Goal: Task Accomplishment & Management: Complete application form

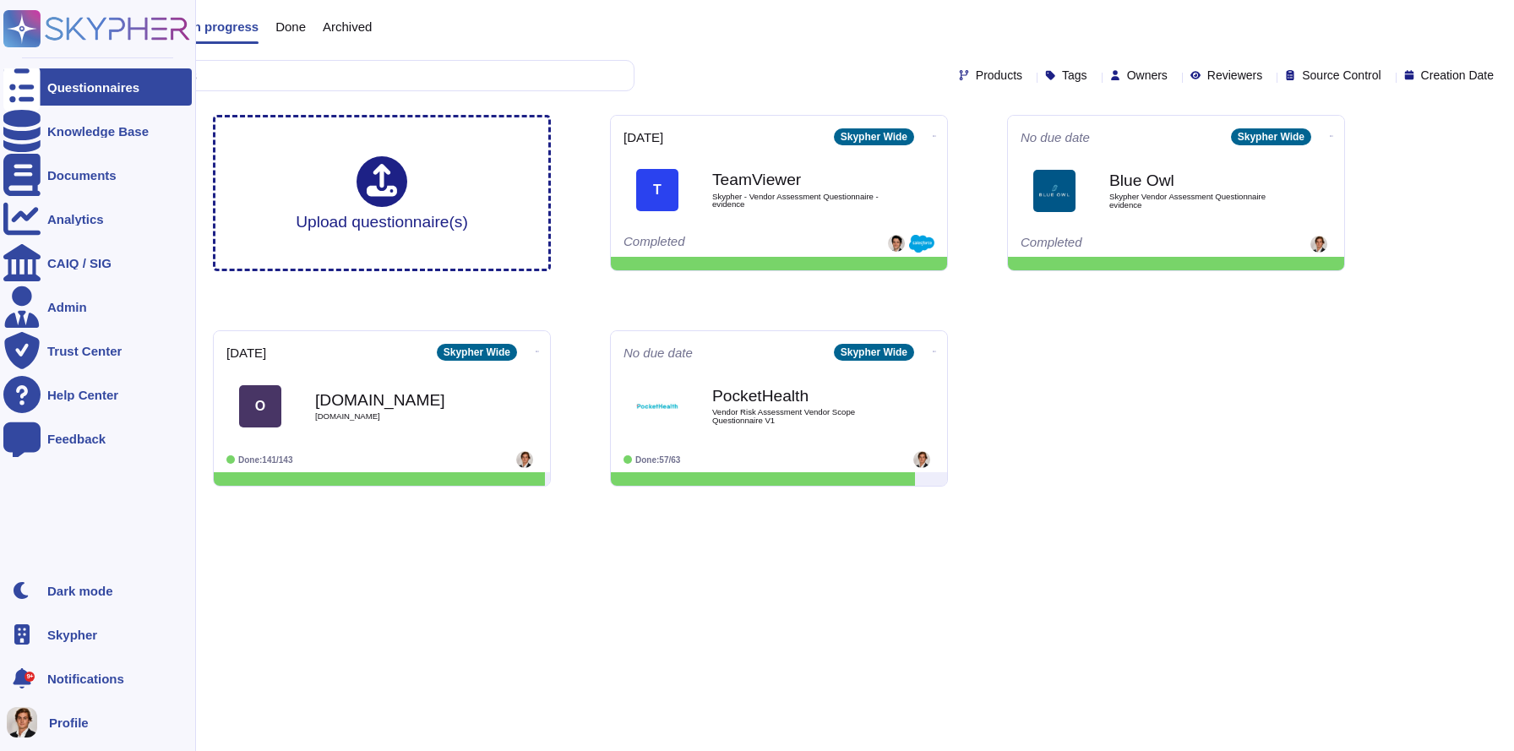
click at [60, 634] on span "Skypher" at bounding box center [72, 635] width 50 height 13
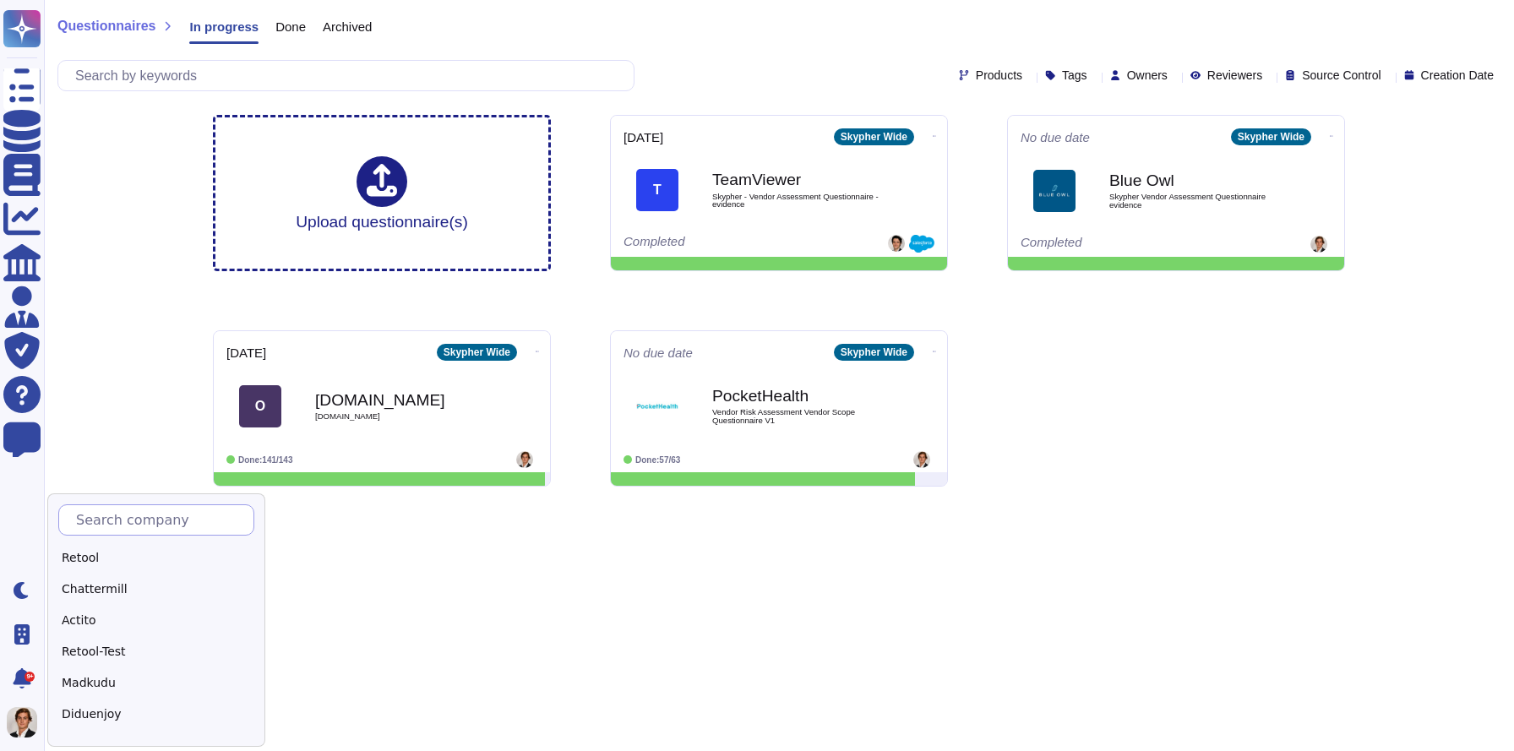
click at [127, 505] on input "text" at bounding box center [161, 520] width 186 height 30
type input "Adobe"
click at [74, 550] on div "Adobe" at bounding box center [163, 558] width 211 height 25
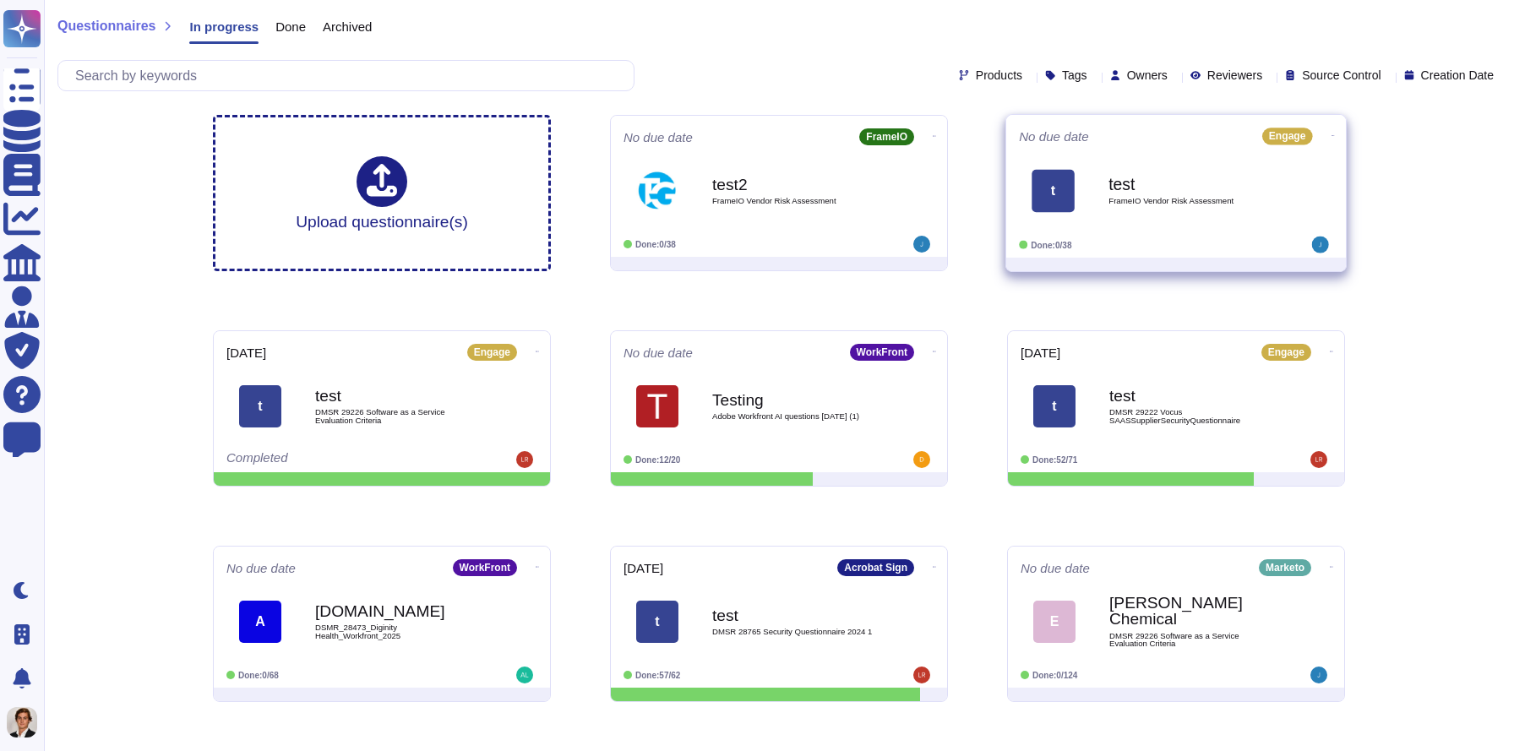
click at [1219, 219] on div "test FrameIO Vendor Risk Assessment" at bounding box center [1194, 190] width 171 height 68
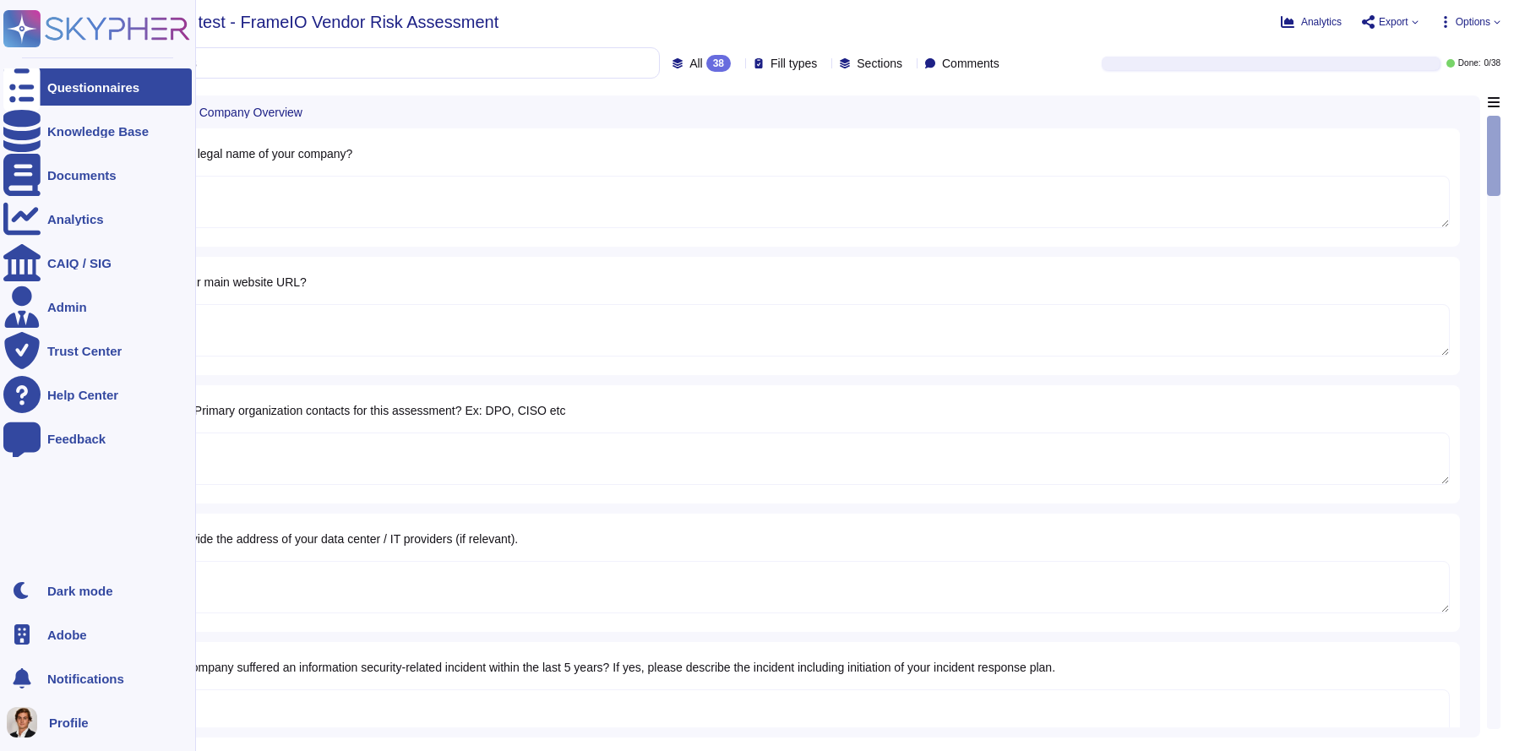
click at [30, 92] on icon at bounding box center [21, 88] width 37 height 50
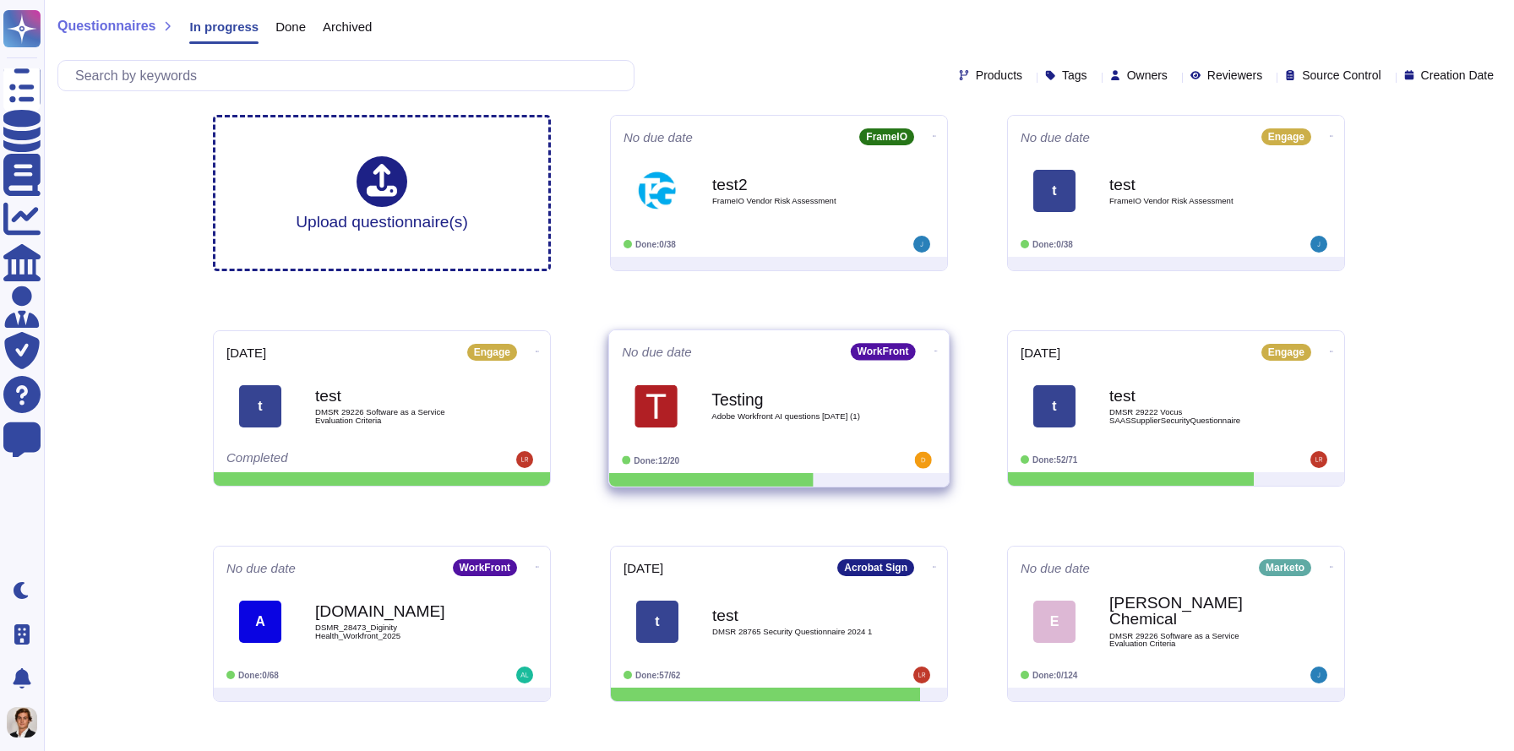
click at [787, 422] on div "Testing Adobe Workfront AI questions [DATE] (1)" at bounding box center [797, 406] width 171 height 68
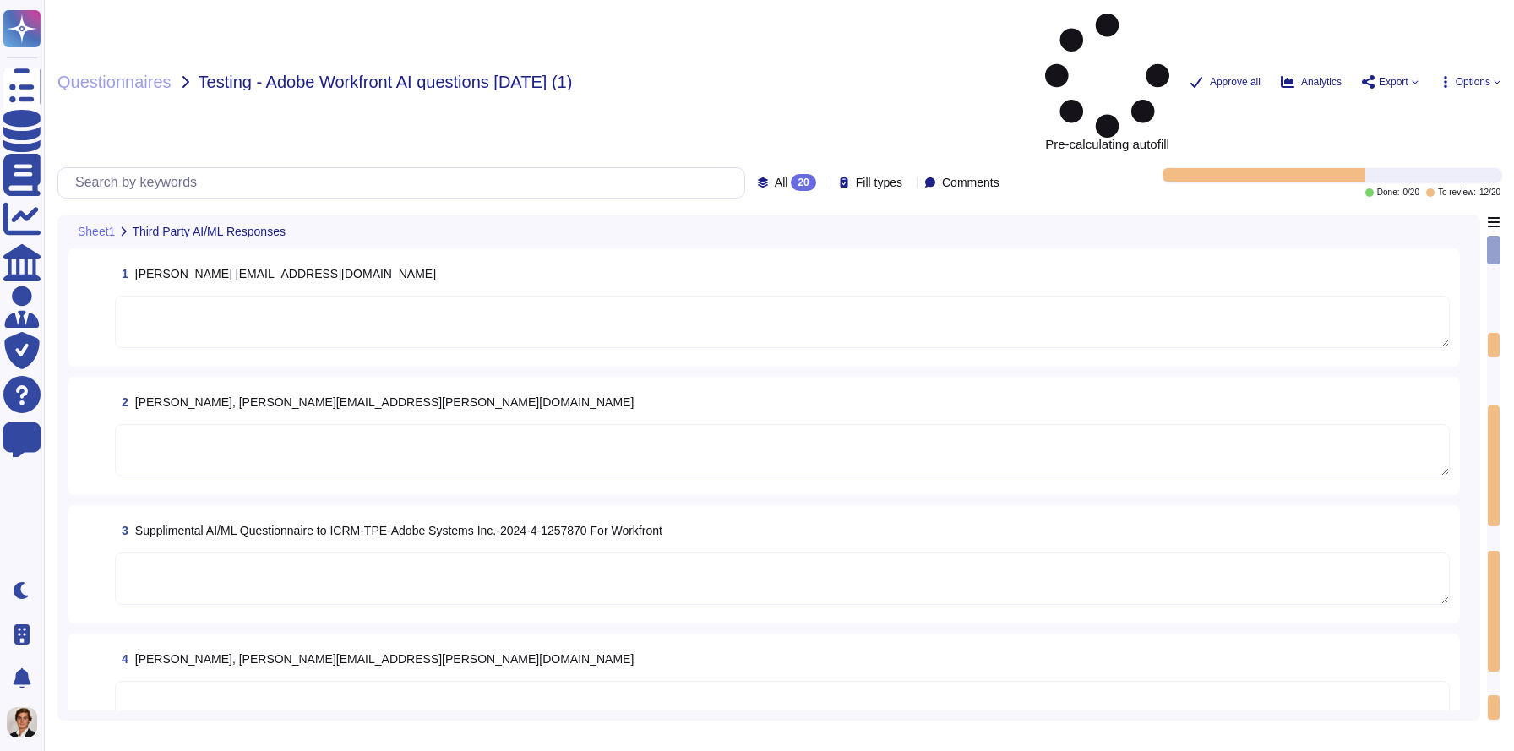
type textarea "If the Gen AI Rider is approved by Guidewell, services would be provided."
type textarea "Language Learning Models (LLMs) are utilized in AI Assistant in Adobe Workfront…"
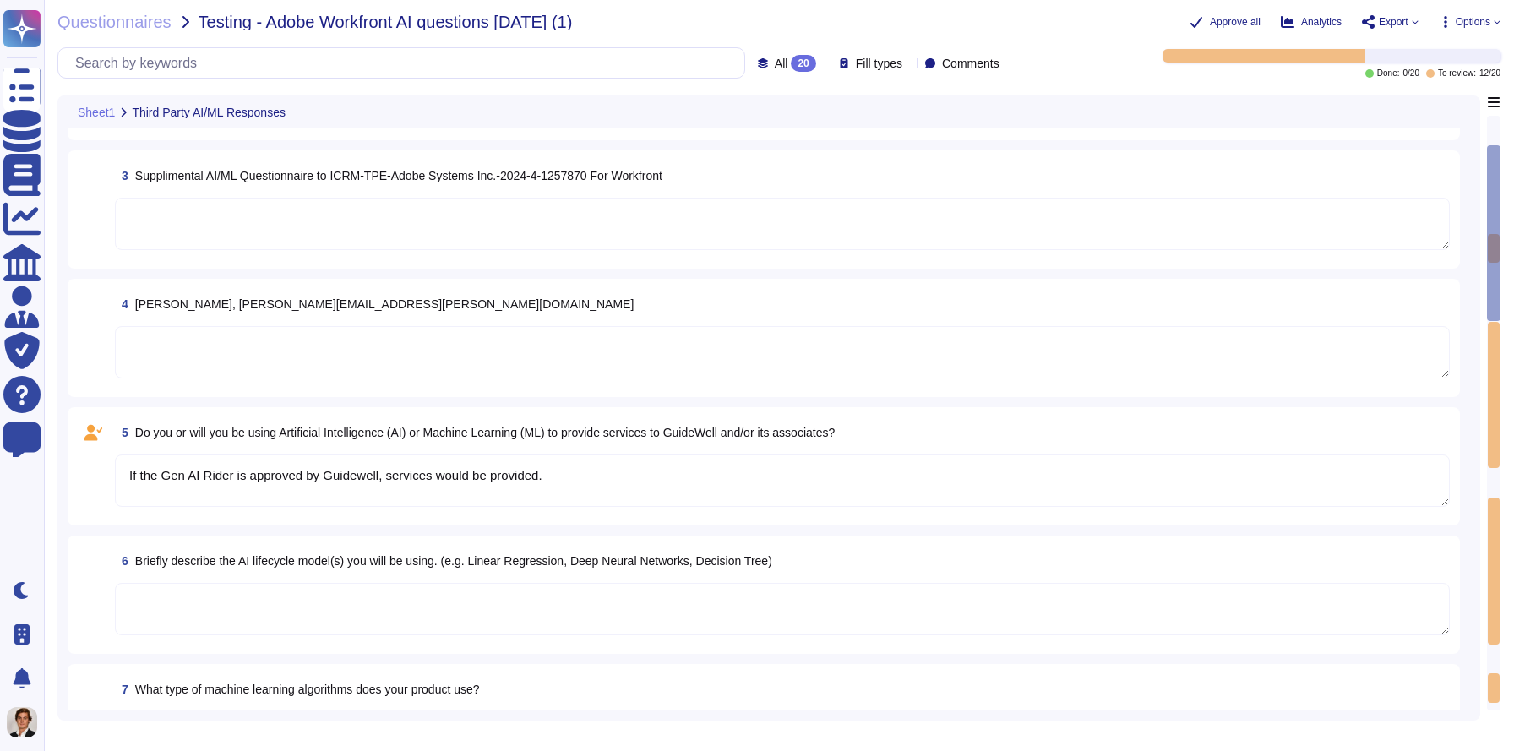
type textarea "There are multiple methods to ensure data integrity. These include 1- Access Co…"
type textarea "Azure OpenAI (pg 8 sfs)"
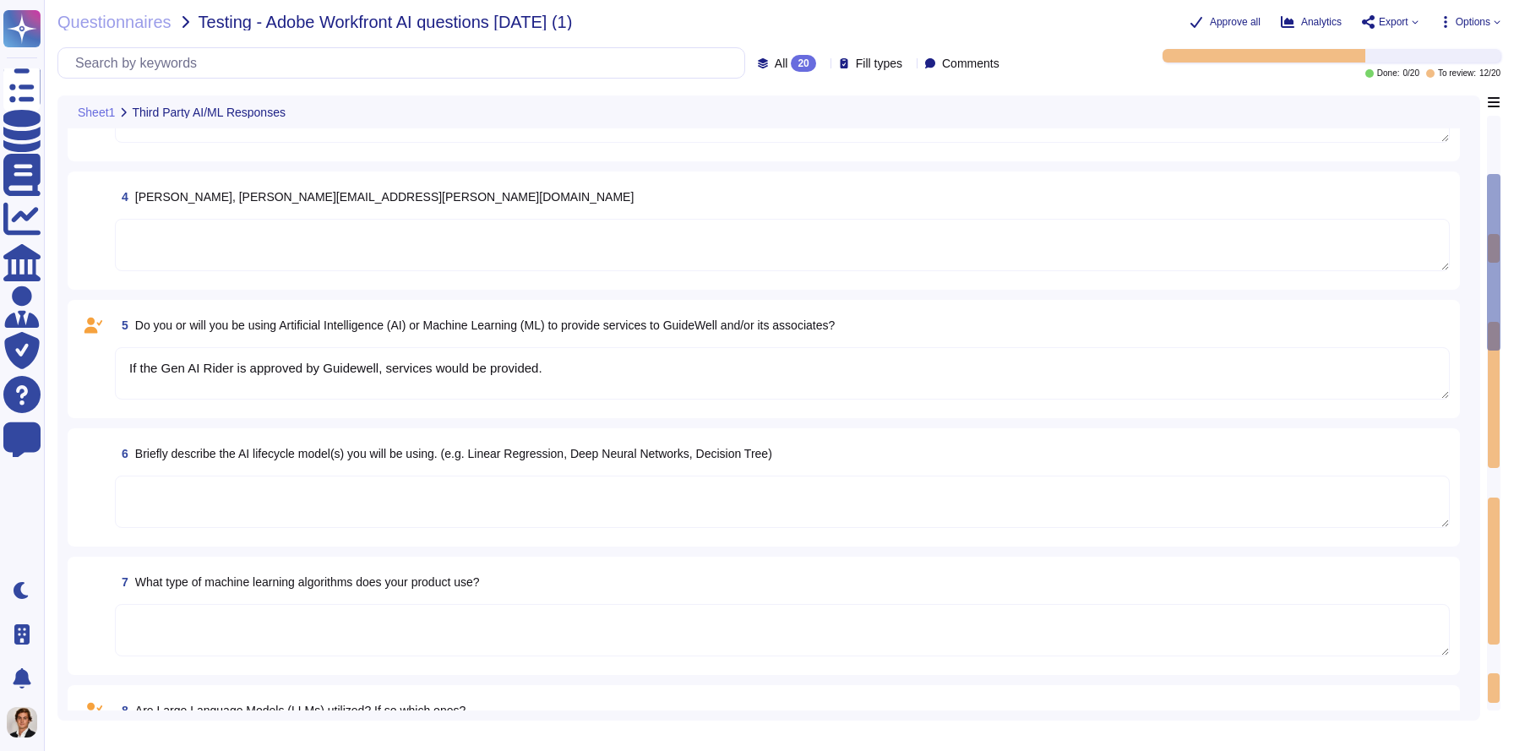
type textarea "Security fact sheet that has been provided gives insight into User Access and P…"
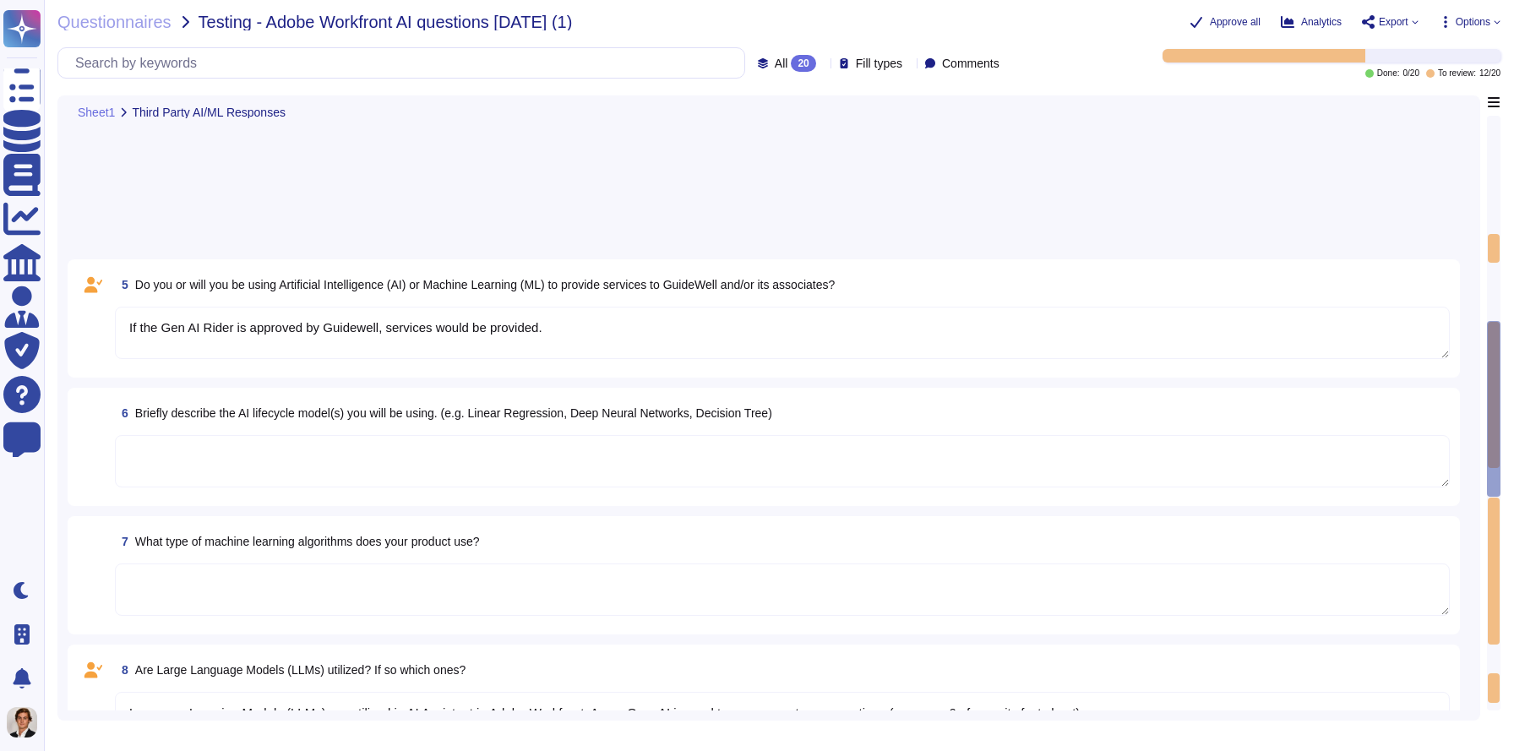
type textarea "This is a private instance. Adobe as disabled logging in Azure OpenAI to ensure…"
type textarea "Security fact sheet addresses this as there are several security and privacy sa…"
type textarea "All users must accept the Adobe Experience Cloud Generative AI User Guidelines"
type textarea "Product knowledge data and other data are accessed, see sfs page 6 and 7"
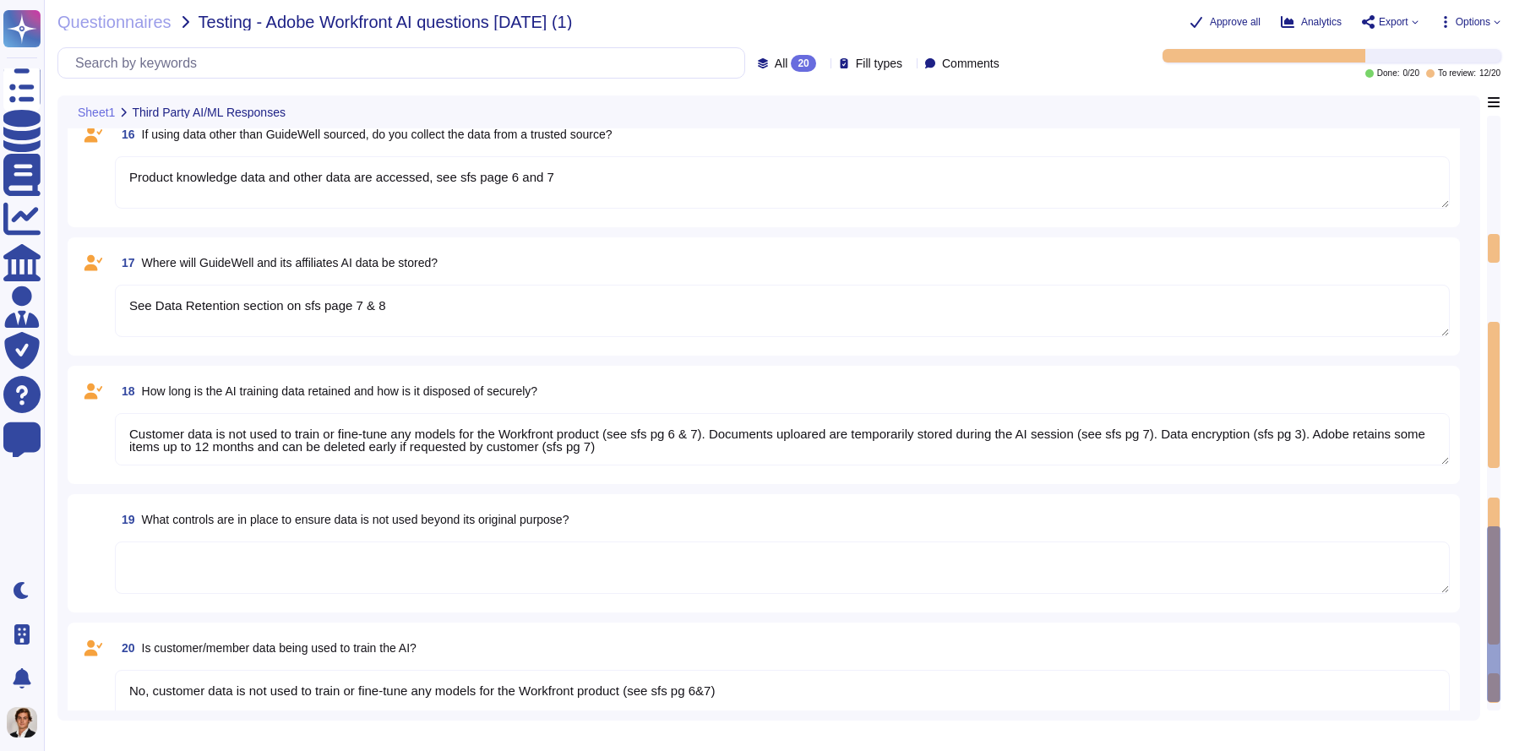
type textarea "See Data Retention section on sfs page 7 & 8"
type textarea "Customer data is not used to train or fine-tune any models for the Workfront pr…"
type textarea "No, customer data is not used to train or fine-tune any models for the Workfron…"
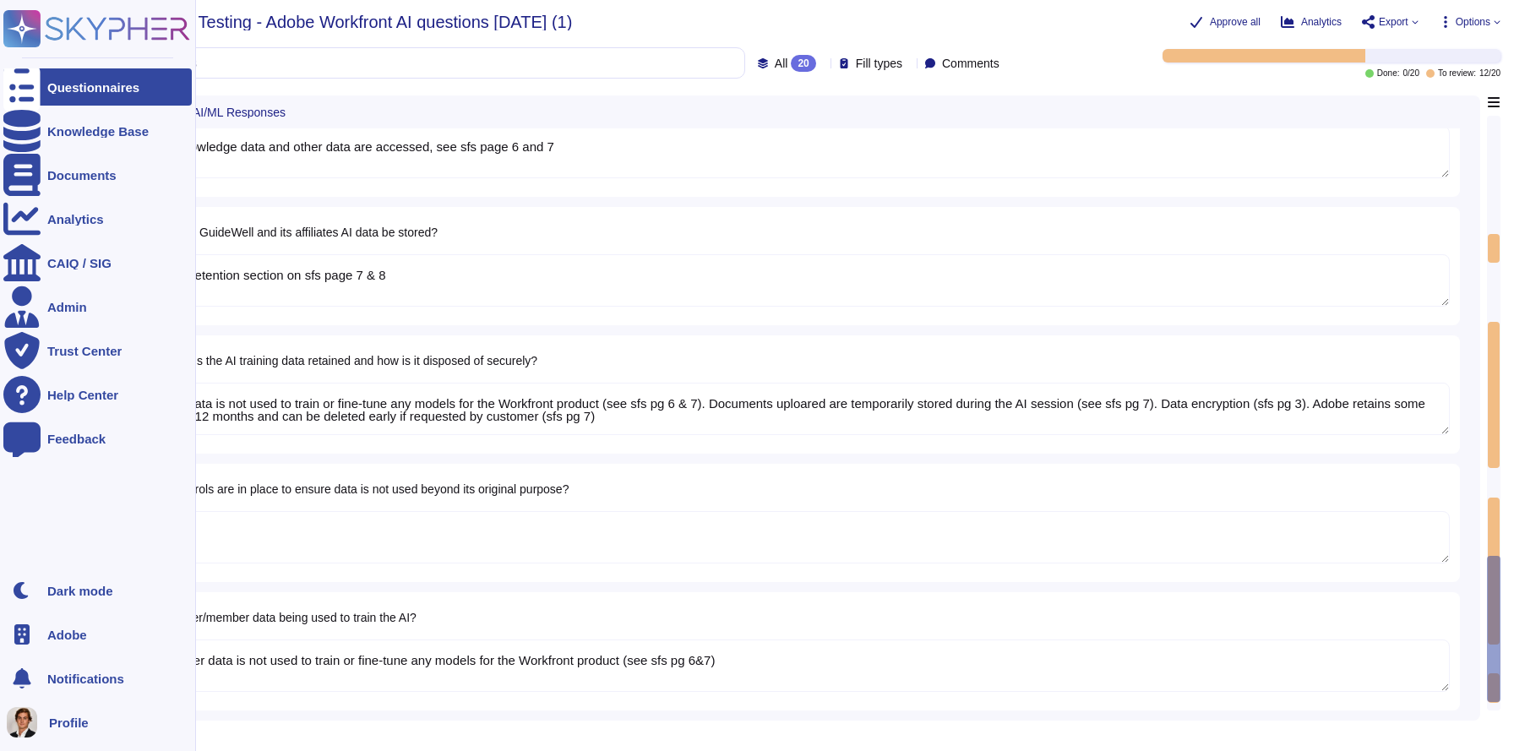
click at [35, 14] on rect at bounding box center [21, 28] width 37 height 37
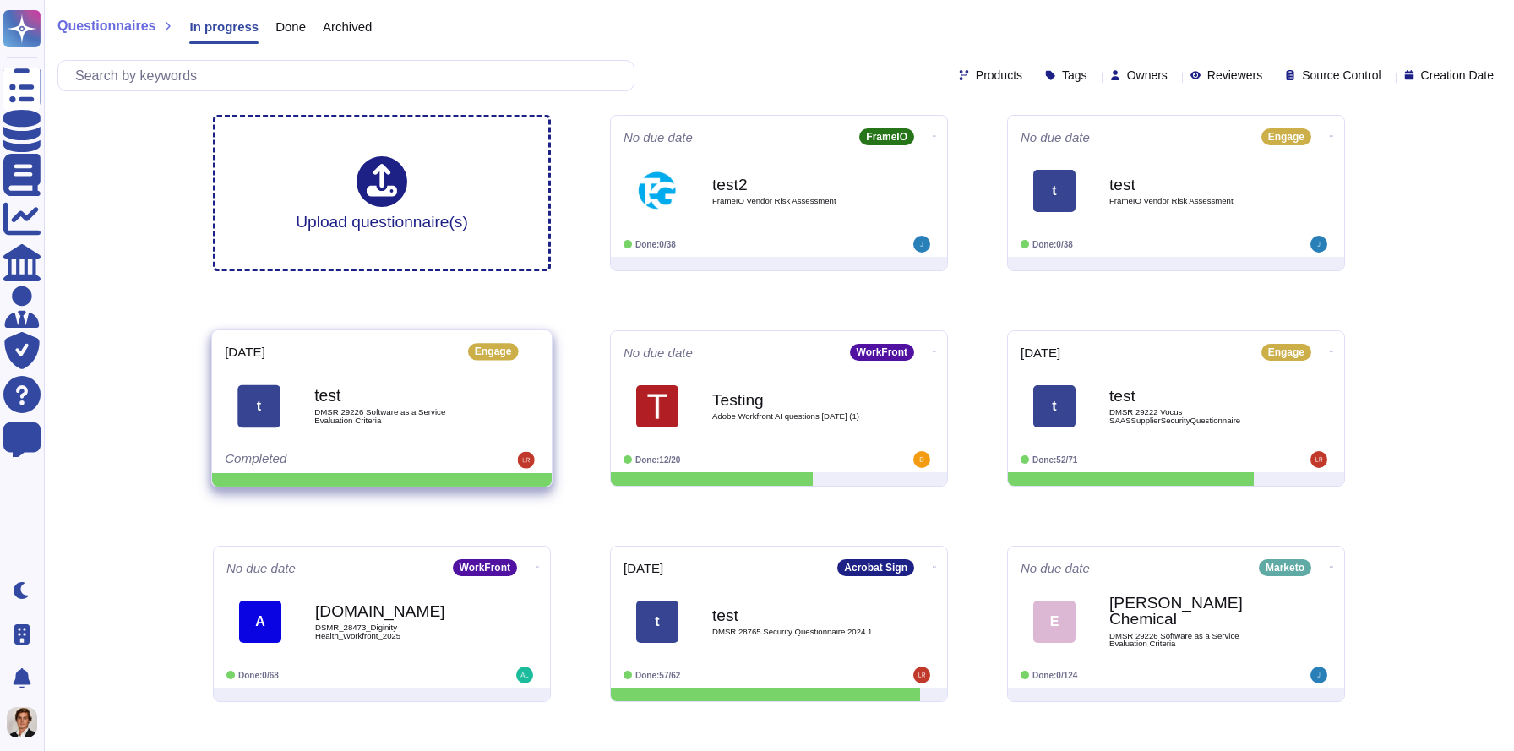
click at [463, 401] on b "test" at bounding box center [399, 396] width 171 height 16
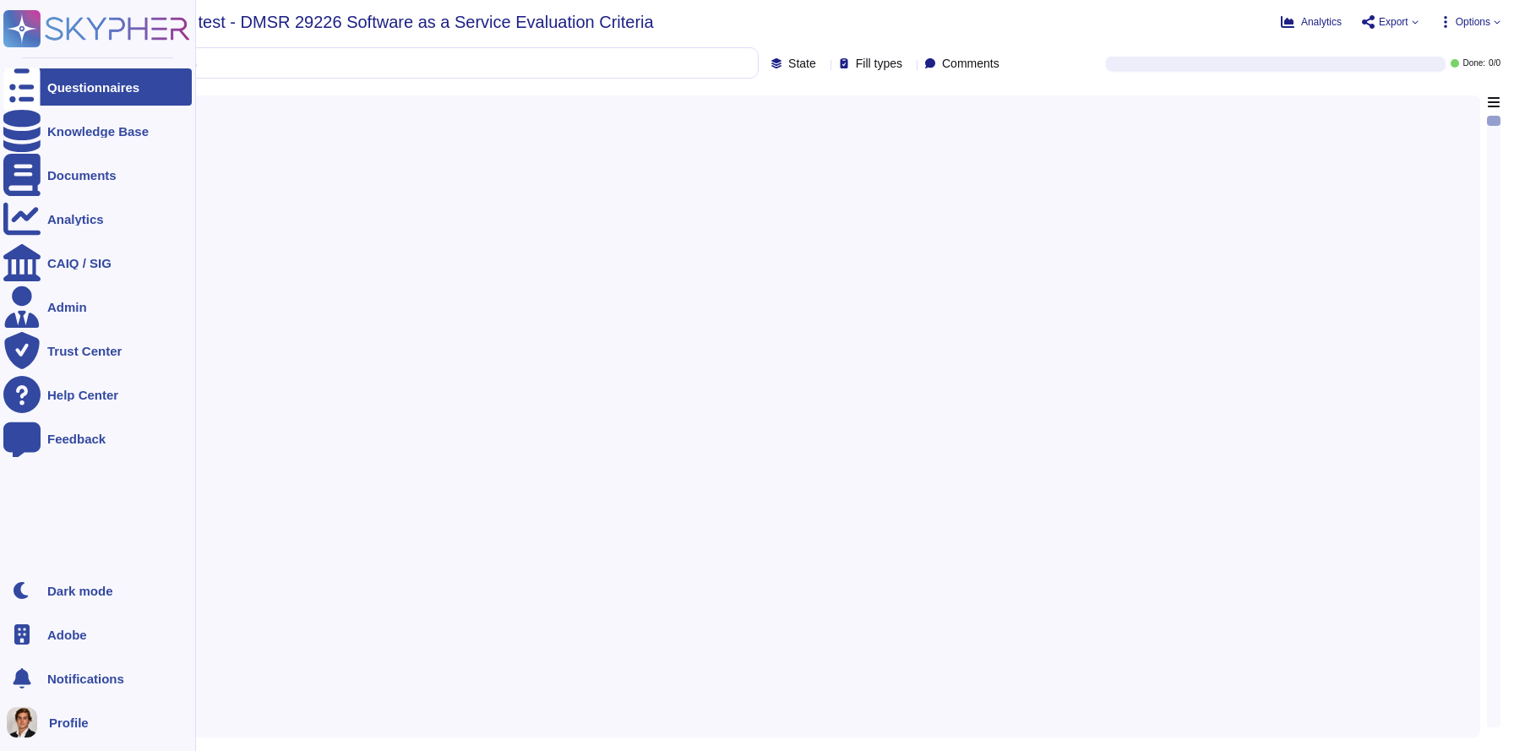
click at [26, 79] on icon at bounding box center [21, 88] width 37 height 50
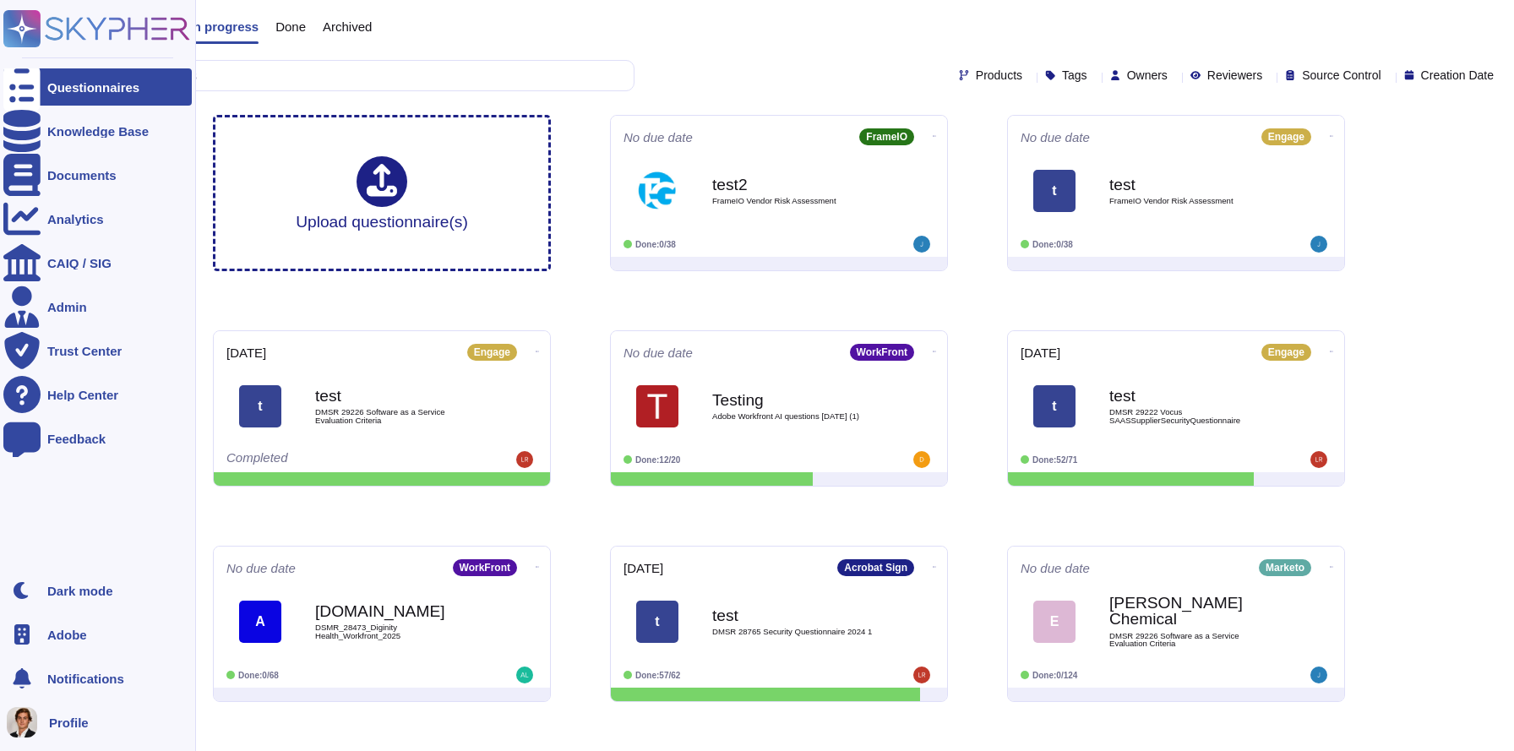
click at [58, 104] on div "Questionnaires" at bounding box center [97, 86] width 188 height 37
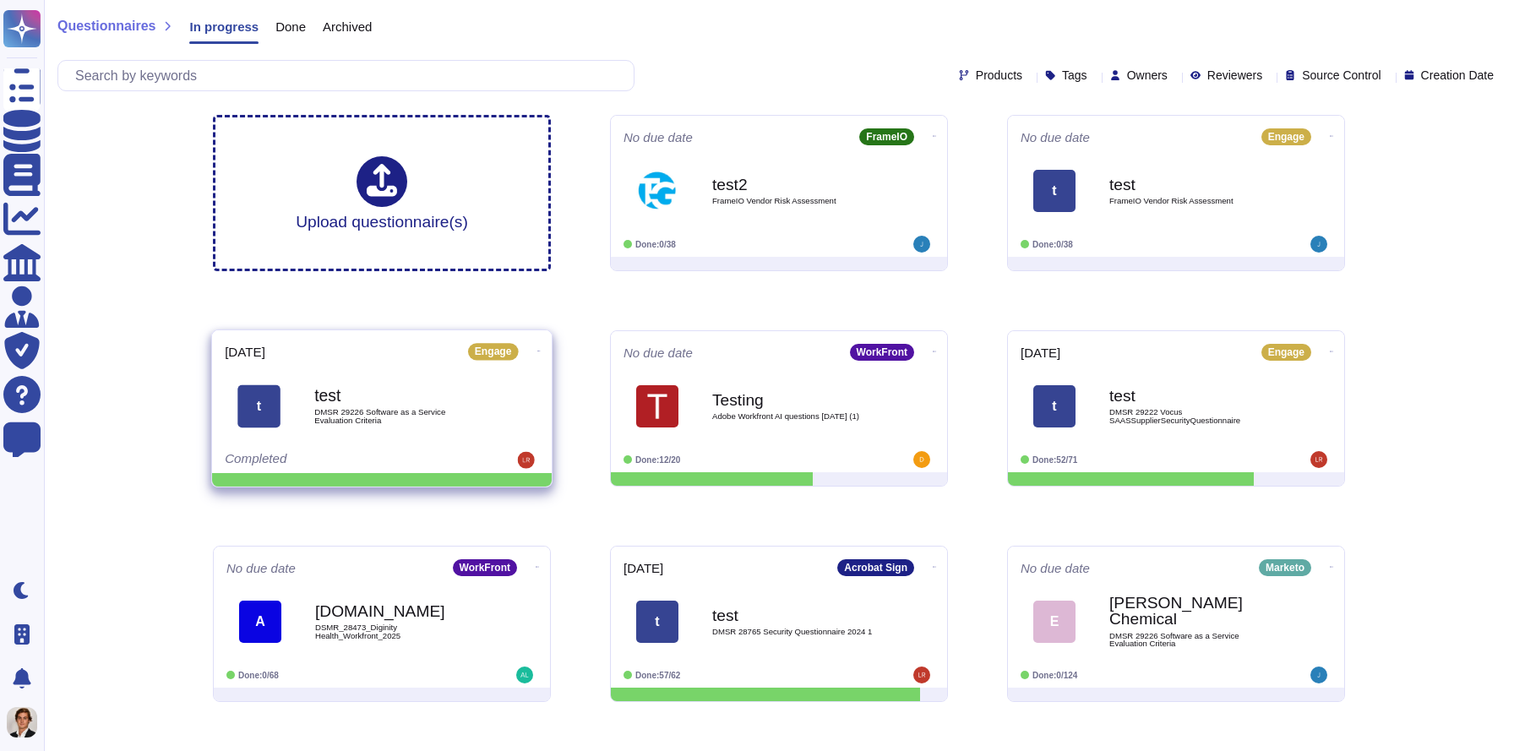
click at [416, 396] on b "test" at bounding box center [399, 396] width 171 height 16
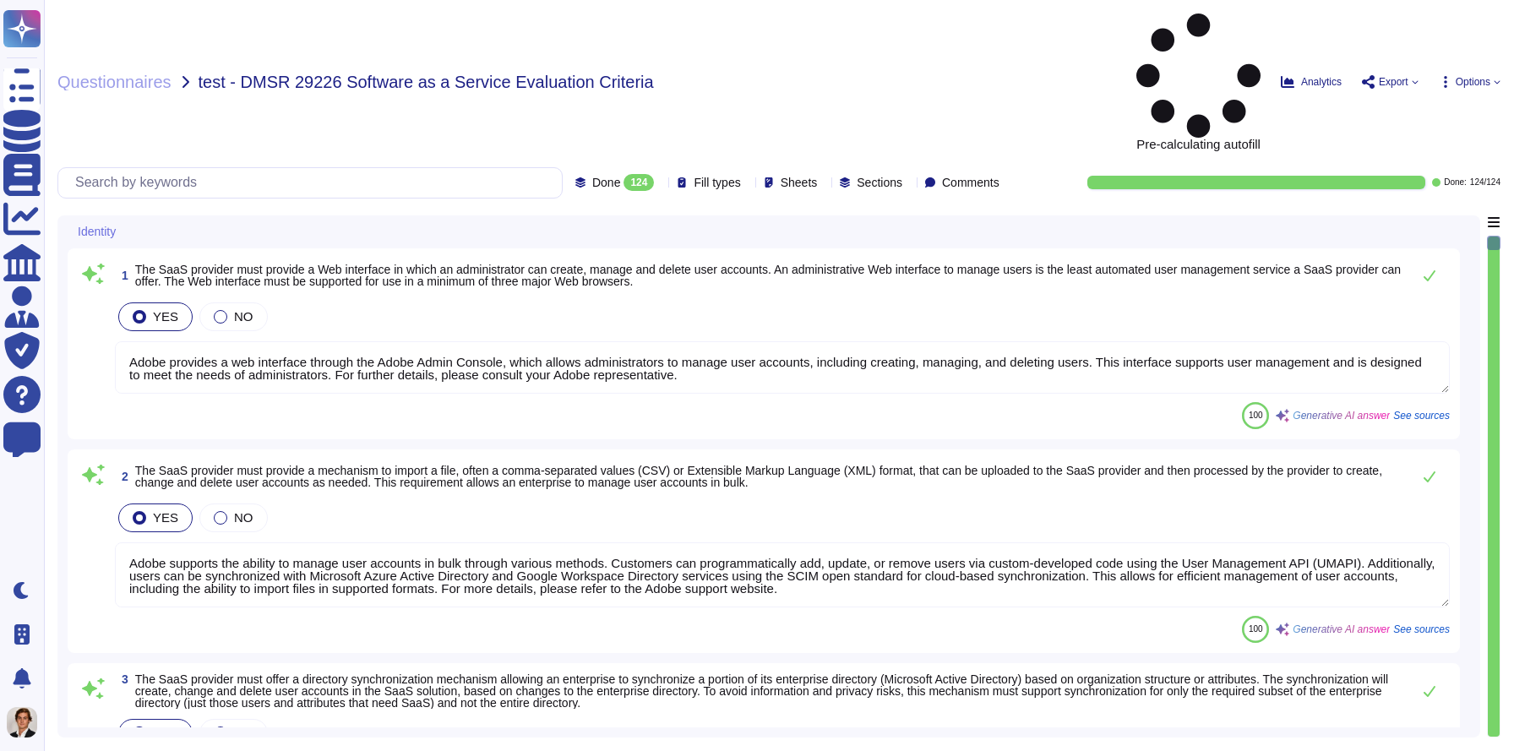
type textarea "Adobe provides a web interface through the Adobe Admin Console, which allows ad…"
type textarea "Adobe supports the ability to manage user accounts in bulk through various meth…"
type textarea "Adobe provides a directory synchronization mechanism that allows enterprises to…"
type textarea "Adobe allows administrators to create additional roles and assign appropriate r…"
type textarea "Yes, our services support SAML 2.0, enabling a federated single sign-on (SSO) e…"
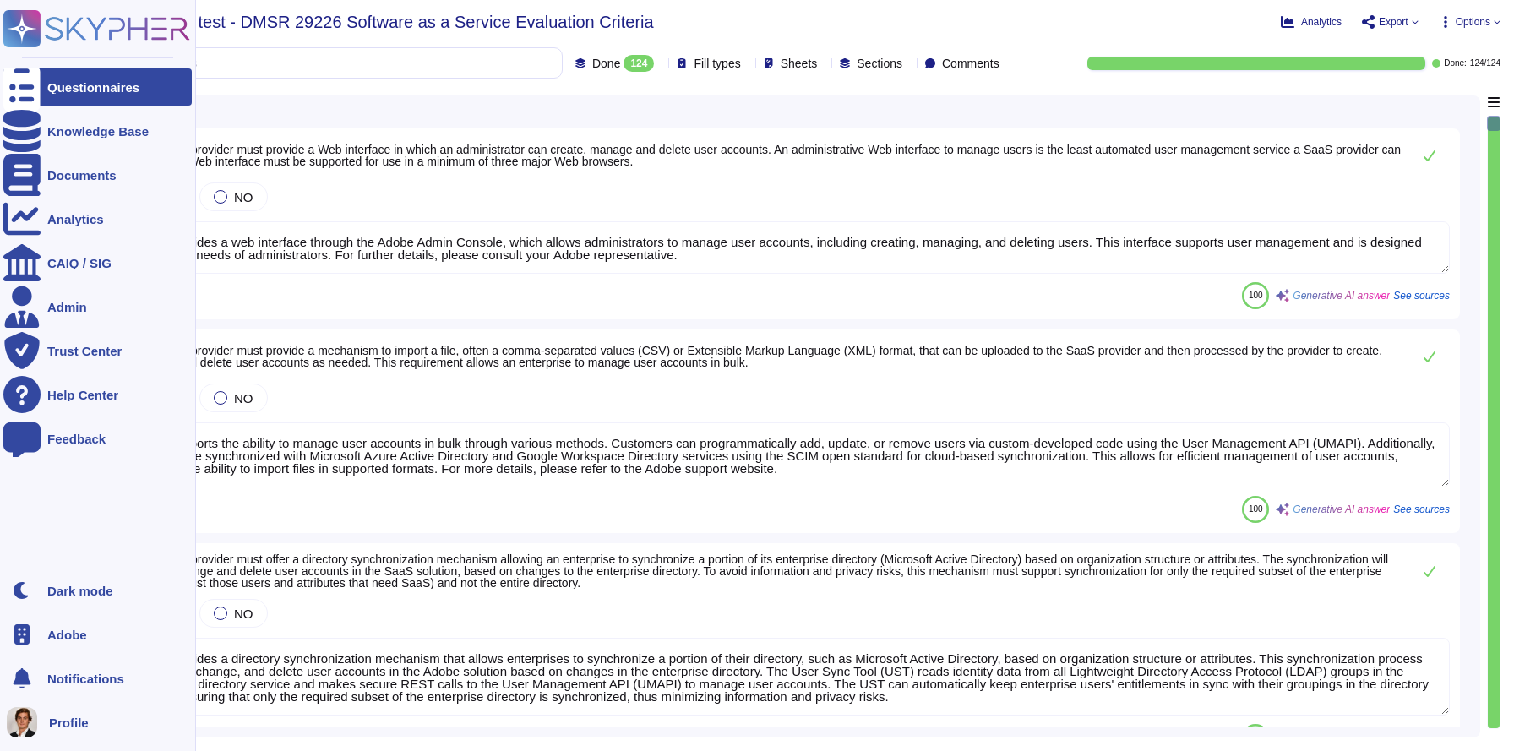
click at [80, 73] on div "Questionnaires" at bounding box center [97, 86] width 188 height 37
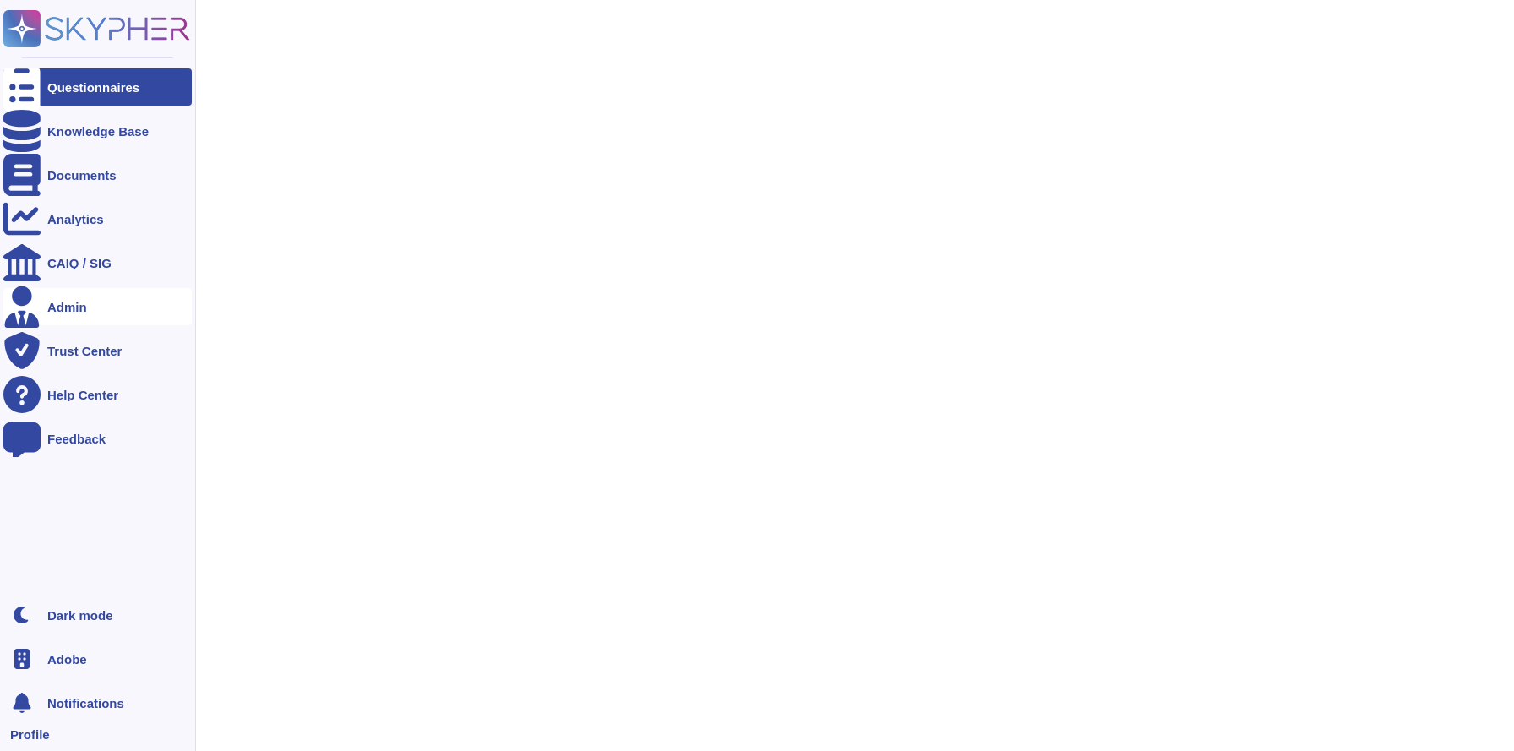
click at [86, 299] on div "Admin" at bounding box center [97, 306] width 188 height 37
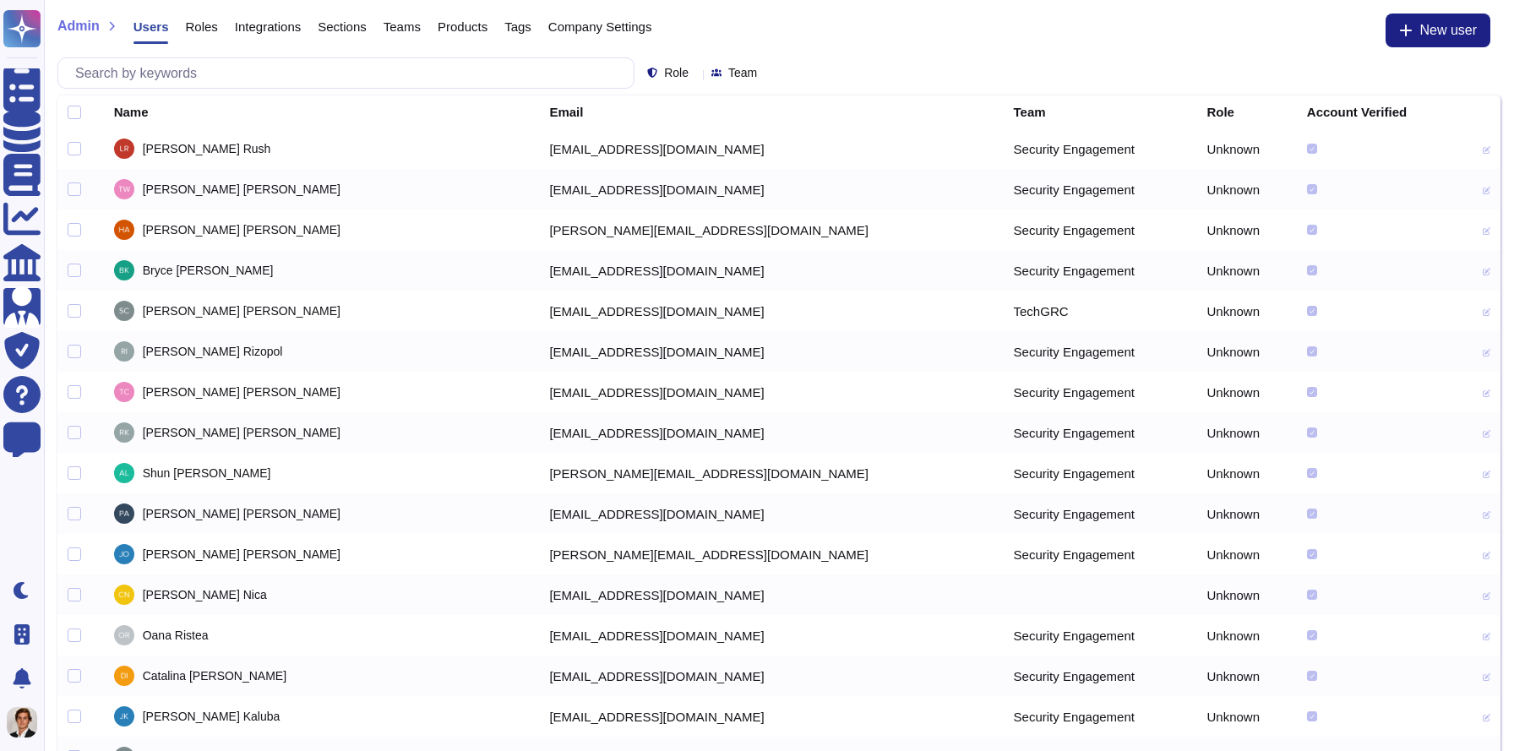
click at [592, 31] on span "Company Settings" at bounding box center [600, 26] width 104 height 13
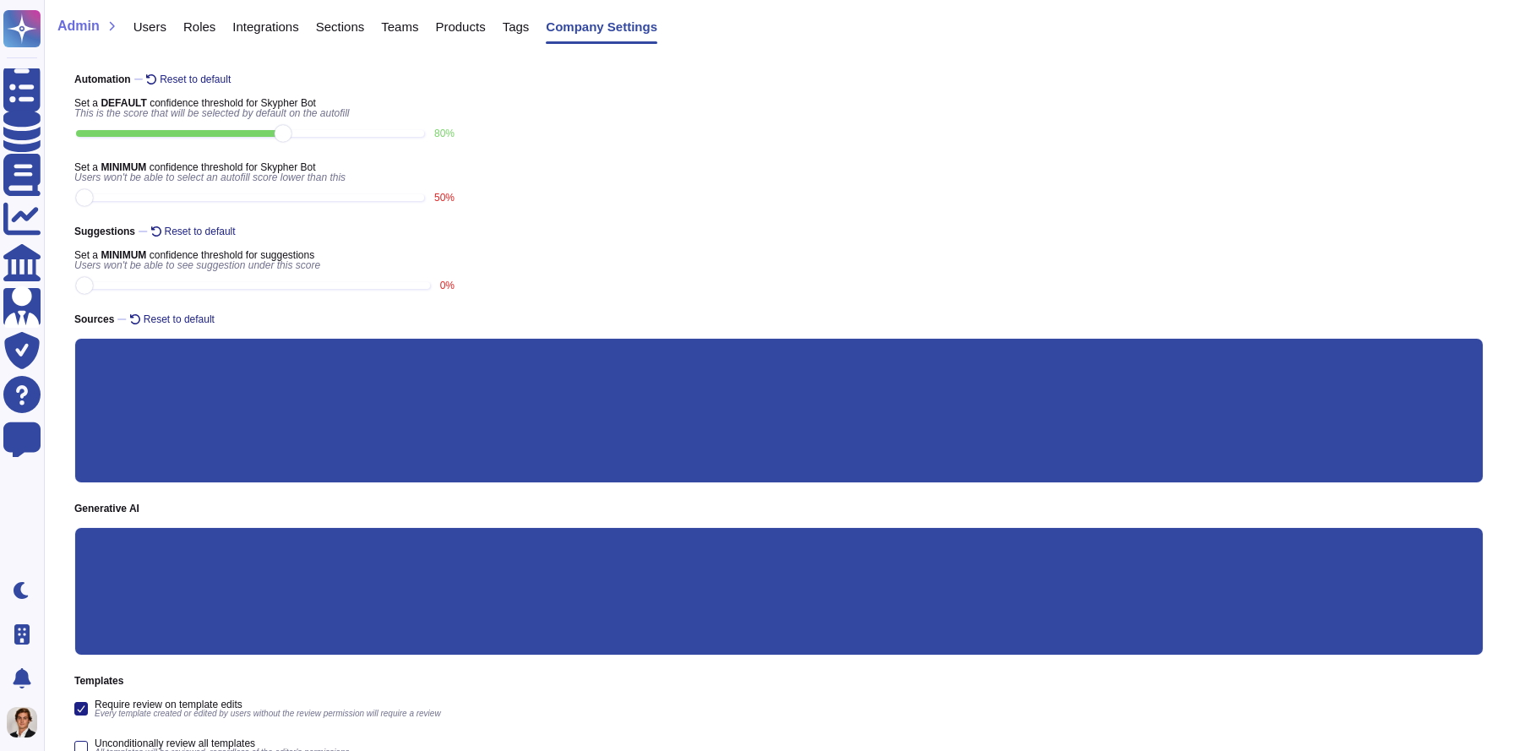
click at [508, 29] on div "Tags" at bounding box center [508, 31] width 44 height 34
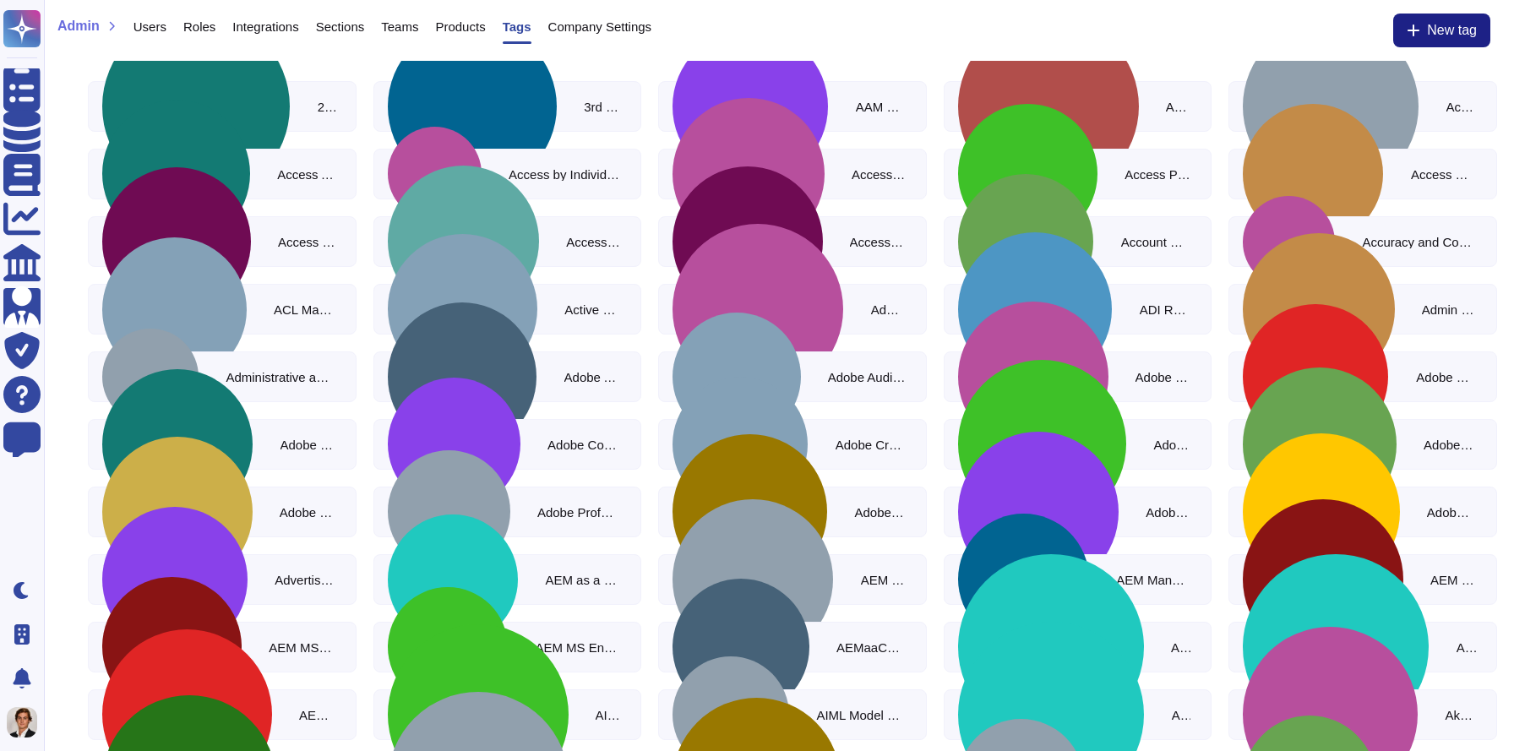
click at [475, 25] on span "Products" at bounding box center [460, 26] width 50 height 13
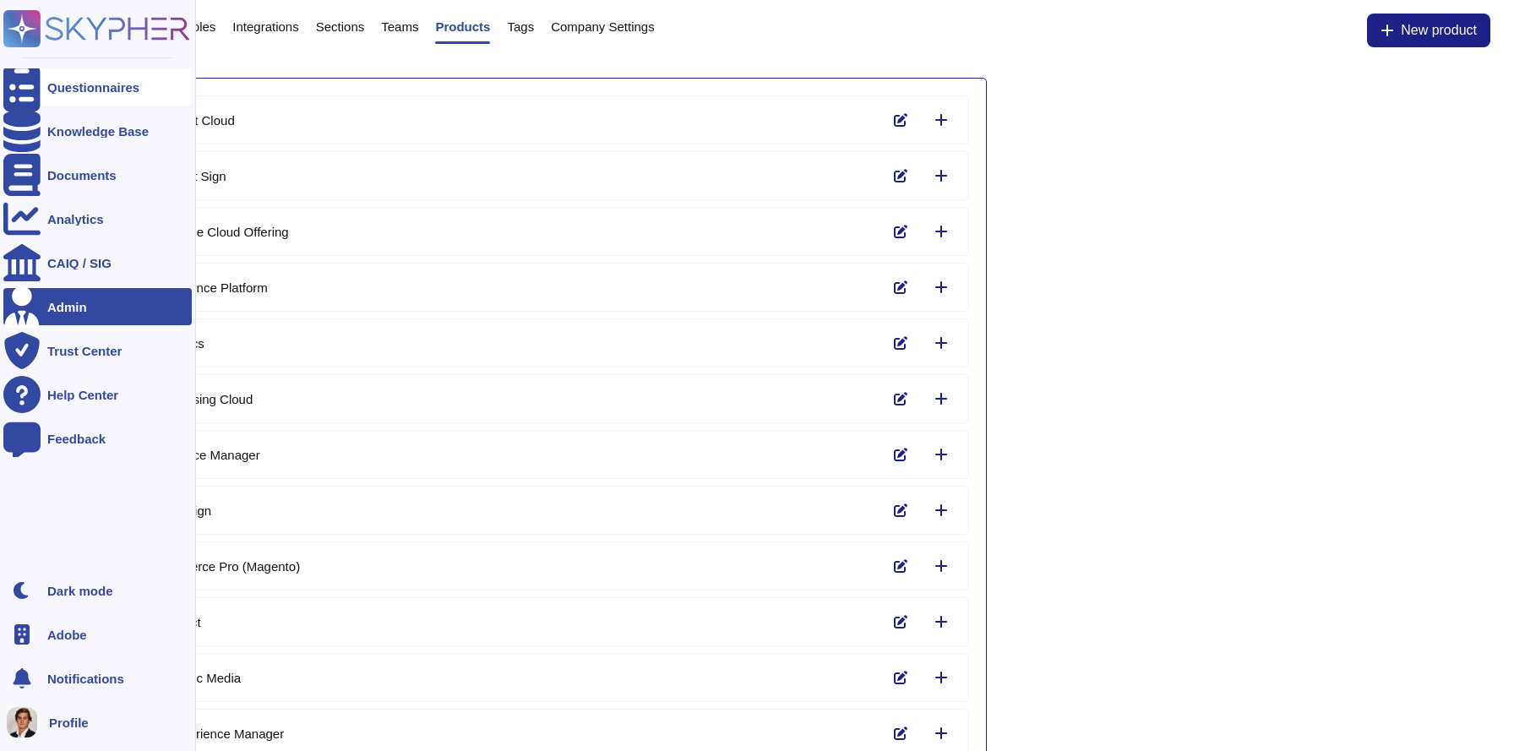
click at [45, 85] on div "Questionnaires" at bounding box center [97, 86] width 188 height 37
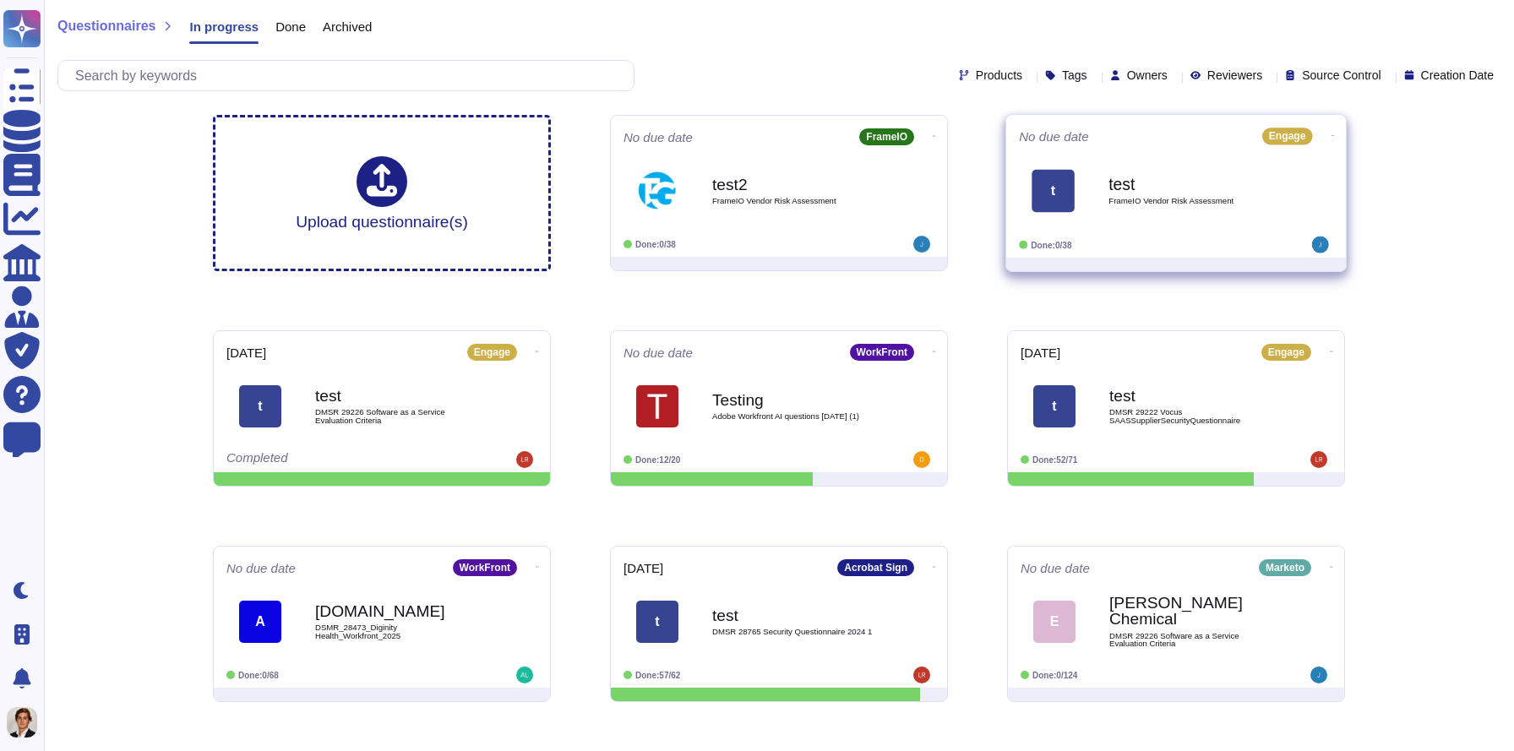
click at [1125, 150] on div "t test FrameIO Vendor Risk Assessment" at bounding box center [1176, 190] width 314 height 85
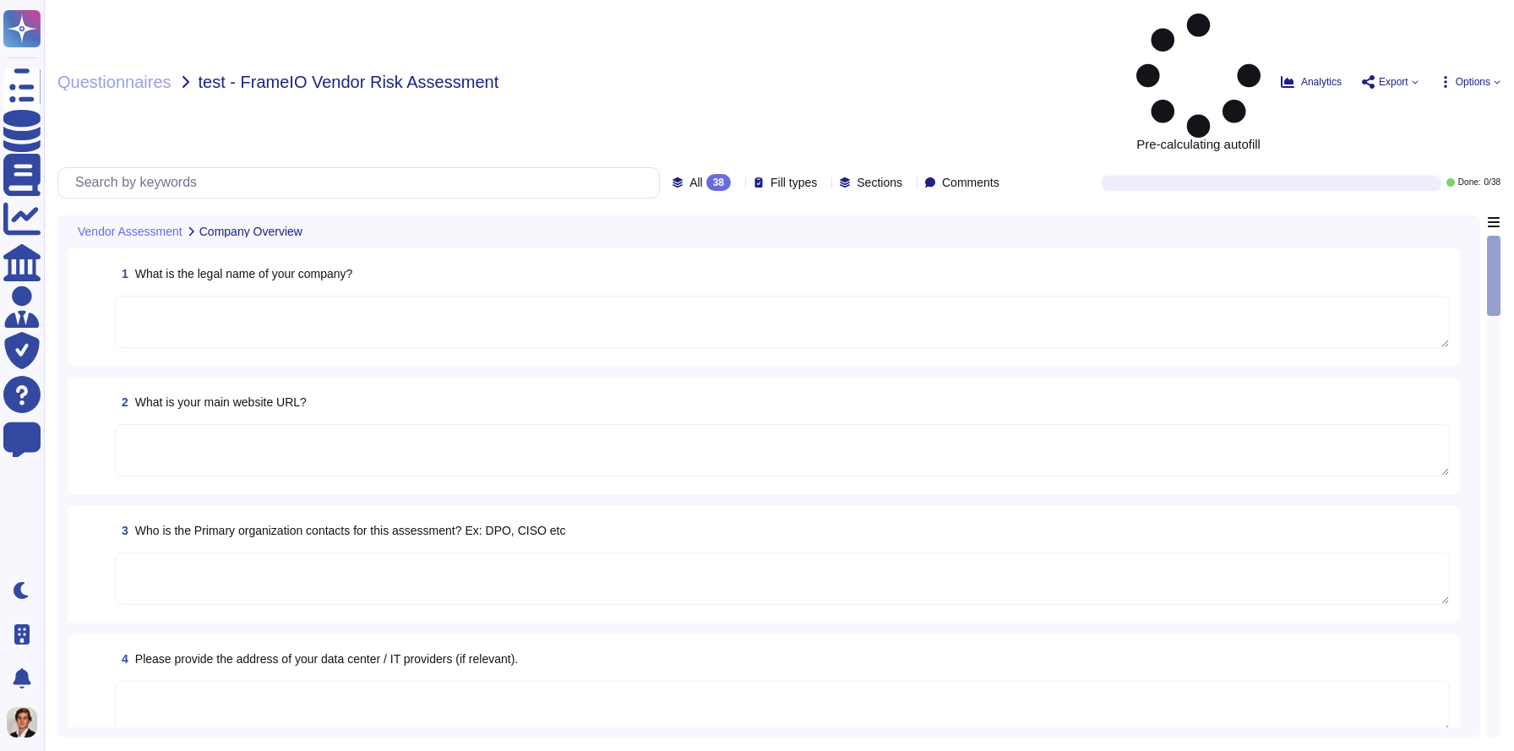
click at [1168, 22] on span "Pre-calculating autofill" at bounding box center [1199, 82] width 124 height 137
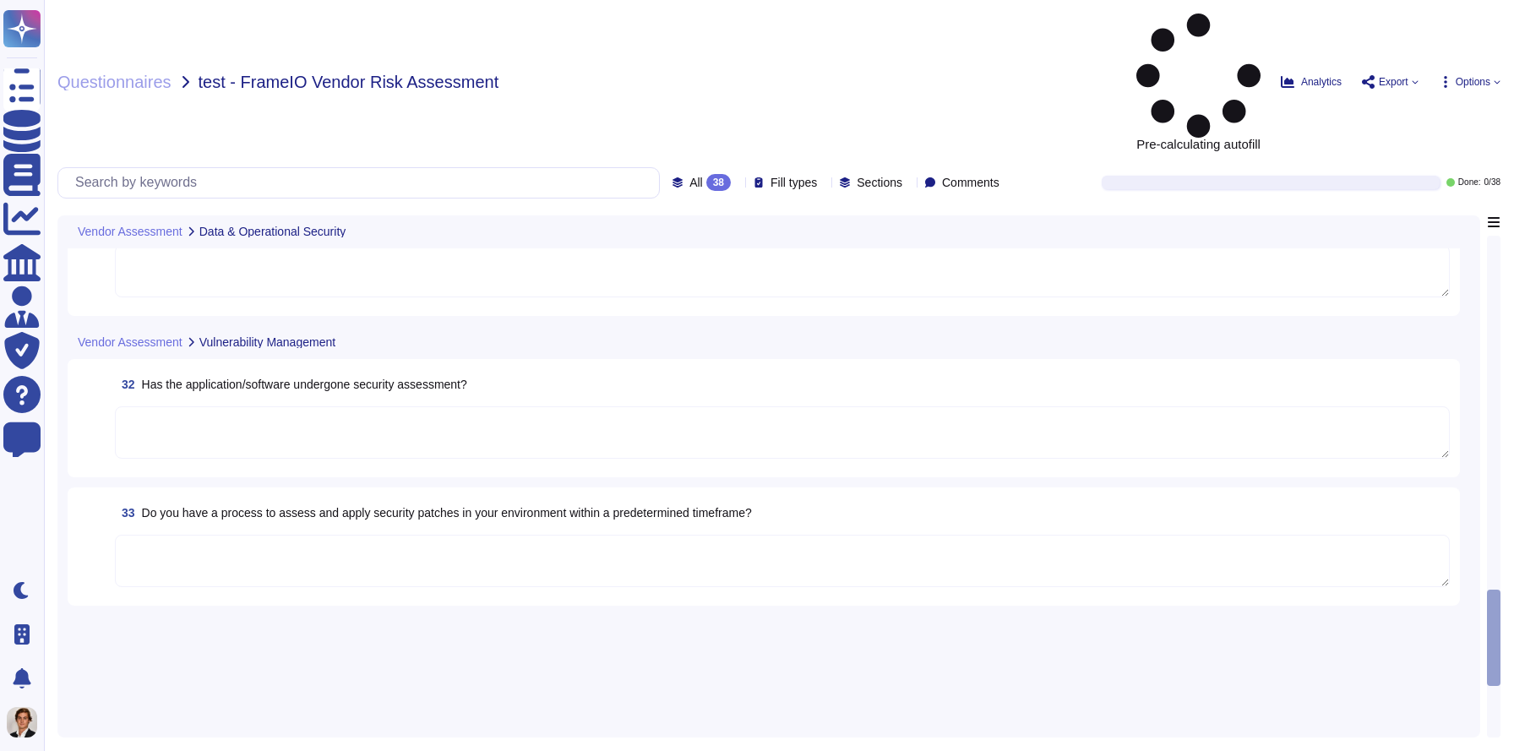
scroll to position [4056, 0]
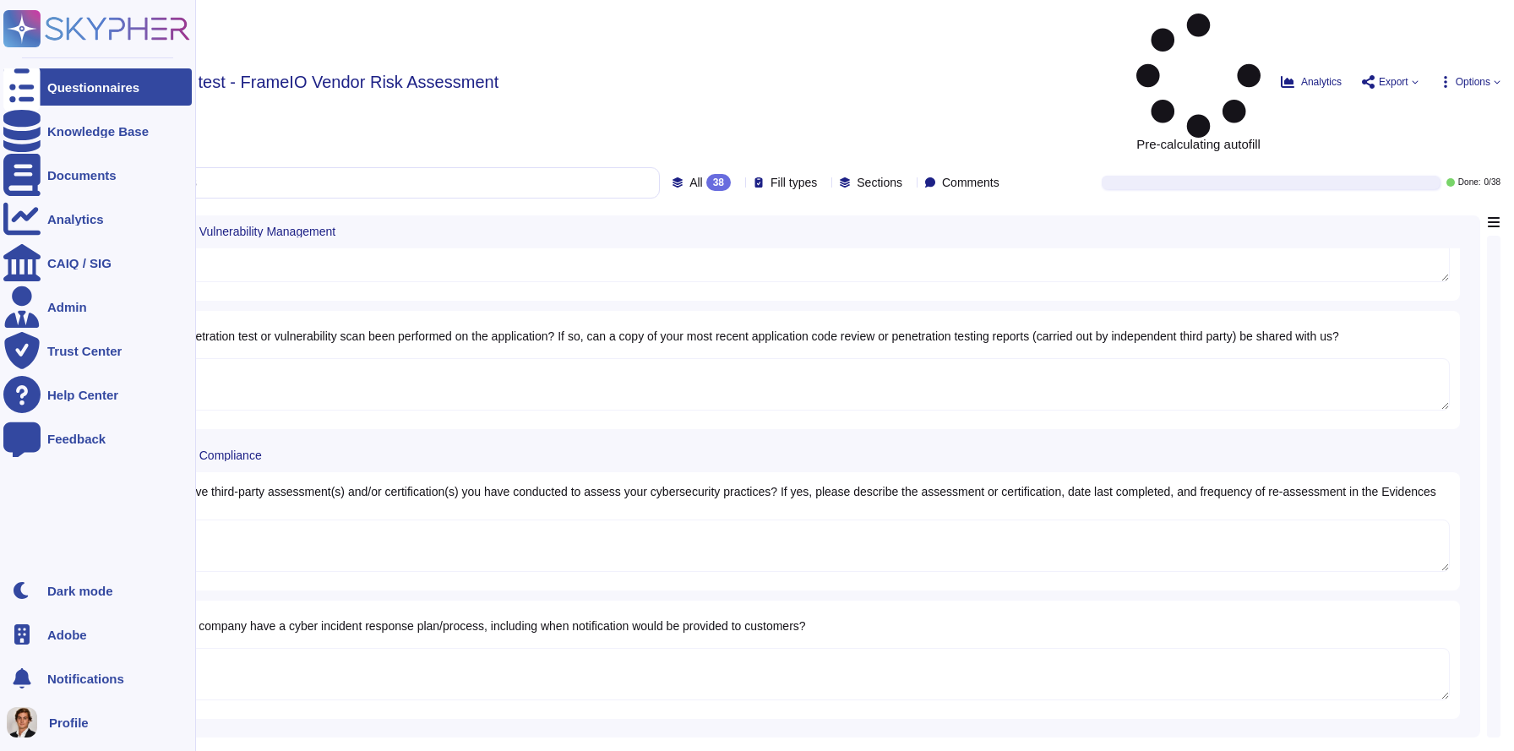
click at [25, 21] on rect at bounding box center [21, 28] width 37 height 37
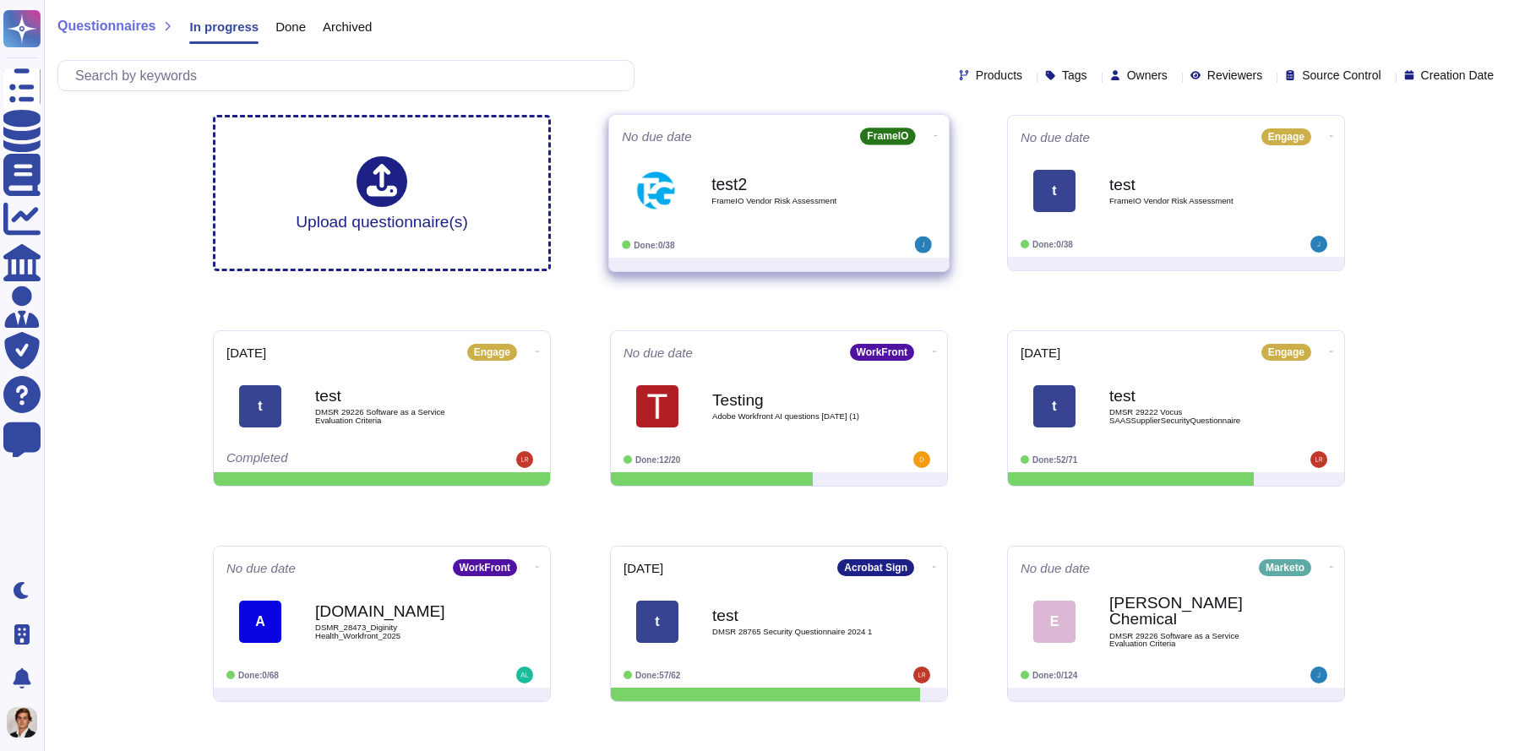
click at [780, 161] on div "test2 FrameIO Vendor Risk Assessment" at bounding box center [797, 190] width 171 height 68
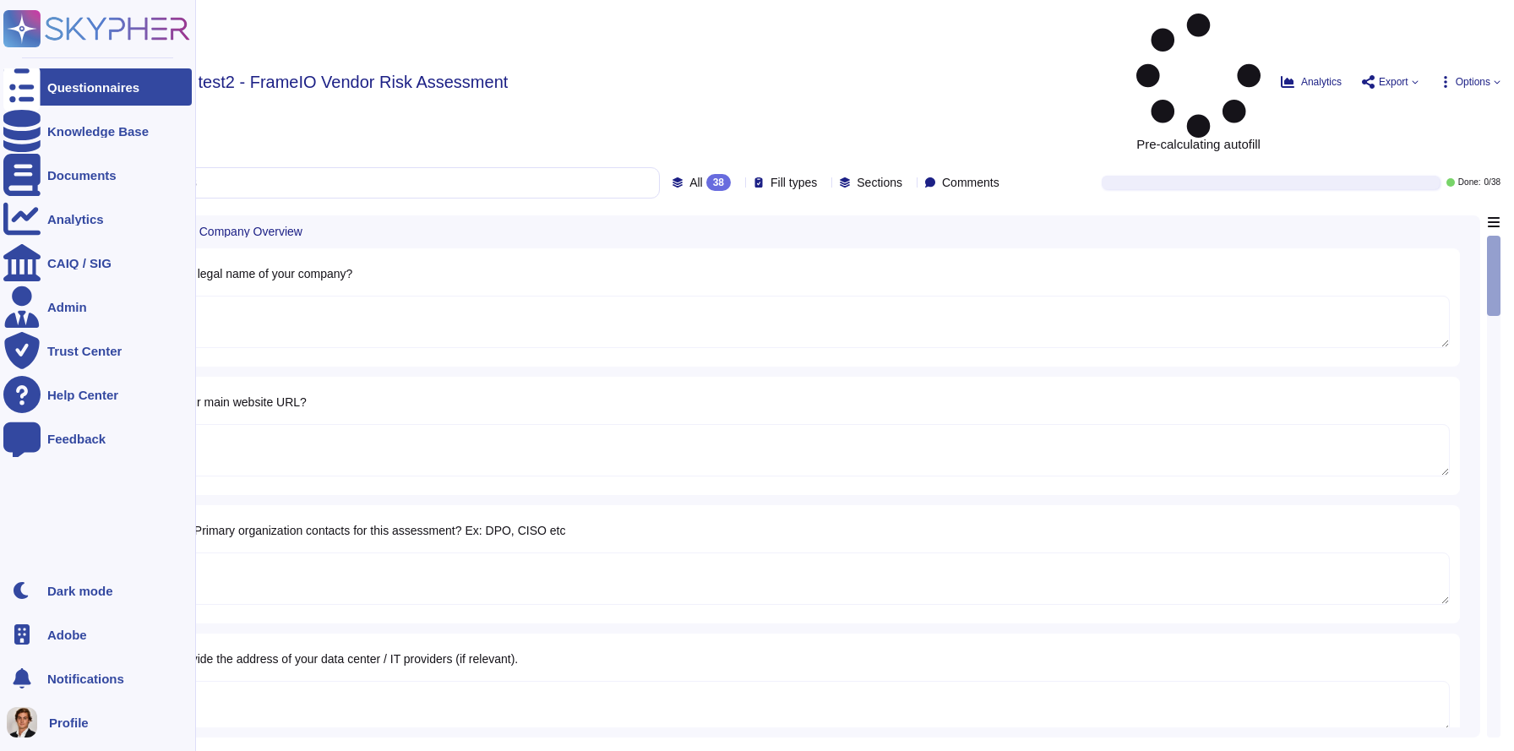
click at [28, 95] on div at bounding box center [21, 86] width 37 height 37
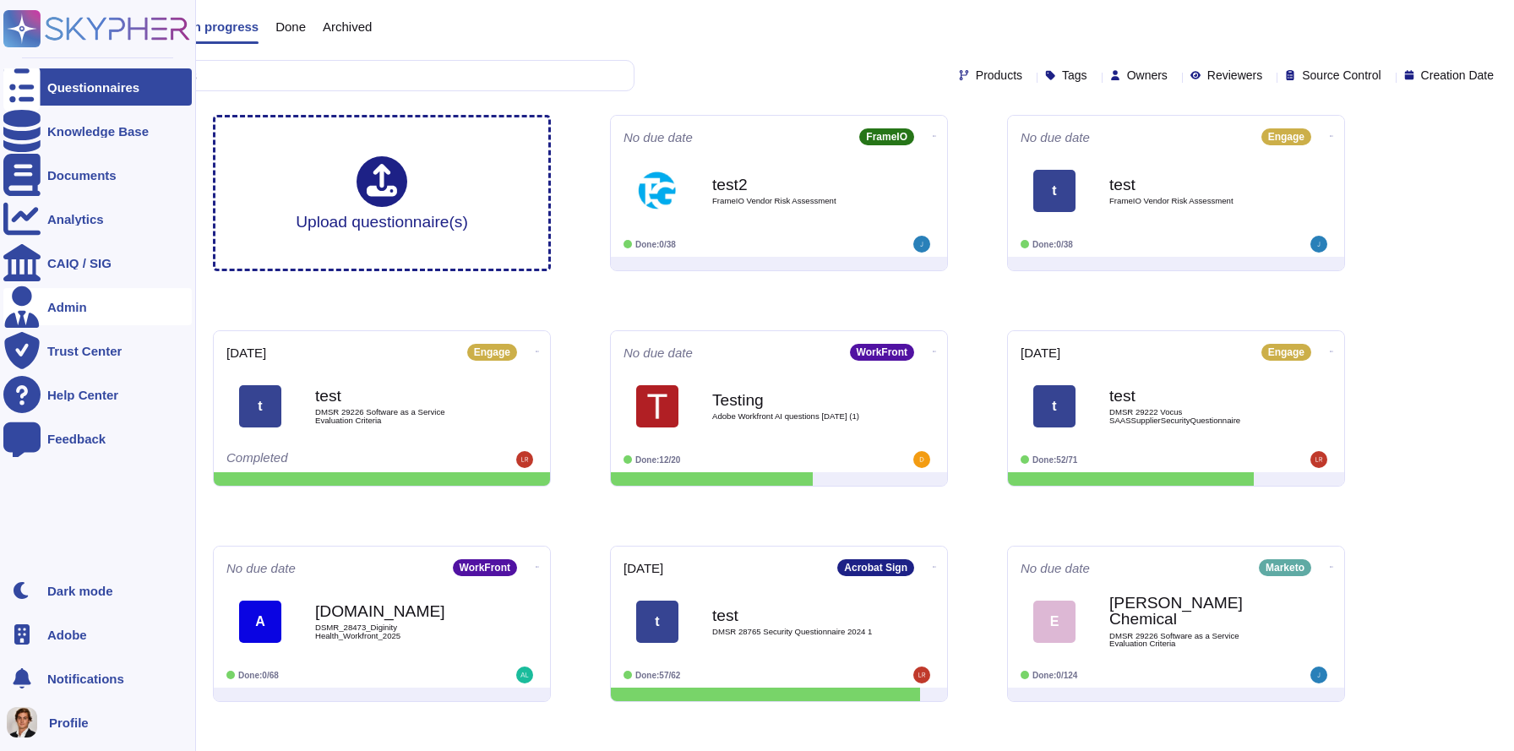
click at [73, 304] on div "Admin" at bounding box center [67, 307] width 40 height 13
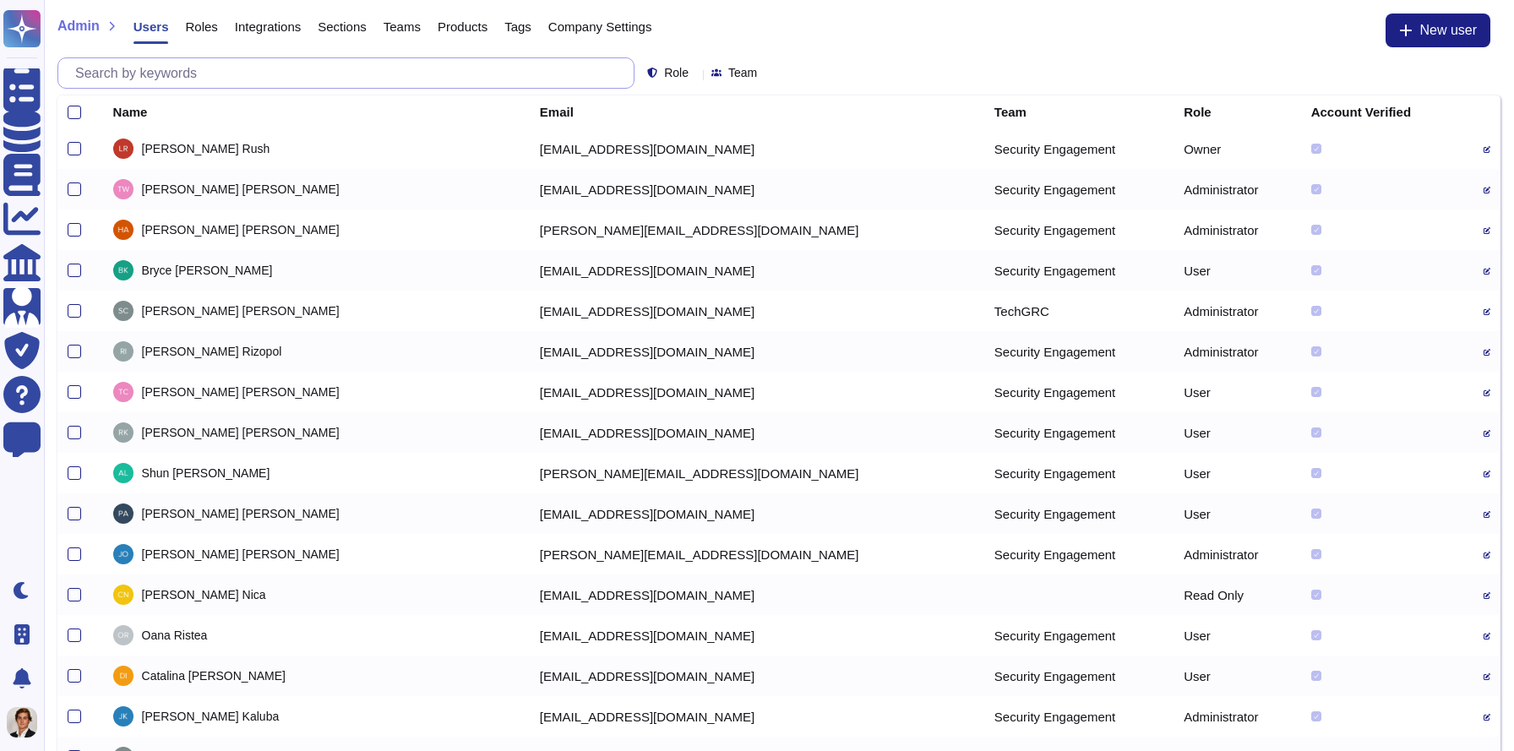
click at [409, 65] on input "text" at bounding box center [350, 73] width 567 height 30
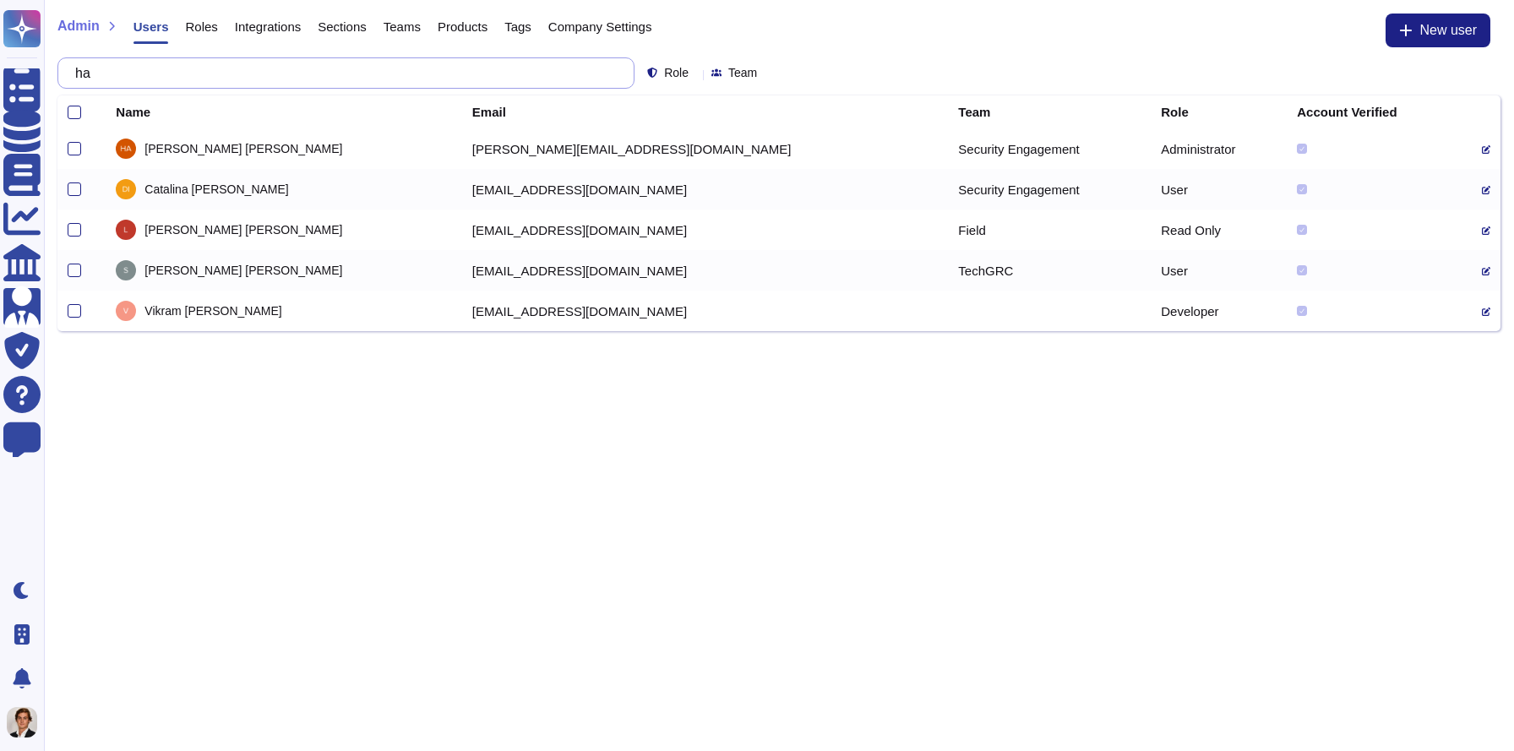
type input "h"
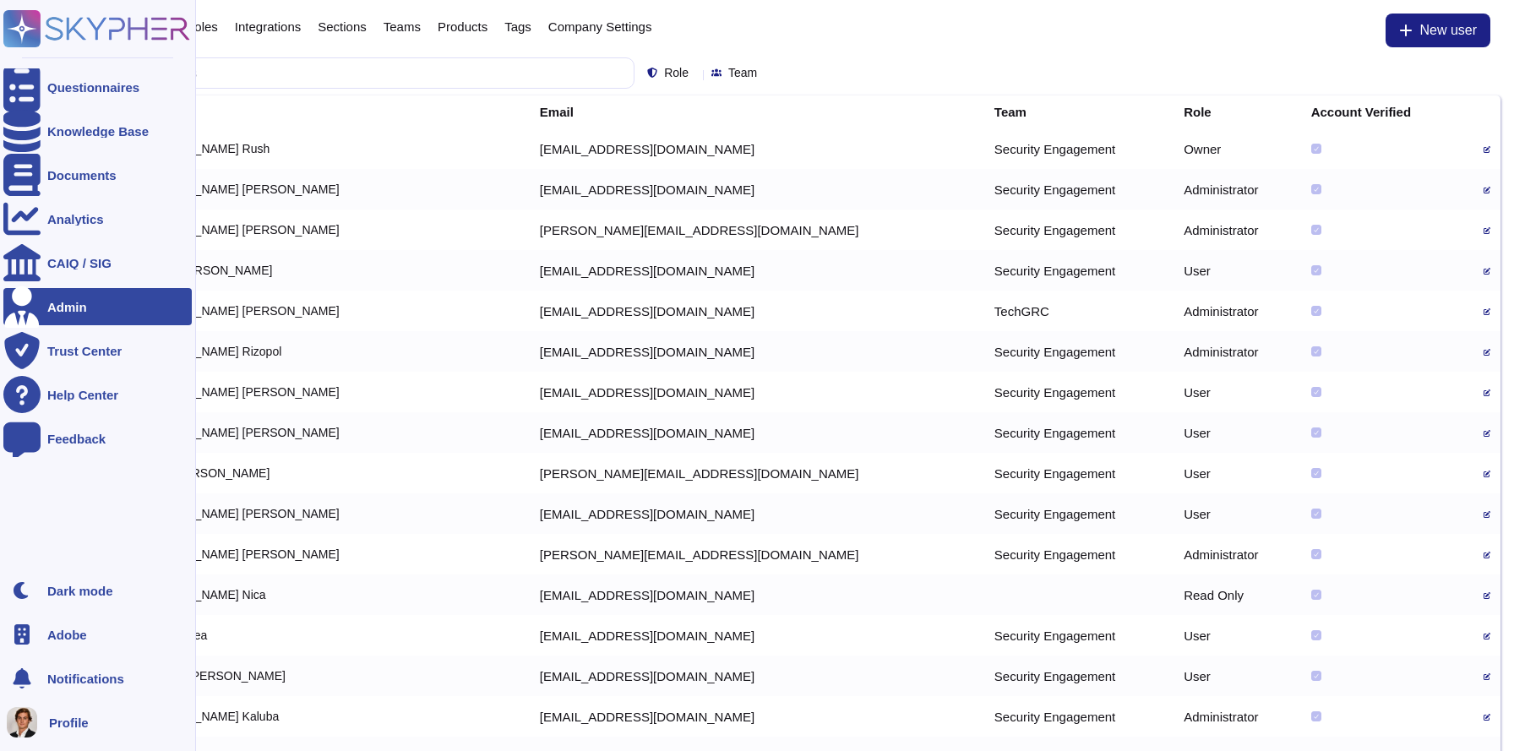
click at [30, 304] on icon at bounding box center [21, 307] width 37 height 42
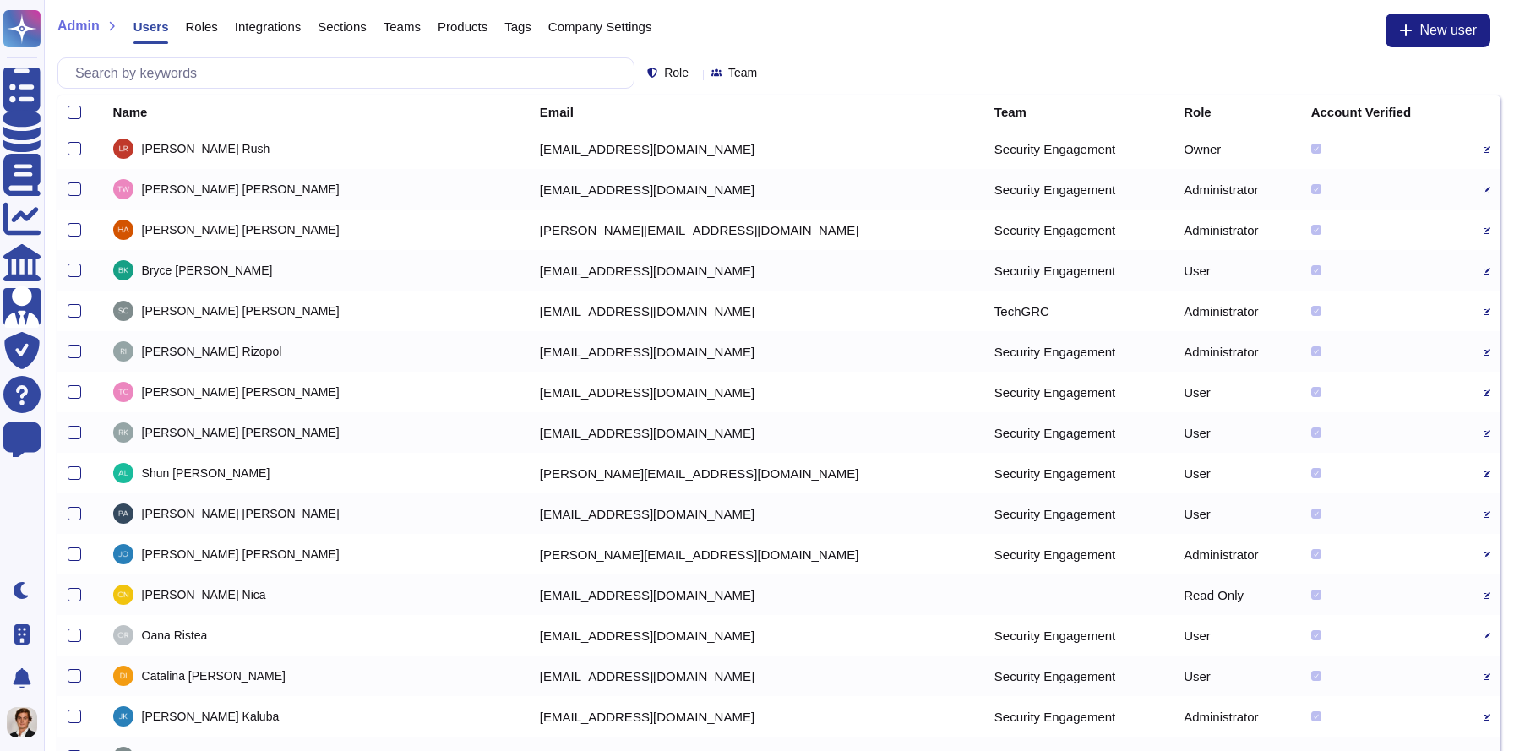
click at [195, 25] on span "Roles" at bounding box center [201, 26] width 32 height 13
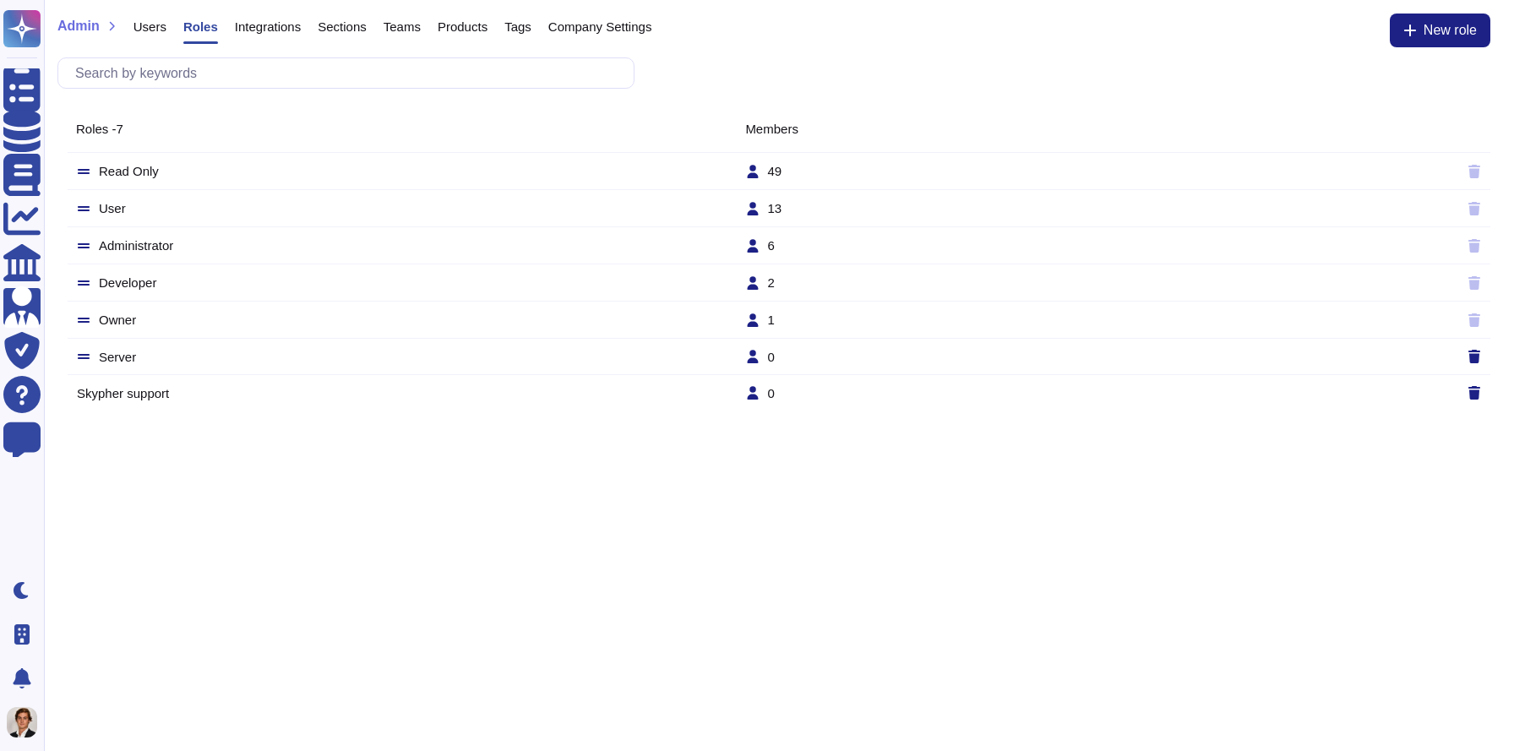
click at [111, 307] on tr "Owner 1" at bounding box center [779, 320] width 1423 height 37
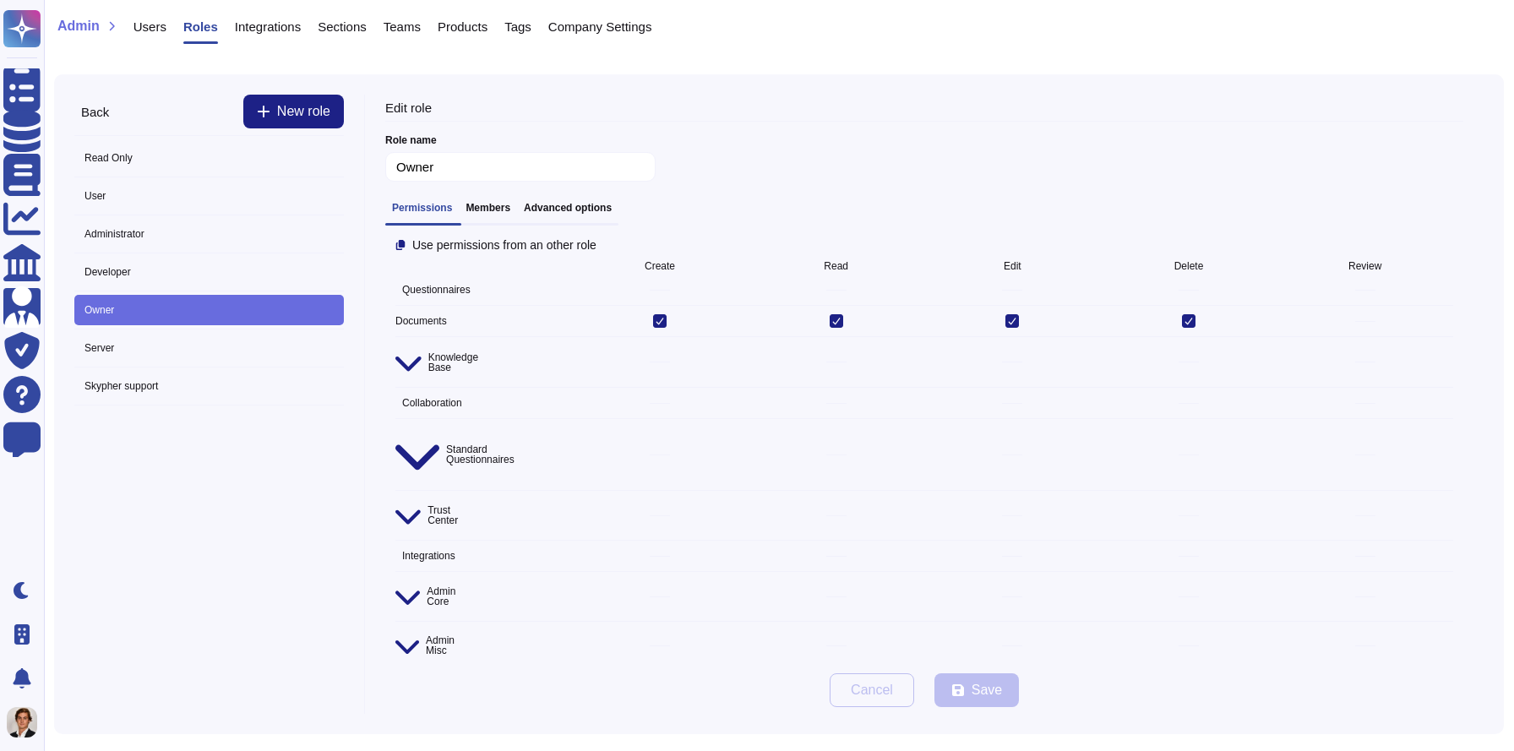
click at [559, 213] on h3 "Advanced options" at bounding box center [568, 208] width 88 height 12
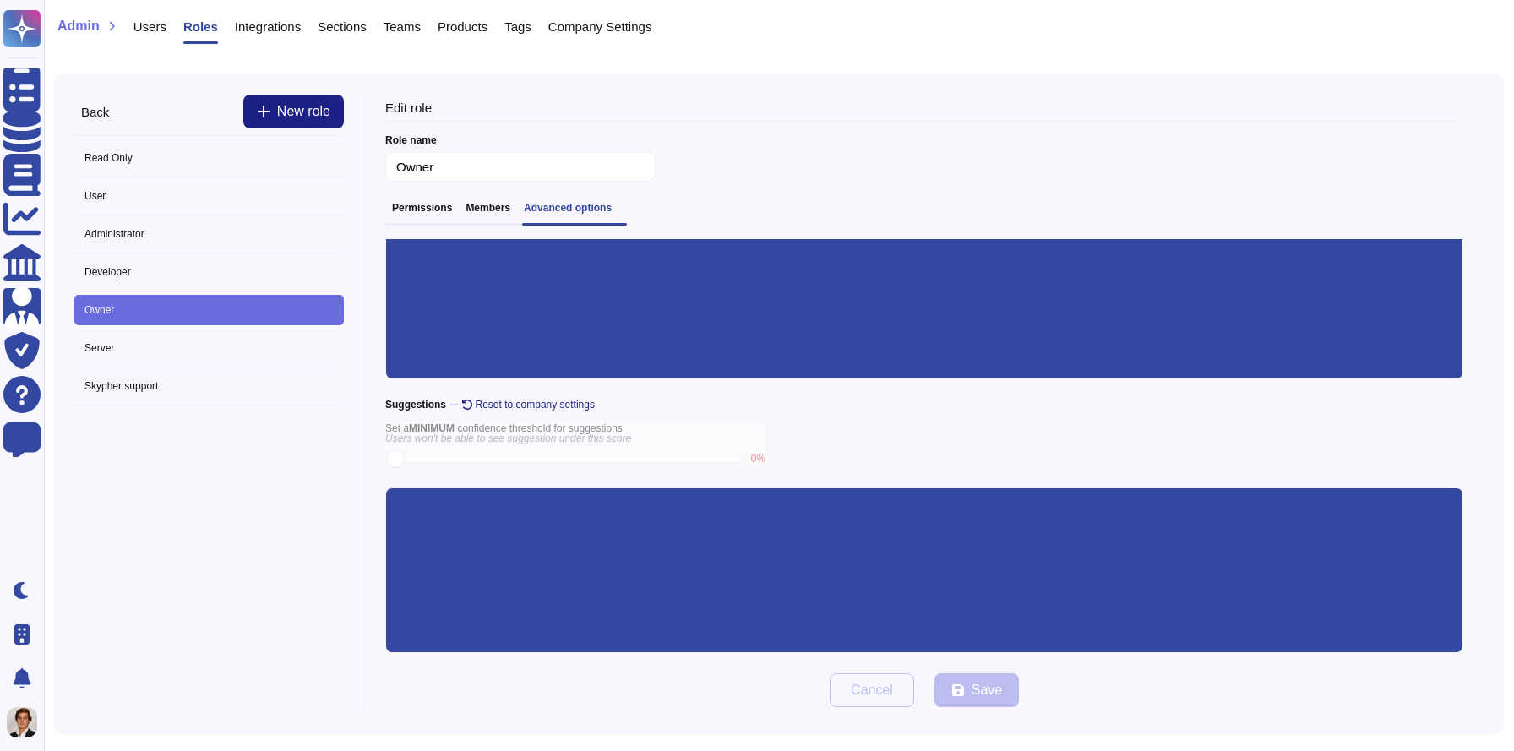
scroll to position [259, 0]
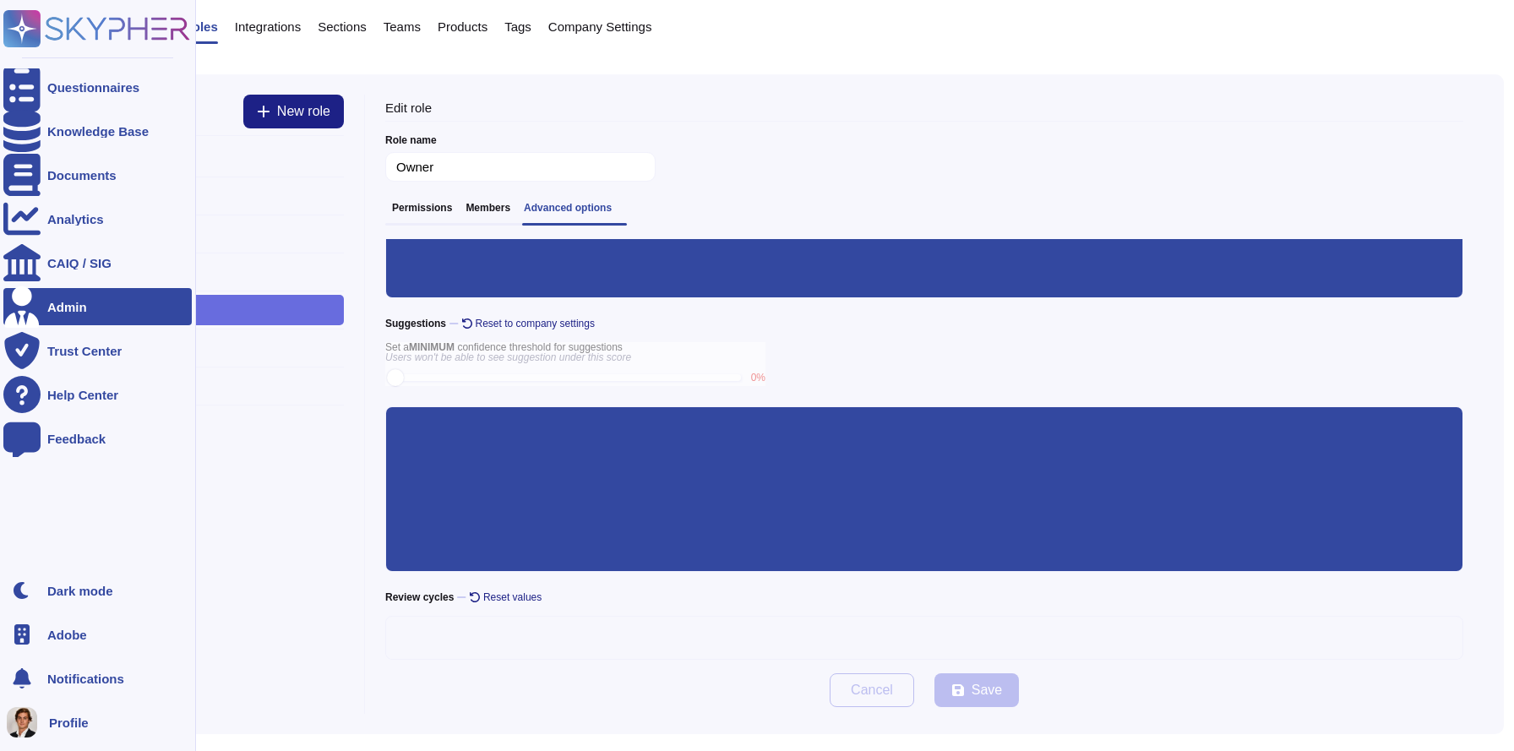
click at [54, 306] on div "Admin" at bounding box center [67, 307] width 40 height 13
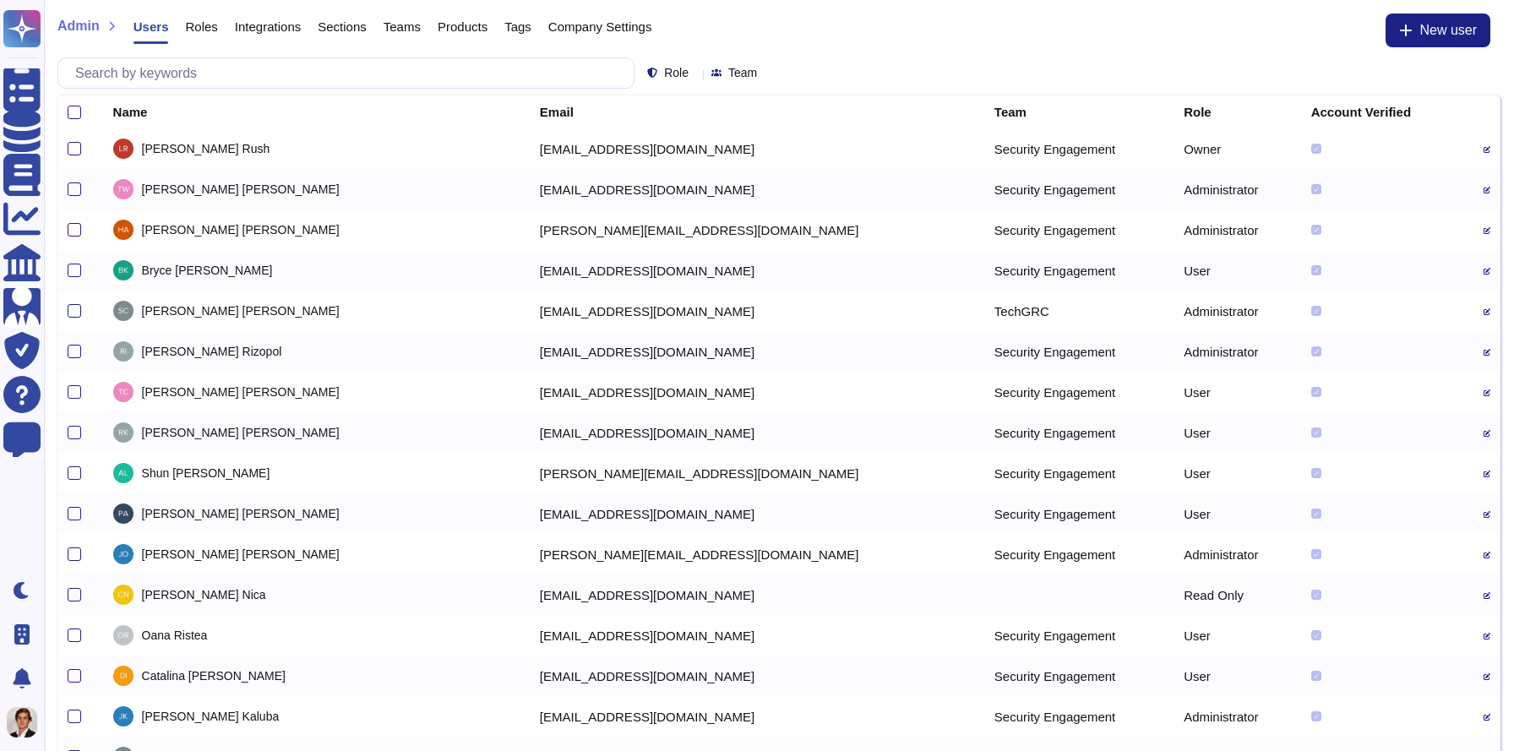
click at [198, 26] on span "Roles" at bounding box center [201, 26] width 32 height 13
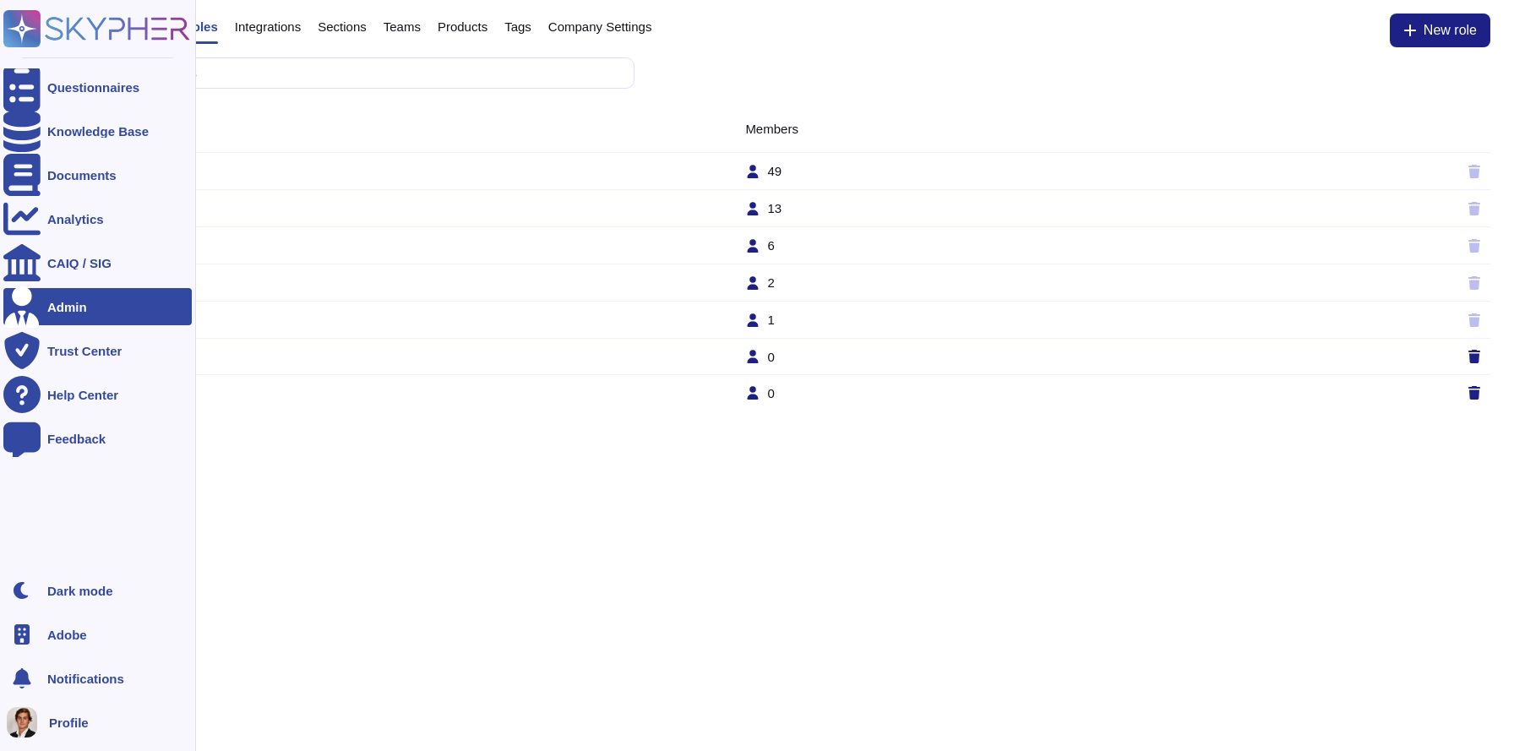
click at [32, 303] on div at bounding box center [21, 306] width 37 height 37
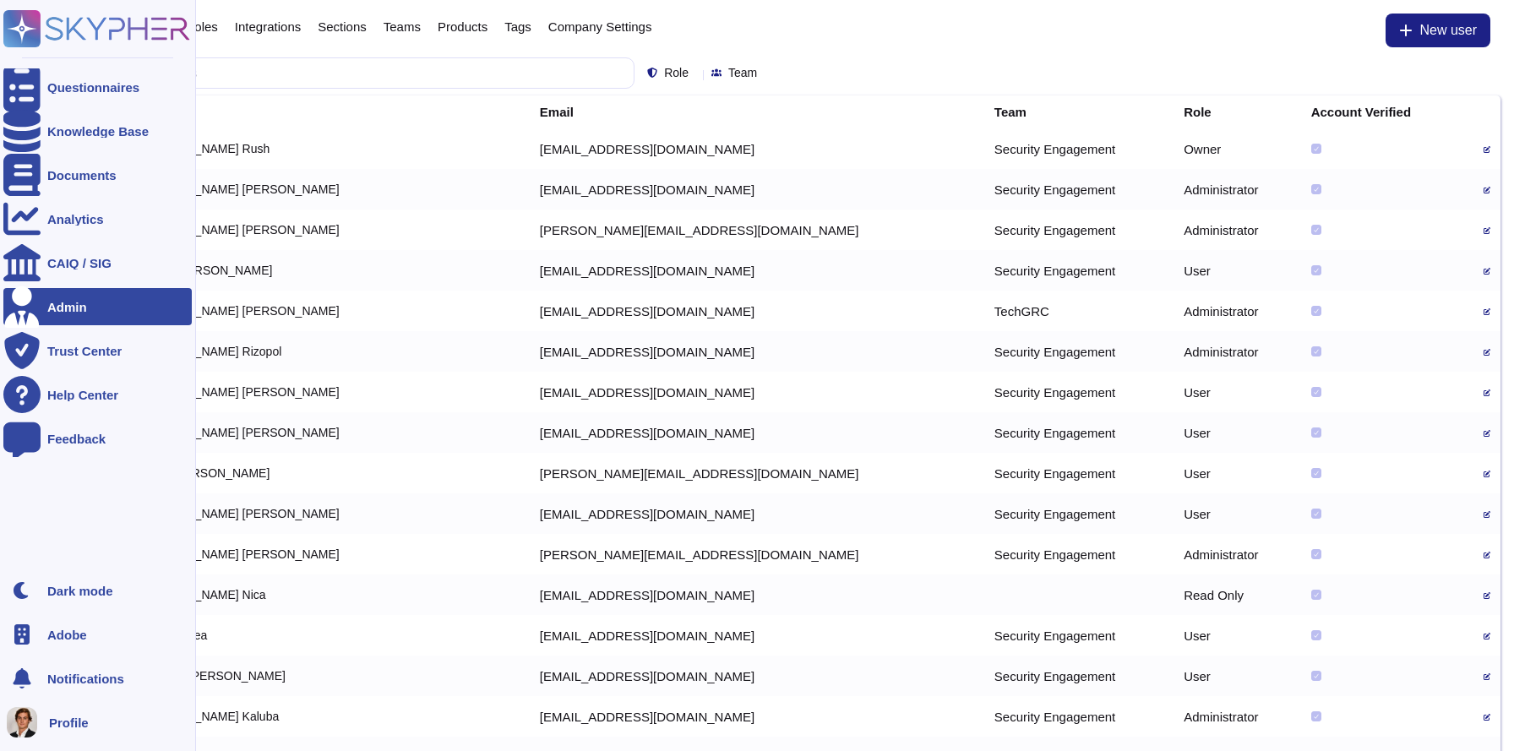
click at [49, 34] on icon at bounding box center [96, 28] width 187 height 37
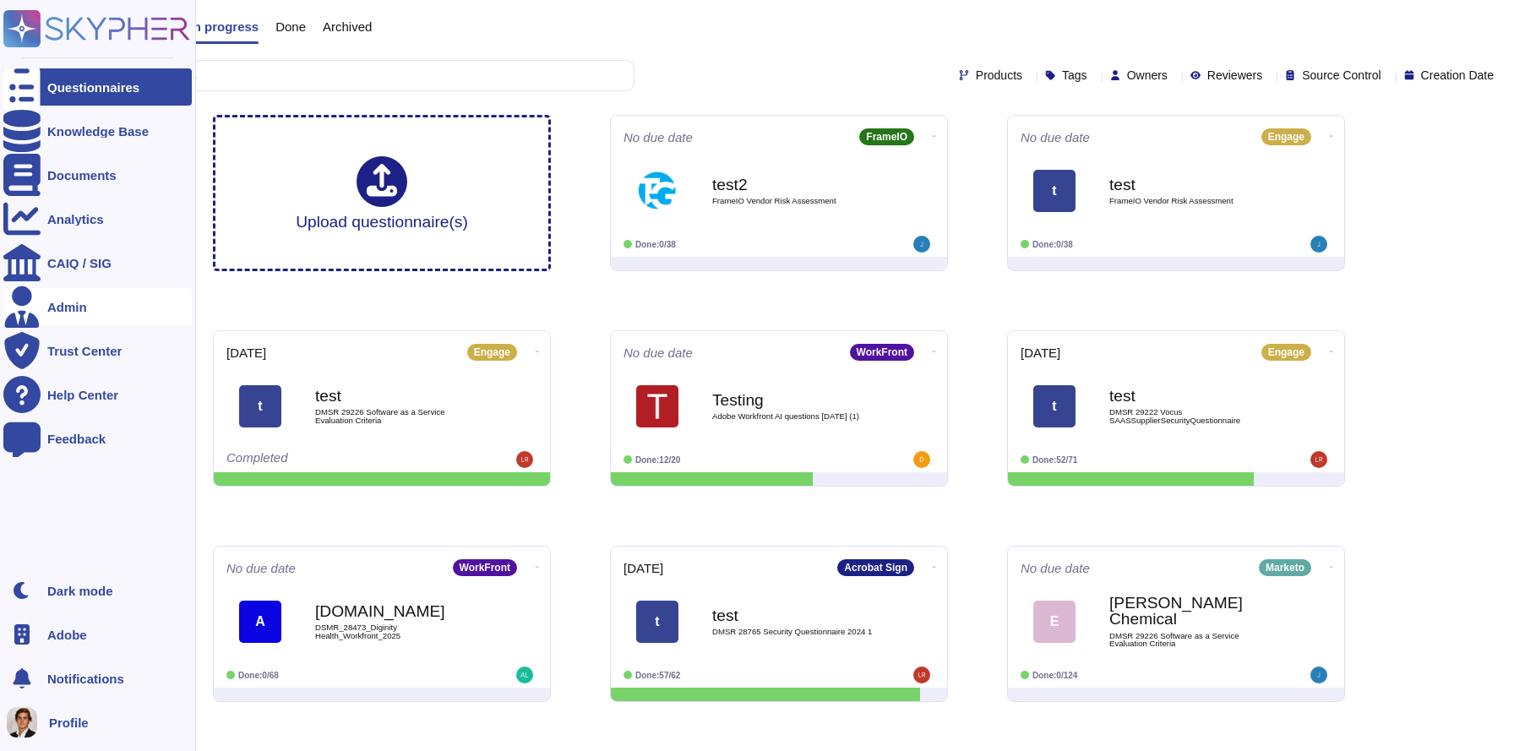
click at [69, 314] on div "Admin" at bounding box center [97, 306] width 188 height 37
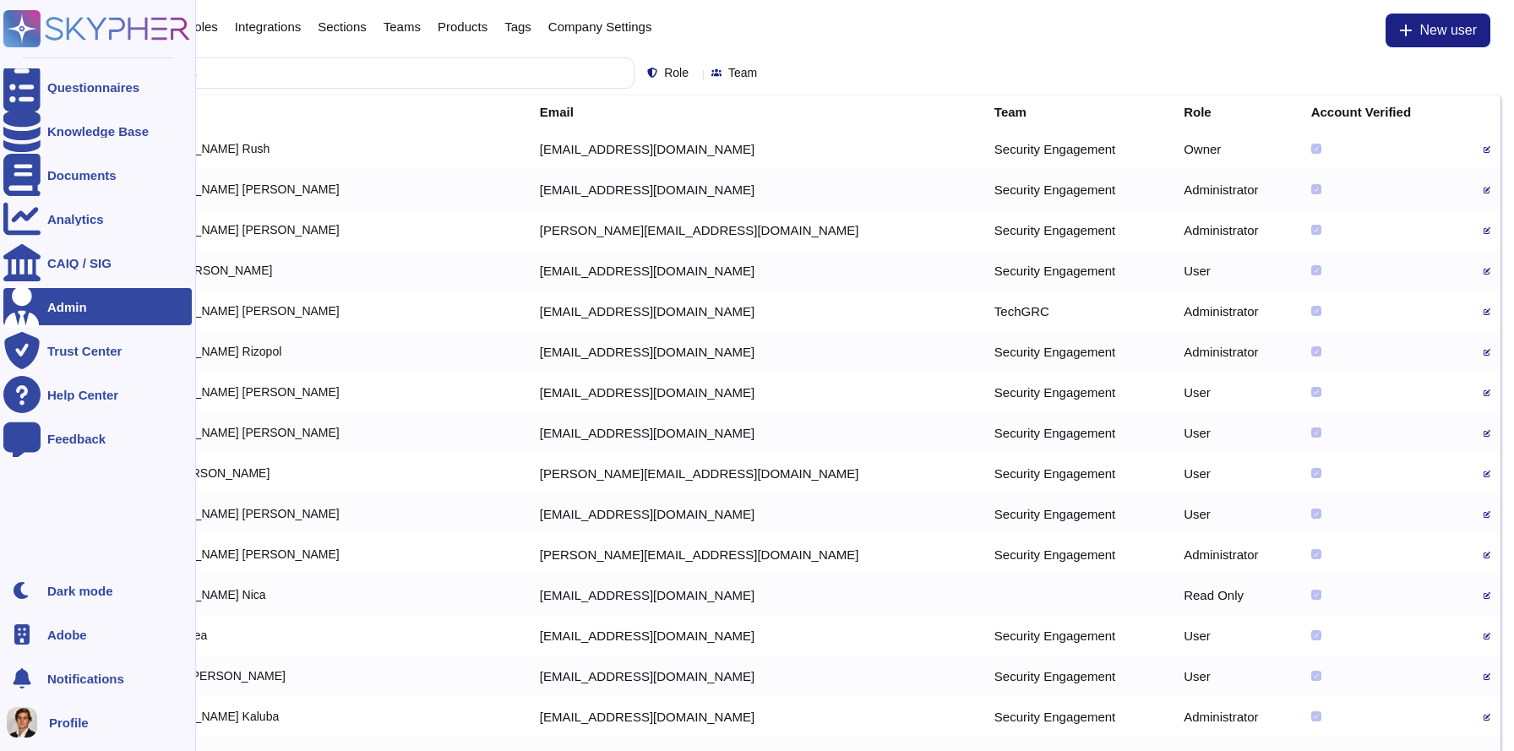
click at [55, 303] on div "Admin" at bounding box center [67, 307] width 40 height 13
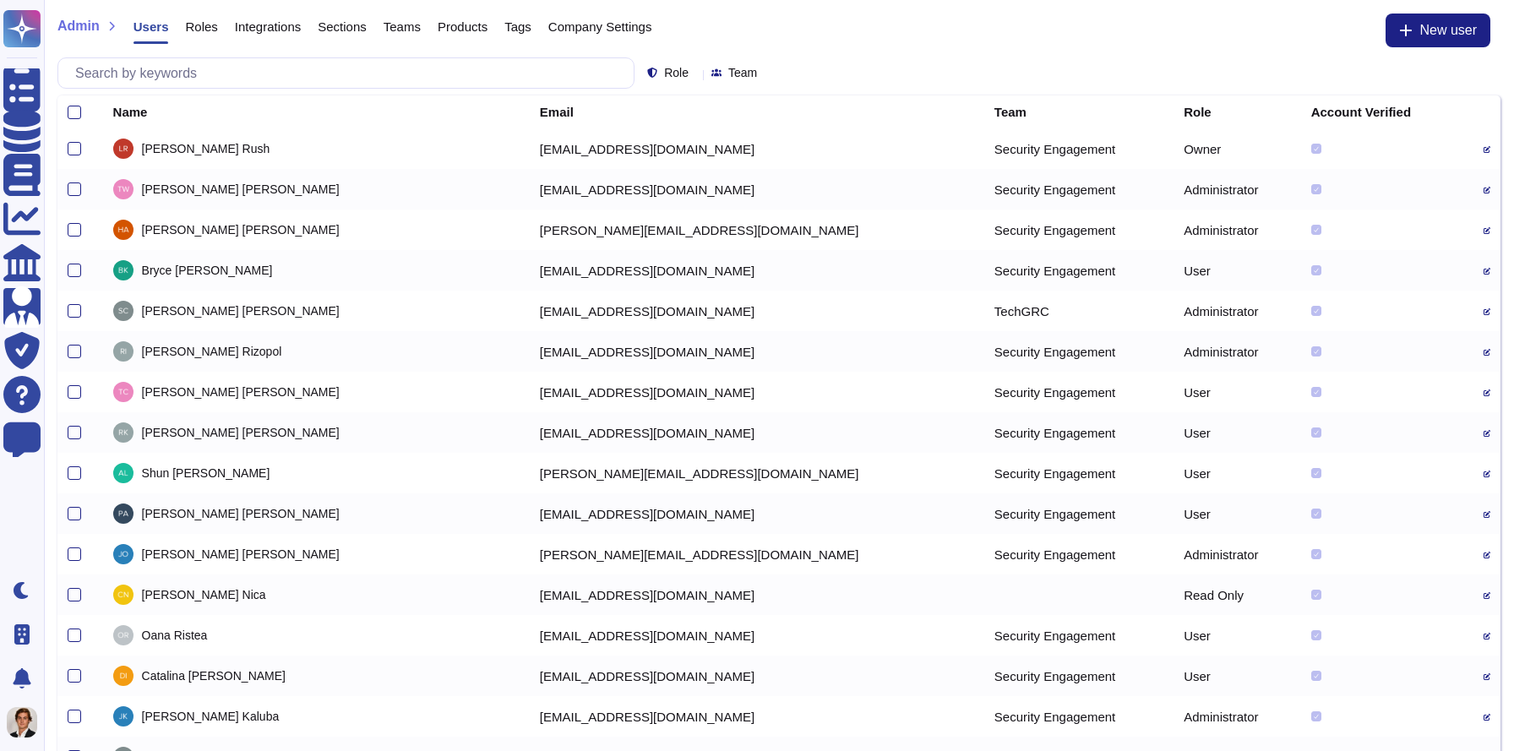
click at [188, 28] on span "Roles" at bounding box center [201, 26] width 32 height 13
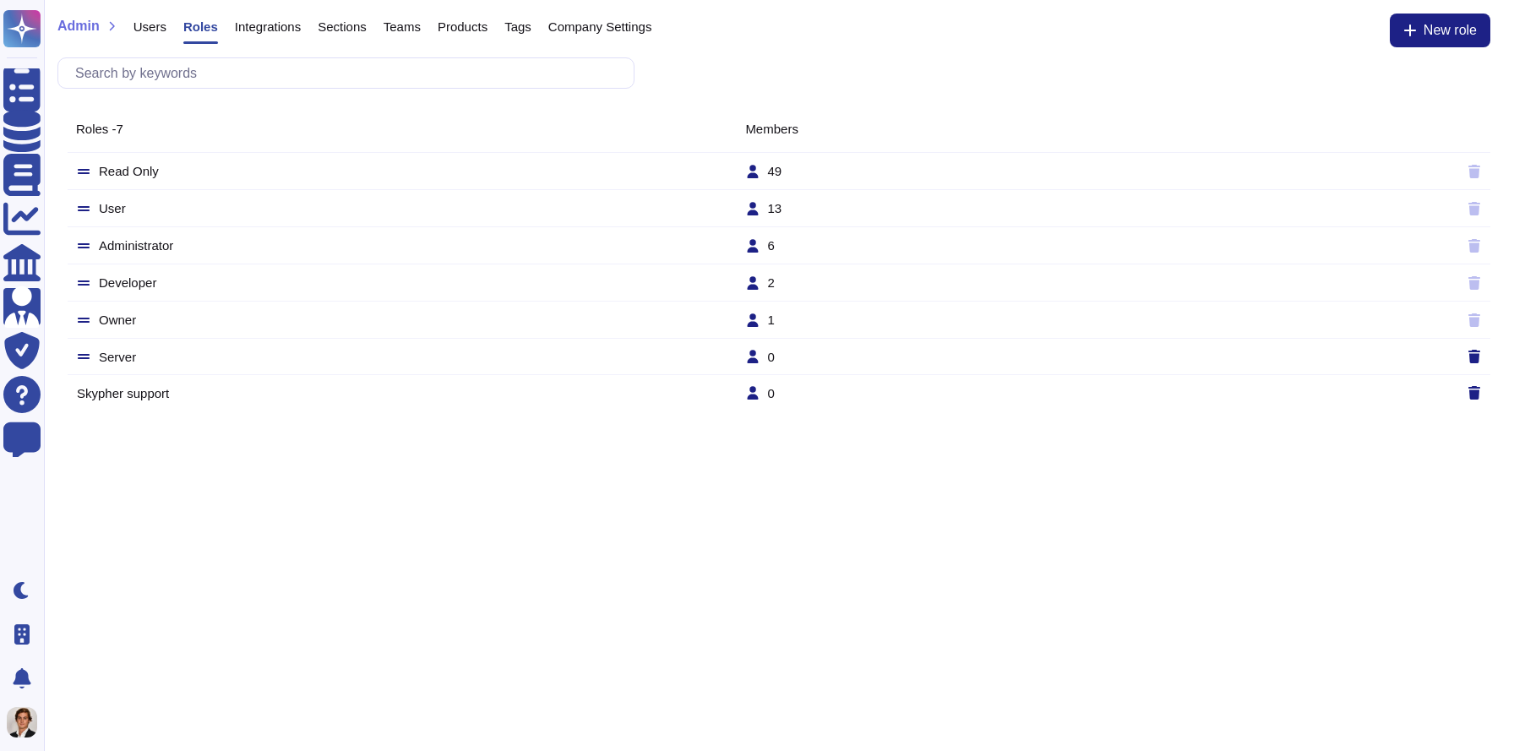
click at [122, 207] on td "User" at bounding box center [410, 208] width 669 height 15
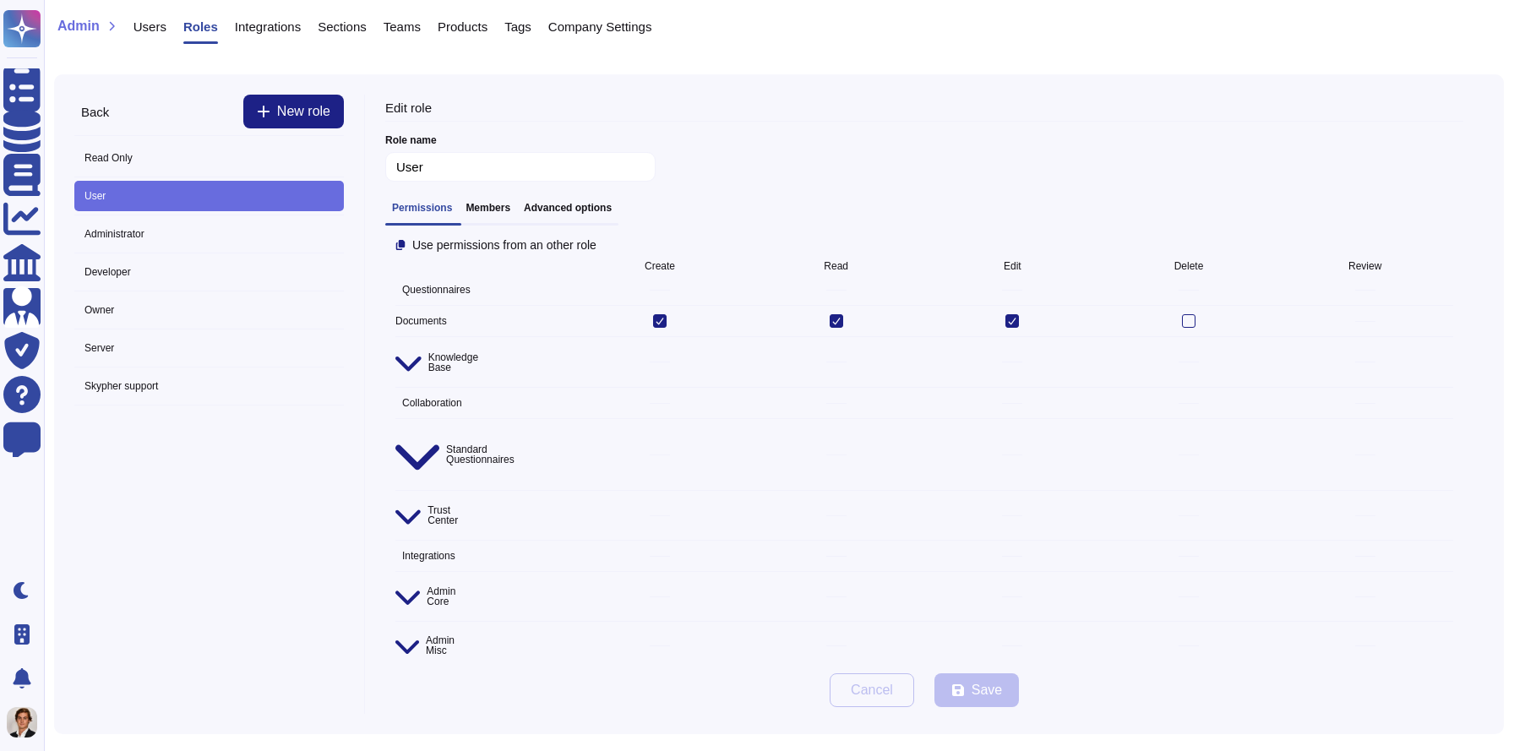
click at [554, 203] on h3 "Advanced options" at bounding box center [568, 208] width 88 height 12
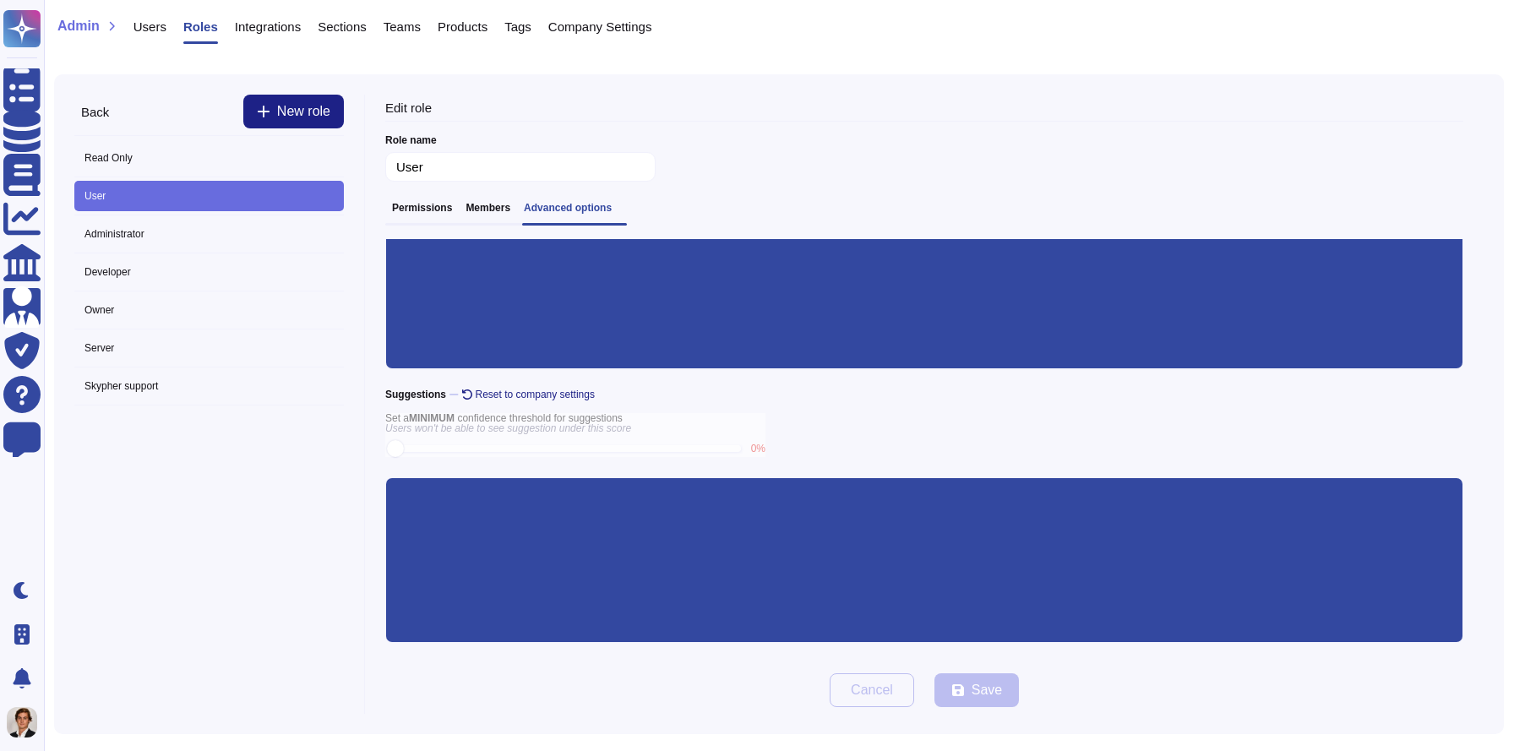
scroll to position [192, 0]
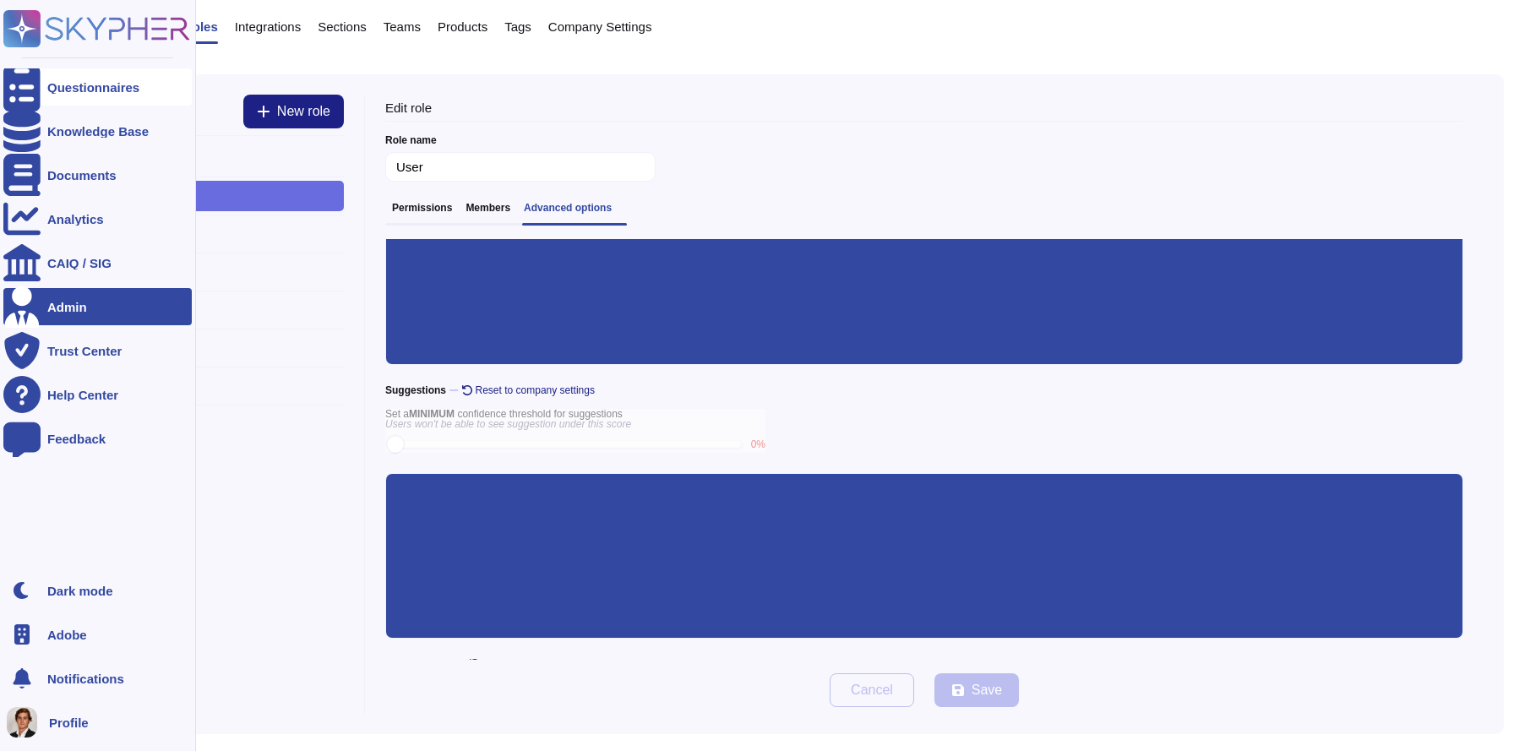
click at [26, 84] on icon at bounding box center [21, 88] width 37 height 50
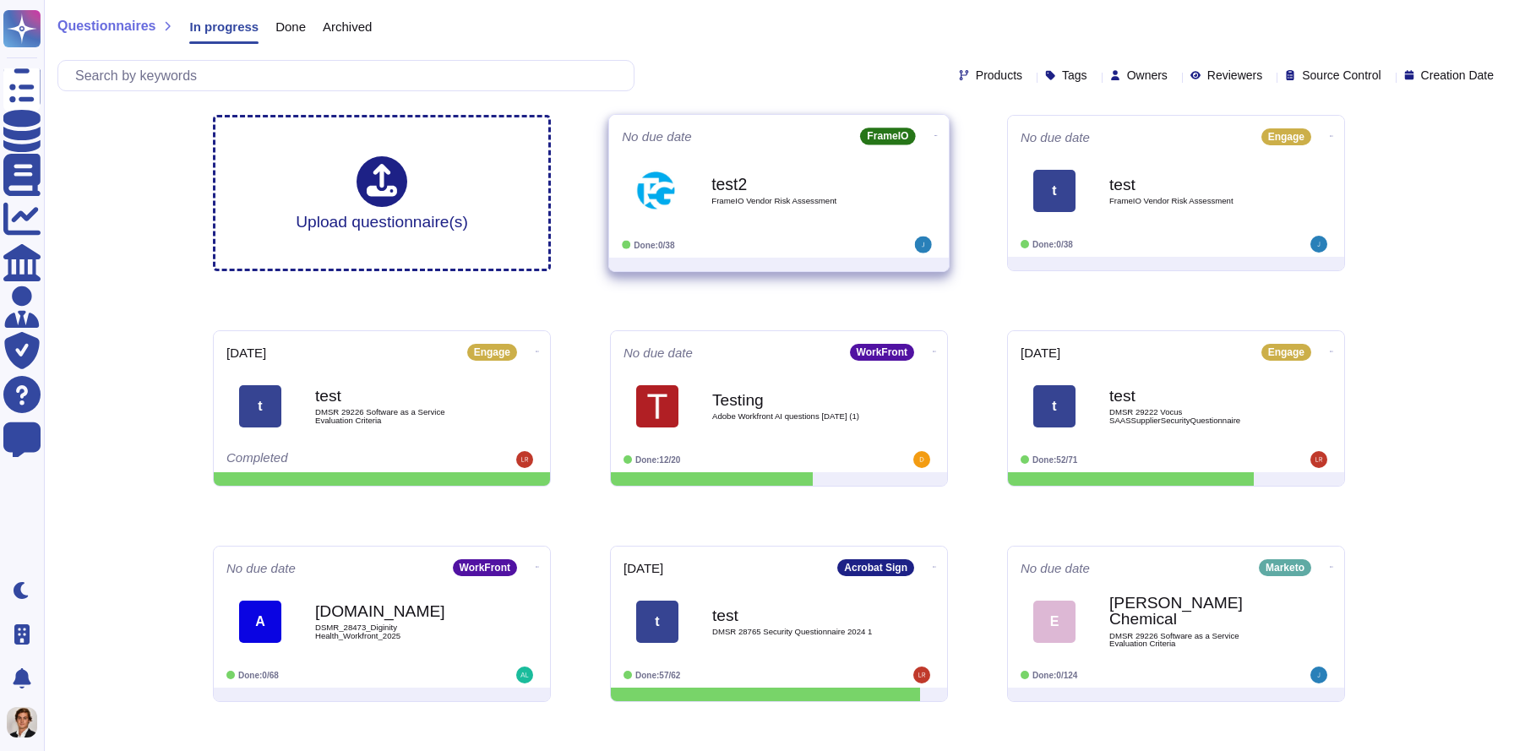
click at [805, 211] on div "test2 FrameIO Vendor Risk Assessment" at bounding box center [797, 190] width 171 height 68
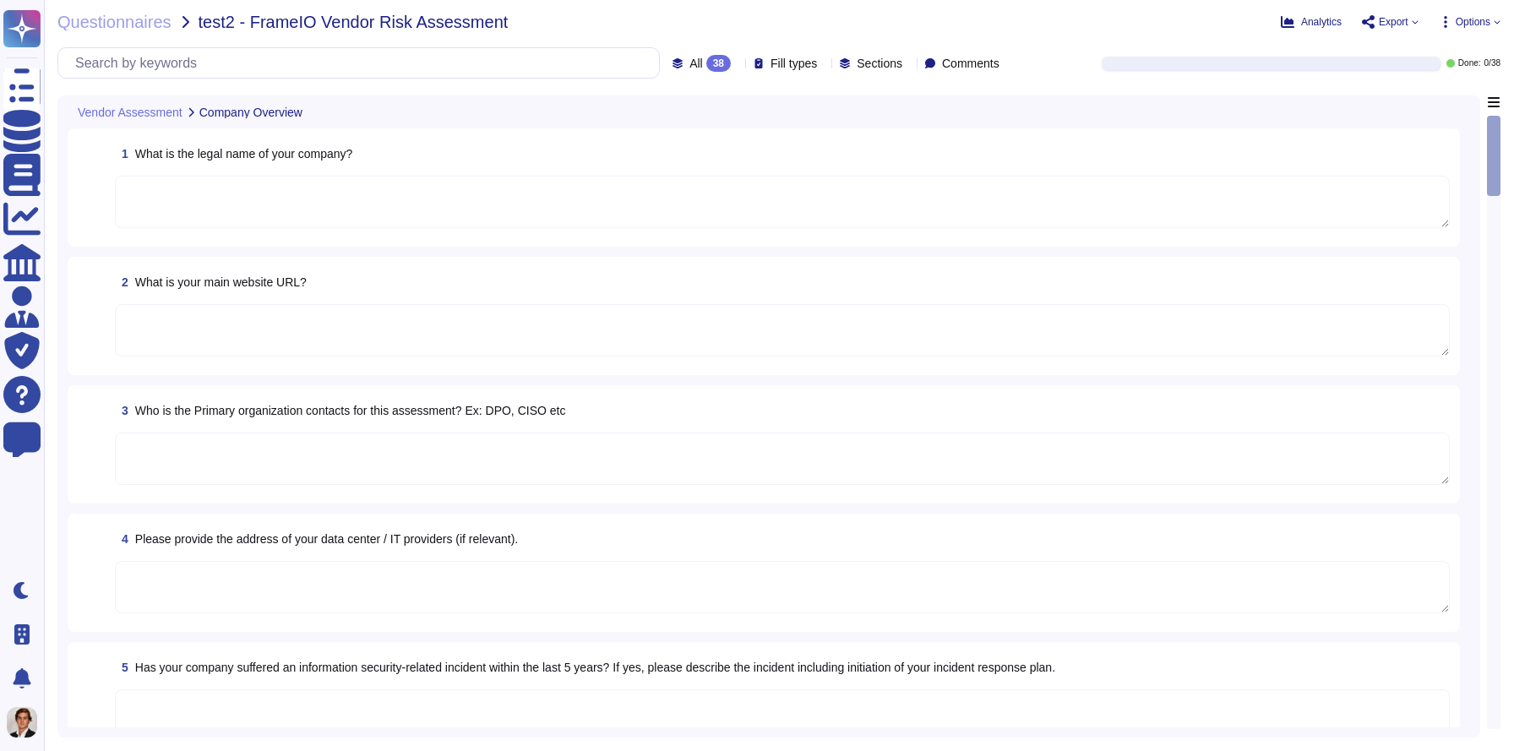
click at [1480, 23] on span "Options" at bounding box center [1473, 22] width 35 height 10
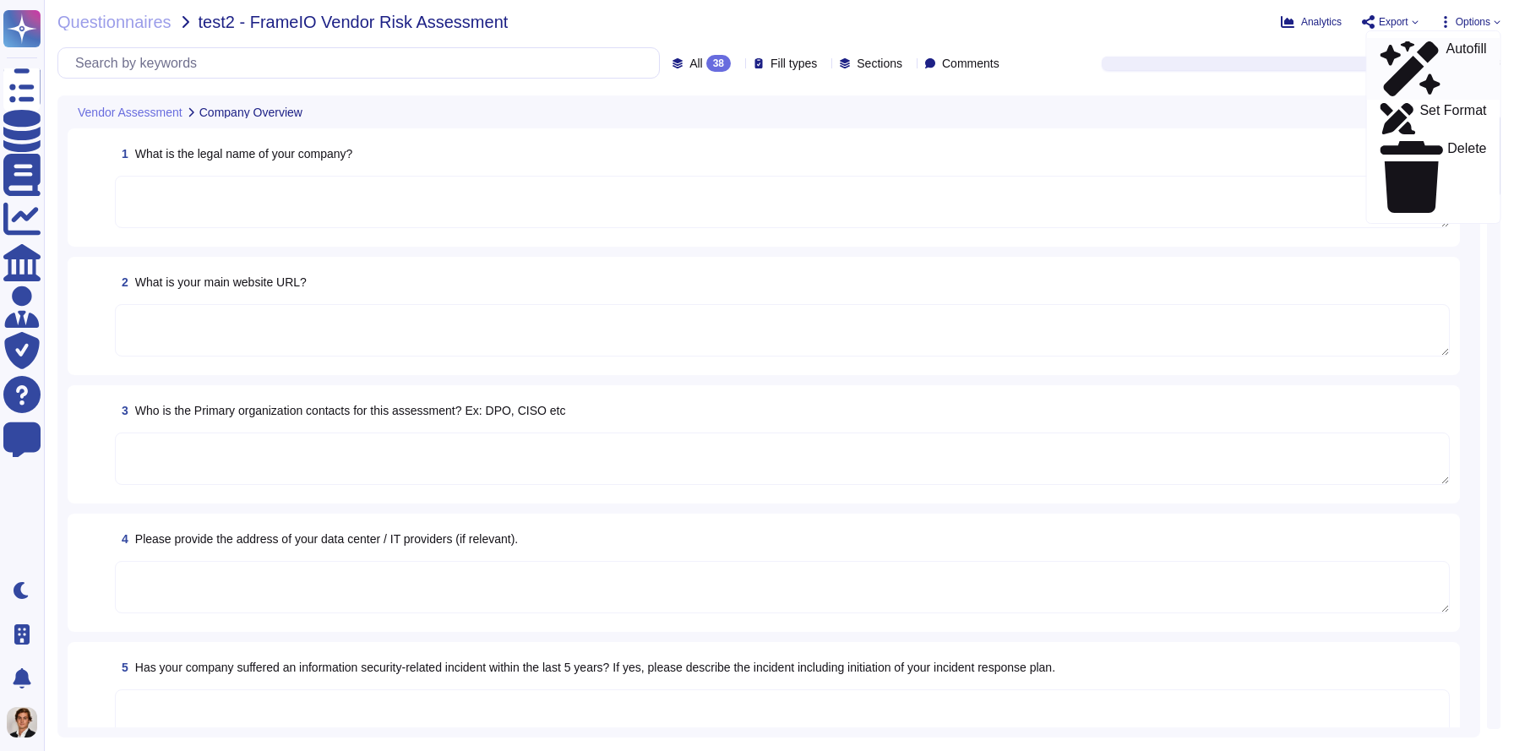
click at [1446, 53] on p "Autofill" at bounding box center [1466, 69] width 41 height 54
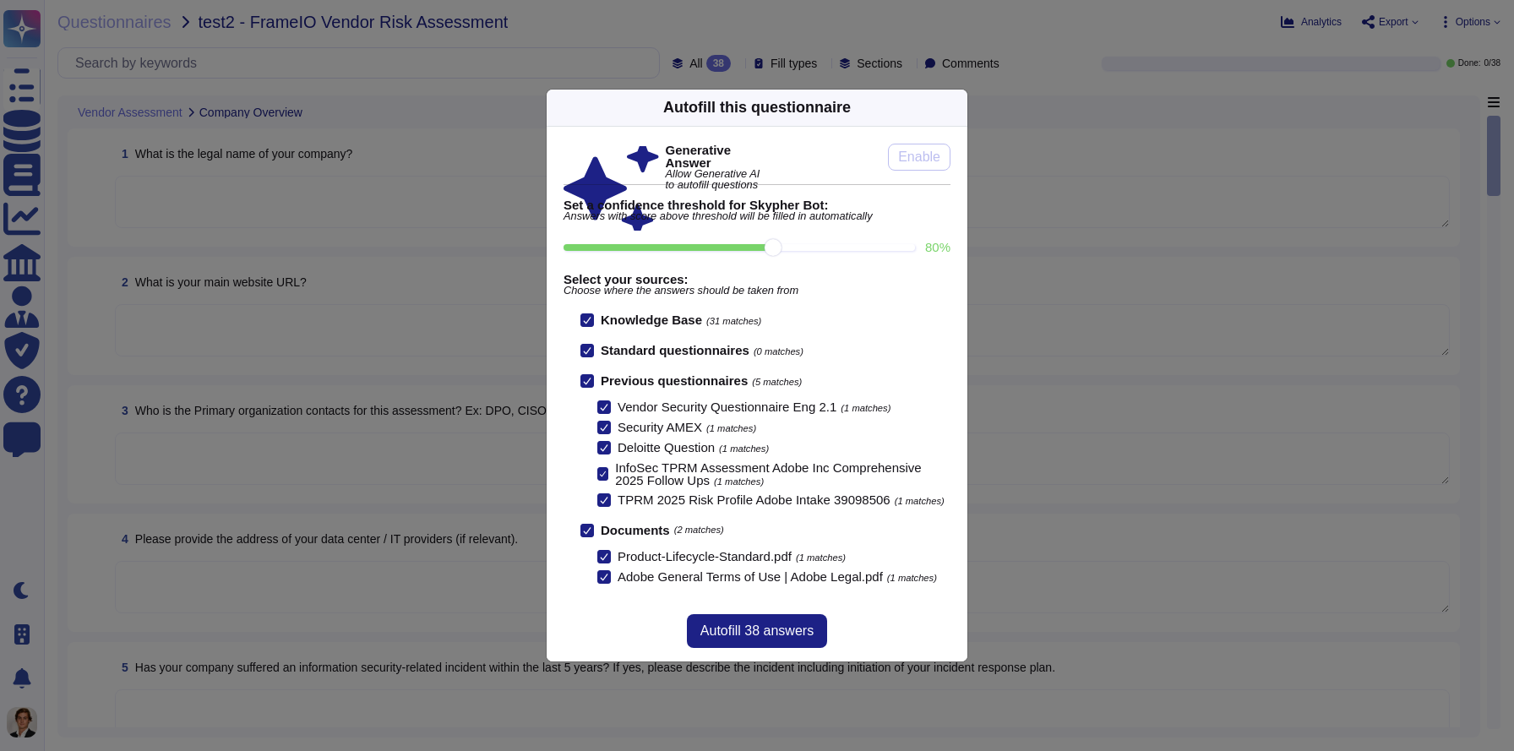
click at [957, 107] on icon at bounding box center [957, 107] width 0 height 0
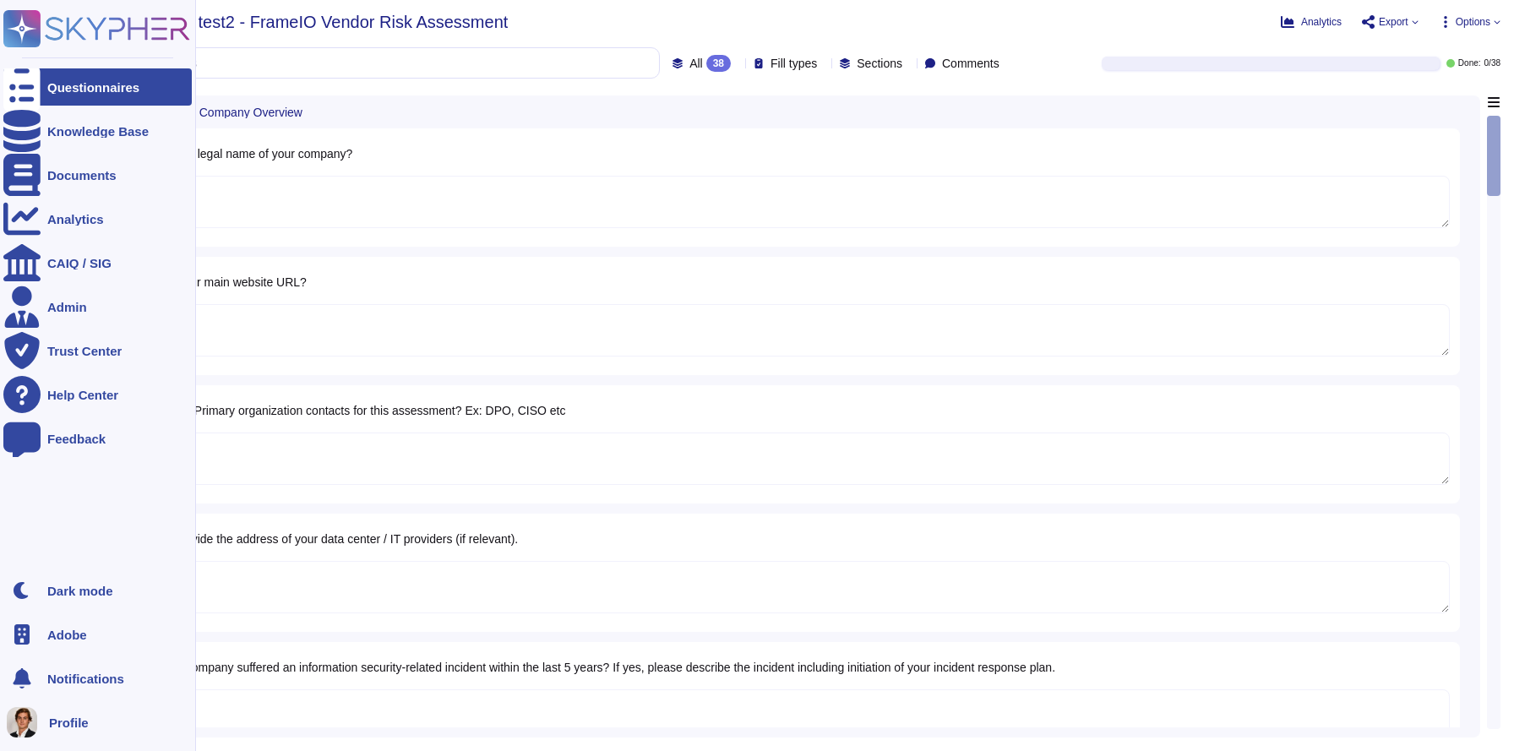
click at [61, 68] on div "Questionnaires" at bounding box center [97, 86] width 188 height 37
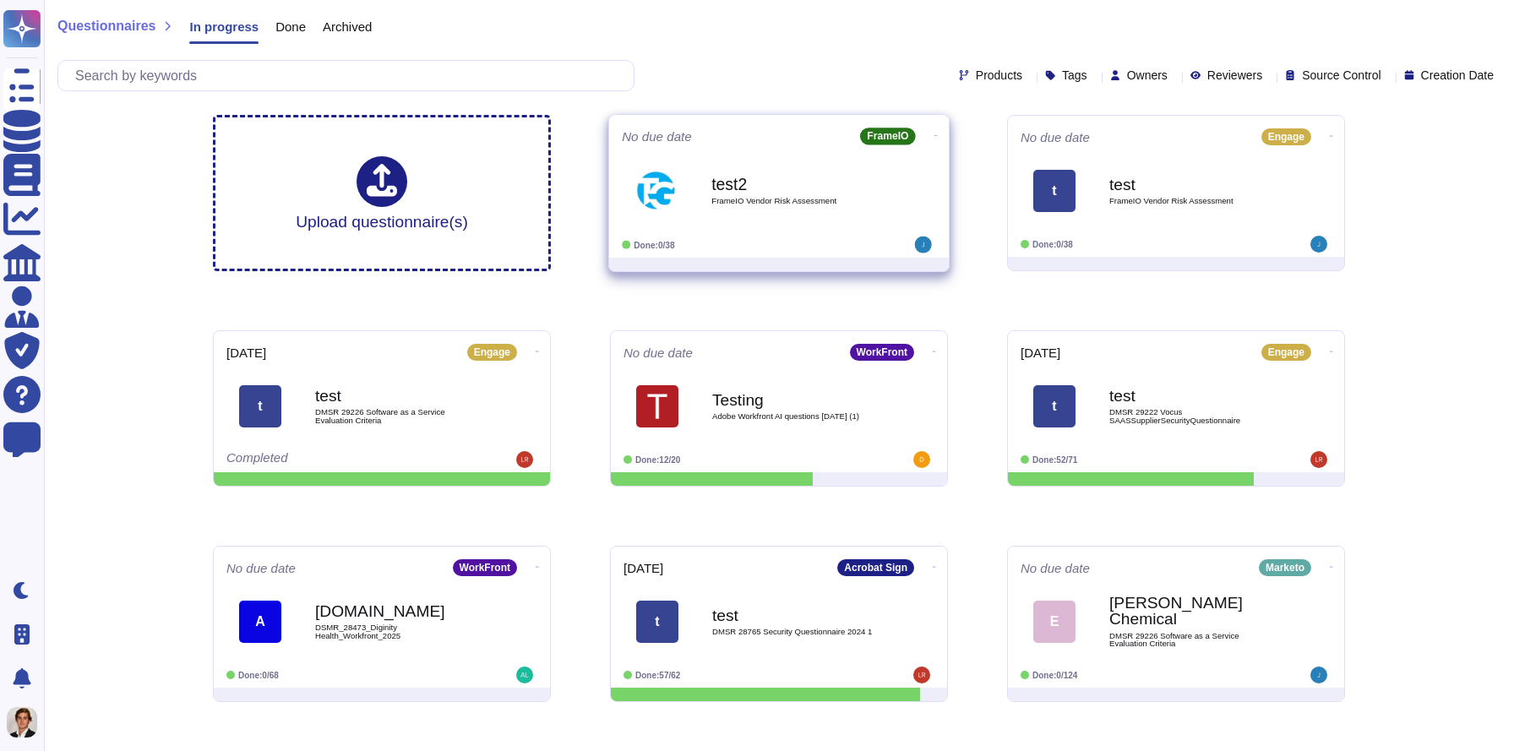
click at [733, 210] on div "test2 FrameIO Vendor Risk Assessment" at bounding box center [797, 190] width 171 height 68
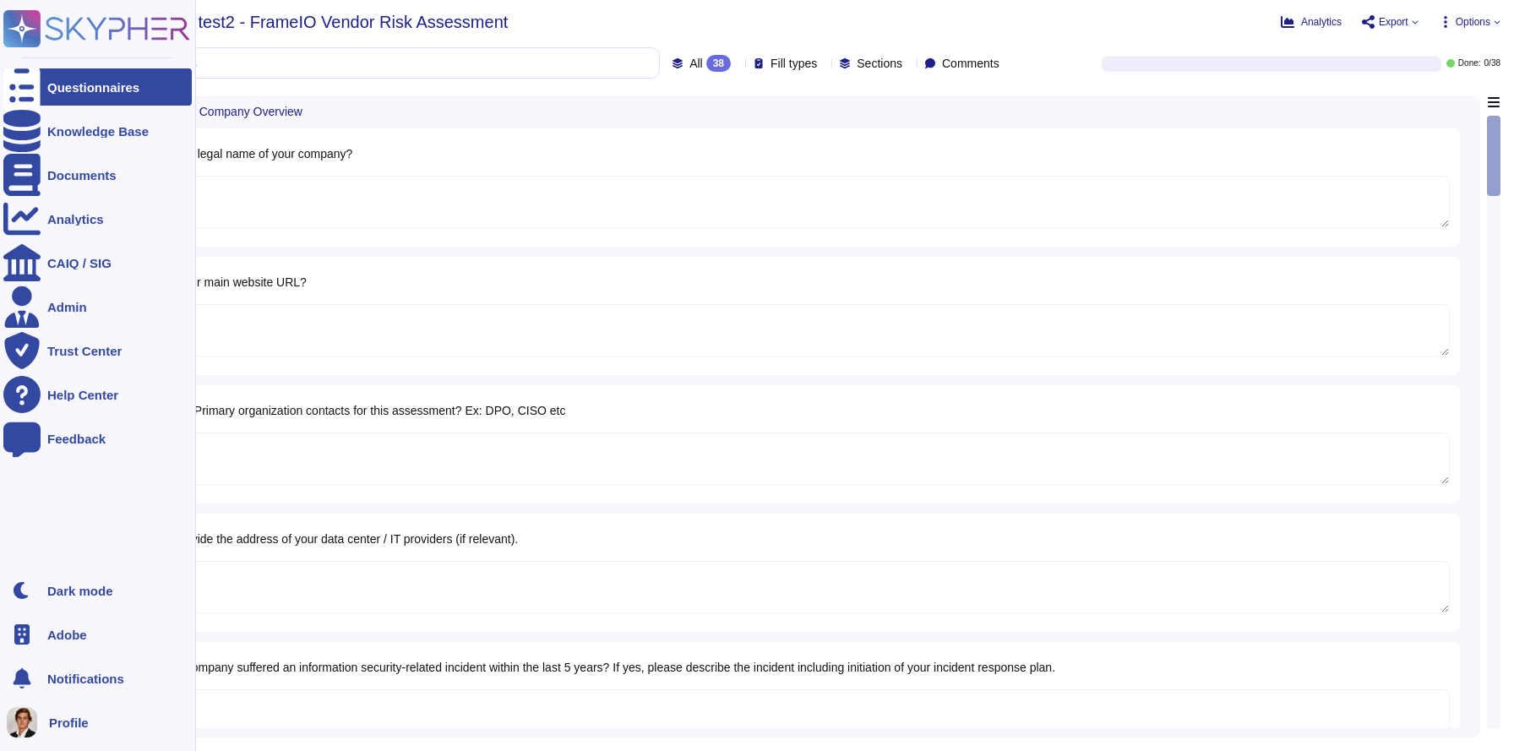
click at [48, 72] on div "Questionnaires" at bounding box center [97, 86] width 188 height 37
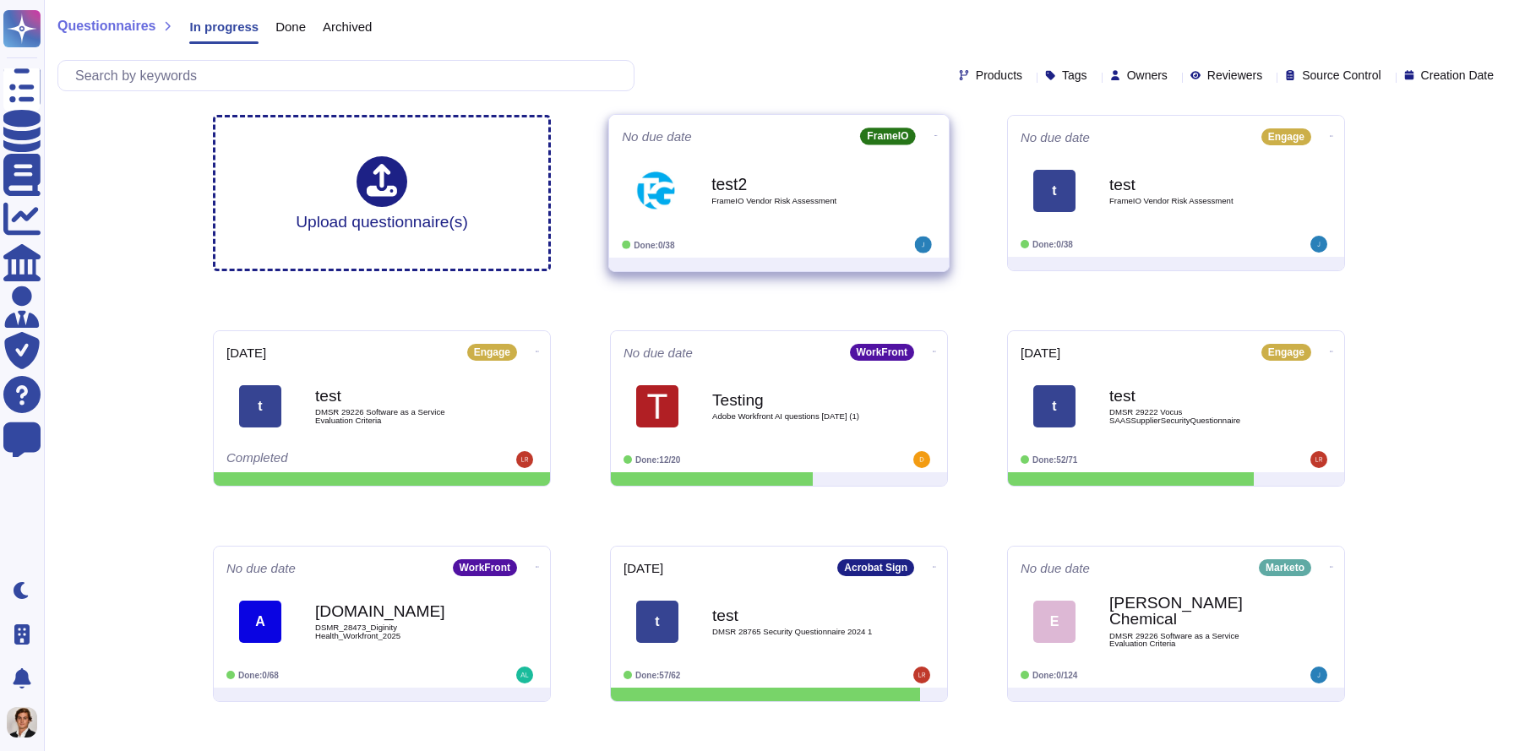
click at [810, 180] on b "test2" at bounding box center [797, 184] width 171 height 16
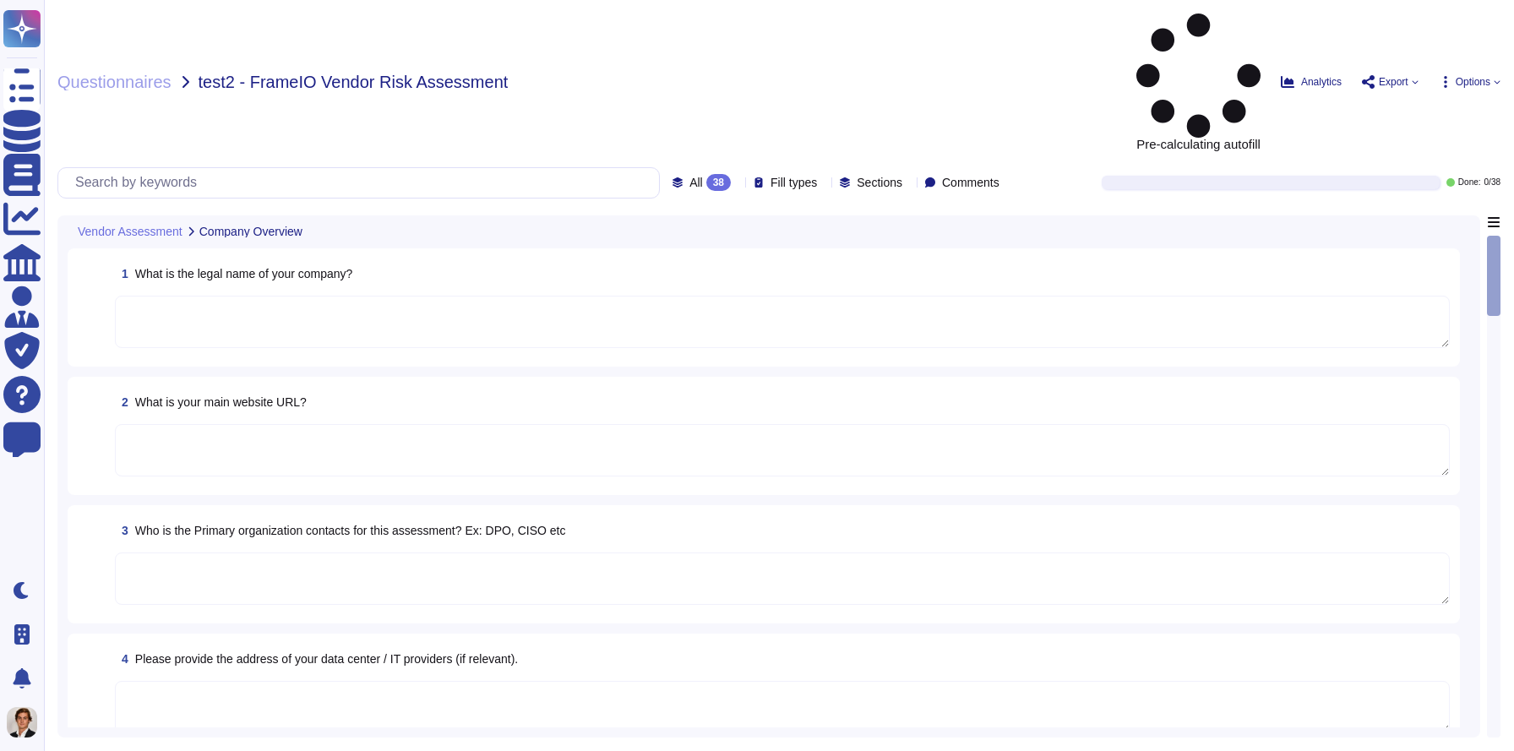
click at [1142, 11] on div "Questionnaires test2 - FrameIO Vendor Risk Assessment Pre-calculating autofill …" at bounding box center [779, 375] width 1470 height 751
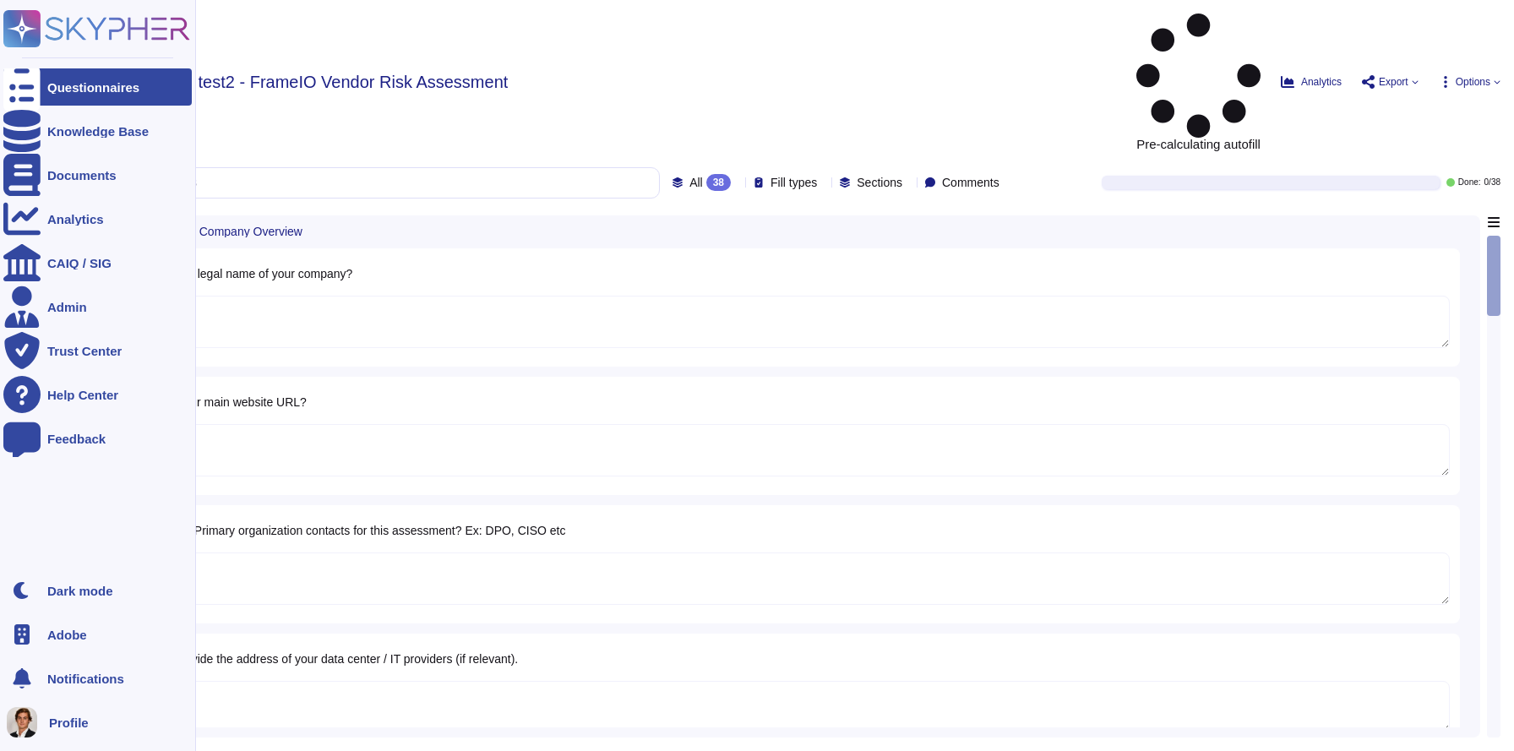
click at [19, 17] on rect at bounding box center [21, 28] width 37 height 37
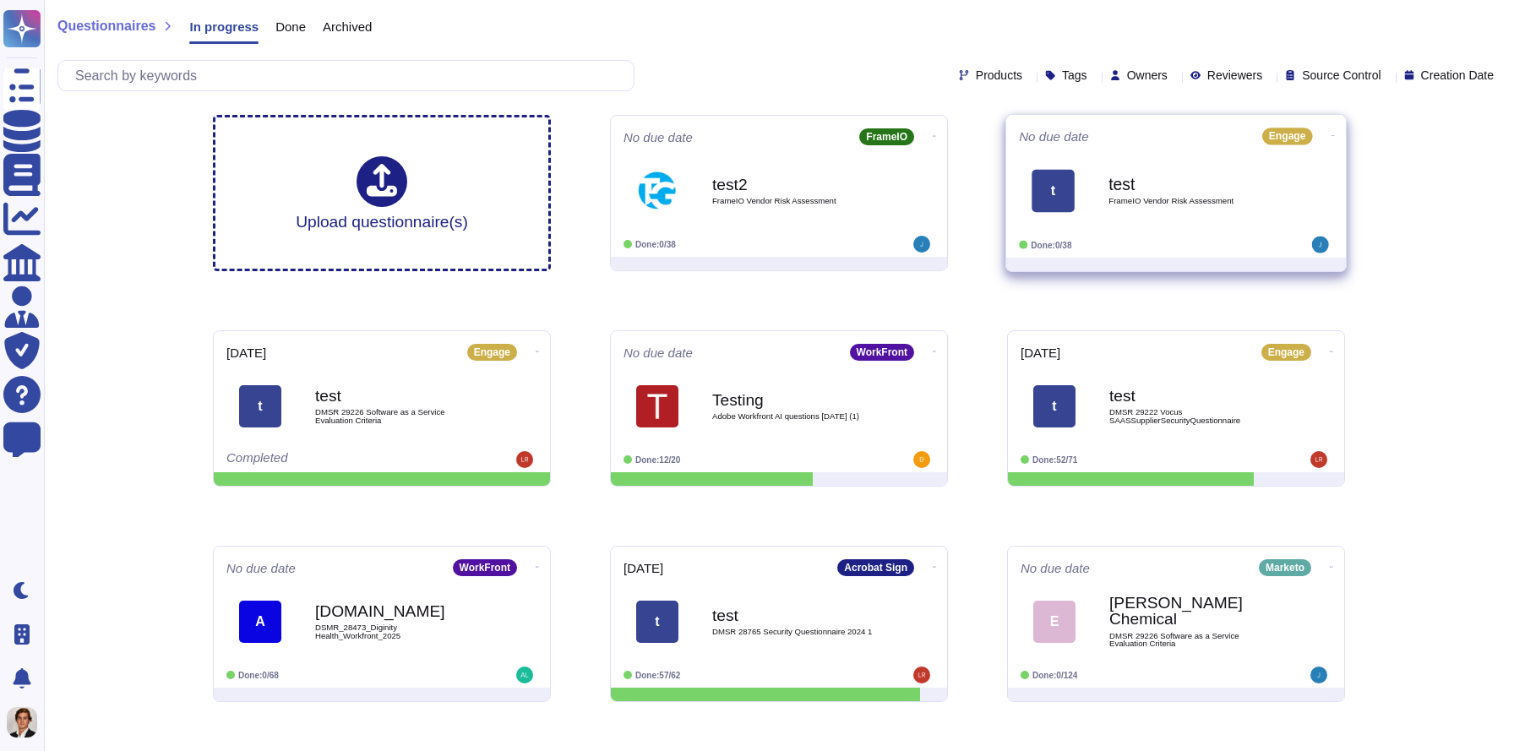
click at [1143, 199] on span "FrameIO Vendor Risk Assessment" at bounding box center [1194, 201] width 171 height 8
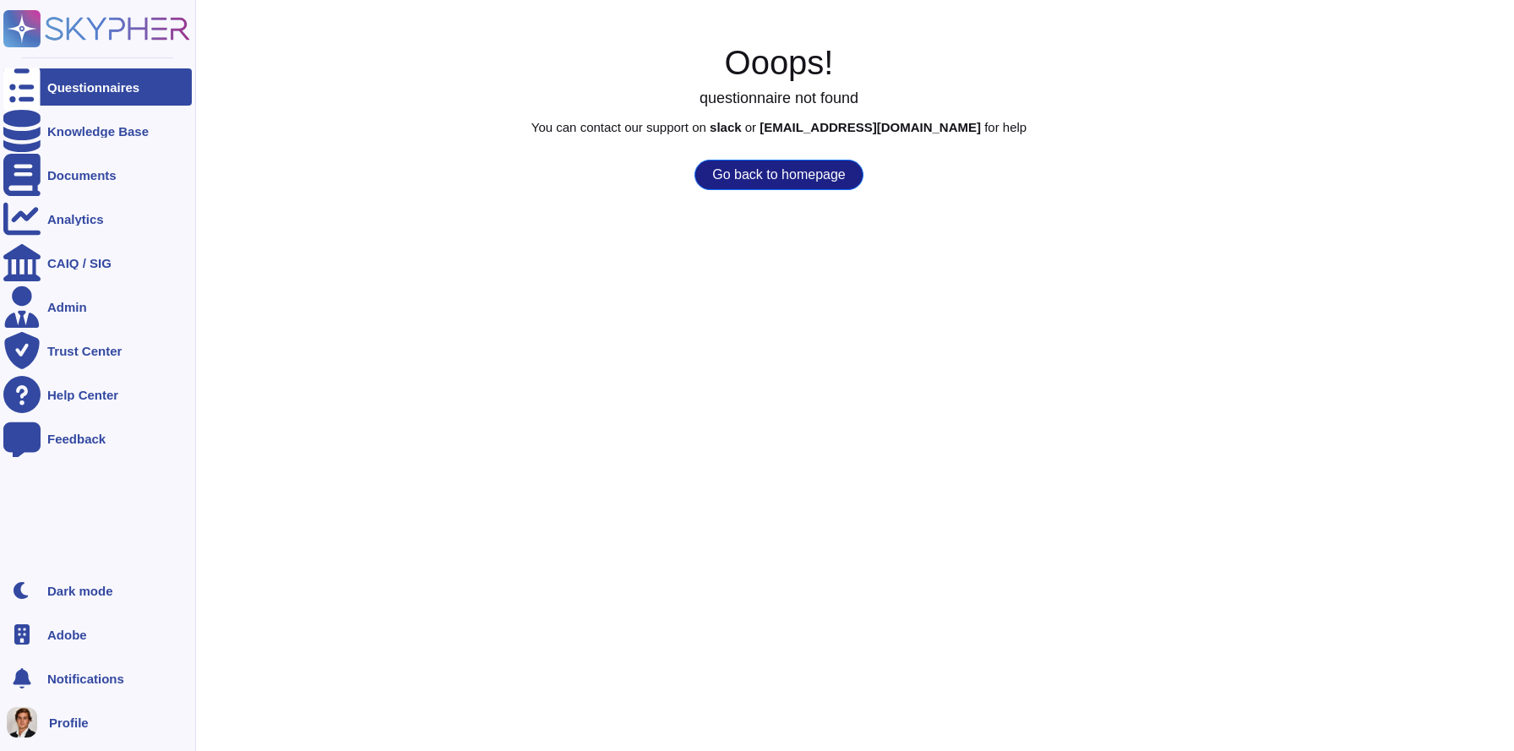
click at [50, 26] on icon at bounding box center [118, 28] width 145 height 23
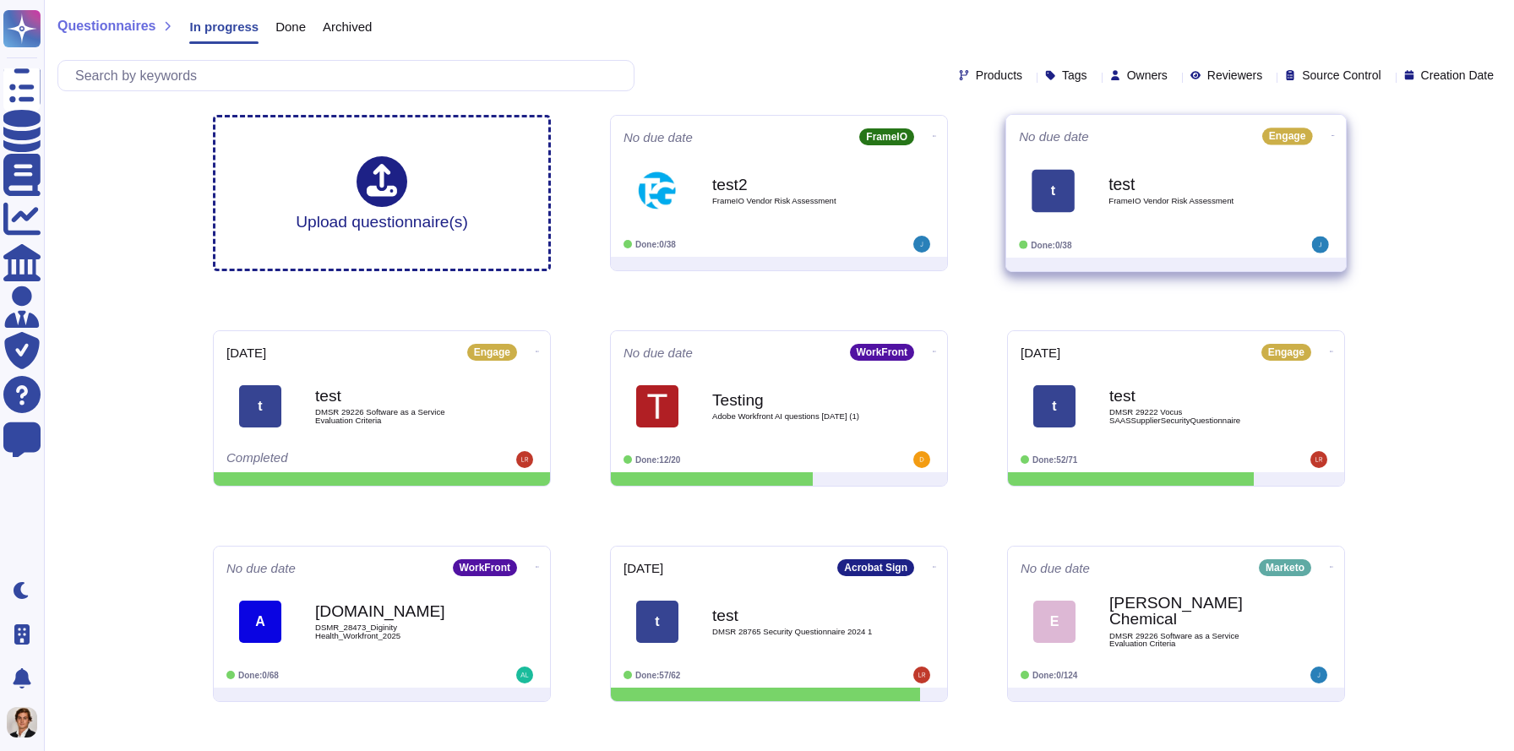
click at [1208, 182] on b "test" at bounding box center [1194, 184] width 171 height 16
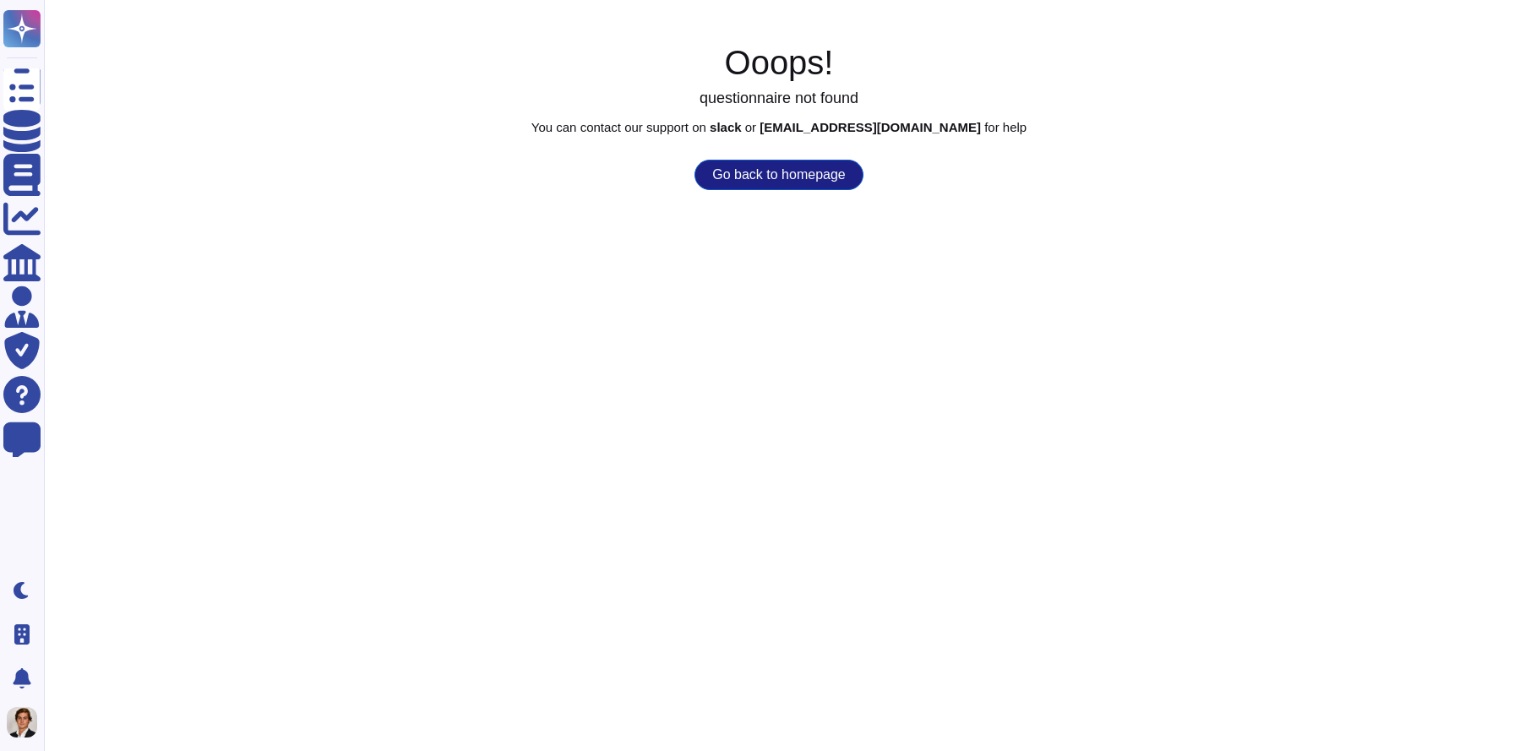
click at [772, 187] on button "Go back to homepage" at bounding box center [779, 175] width 168 height 30
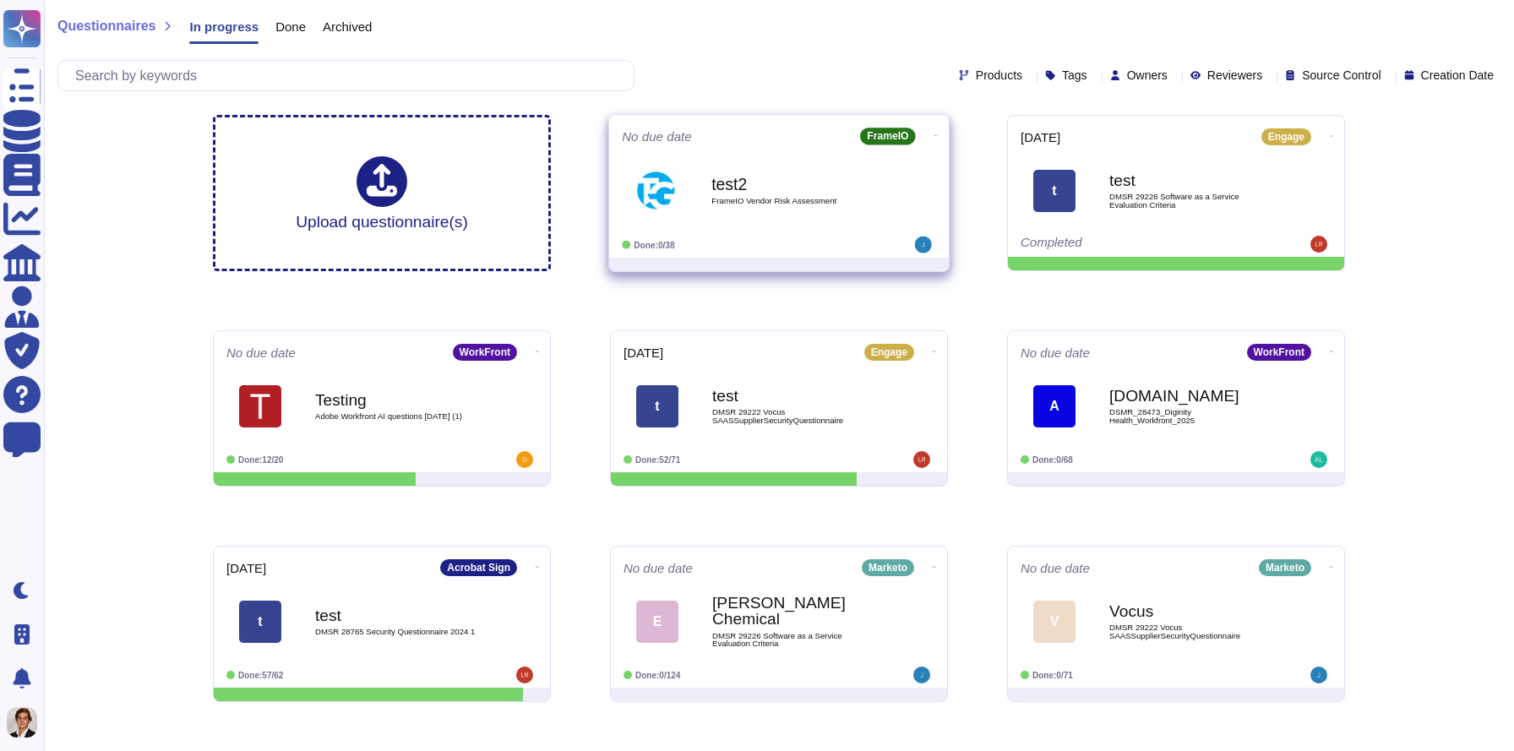
click at [752, 186] on b "test2" at bounding box center [797, 184] width 171 height 16
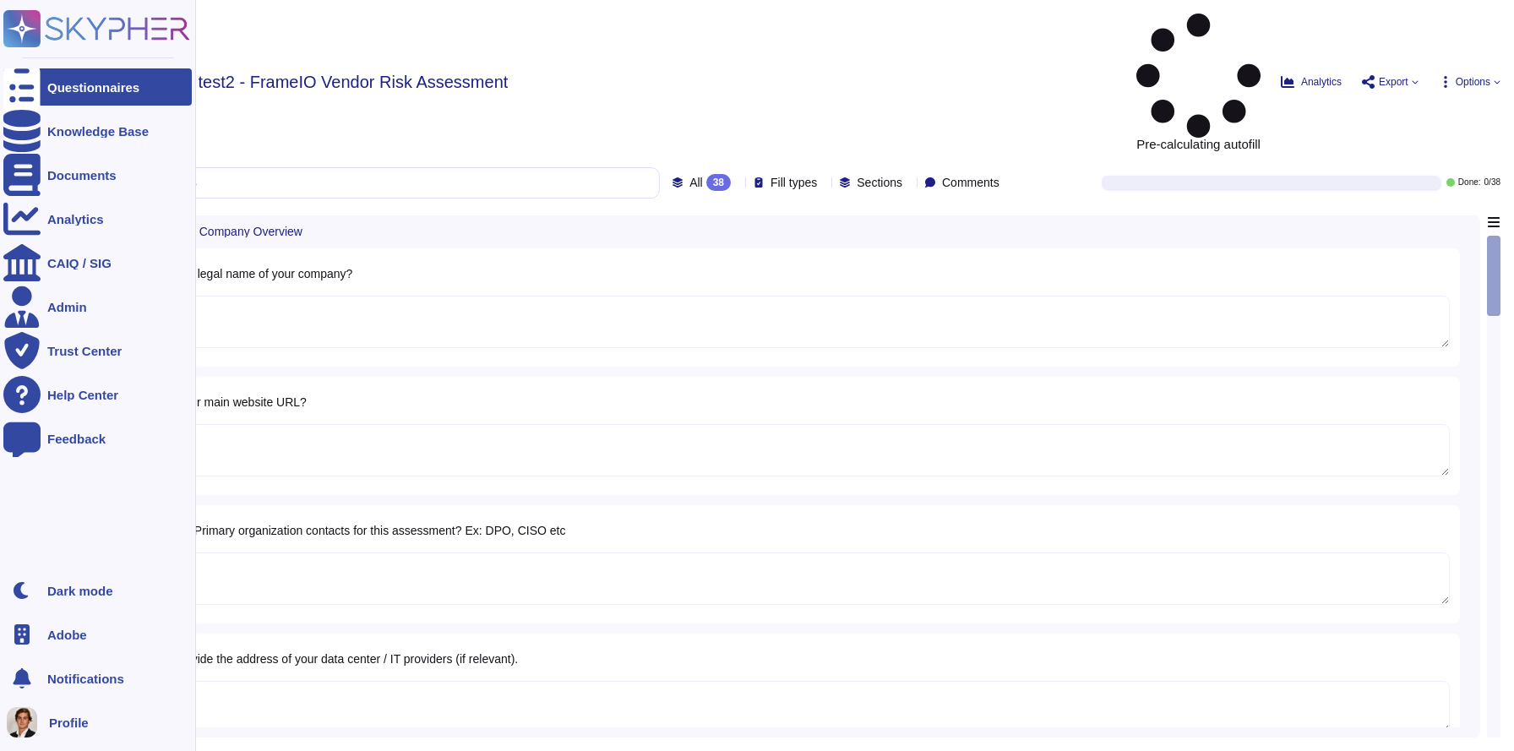
click at [38, 35] on rect at bounding box center [21, 28] width 37 height 37
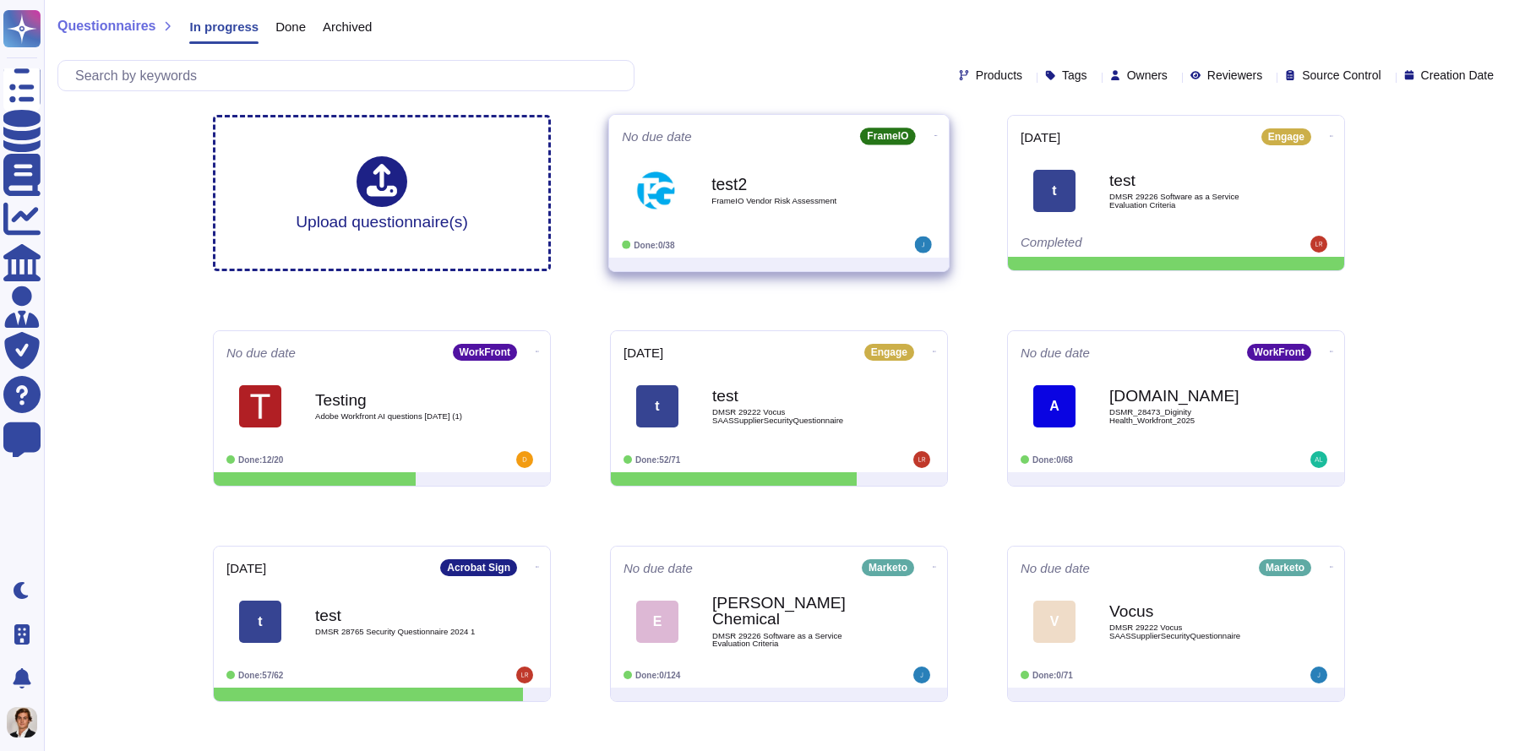
click at [774, 182] on b "test2" at bounding box center [797, 184] width 171 height 16
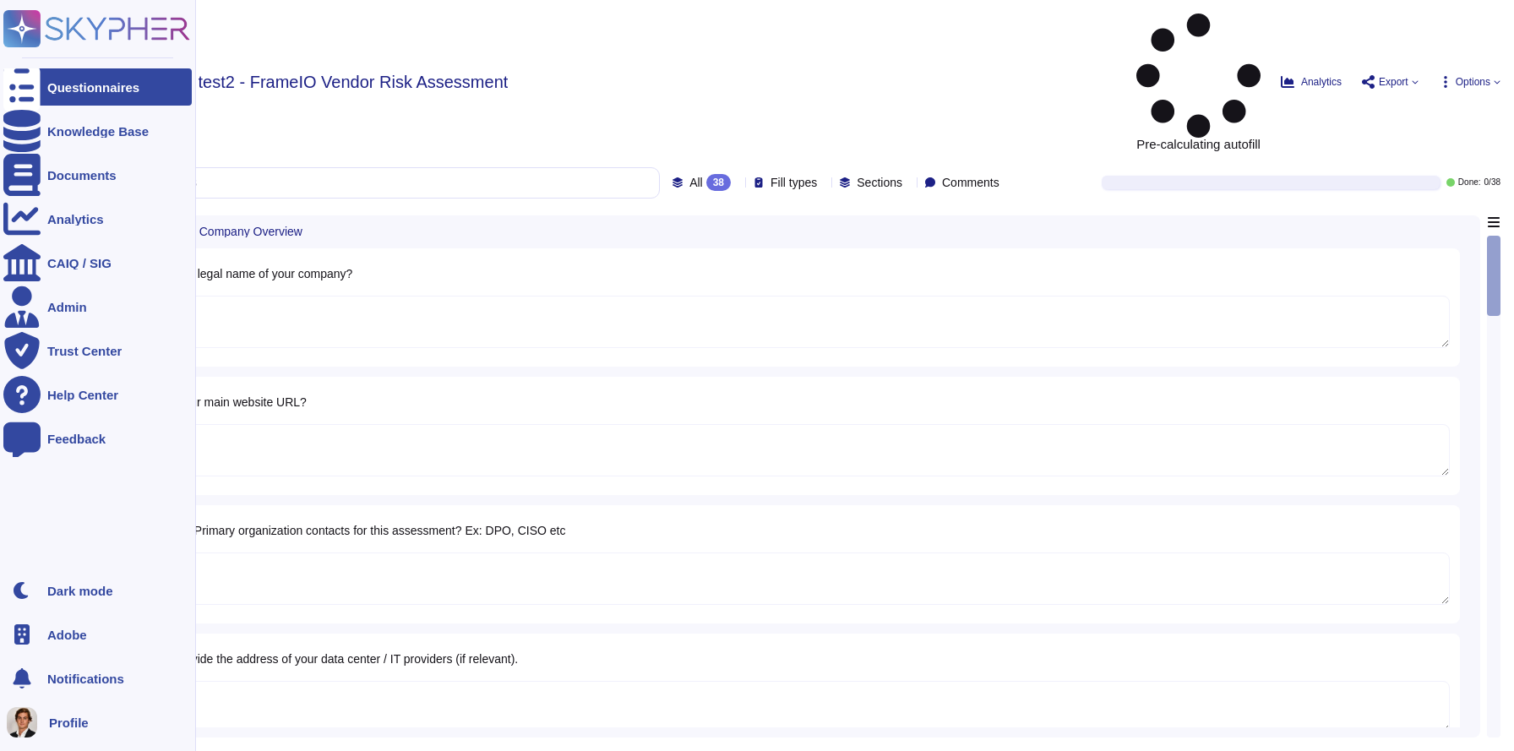
click at [67, 90] on div "Questionnaires" at bounding box center [93, 87] width 92 height 13
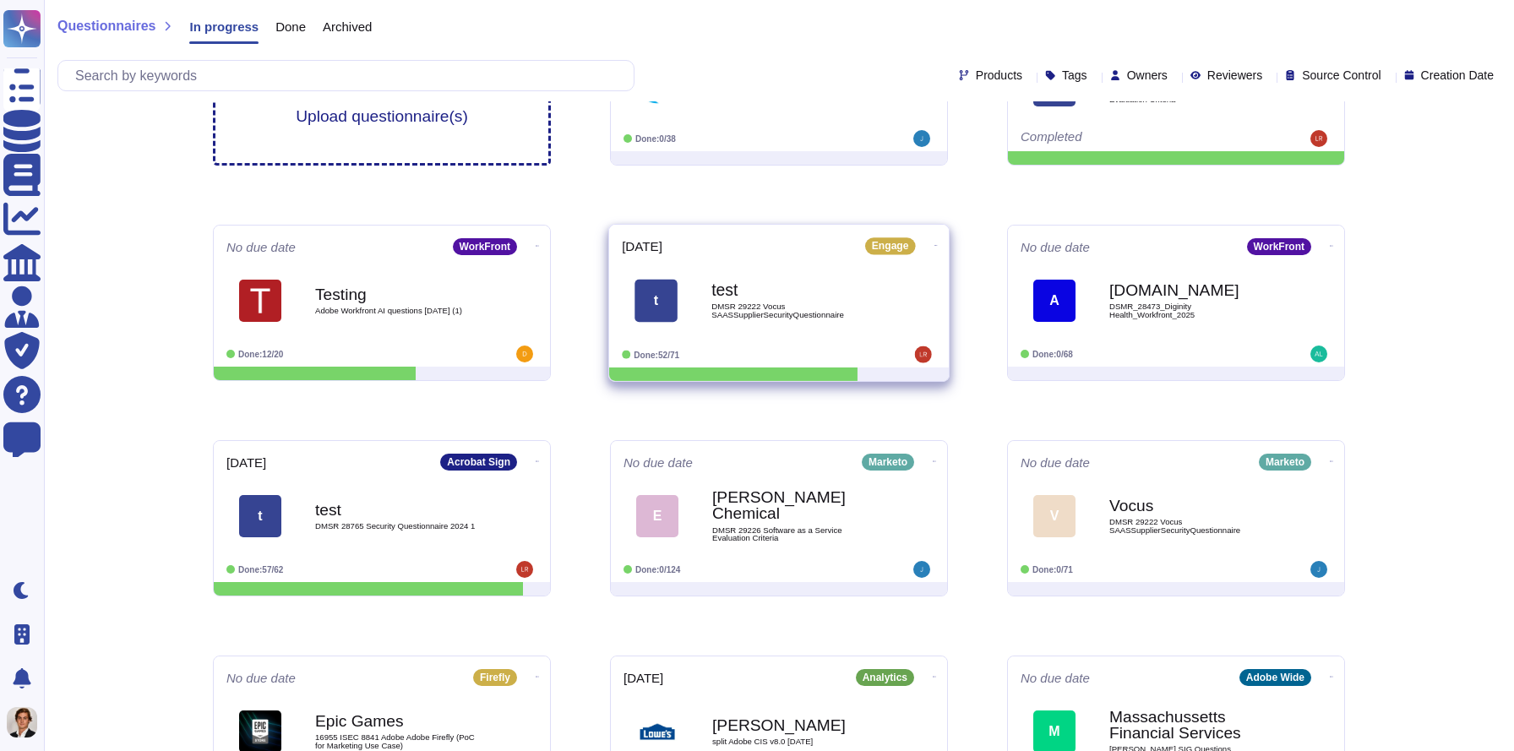
scroll to position [101, 0]
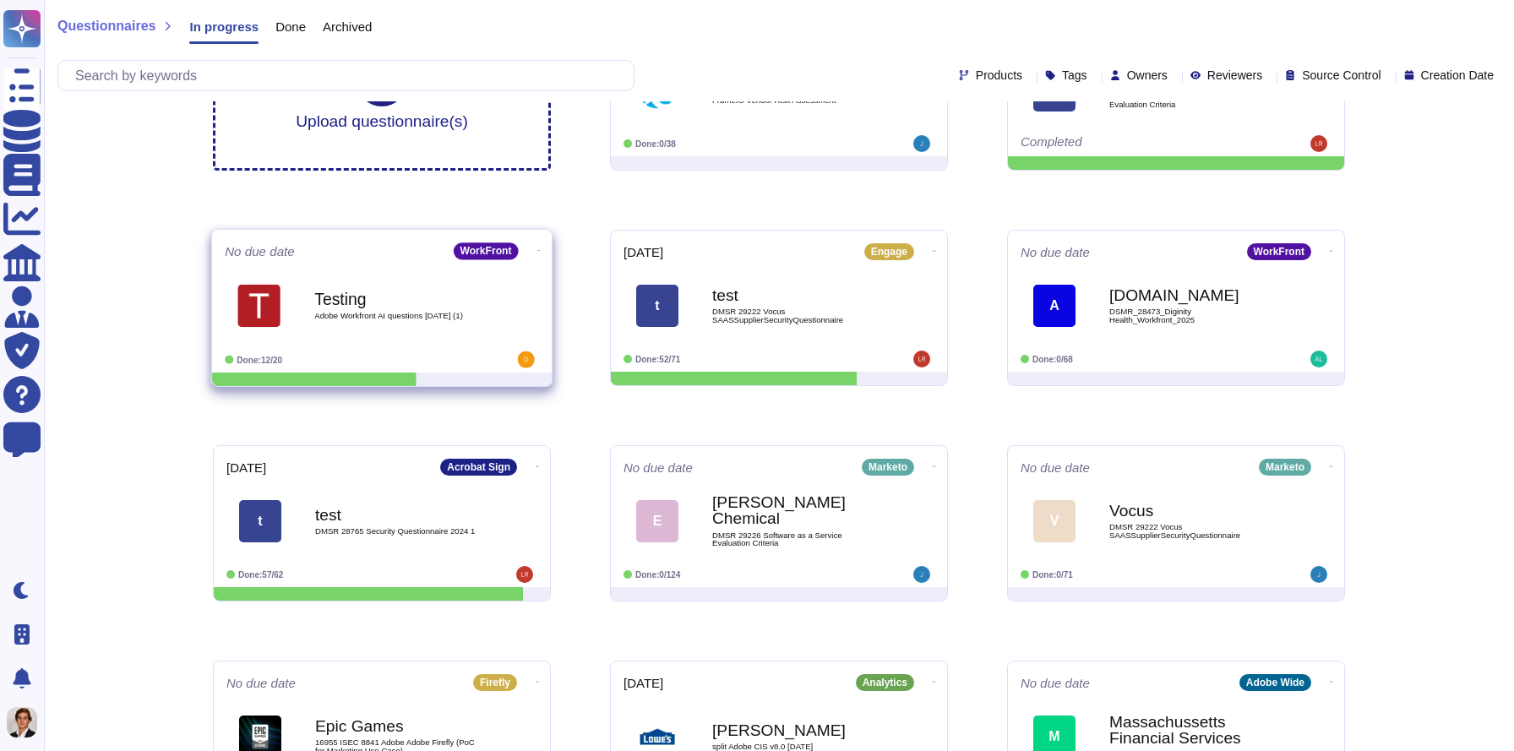
click at [317, 281] on div "Testing Adobe Workfront AI questions 8.26.25 (1)" at bounding box center [399, 305] width 171 height 68
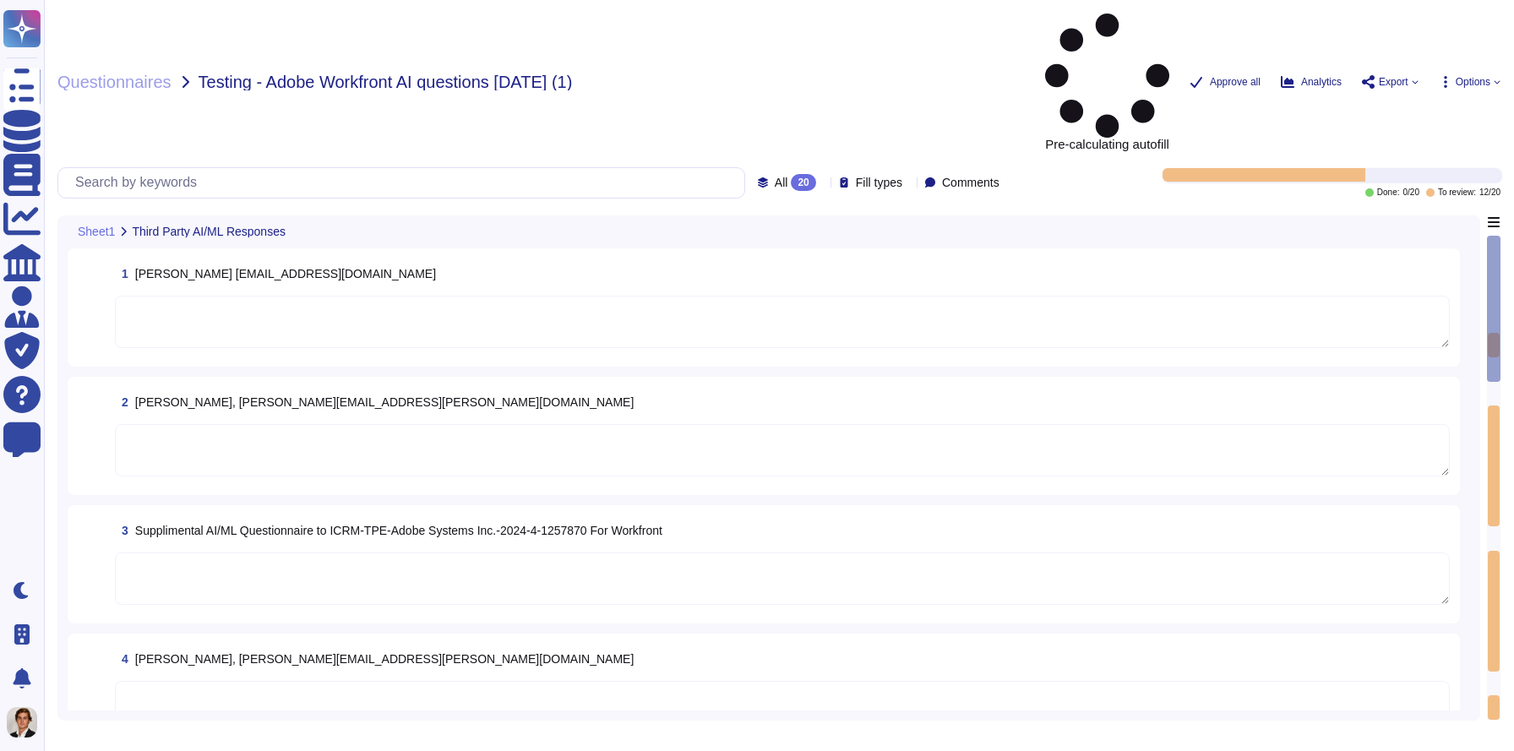
type textarea "If the Gen AI Rider is approved by Guidewell, services would be provided."
type textarea "Language Learning Models (LLMs) are utilized in AI Assistant in Adobe Workfront…"
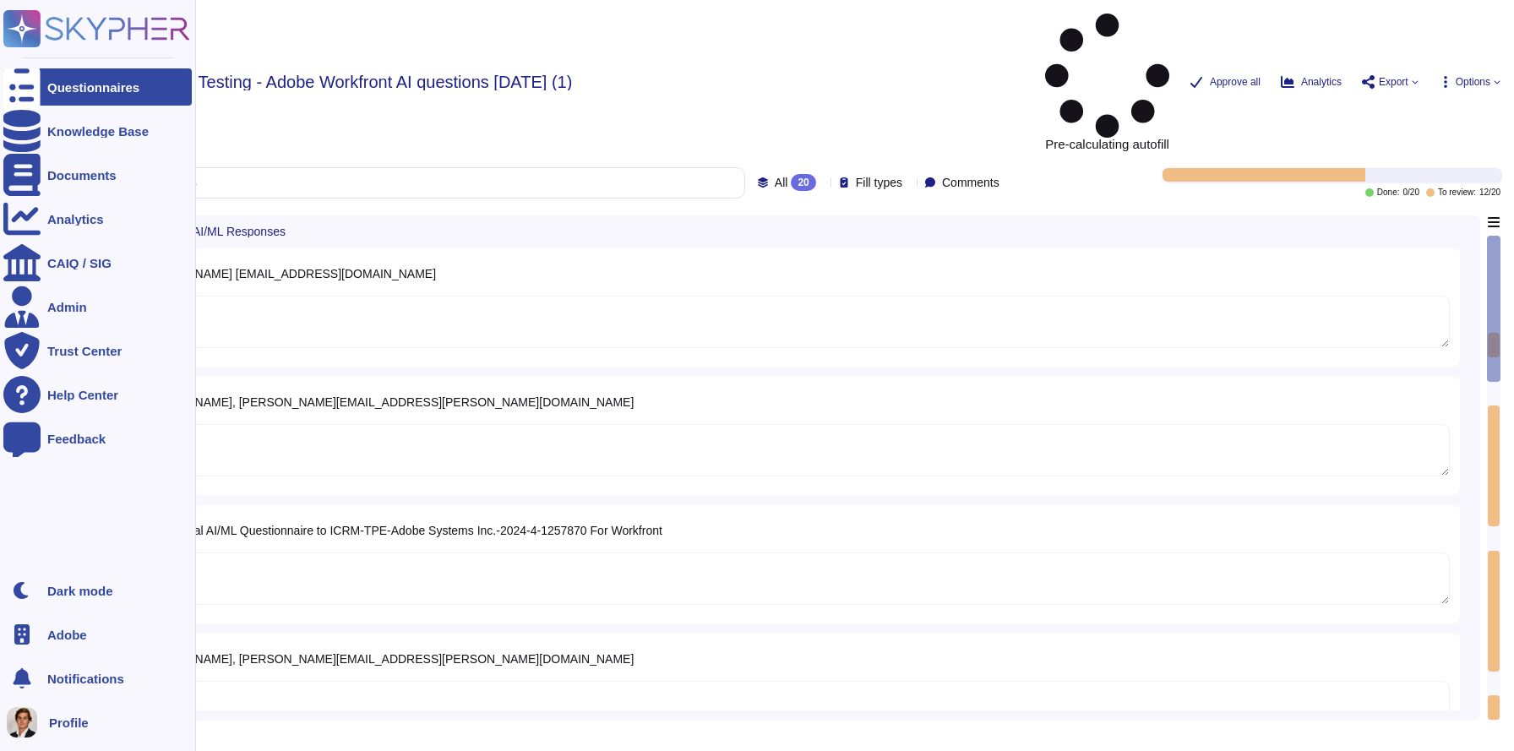
click at [51, 24] on icon at bounding box center [96, 28] width 187 height 37
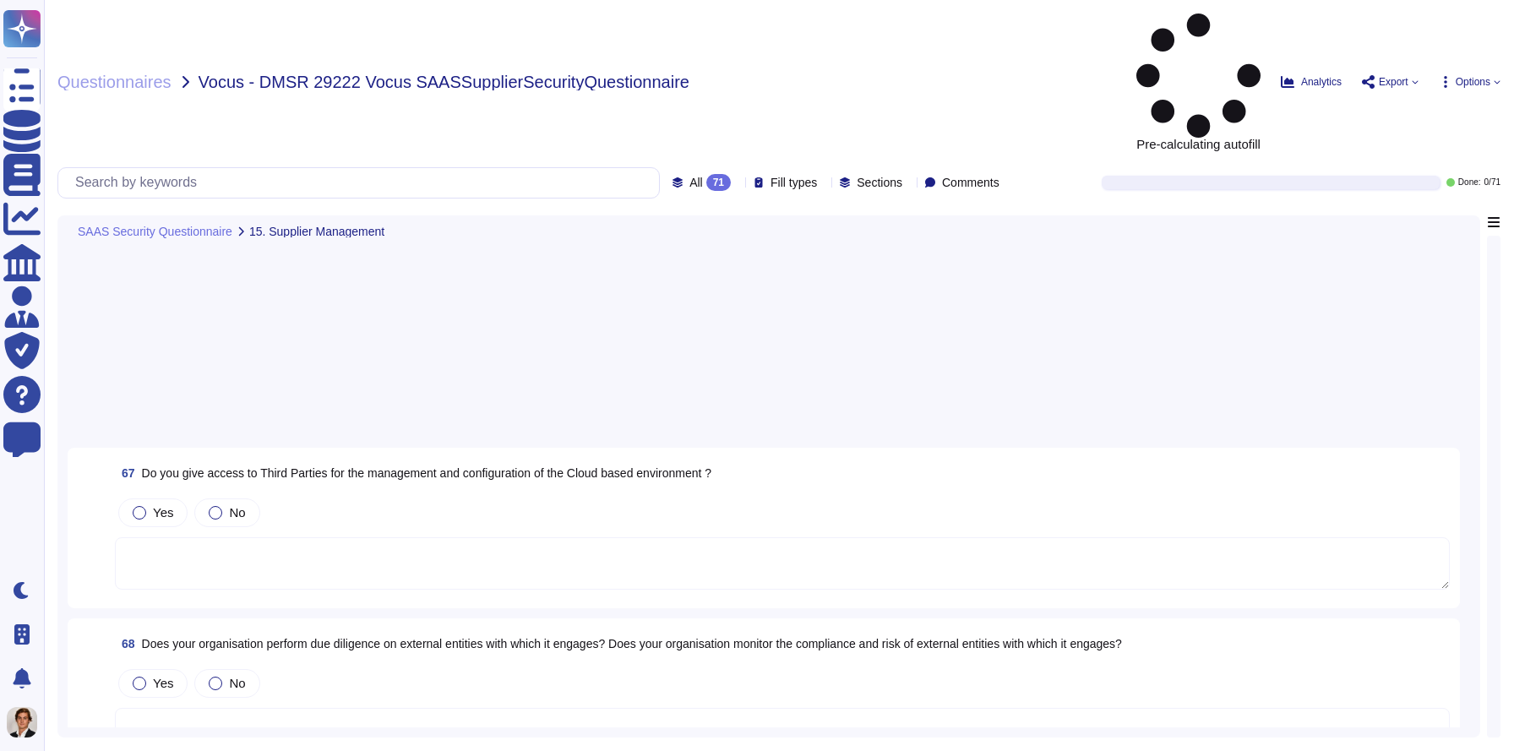
scroll to position [11099, 0]
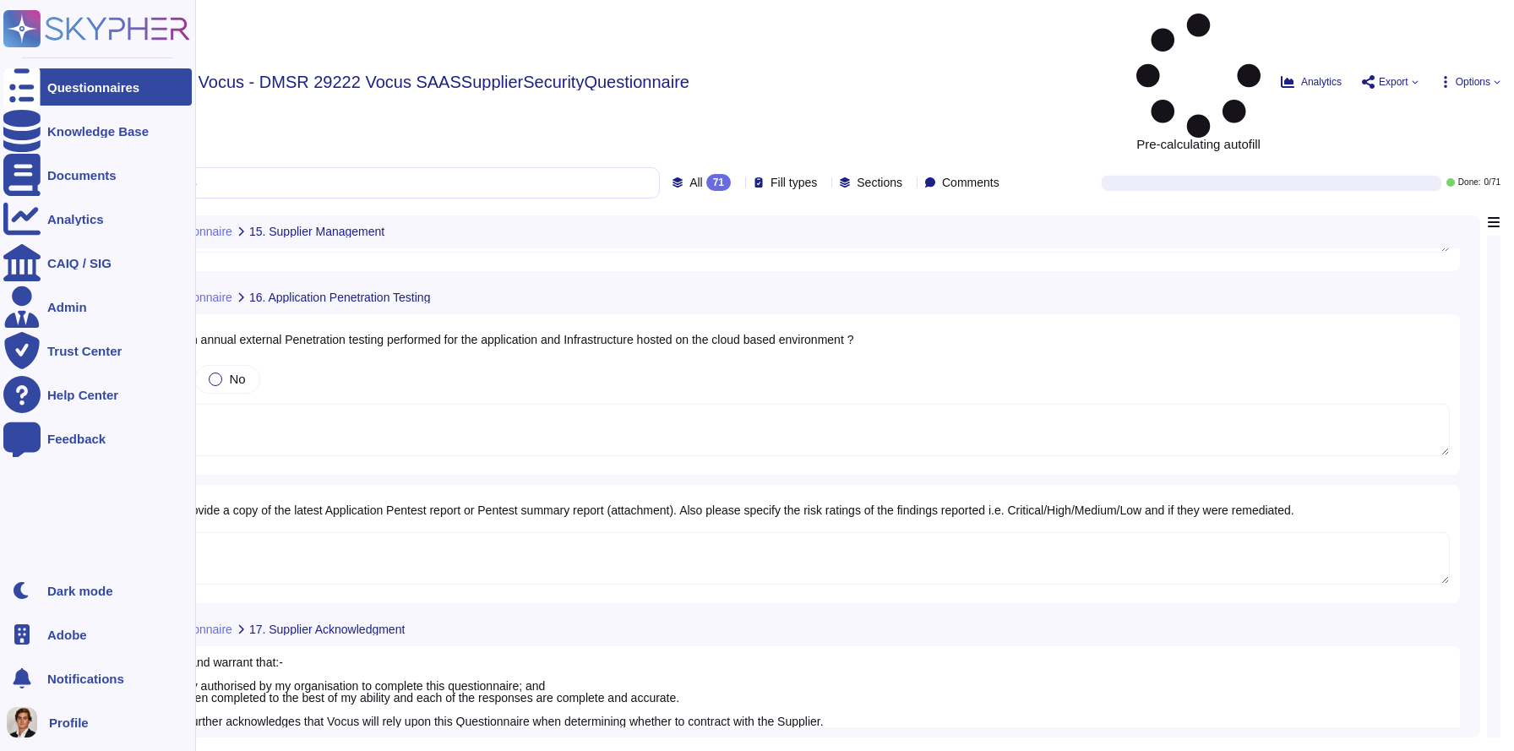
click at [37, 46] on icon at bounding box center [96, 28] width 187 height 37
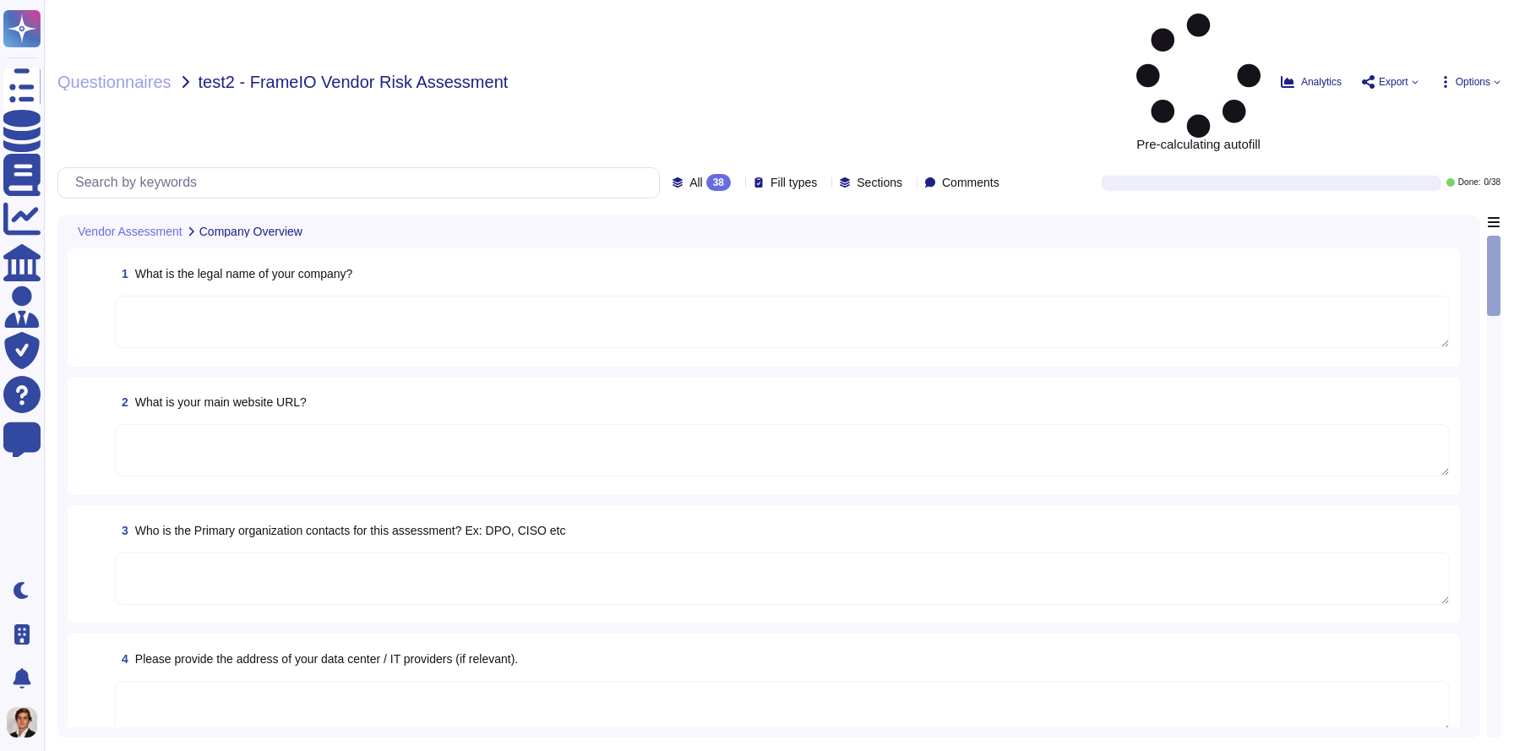
click at [1137, 23] on icon at bounding box center [1199, 76] width 124 height 124
click at [1385, 77] on span "Export" at bounding box center [1394, 82] width 30 height 10
click at [1484, 77] on span "Options" at bounding box center [1473, 82] width 35 height 10
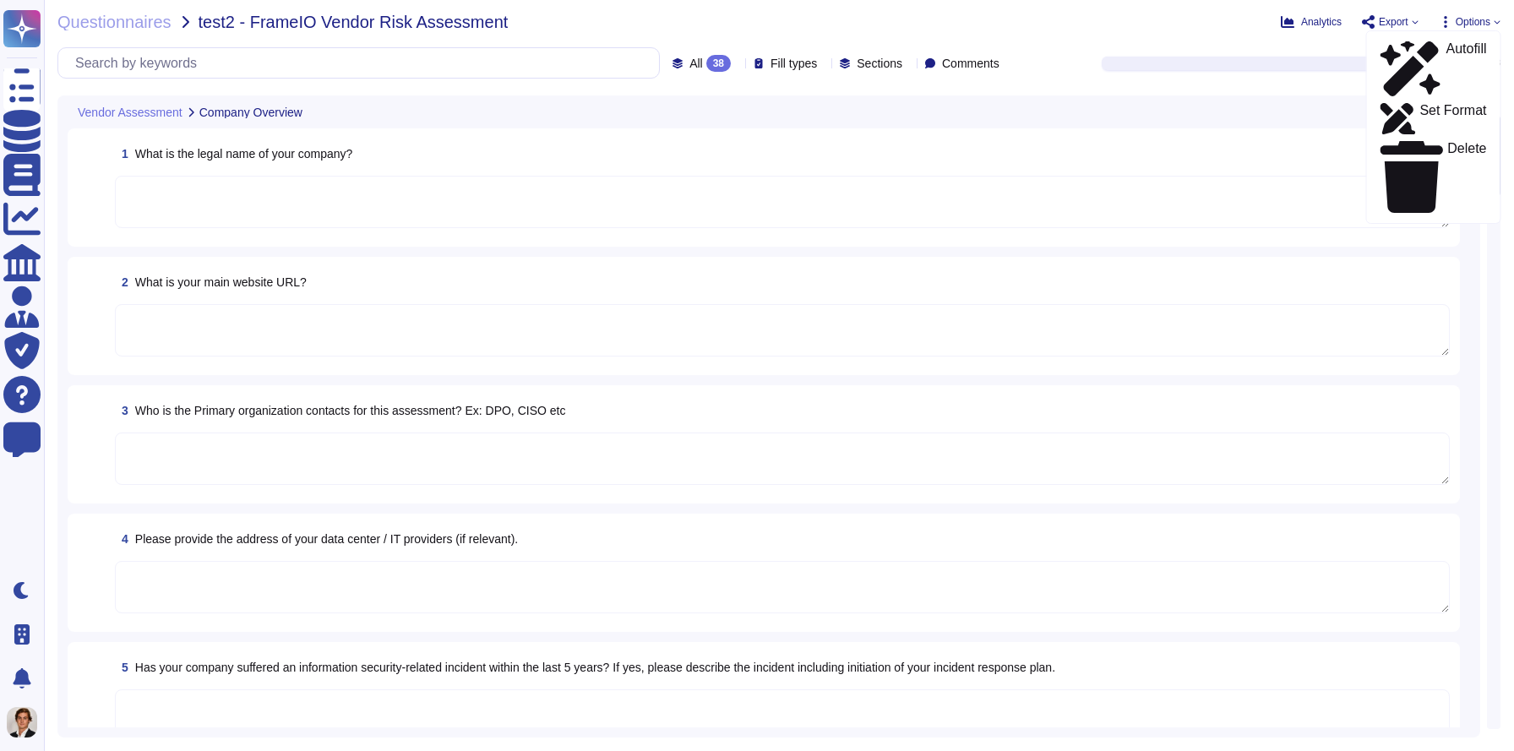
click at [1107, 35] on div "Questionnaires test2 - FrameIO Vendor Risk Assessment Analytics Export Copy lin…" at bounding box center [779, 375] width 1470 height 751
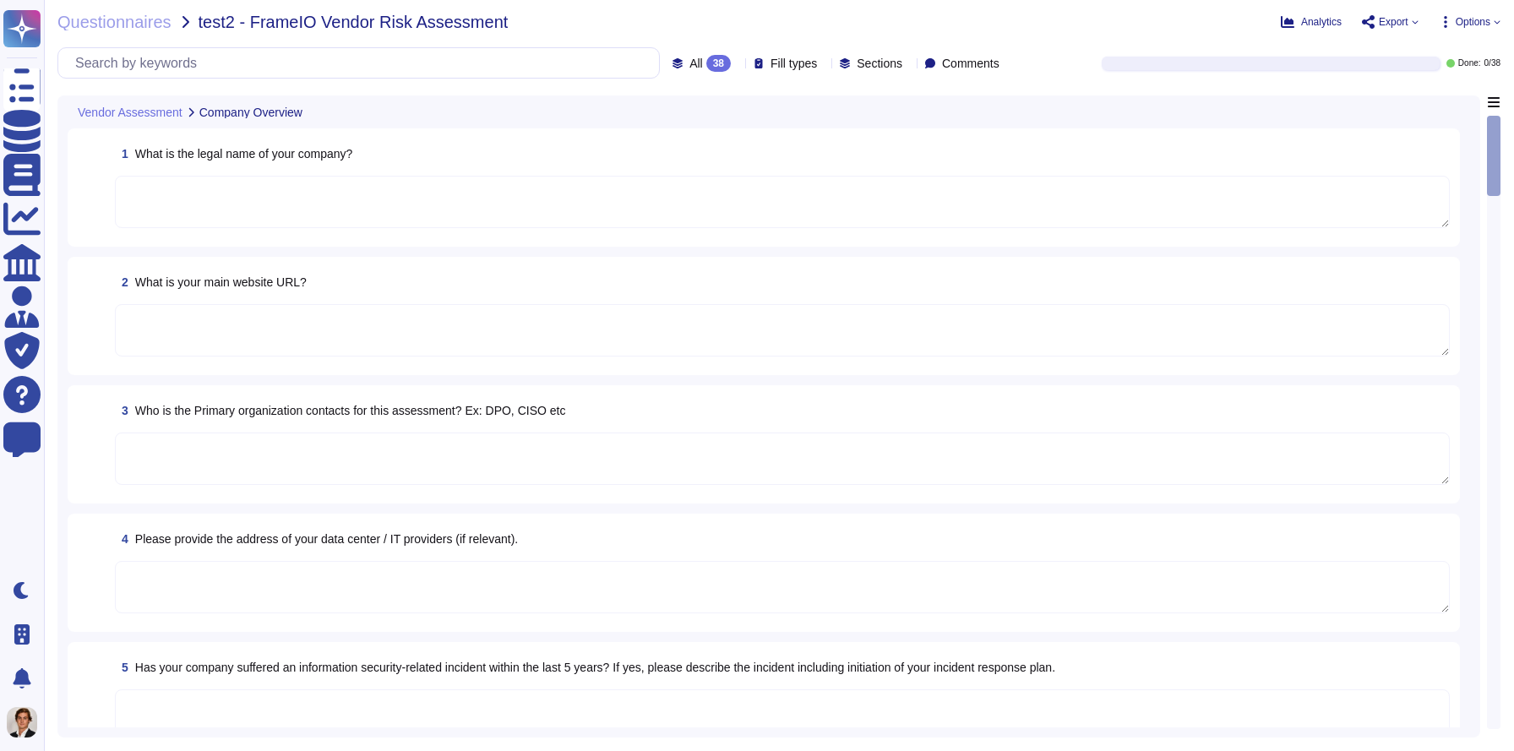
click at [1456, 17] on span "Options" at bounding box center [1473, 22] width 35 height 10
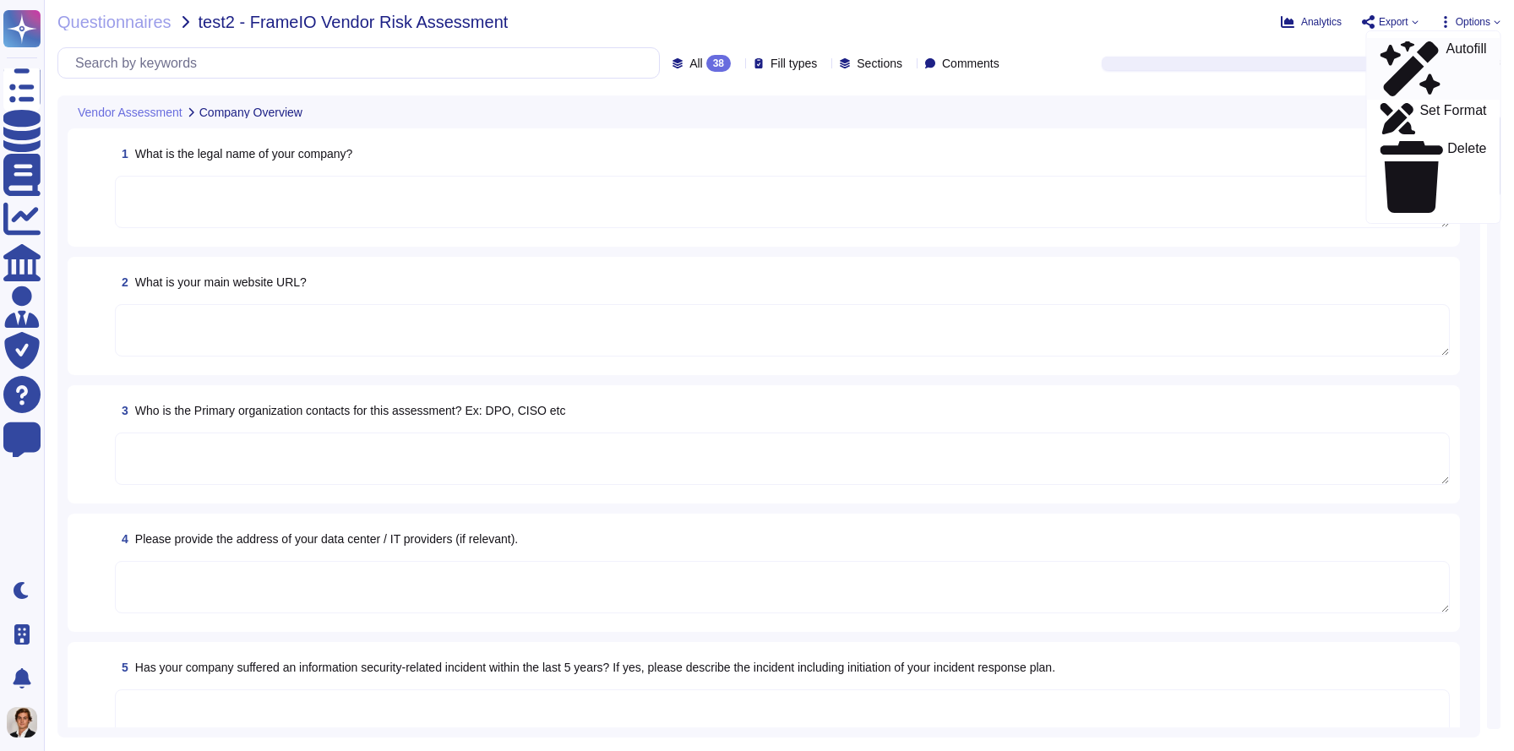
click at [1396, 50] on icon at bounding box center [1412, 68] width 62 height 55
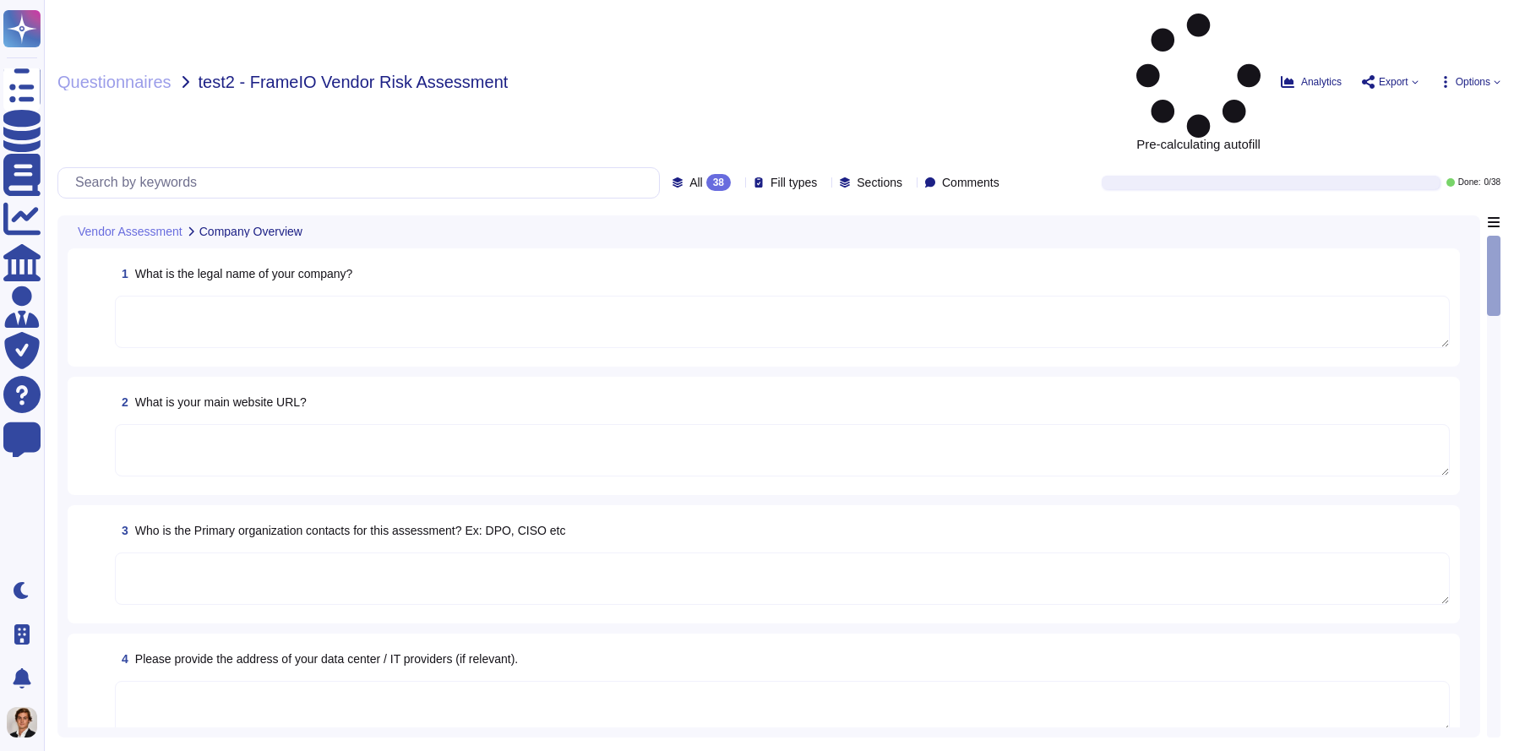
click at [1456, 77] on span "Options" at bounding box center [1473, 82] width 35 height 10
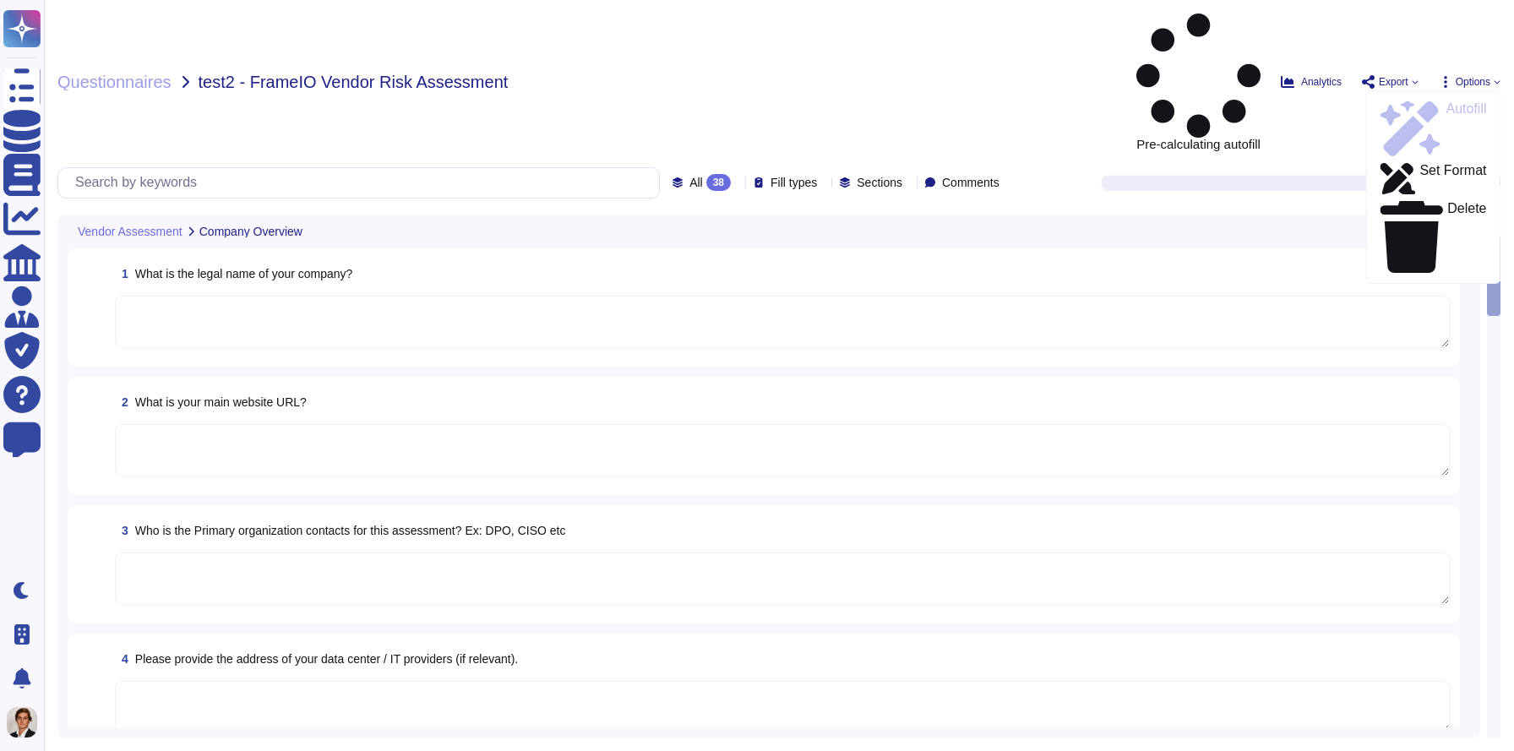
click at [1456, 77] on span "Options" at bounding box center [1473, 82] width 35 height 10
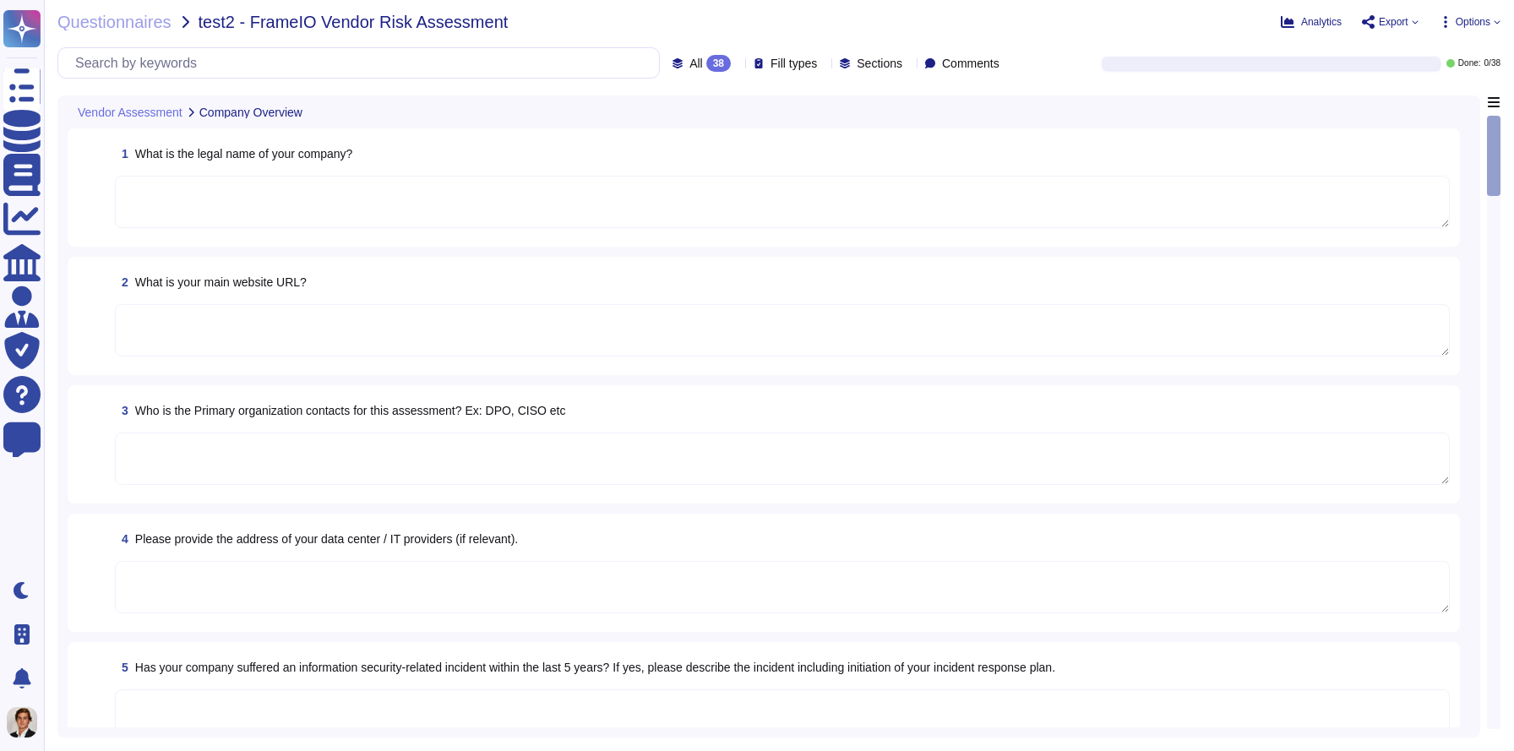
click at [1383, 24] on span "Export" at bounding box center [1394, 22] width 30 height 10
click at [1463, 18] on span "Options" at bounding box center [1473, 22] width 35 height 10
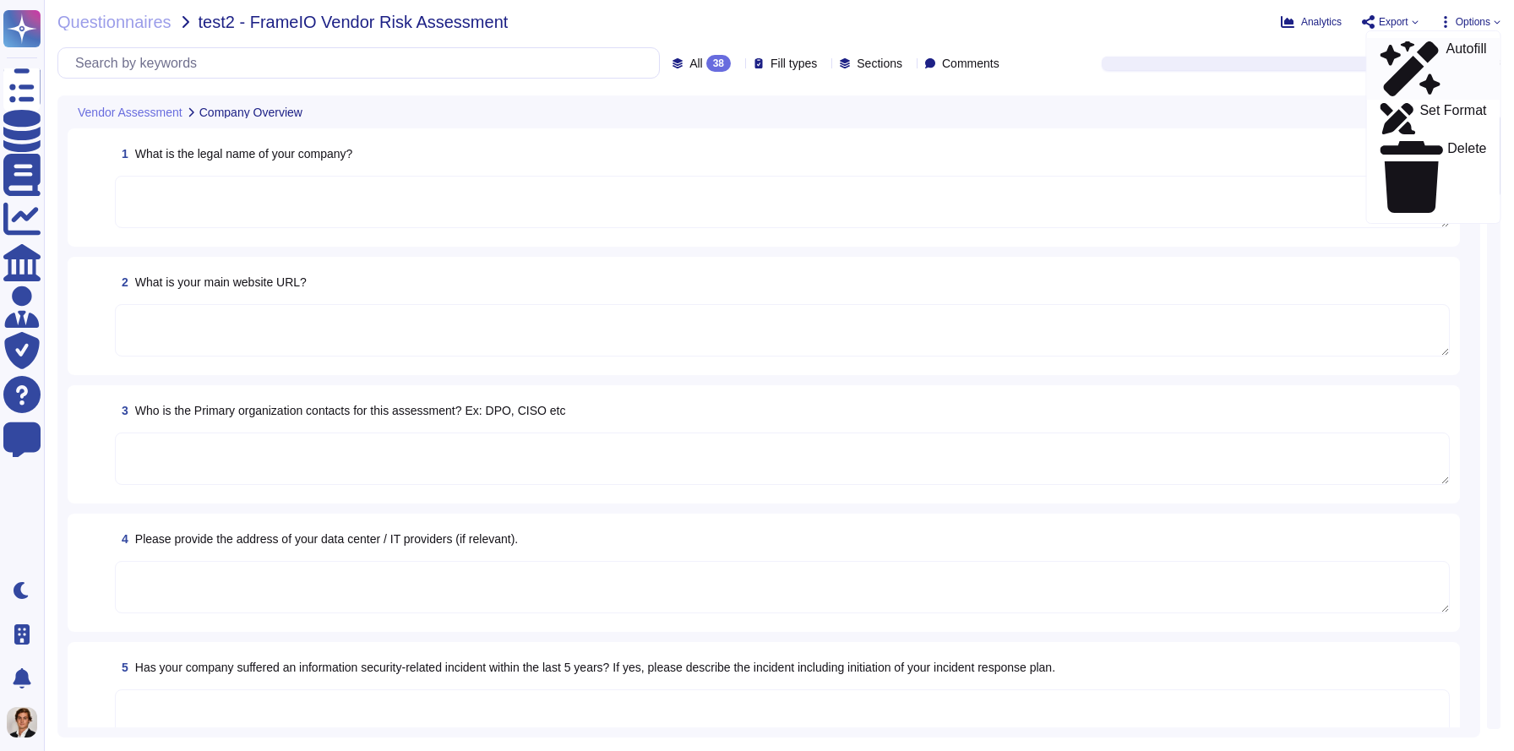
click at [1446, 55] on p "Autofill" at bounding box center [1466, 69] width 41 height 54
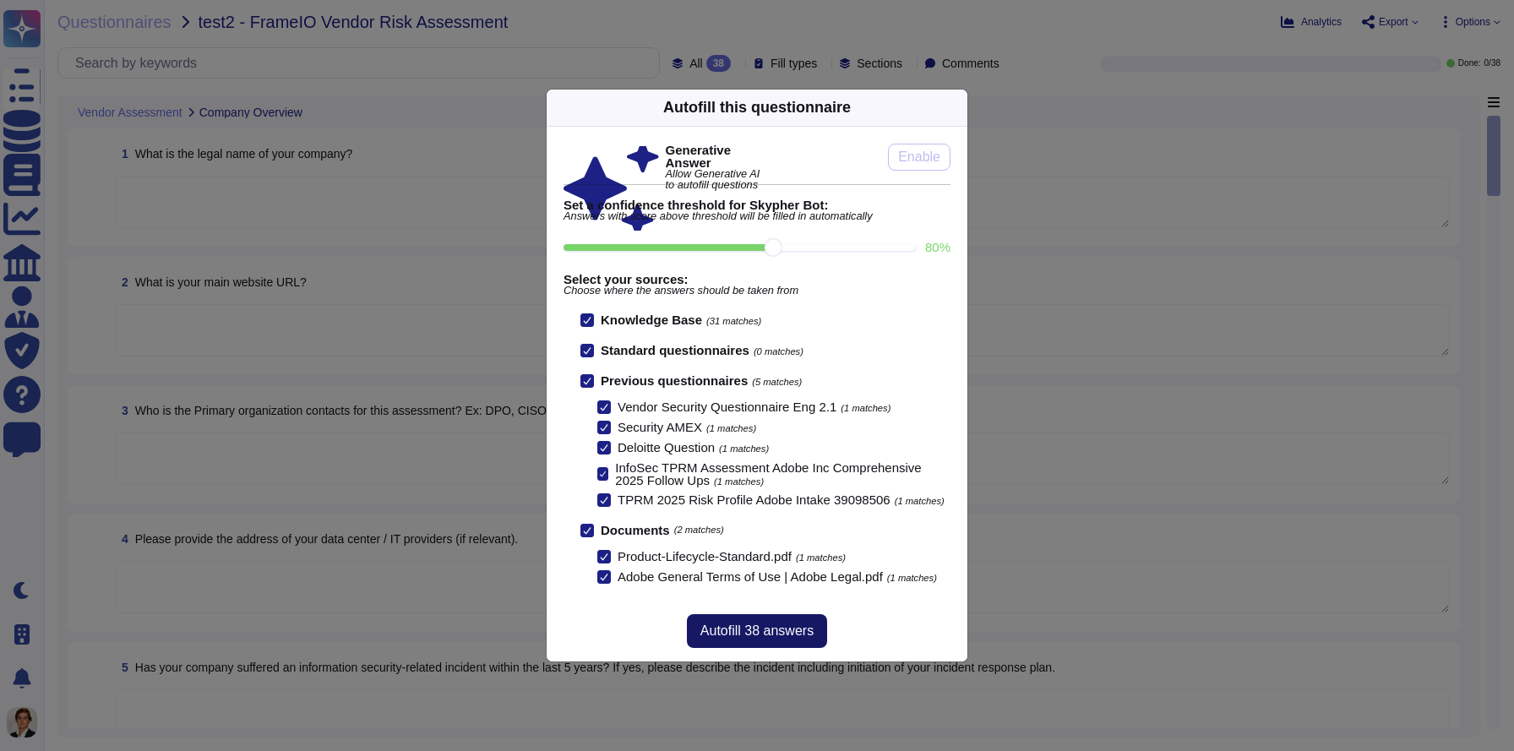
click at [748, 630] on span "Autofill 38 answers" at bounding box center [757, 631] width 113 height 14
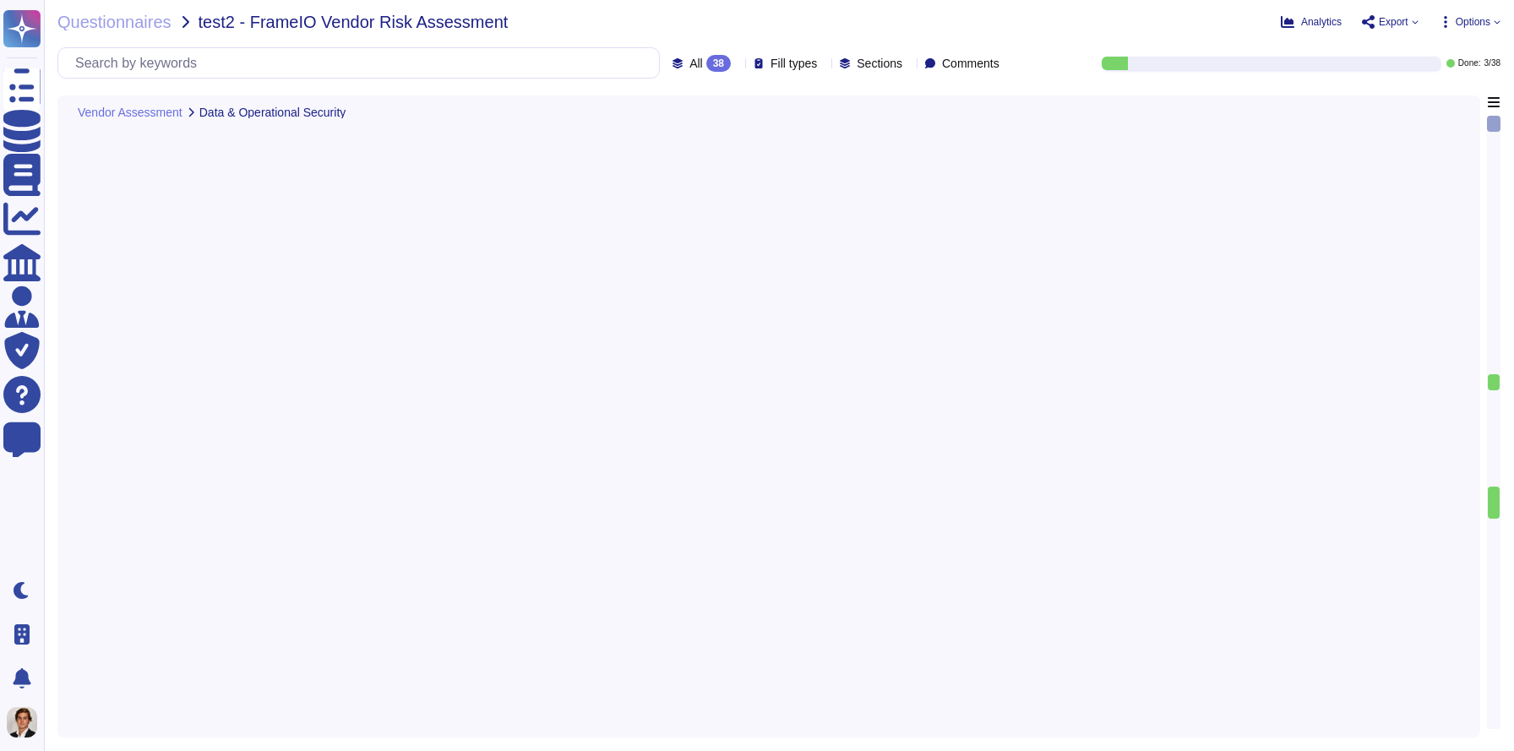
type textarea "Adobe software development and support takes place around the world, including:…"
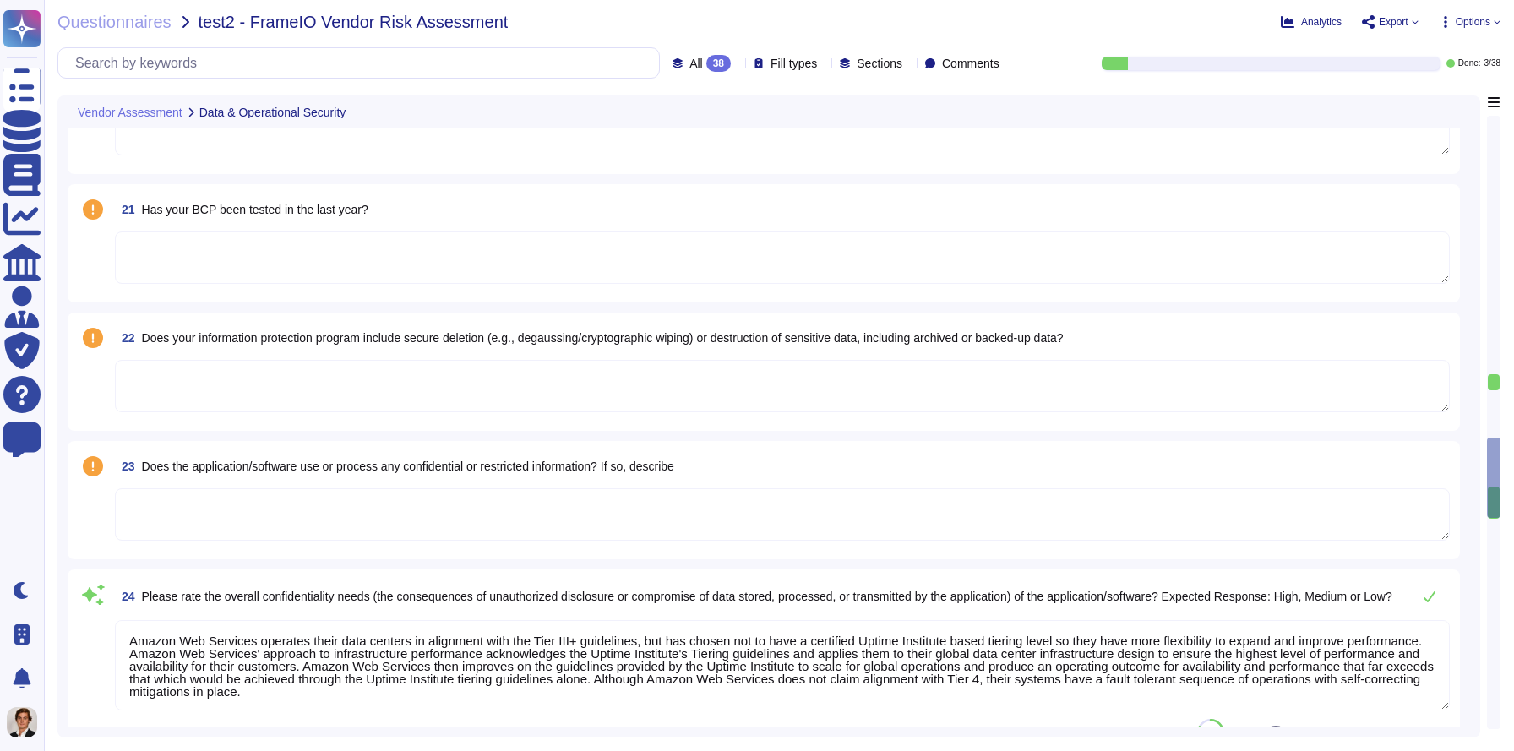
type textarea "Amazon Web Services operates their data centers in alignment with the Tier III+…"
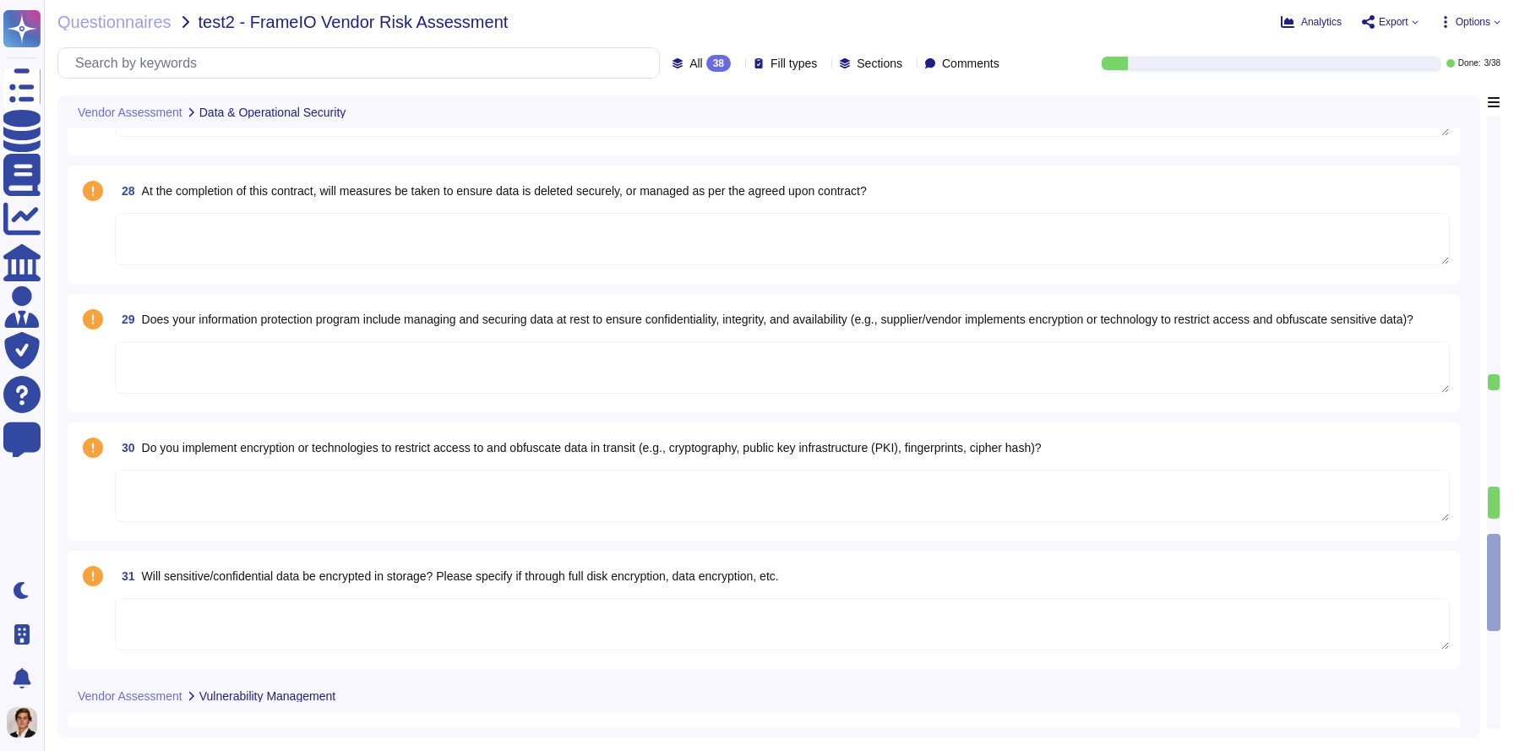
type textarea "Amazon Web Services operates their data centers in alignment with the Tier III+…"
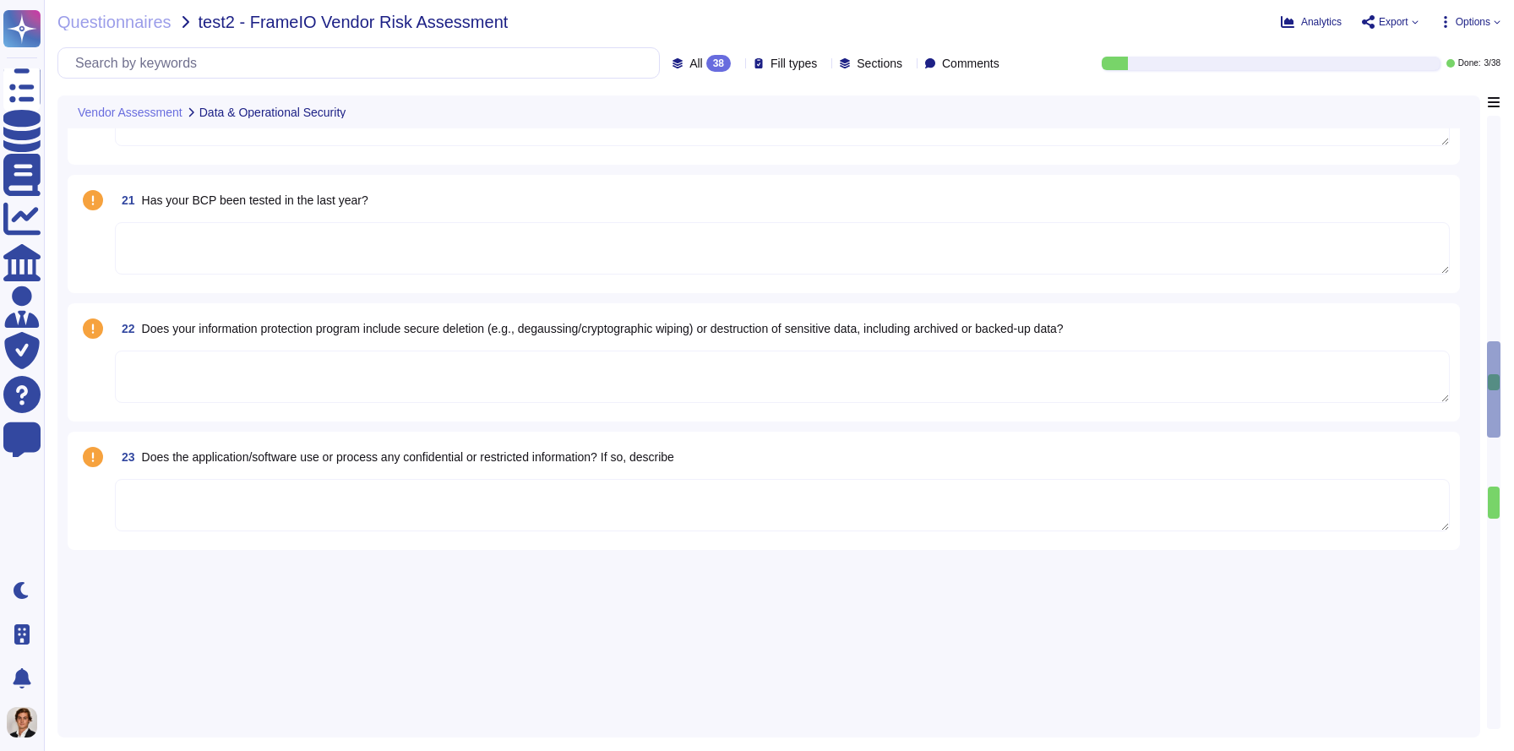
type textarea "Adobe software development and support takes place around the world, including:…"
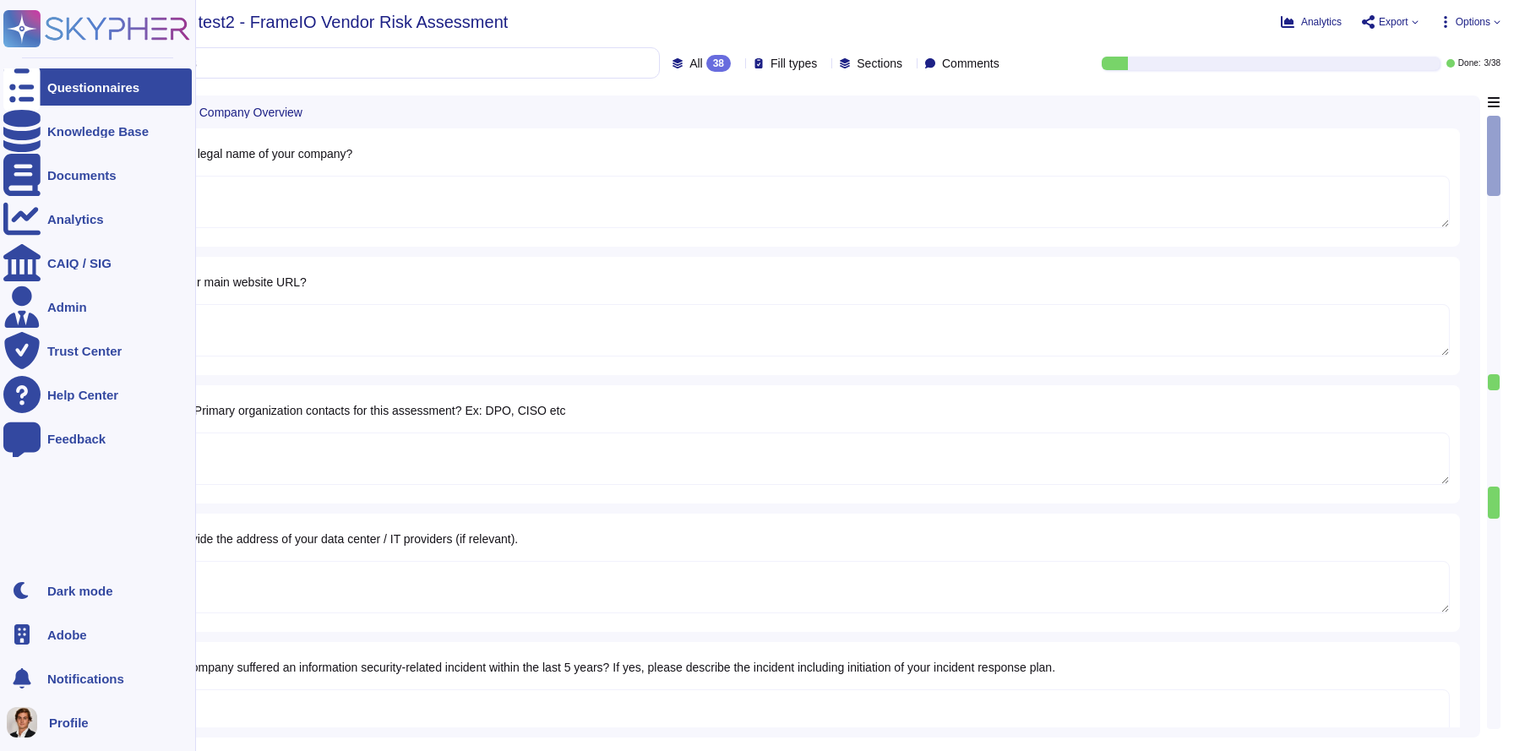
click at [49, 22] on icon at bounding box center [96, 28] width 187 height 37
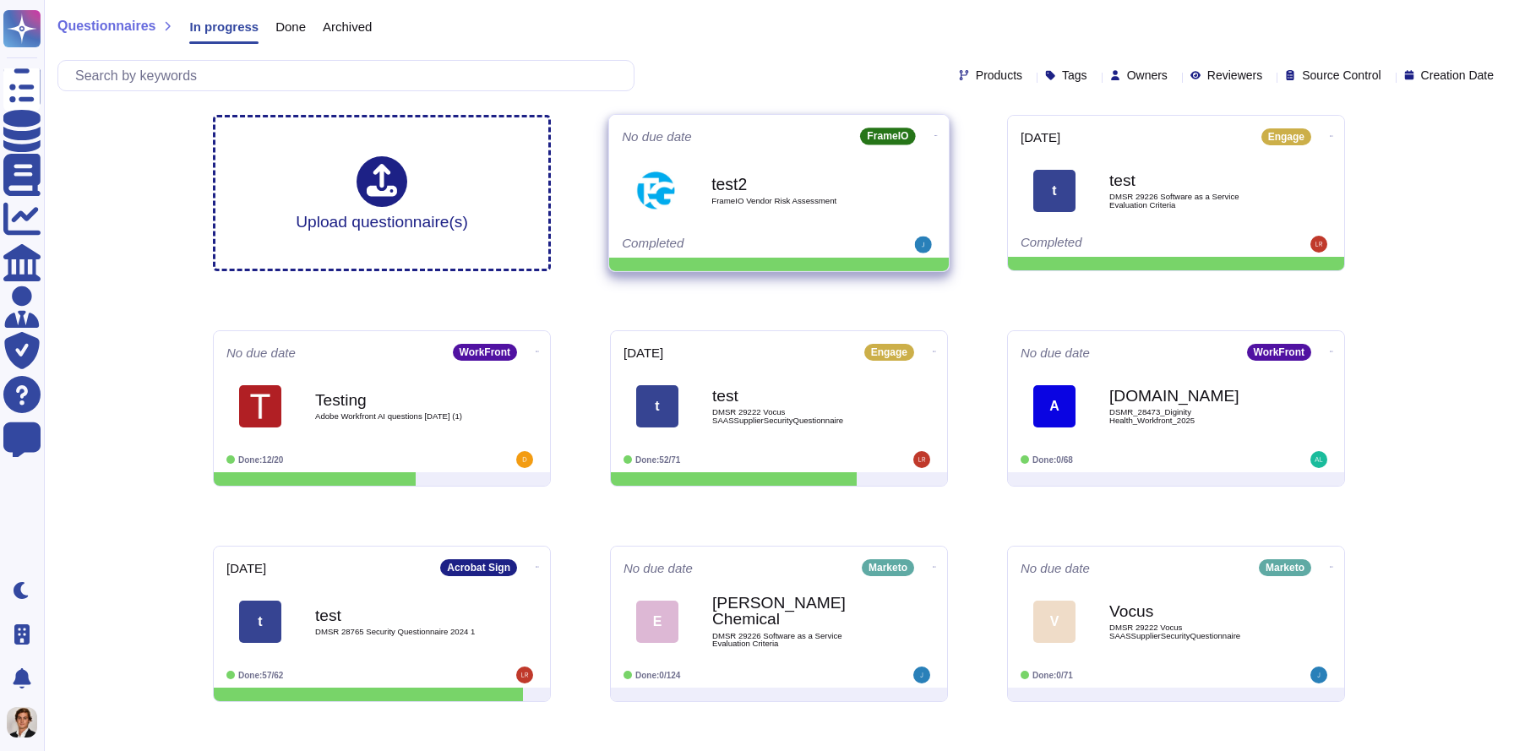
click at [748, 227] on div "test2 FrameIO Vendor Risk Assessment" at bounding box center [779, 190] width 314 height 85
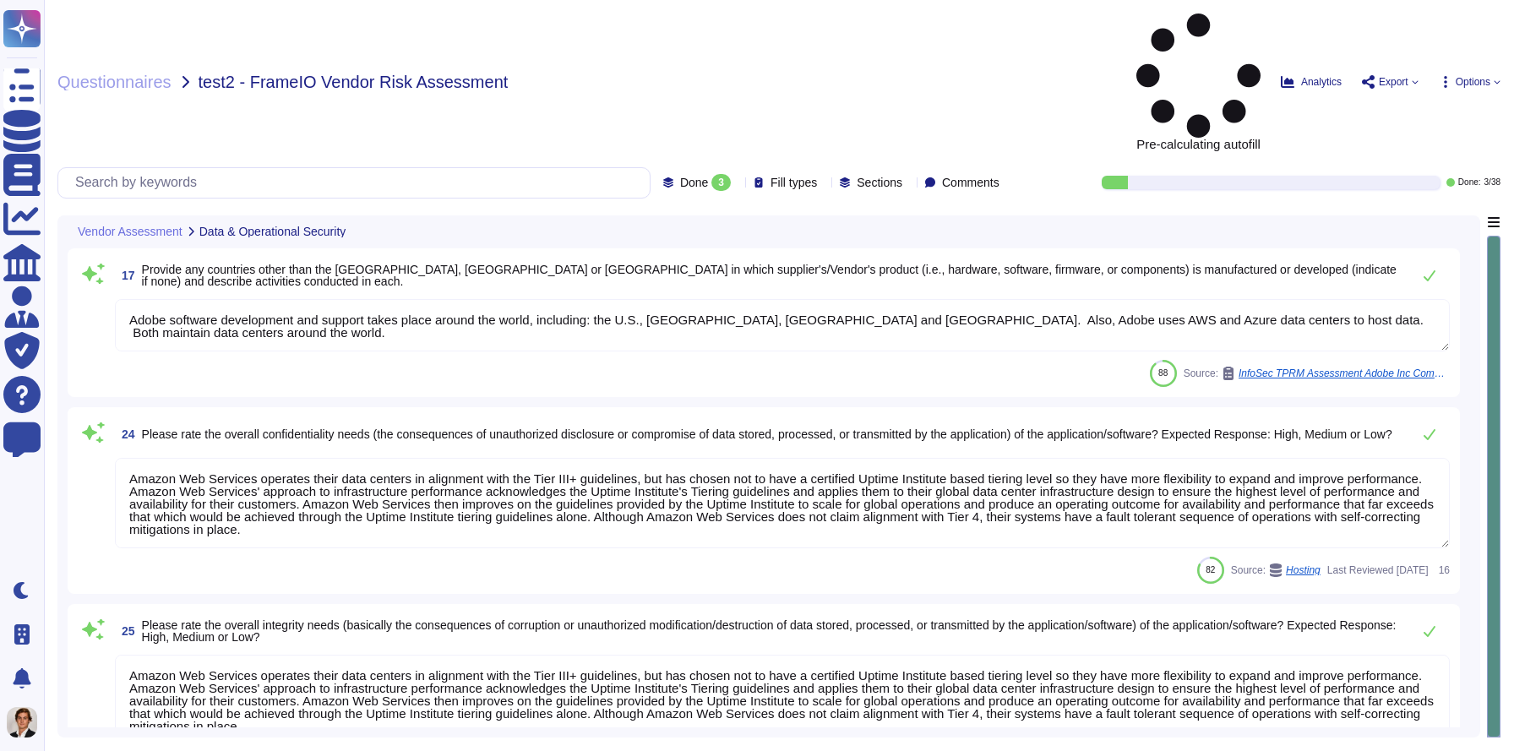
type textarea "Adobe software development and support takes place around the world, including:…"
type textarea "Amazon Web Services operates their data centers in alignment with the Tier III+…"
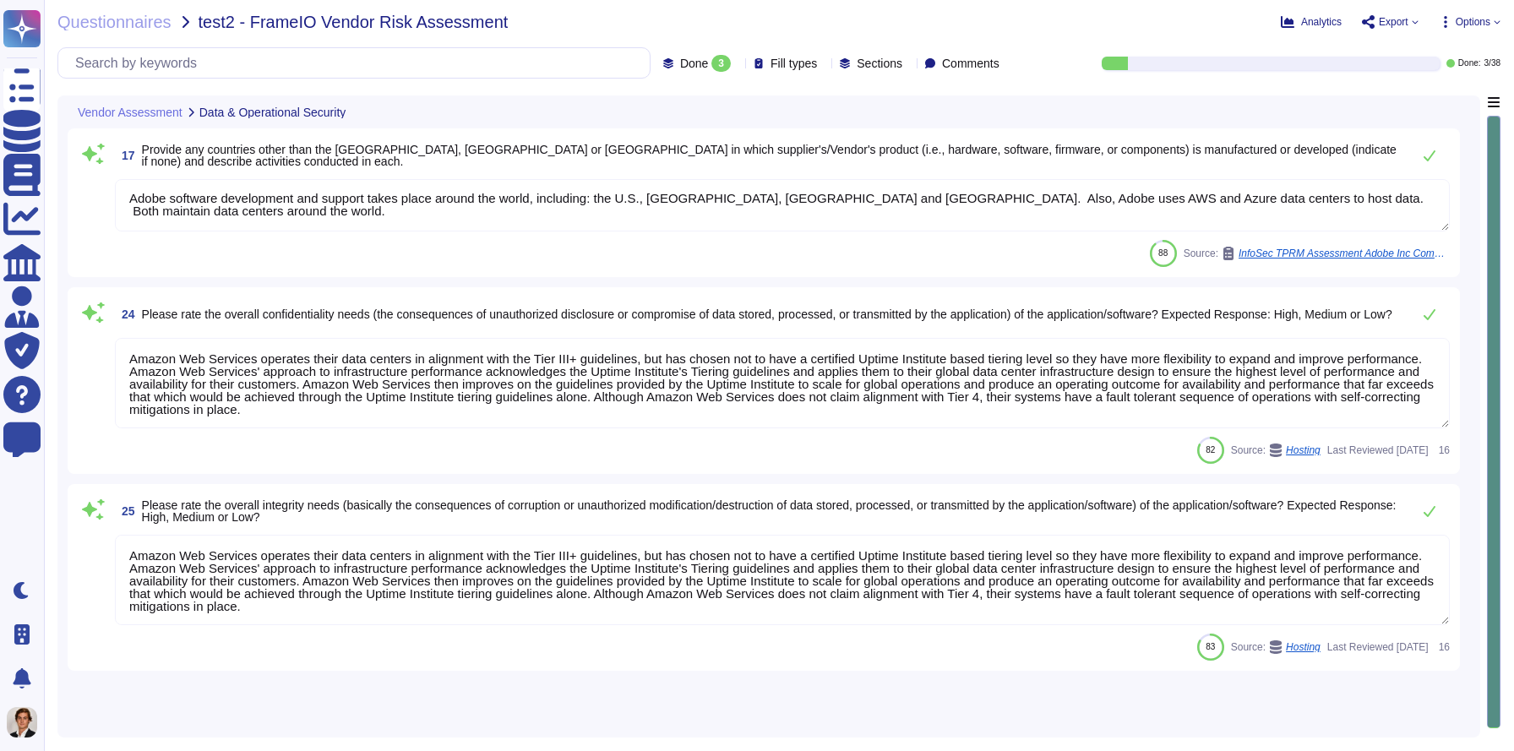
scroll to position [2, 0]
click at [712, 59] on div "3" at bounding box center [721, 63] width 19 height 17
click at [668, 109] on div "All 38" at bounding box center [698, 106] width 137 height 19
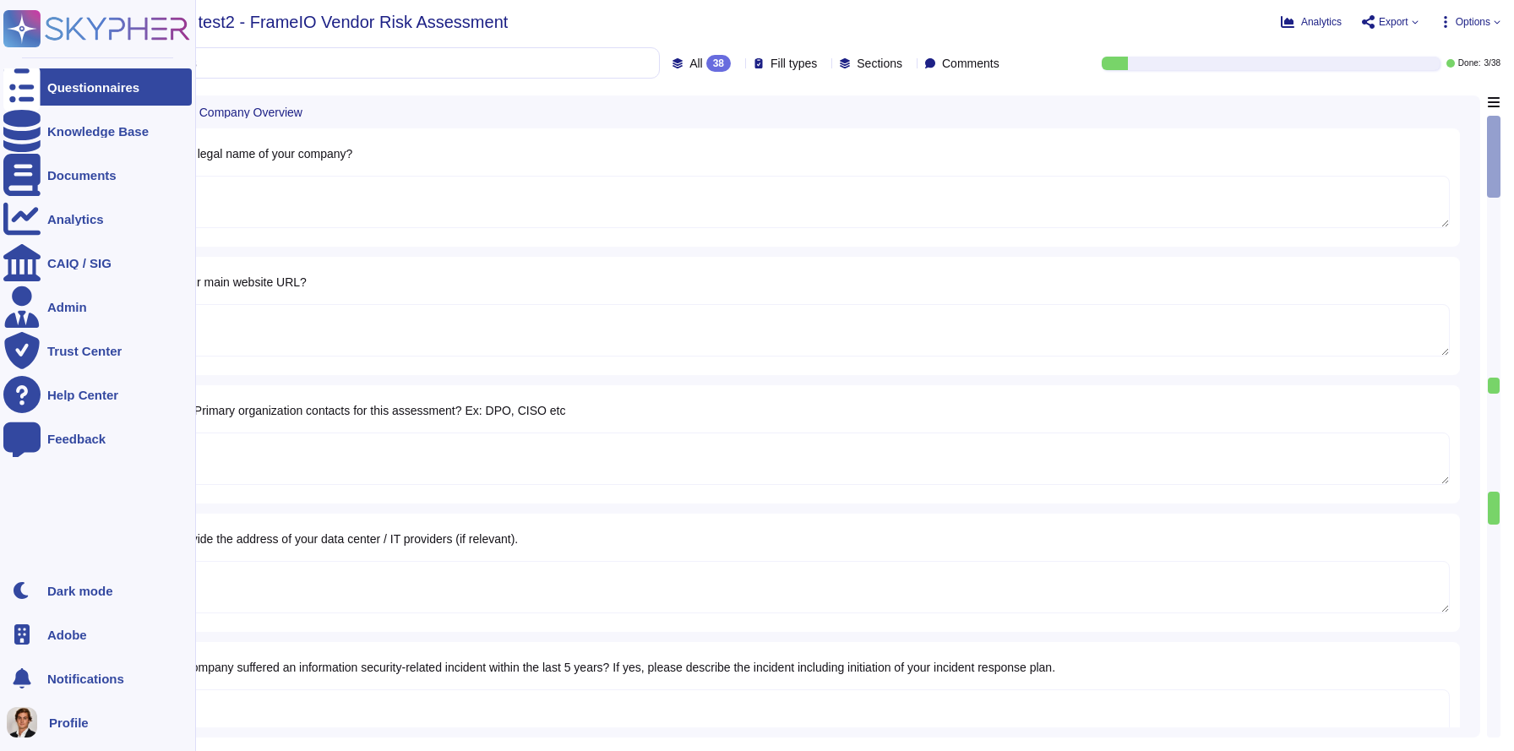
click at [52, 33] on icon at bounding box center [96, 28] width 187 height 37
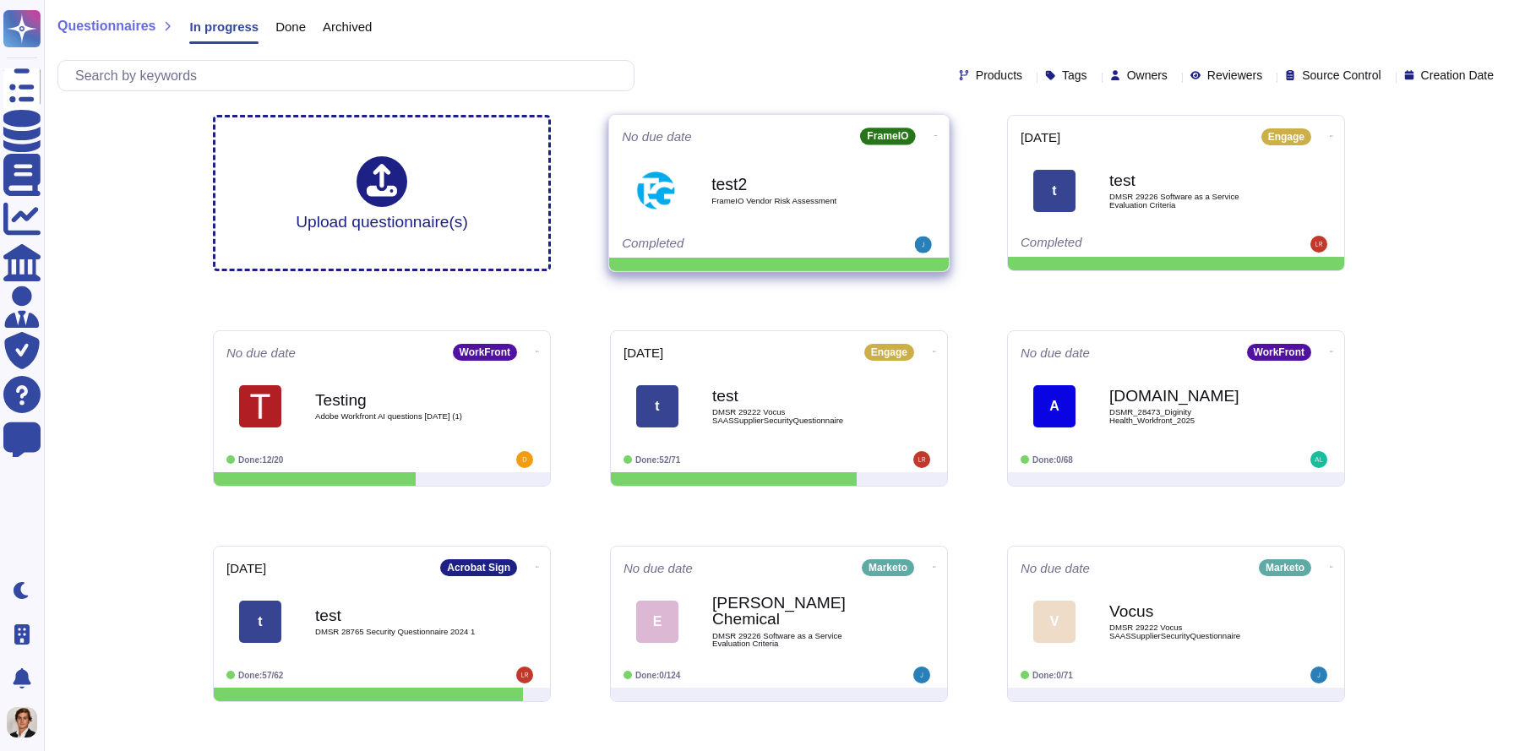
click at [935, 134] on icon at bounding box center [936, 136] width 3 height 4
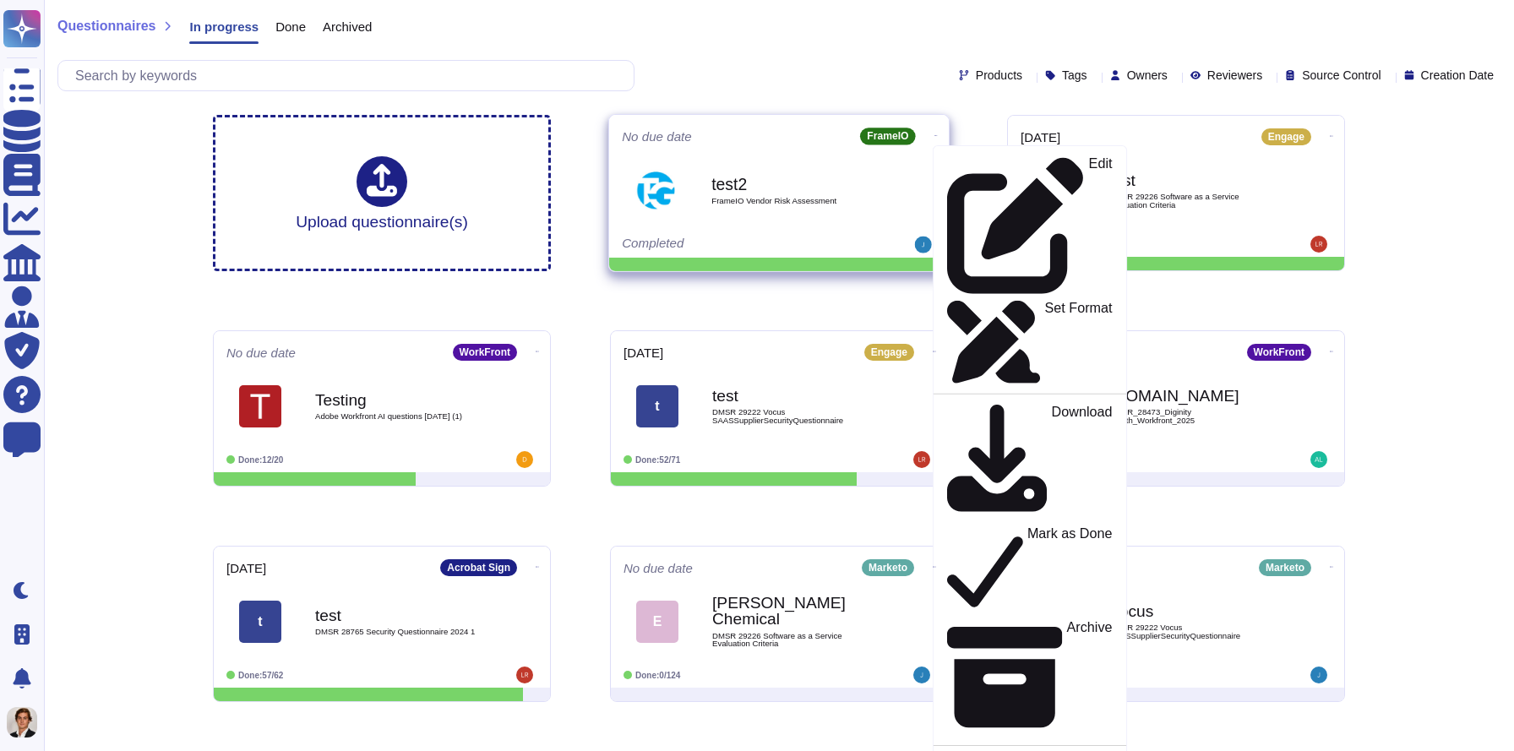
click at [772, 194] on div "test2 FrameIO Vendor Risk Assessment" at bounding box center [797, 190] width 171 height 68
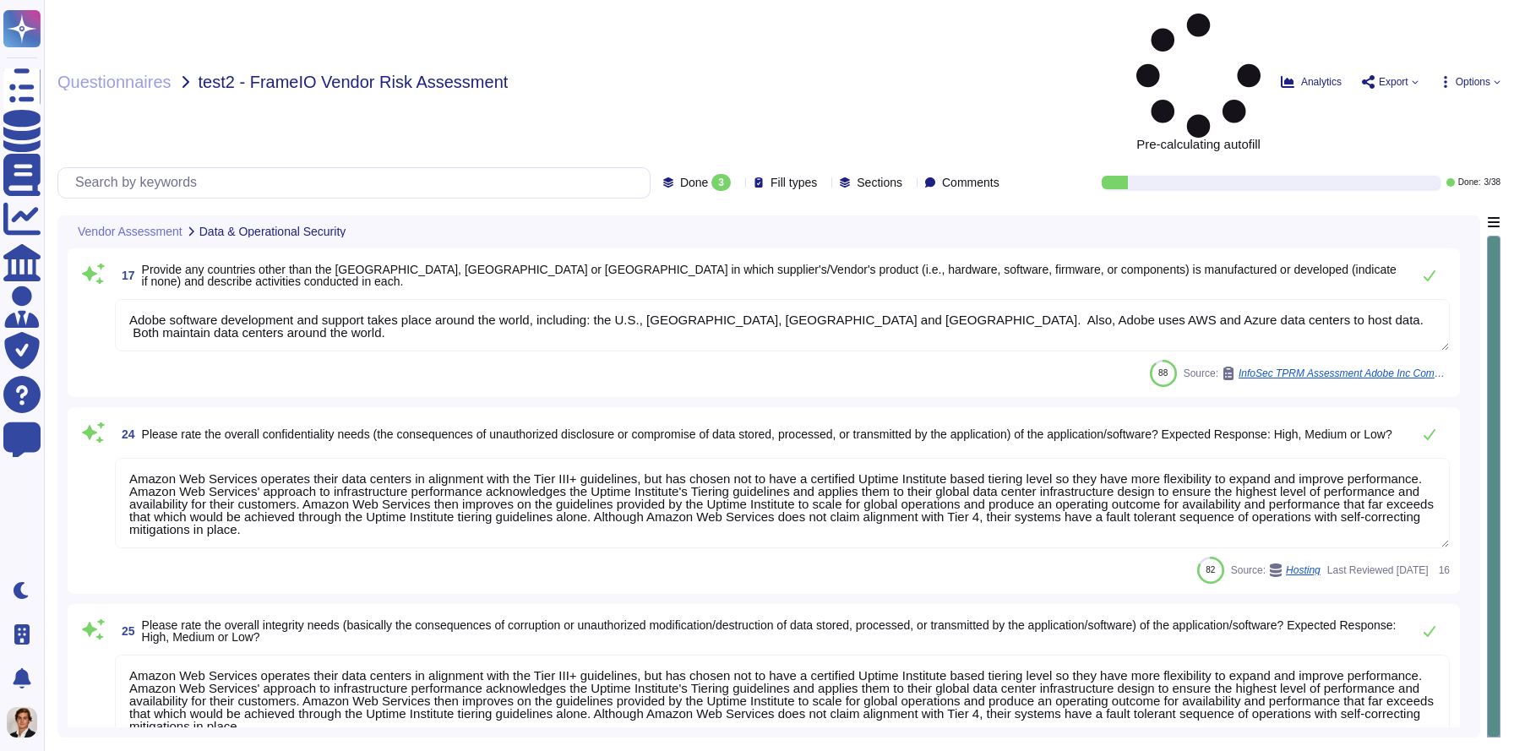
type textarea "Adobe software development and support takes place around the world, including:…"
type textarea "Amazon Web Services operates their data centers in alignment with the Tier III+…"
click at [107, 74] on span "Questionnaires" at bounding box center [114, 82] width 114 height 17
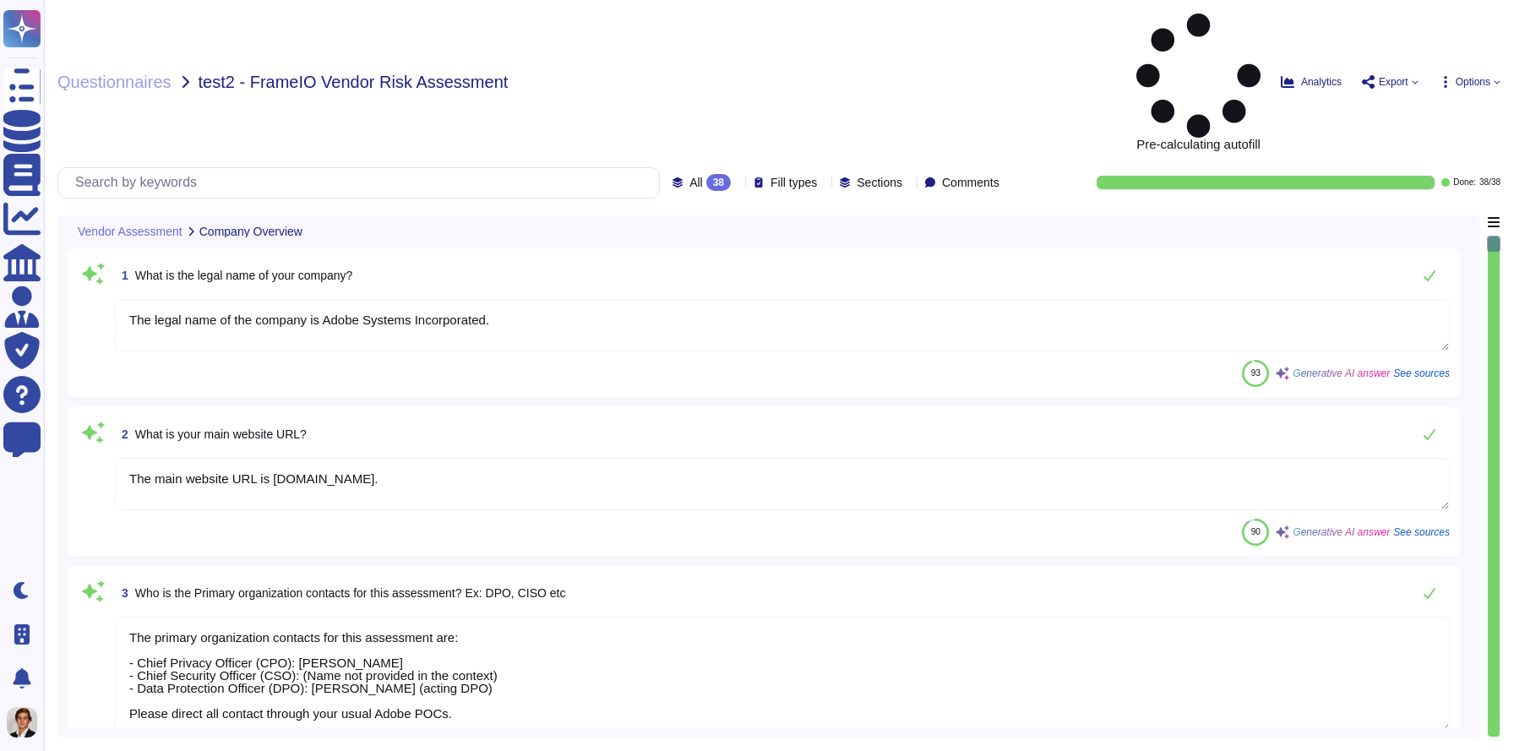
type textarea "The legal name of the company is Adobe Systems Incorporated."
type textarea "The main website URL is www.adobe.com."
type textarea "The primary organization contacts for this assessment are: - Chief Privacy Offi…"
type textarea "For security purposes, Adobe does not share the actual address of its data cent…"
type textarea "Yes, on October 3, 2013, Adobe’s security team publicly reported the discovery …"
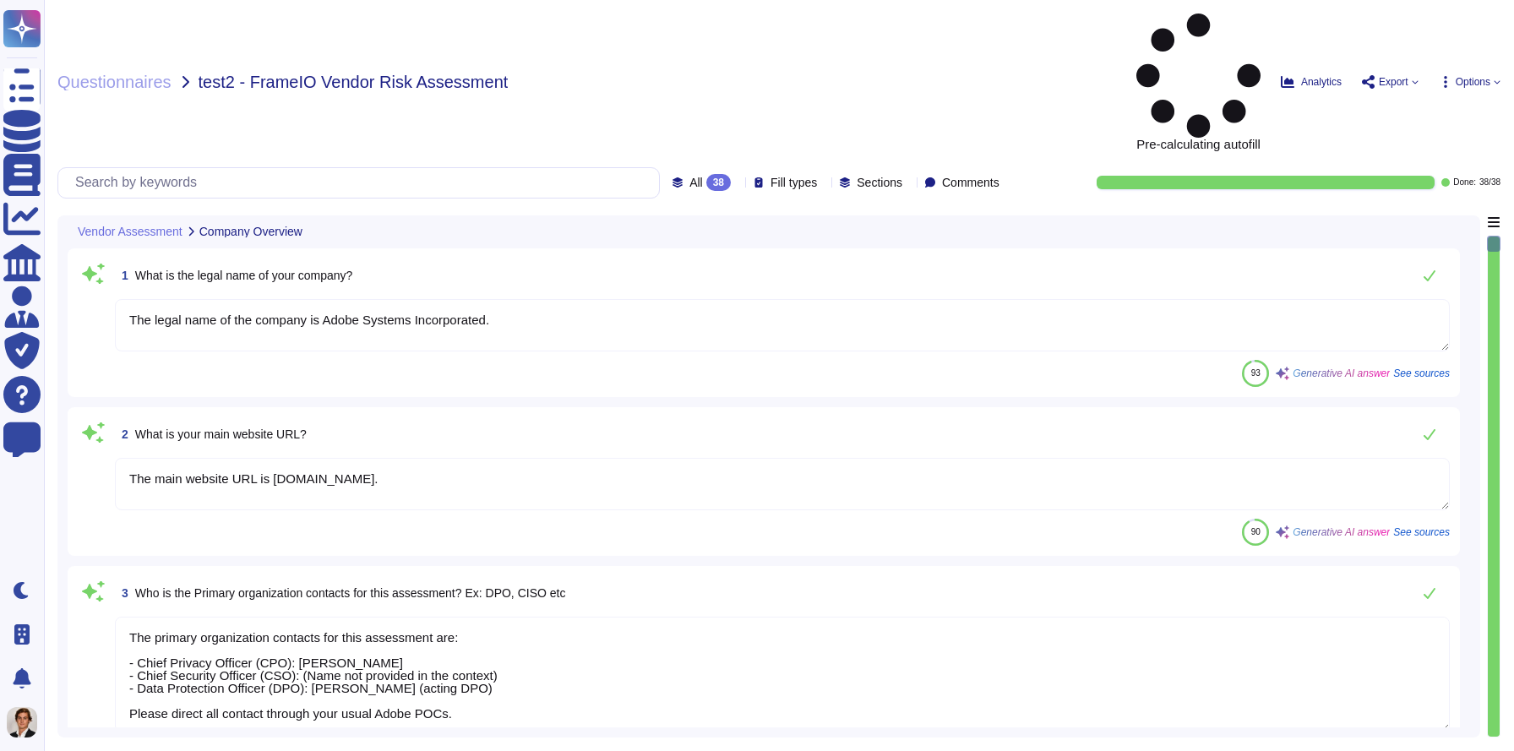
type textarea "All SOC reports dated after May 1, 2017 are governed by SSAE 18. This includes …"
type textarea "- Acrobat Premium - Acrobat Premium for Enterprise - Adobe Experience Cloud - A…"
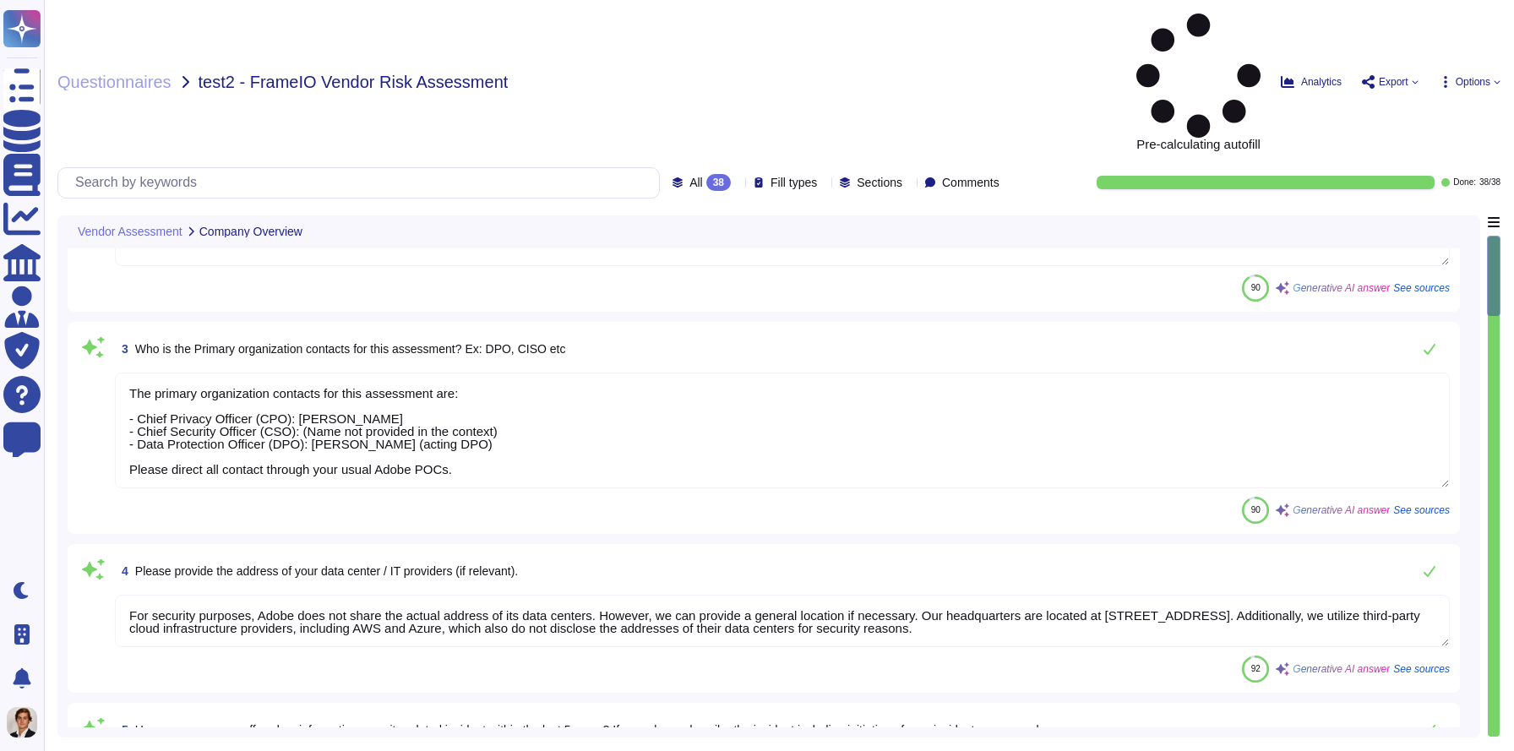
scroll to position [248, 0]
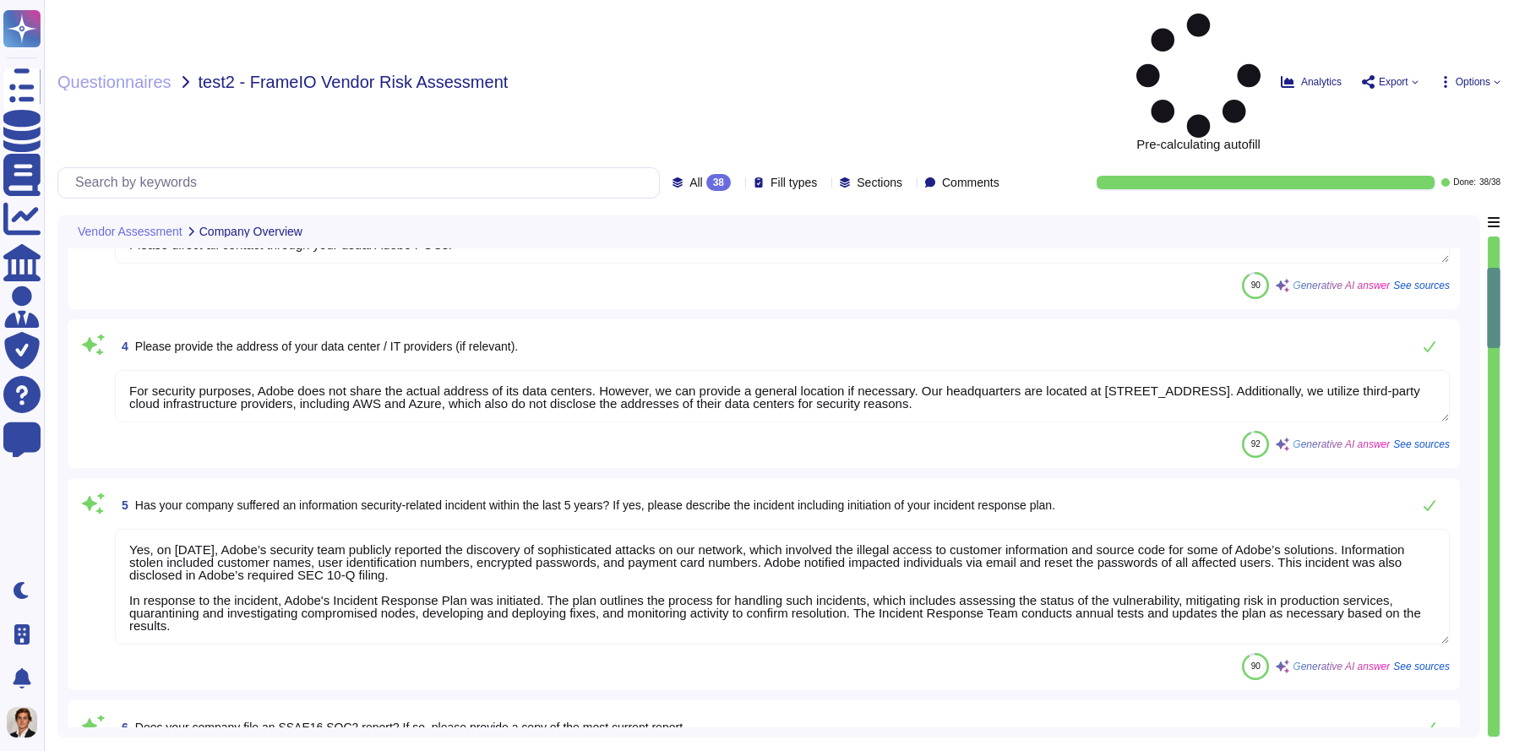
type textarea "Adobe offers a line of products and services used by creative professionals, ma…"
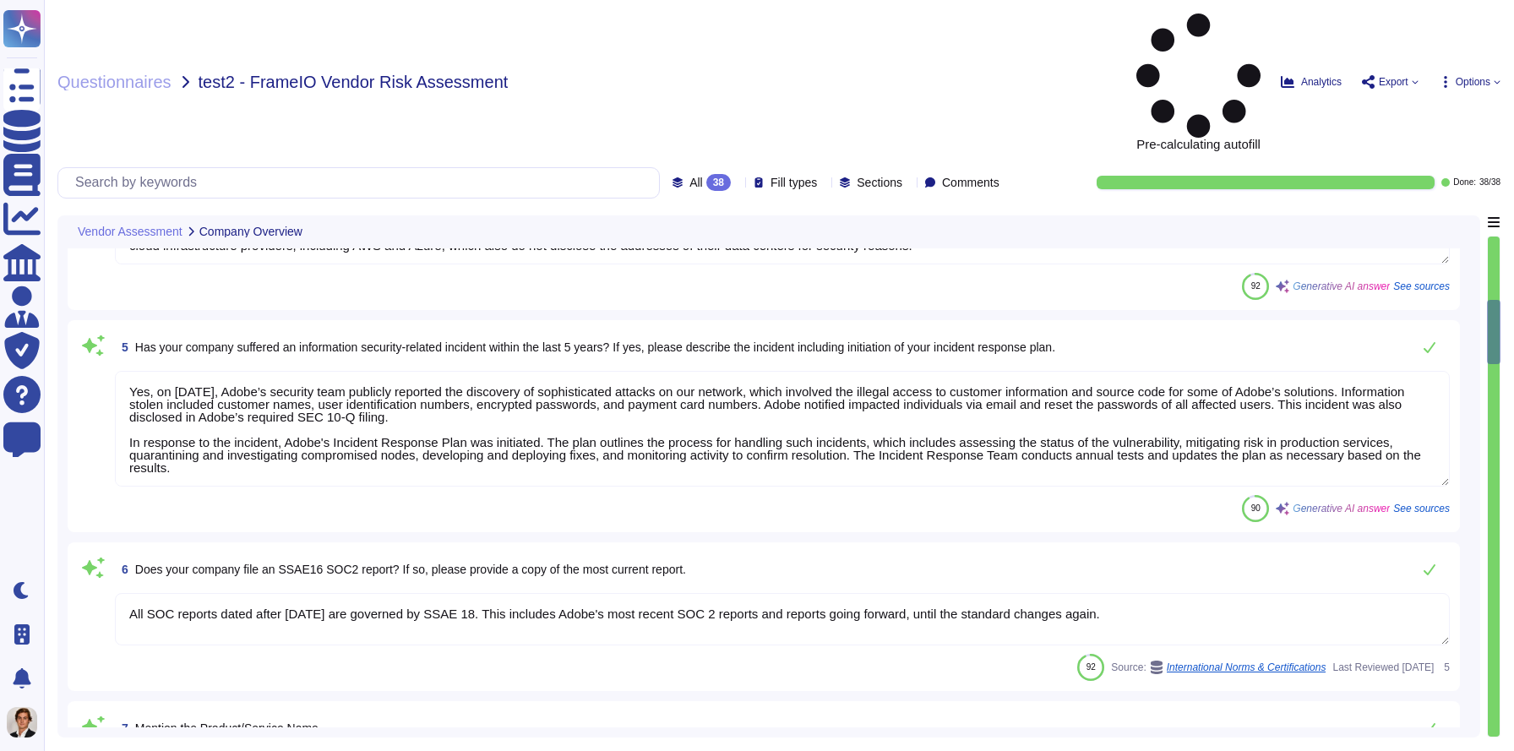
type textarea "Refer to Adobe's privacy policy is available here: http://www.adobe.com/privacy…"
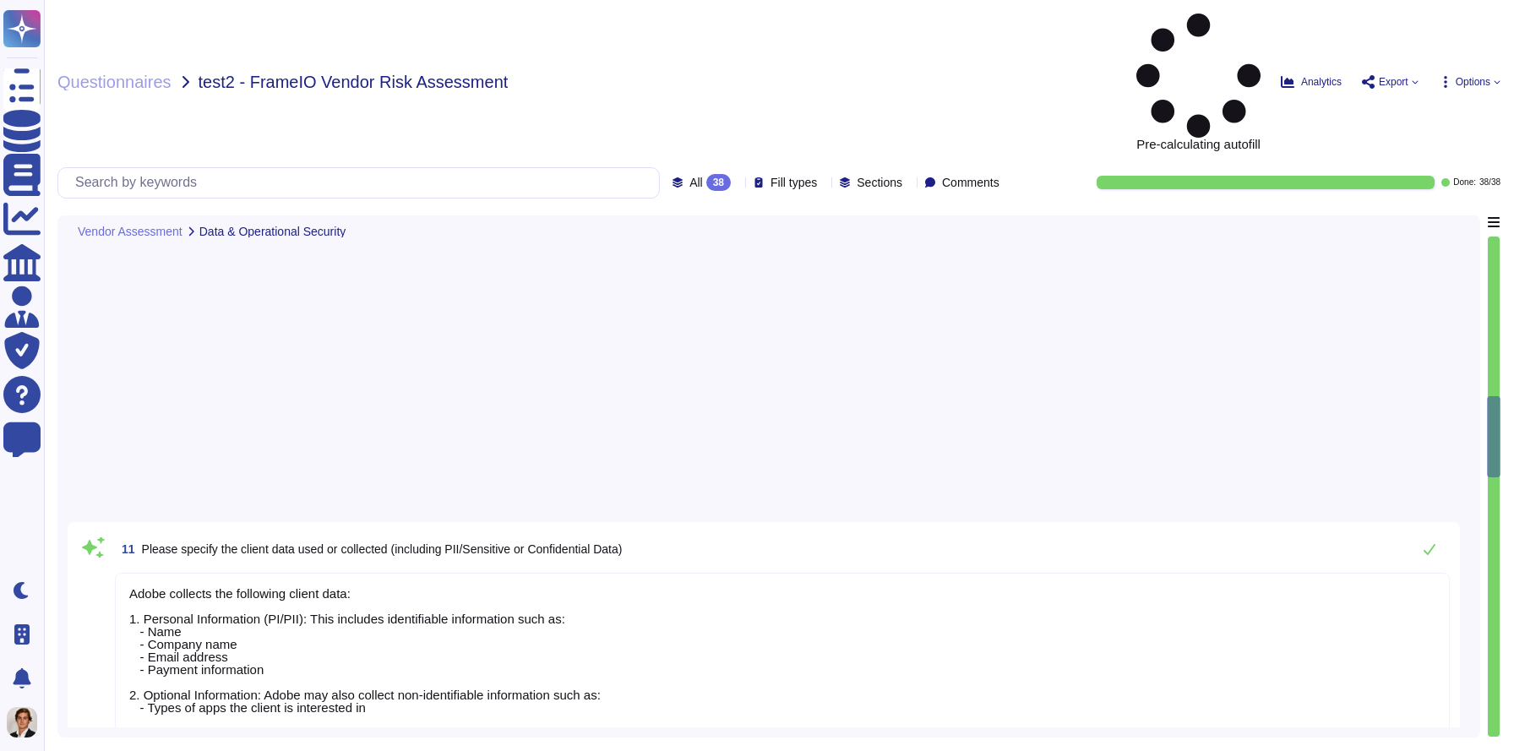
type textarea "Adobe collects the following client data: 1. Personal Information (PI/PII): Thi…"
type textarea "Yes, our application/software is hosted by third-party cloud infrastructure pro…"
type textarea "Adobe has established an identity and access management program that includes f…"
type textarea "Yes, our application supports multi-factor authentication (MFA) through various…"
type textarea "Yes, Adobe has developed formal policies and standards governing the change man…"
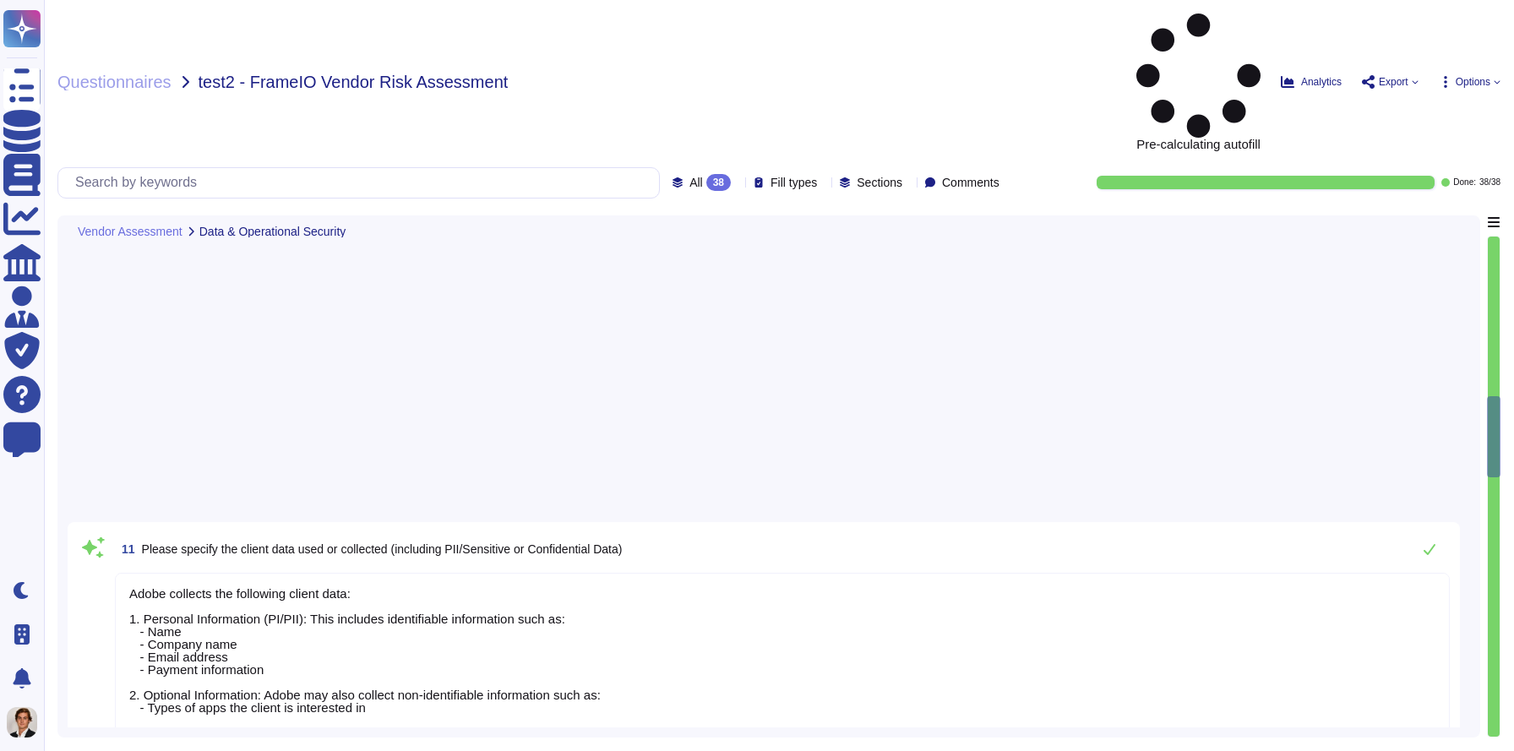
type textarea "Adobe operates in the following countries other than India, the United States, …"
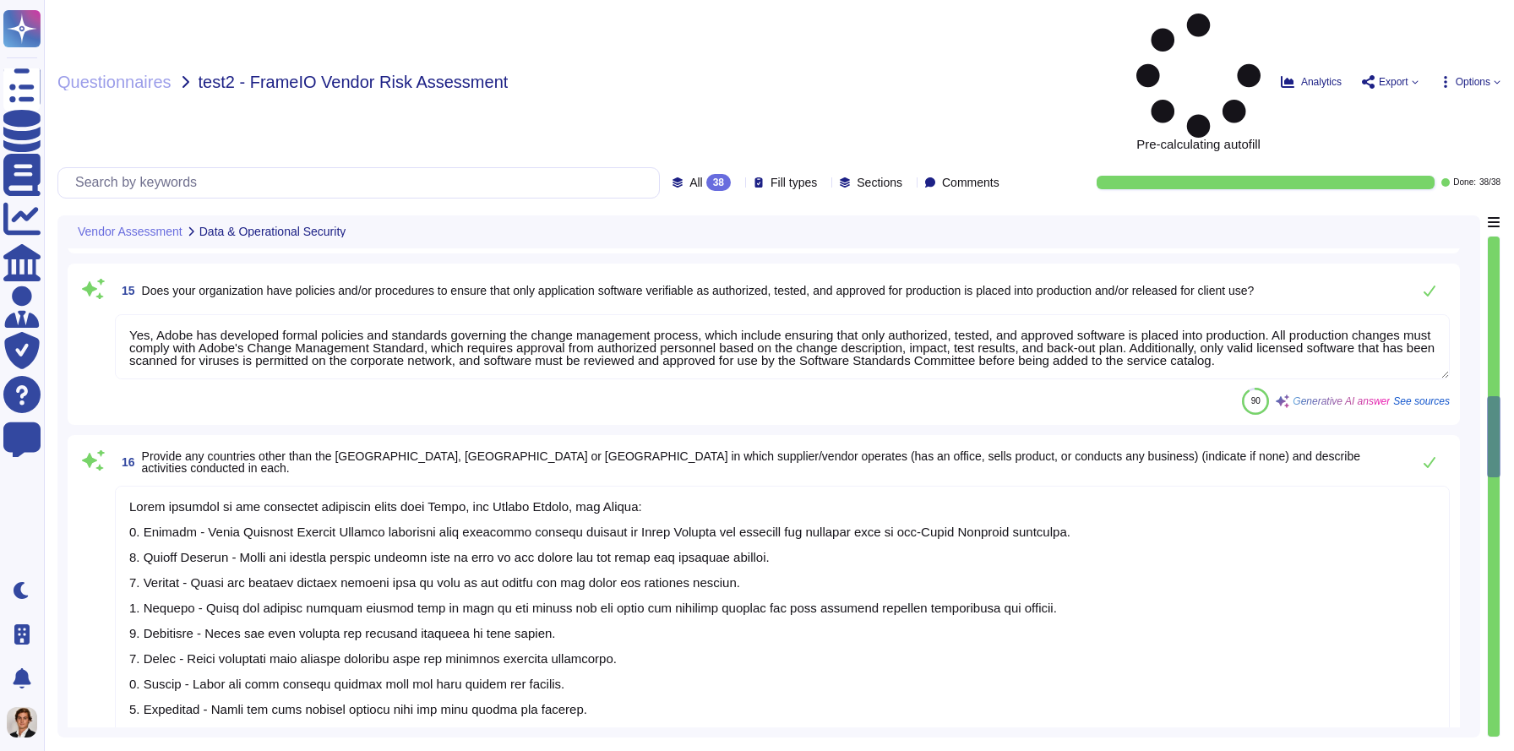
scroll to position [3186, 0]
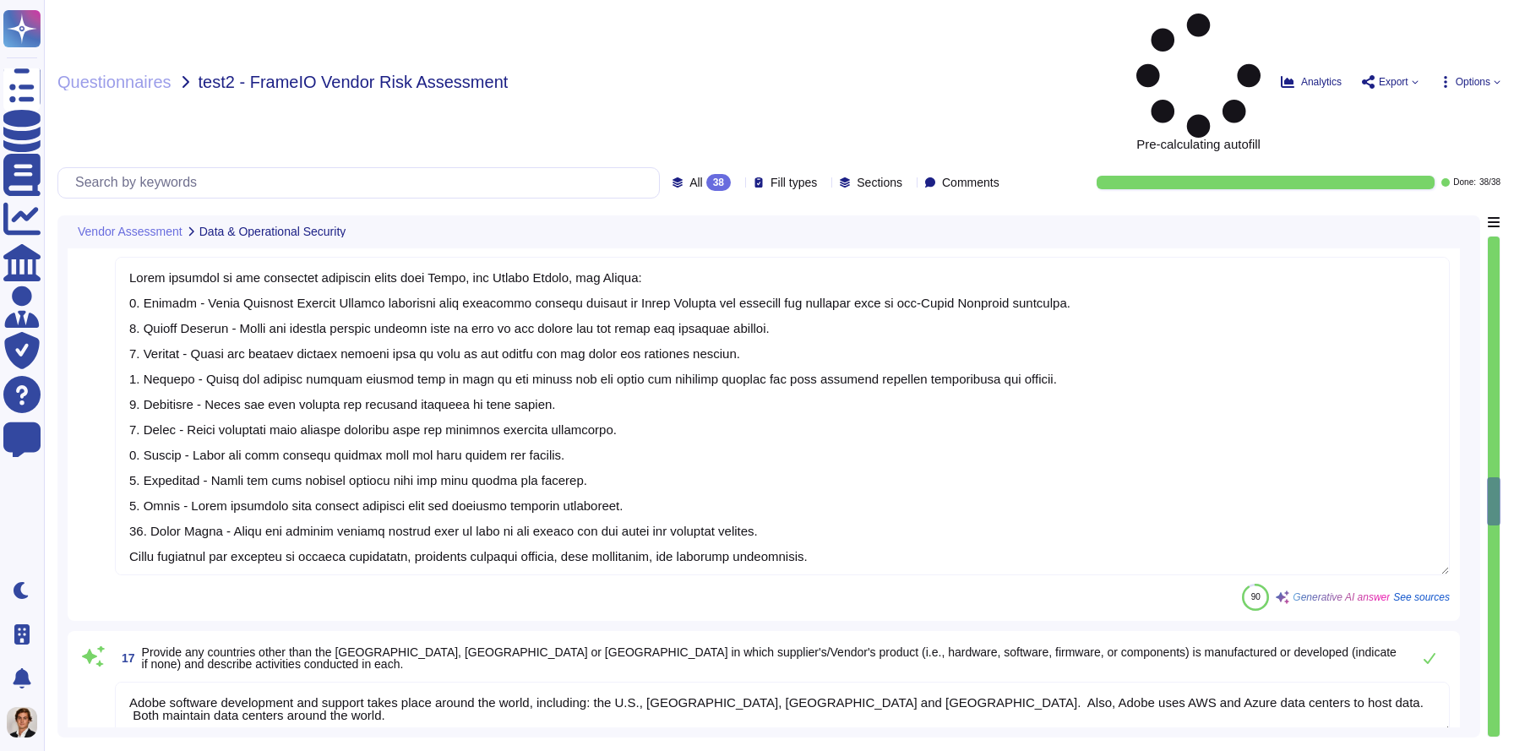
type textarea "Adobe software development and support takes place around the world, including:…"
type textarea "Adobe does engage with third-party companies, including hosting providers and c…"
type textarea "Yes, audit logs are available that include login and logout events, actions per…"
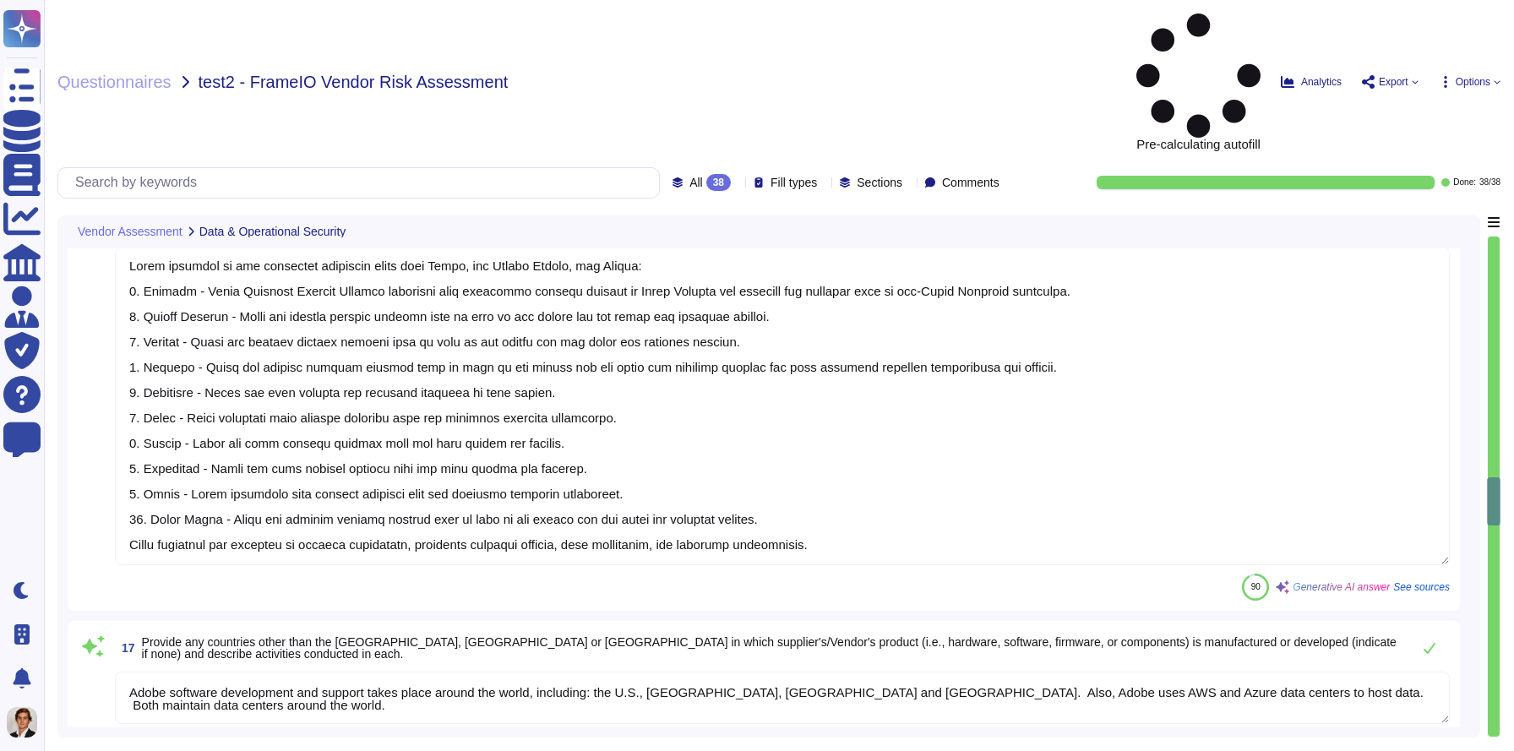
type textarea "Yes, Adobe has a Business Continuity Plan (BCP) in place to support ongoing ope…"
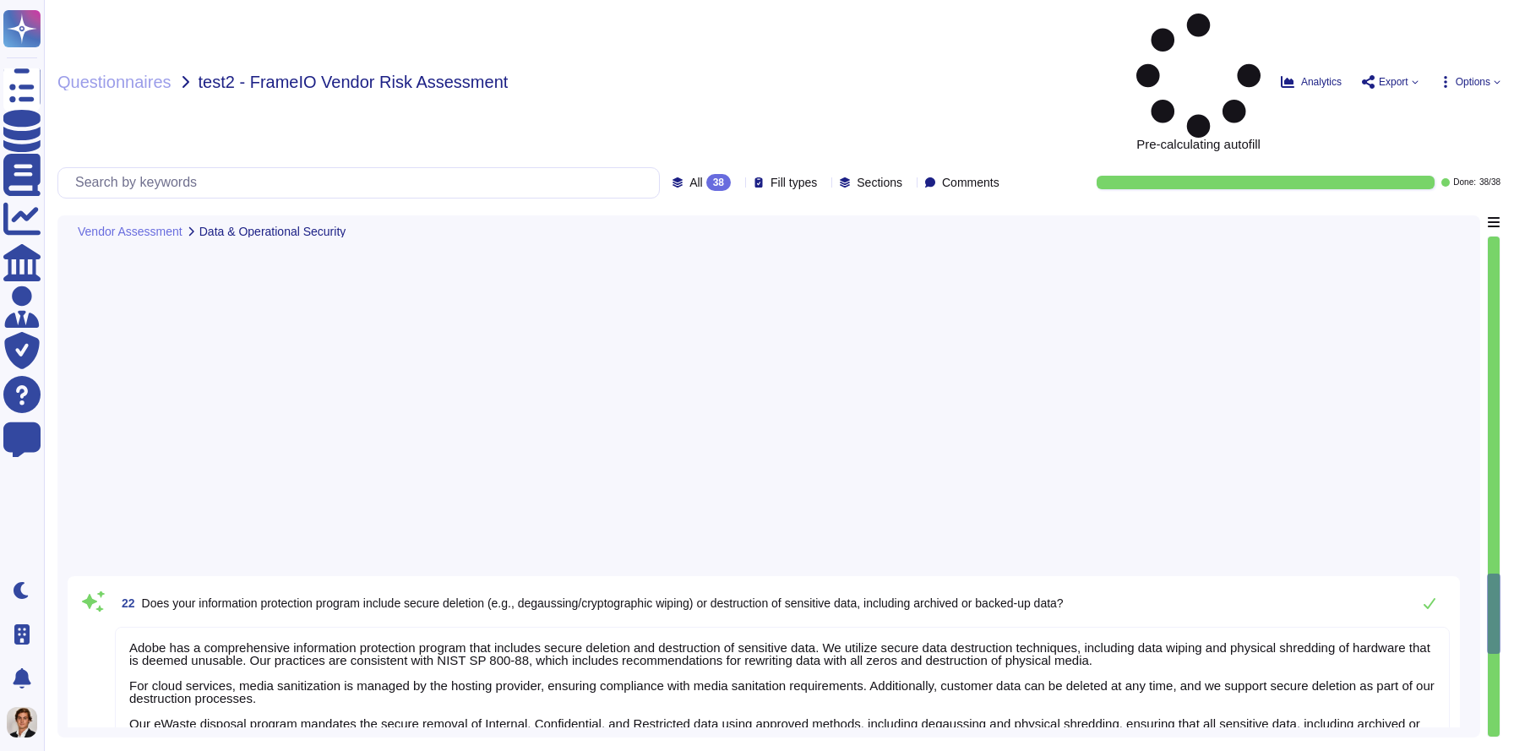
type textarea "Adobe has a comprehensive information protection program that includes secure d…"
type textarea "Certain elements of the Services and Software constitute our (or our licensors’…"
type textarea "Amazon Web Services operates their data centers in alignment with the Tier III+…"
type textarea "High"
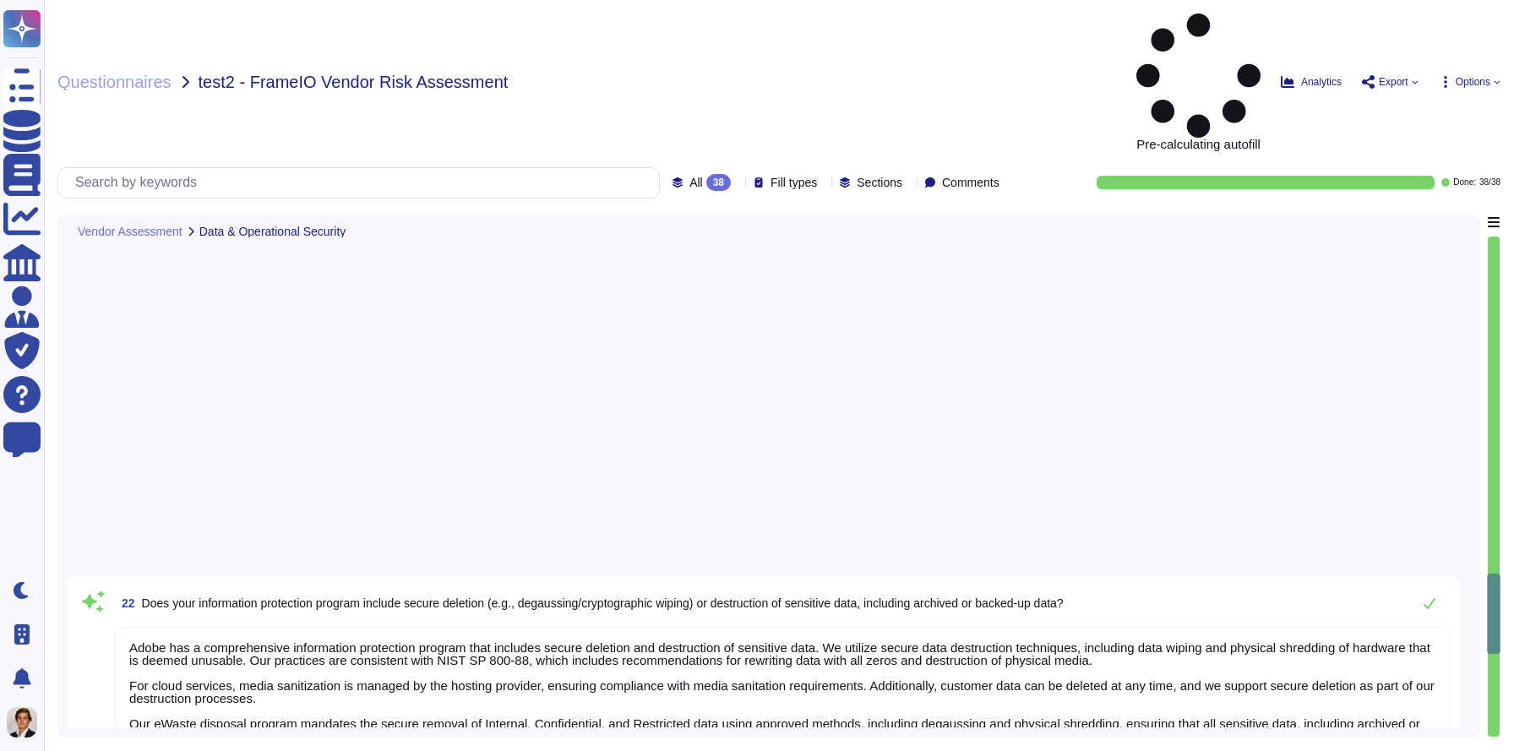
type textarea "High"
type textarea "At the completion of the contract, Adobe will securely delete Customer Data in …"
type textarea "Adobe's information protection program includes managing and securing data at r…"
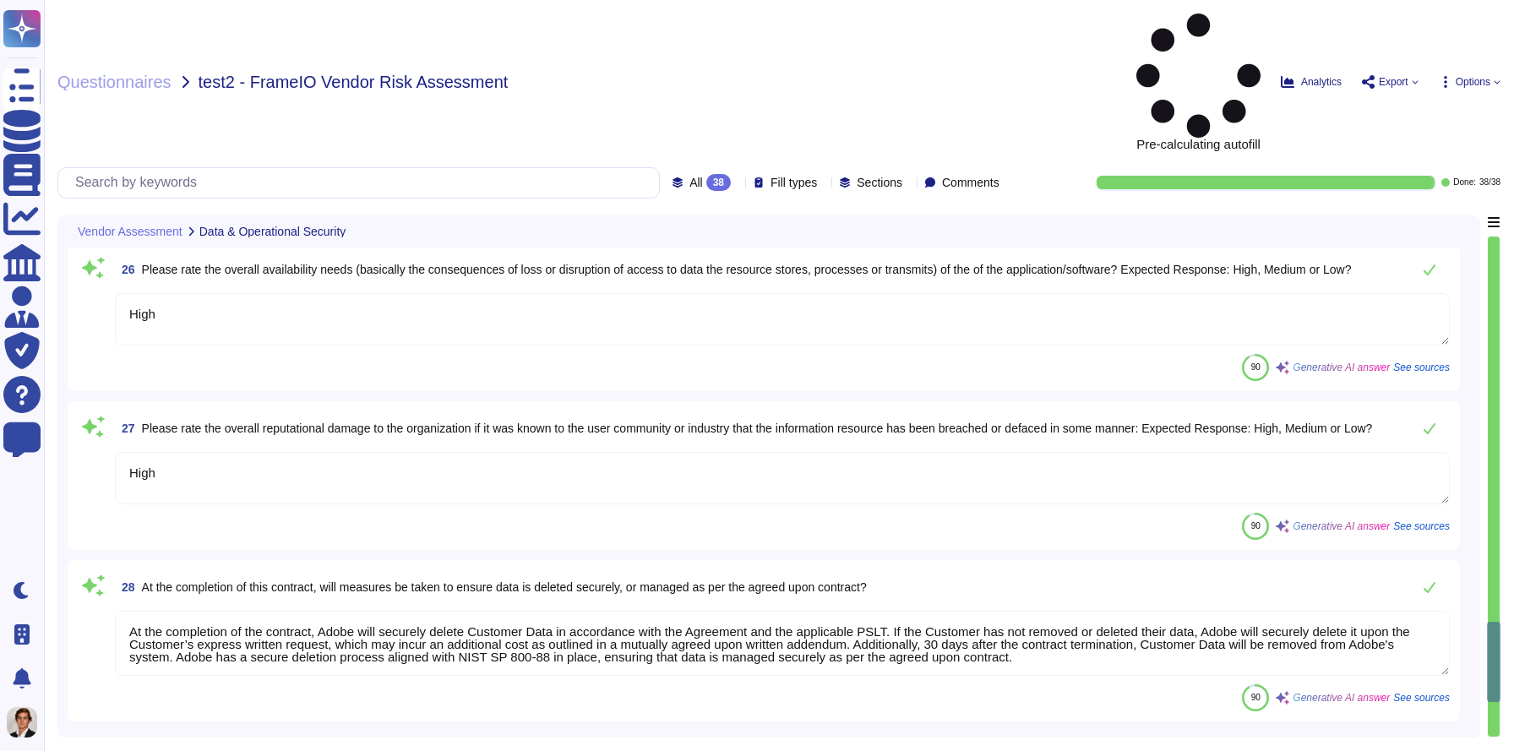
type textarea "Yes, we implement encryption technologies to protect data in transit. Adobe uti…"
type textarea "Sensitive and confidential data will be encrypted in storage using various meth…"
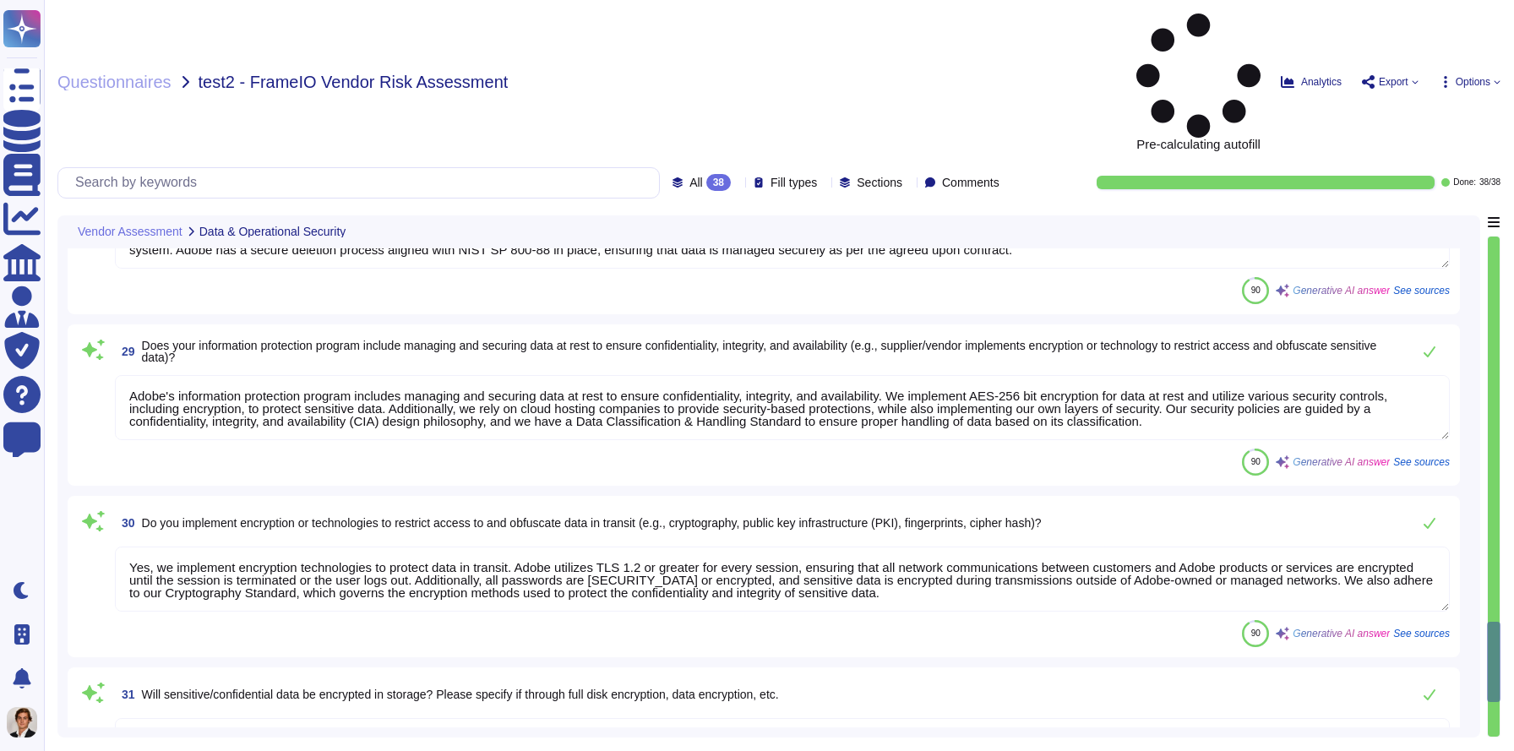
scroll to position [7263, 0]
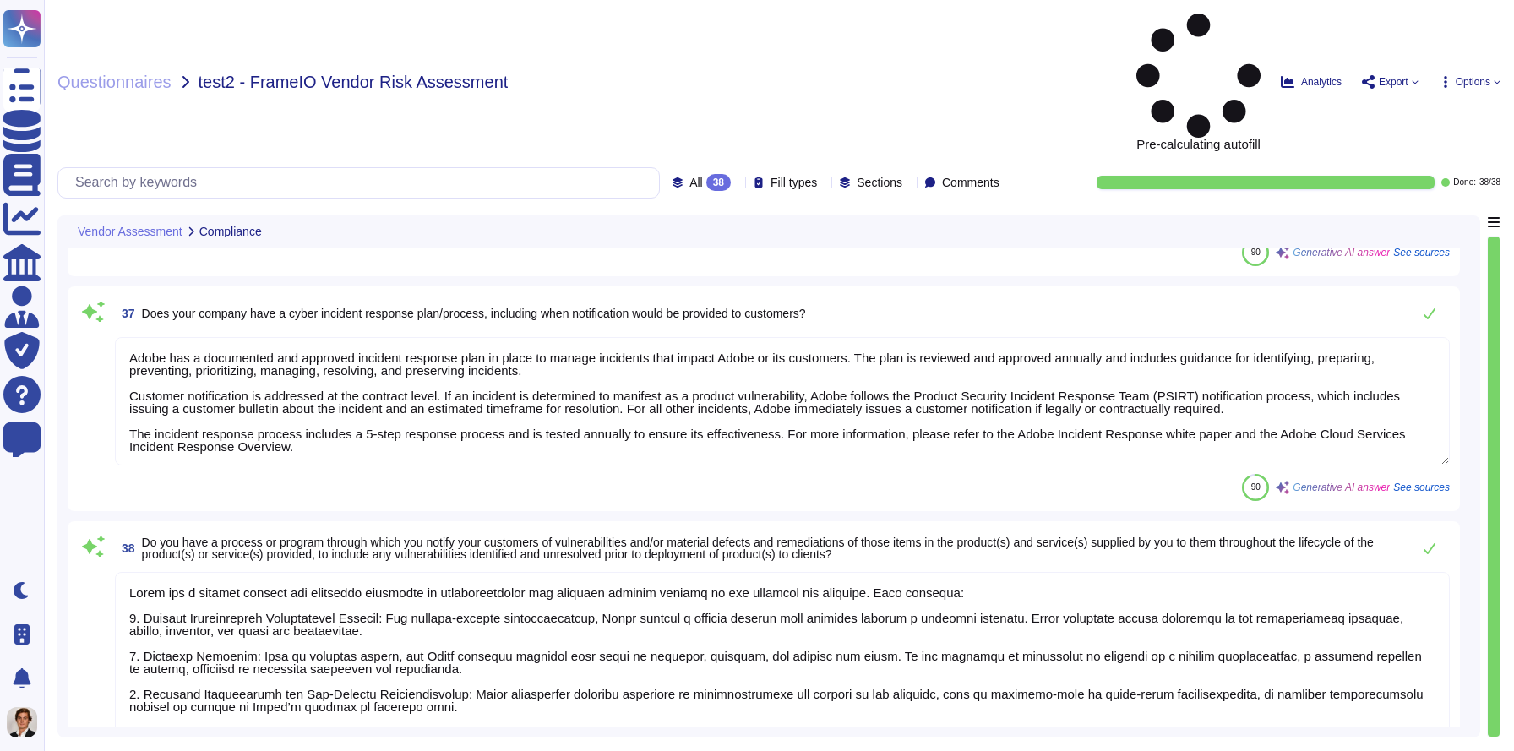
type textarea "Adobe has been annually evaluated by independent auditors against several certi…"
type textarea "Adobe has a documented and approved incident response plan in place to manage i…"
type textarea "Adobe has a defined process for notifying customers of vulnerabilities and mate…"
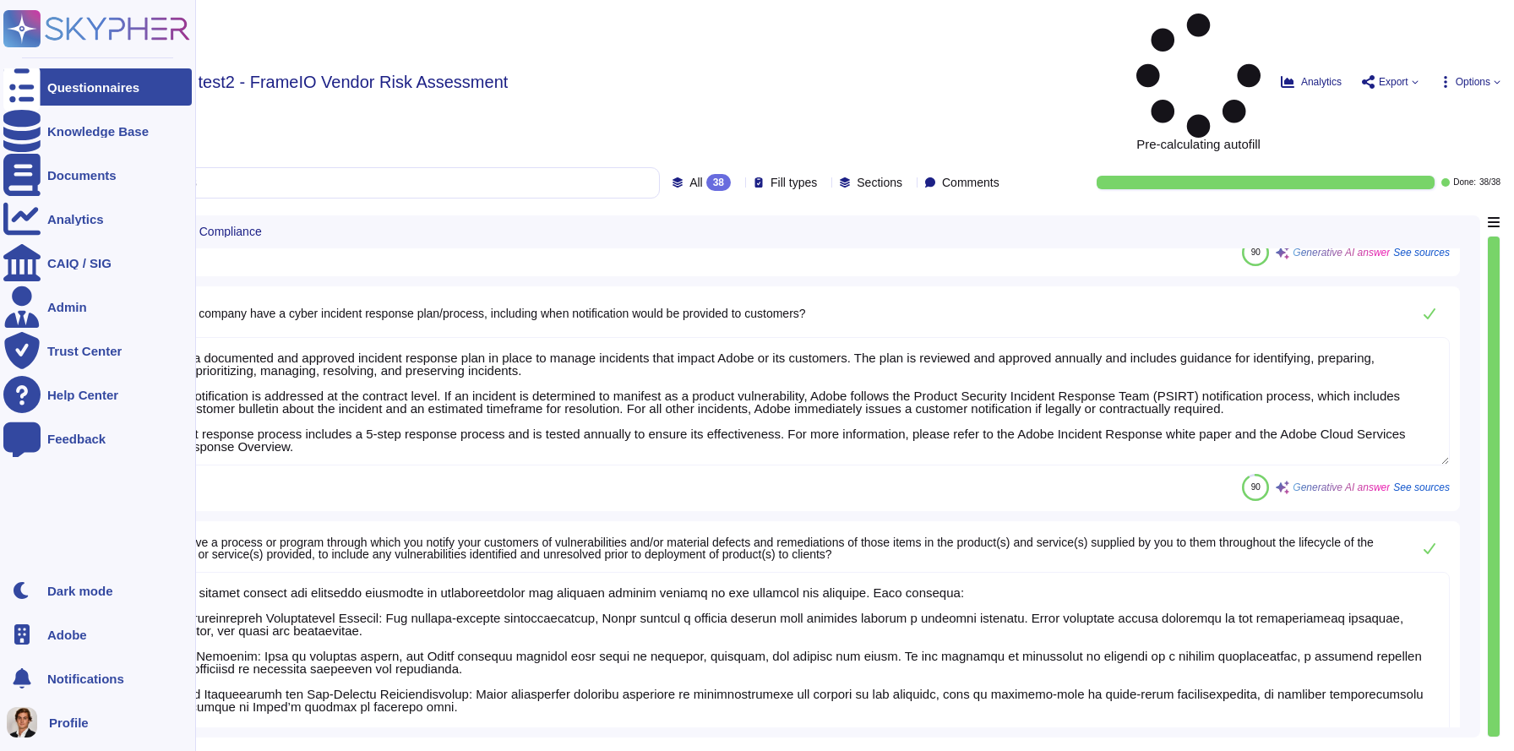
click at [46, 30] on icon at bounding box center [96, 28] width 187 height 37
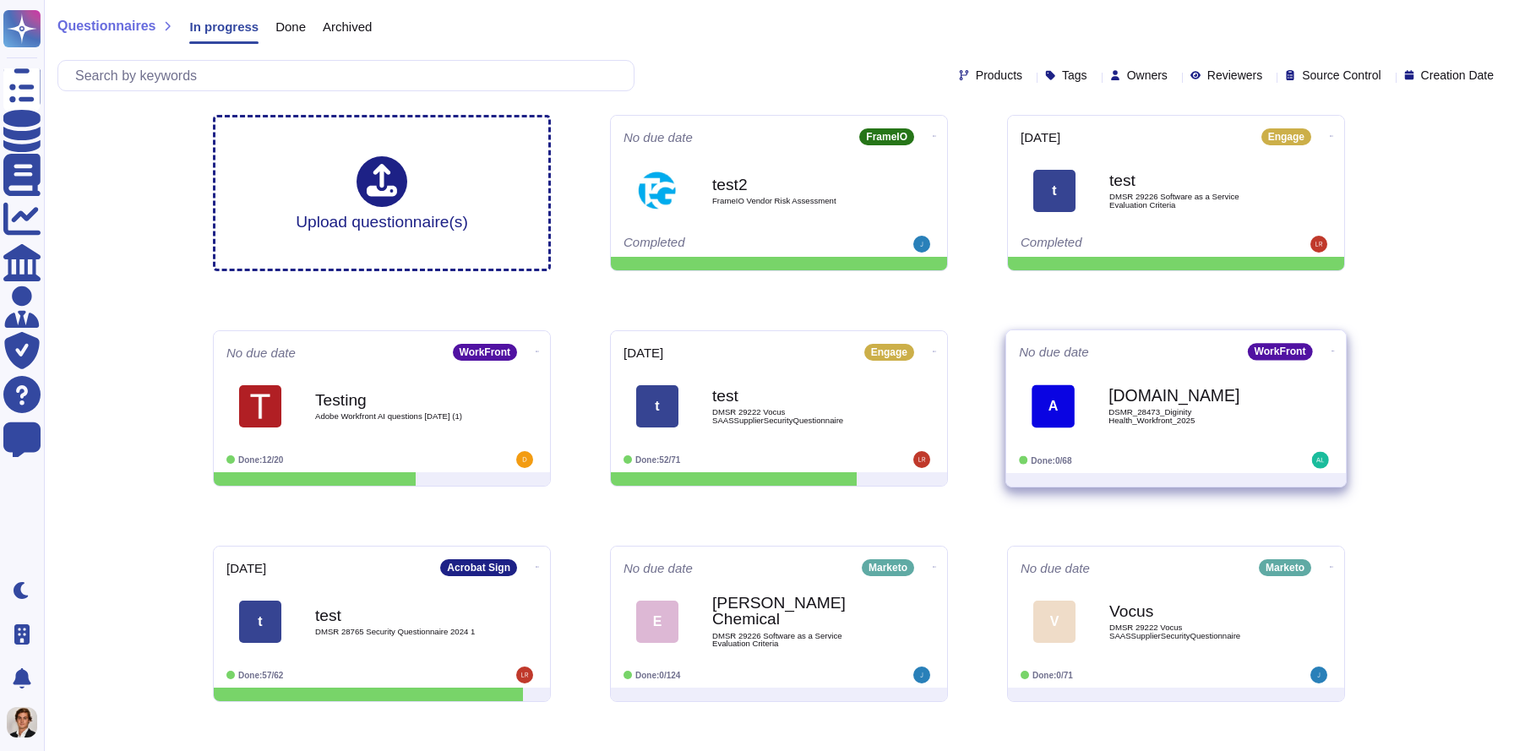
click at [1217, 374] on div "Adobe.com DSMR_28473_Diginity Health_Workfront_2025" at bounding box center [1194, 406] width 171 height 68
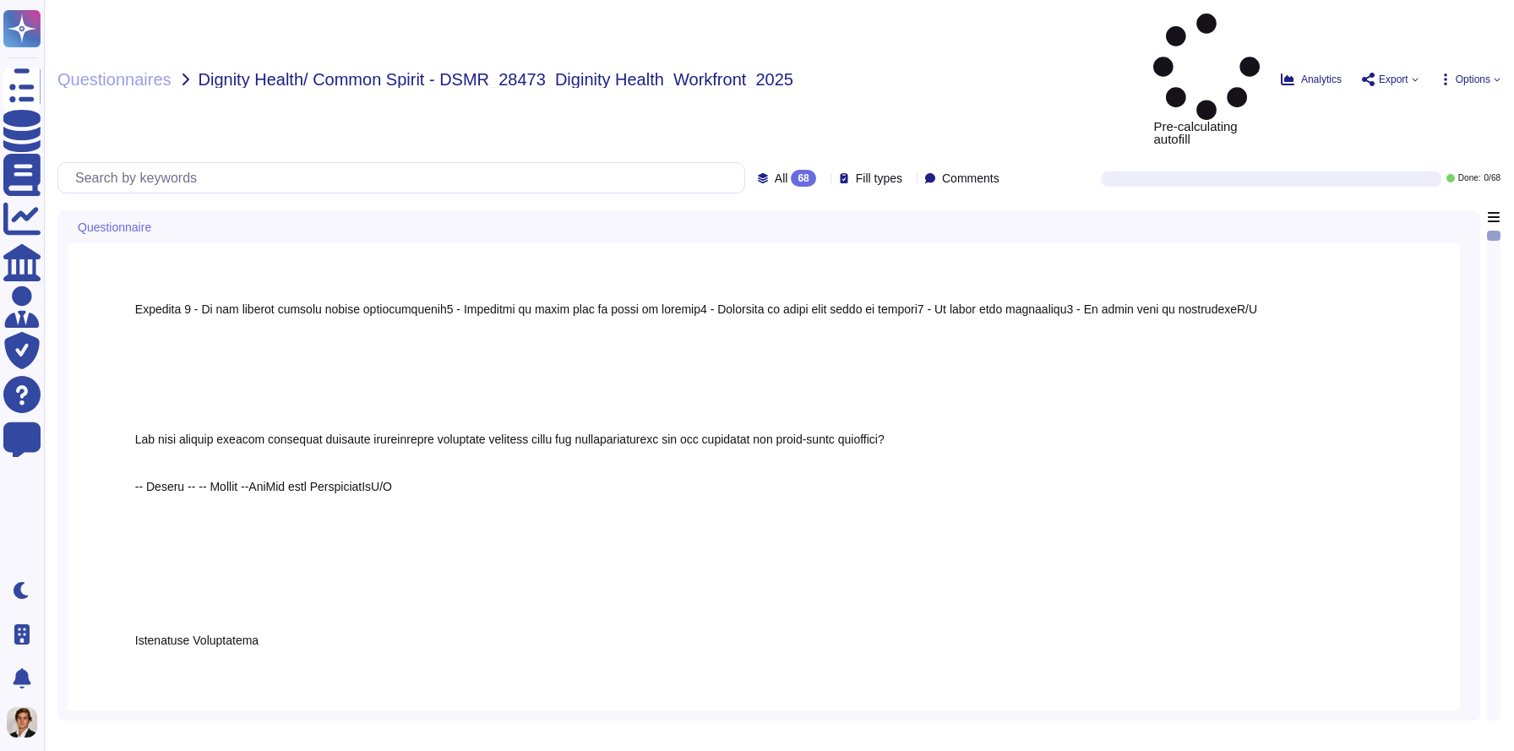
scroll to position [3939, 0]
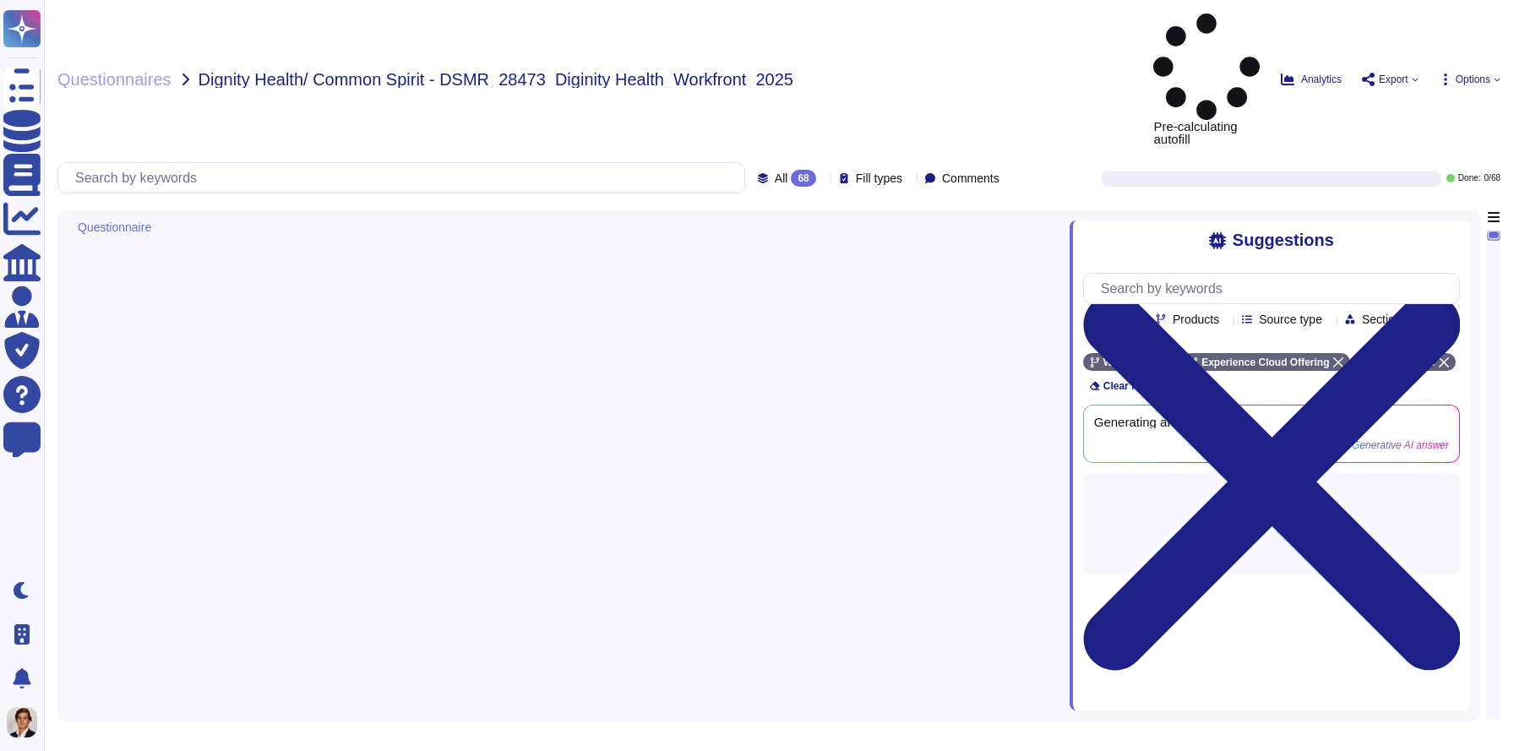
scroll to position [33207, 0]
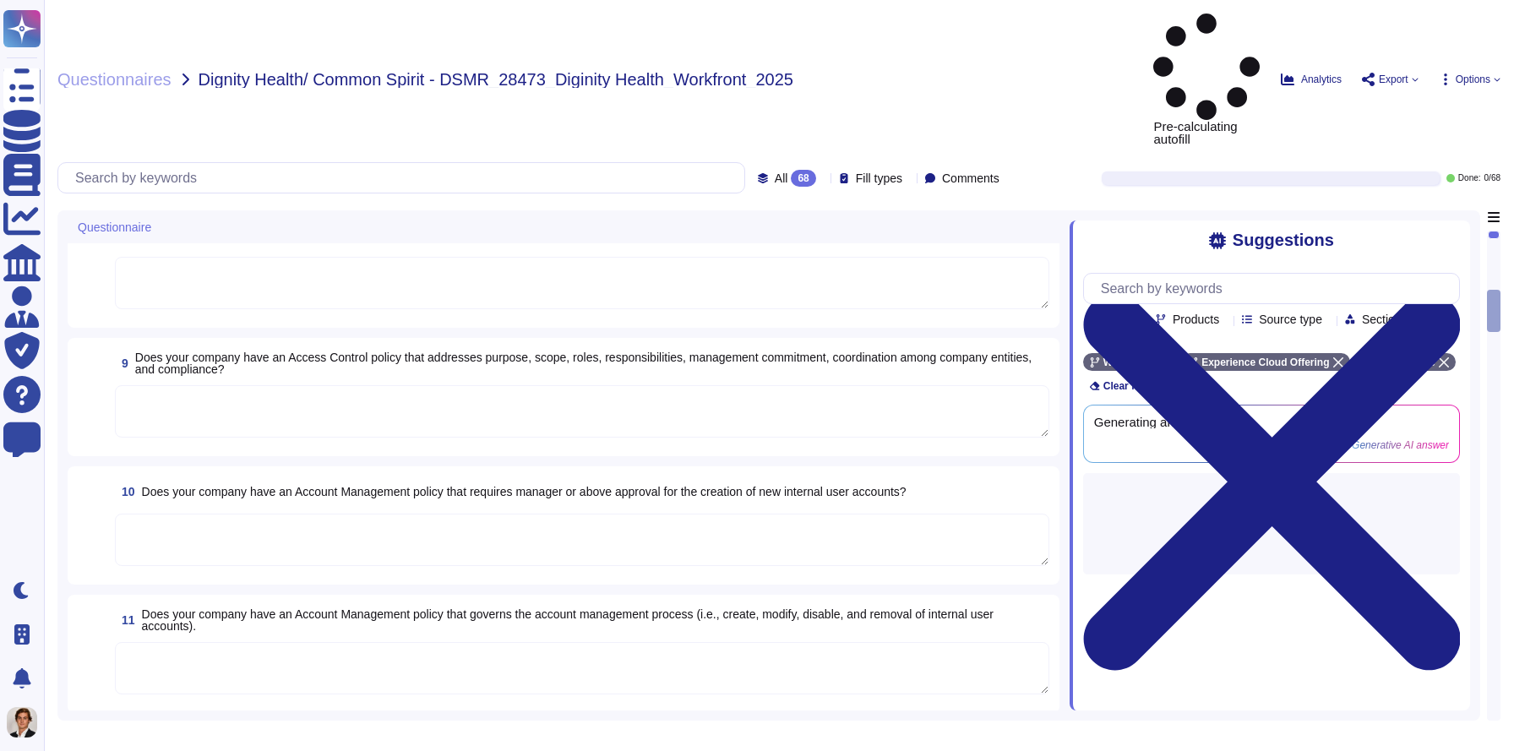
click at [282, 465] on body "Questionnaires Knowledge Base Documents Analytics CAIQ / SIG Admin Trust Center…" at bounding box center [757, 375] width 1514 height 751
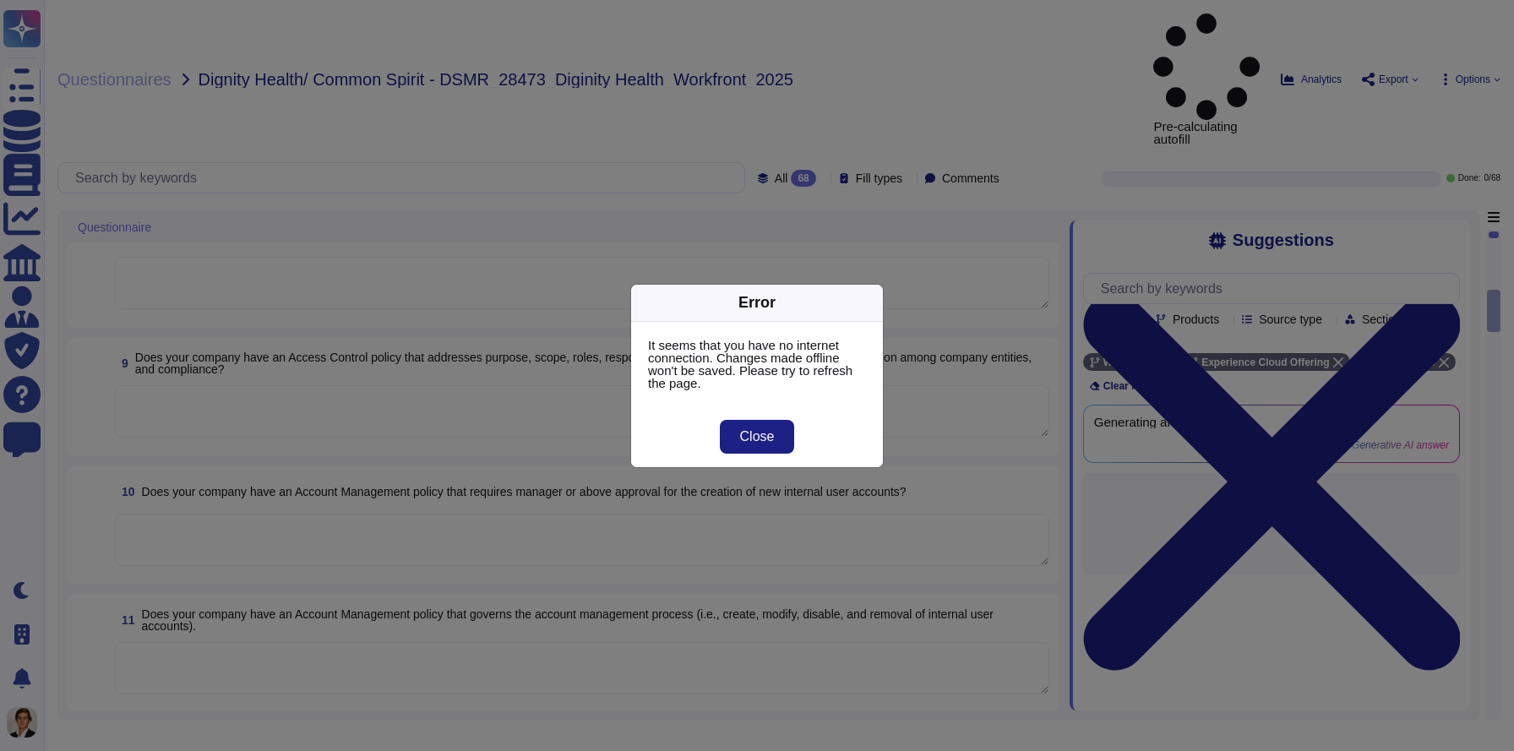
click at [281, 459] on div "Error It seems that you have no internet connection. Changes made offline won't…" at bounding box center [757, 375] width 1514 height 751
click at [363, 334] on div "Error It seems that you have no internet connection. Changes made offline won't…" at bounding box center [757, 375] width 1514 height 751
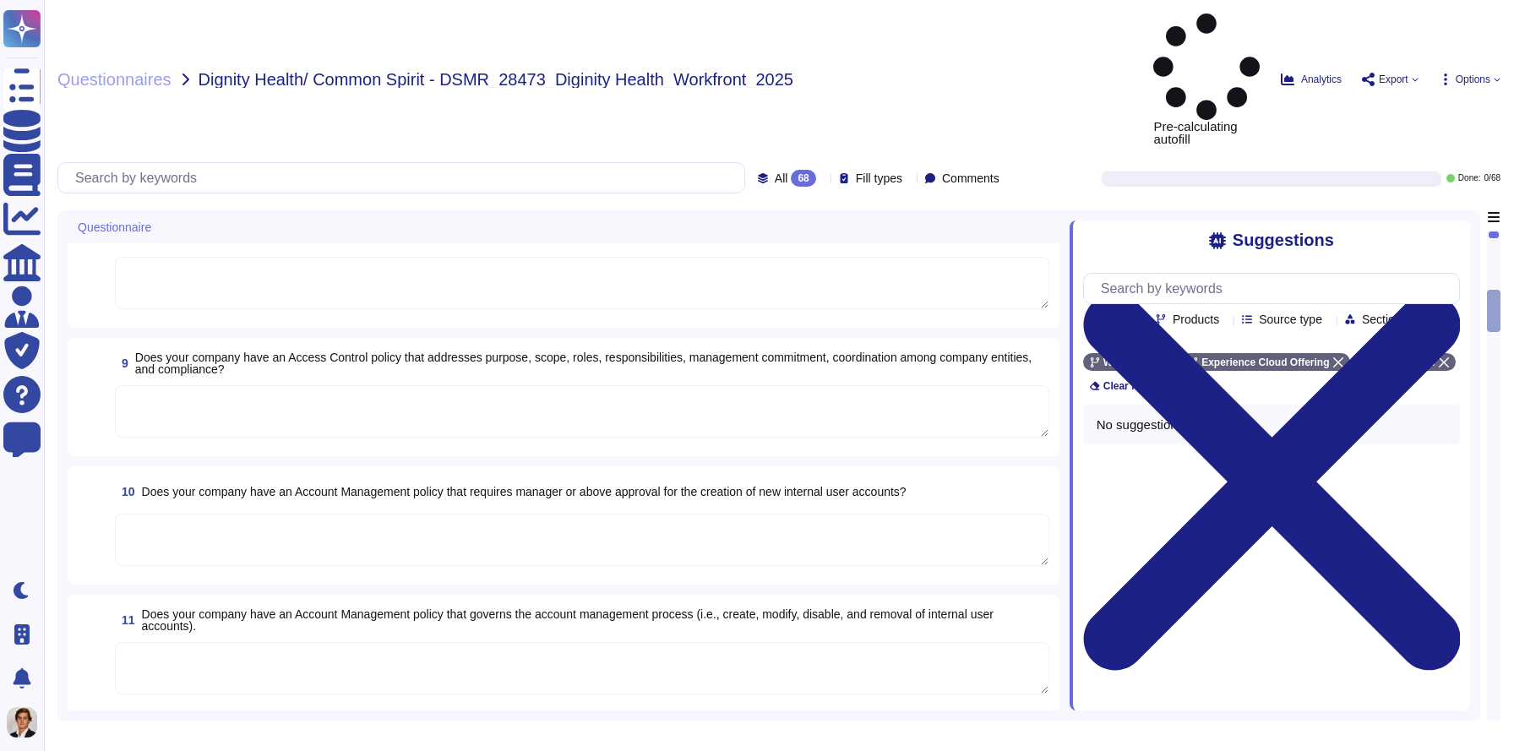
scroll to position [32910, 0]
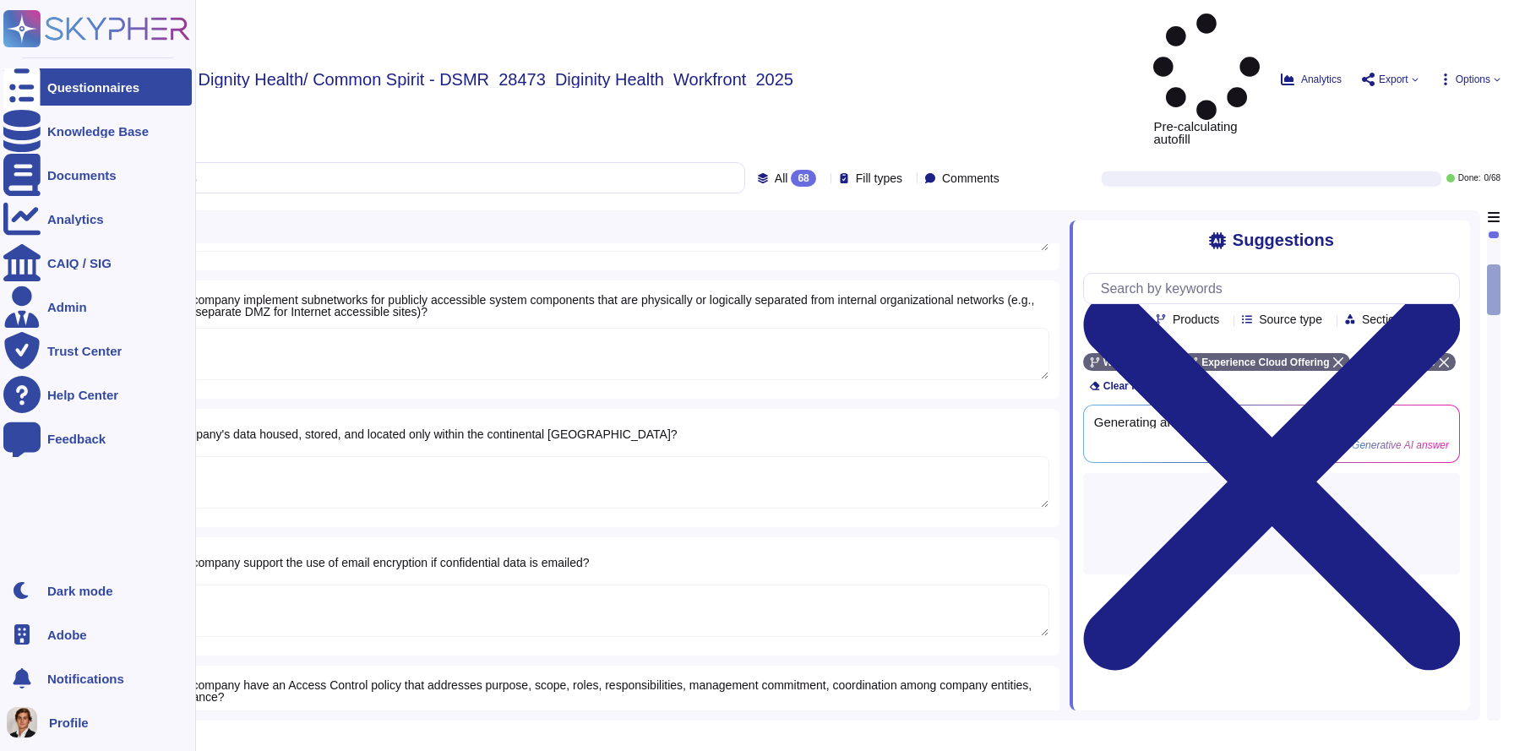
click at [26, 24] on rect at bounding box center [21, 28] width 37 height 37
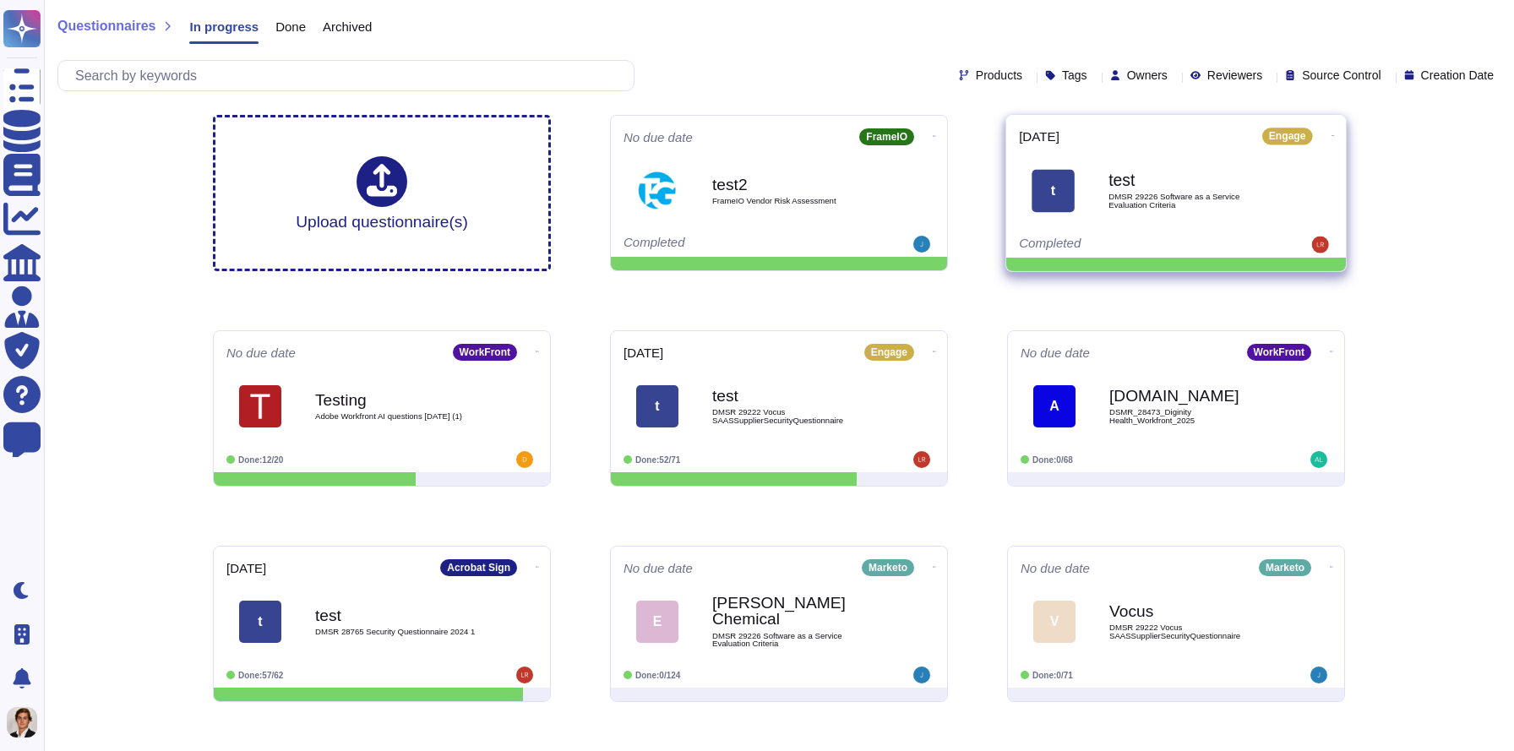
click at [1248, 234] on div "2025-09-19 Engage t test DMSR 29226 Software as a Service Evaluation Criteria C…" at bounding box center [1176, 186] width 340 height 143
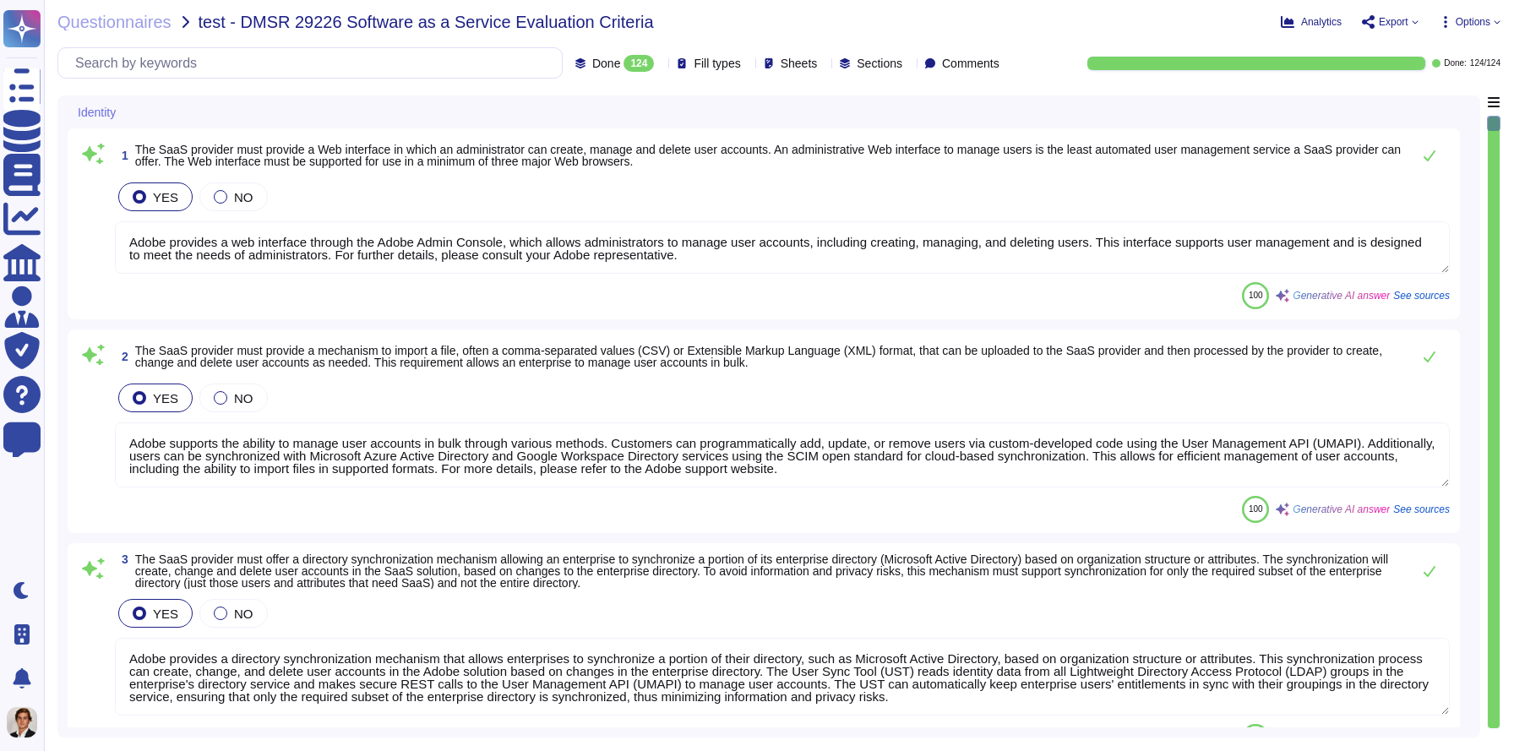
type textarea "Adobe provides a web interface through the Adobe Admin Console, which allows ad…"
type textarea "Adobe supports the ability to manage user accounts in bulk through various meth…"
type textarea "Adobe provides a directory synchronization mechanism that allows enterprises to…"
type textarea "Adobe allows administrators to create additional roles and assign appropriate r…"
type textarea "Yes, our services support SAML 2.0, enabling a federated single sign-on (SSO) e…"
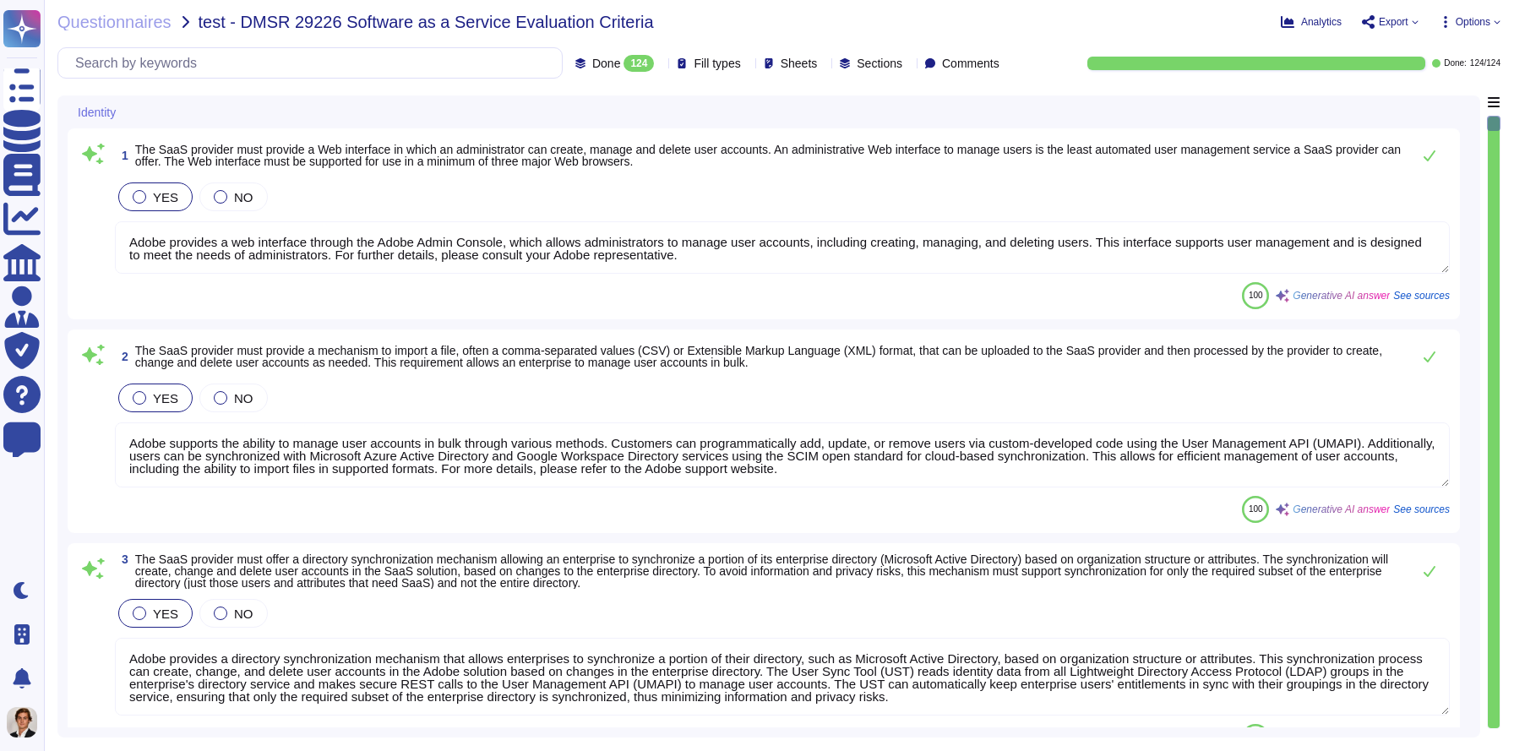
scroll to position [5, 0]
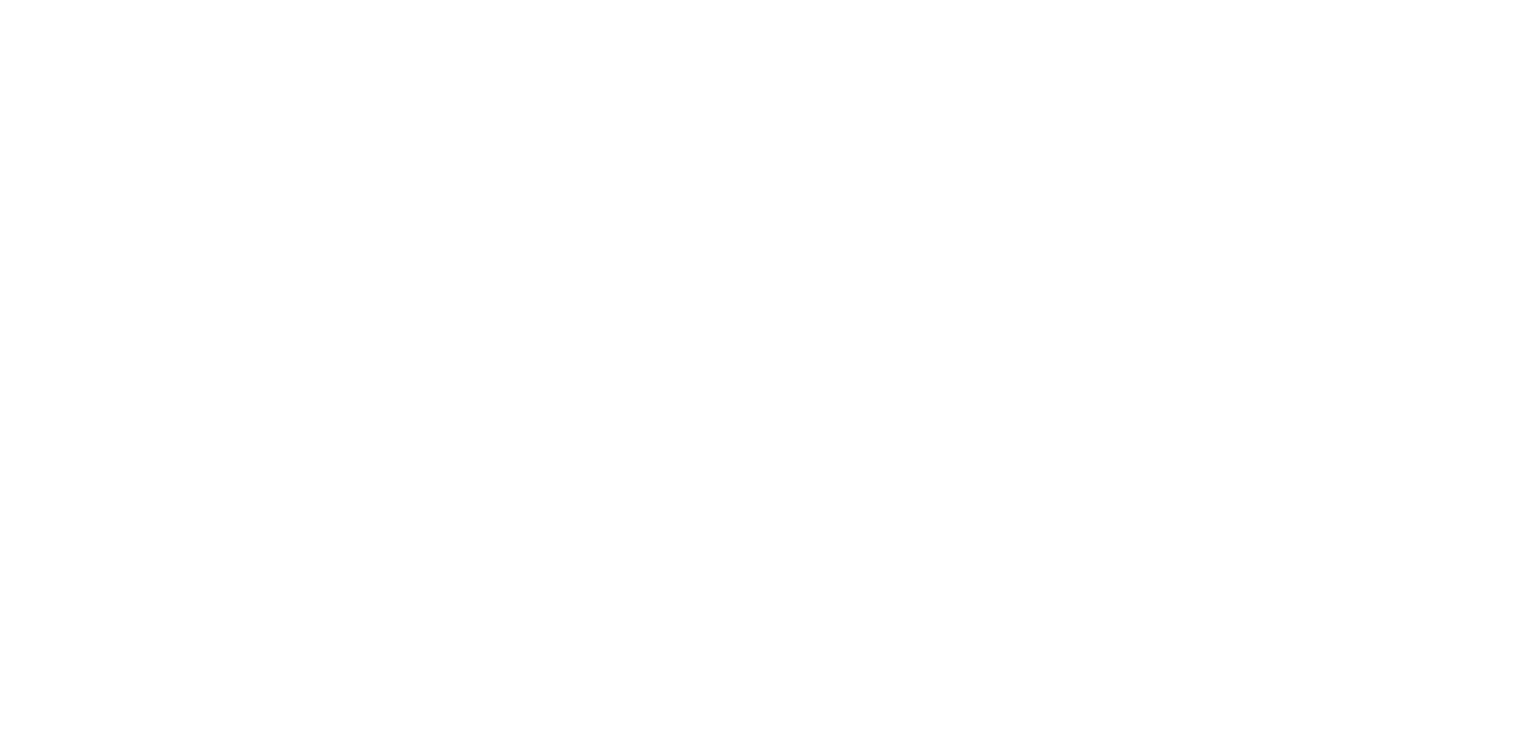
click at [663, 101] on html at bounding box center [757, 50] width 1514 height 101
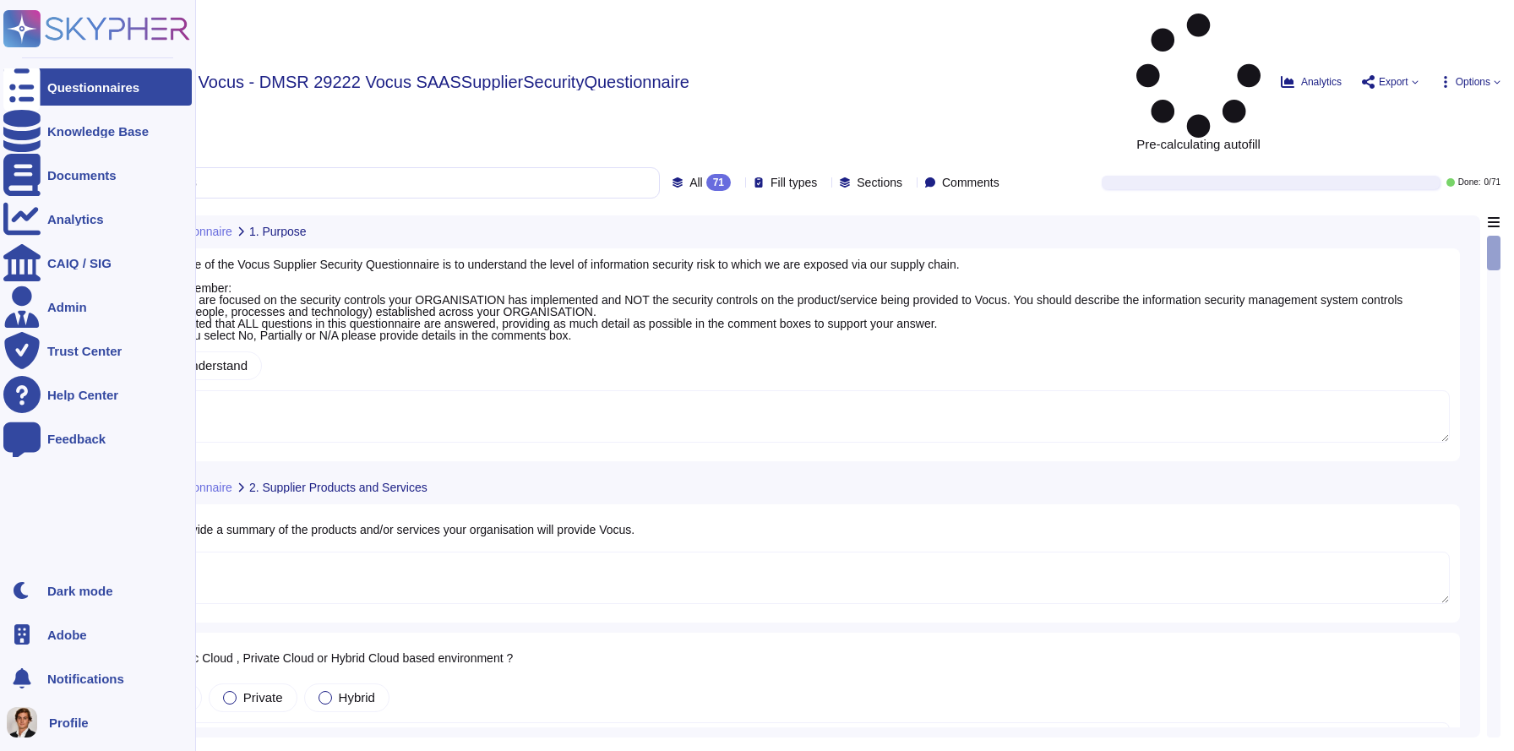
click at [22, 25] on icon at bounding box center [22, 29] width 33 height 33
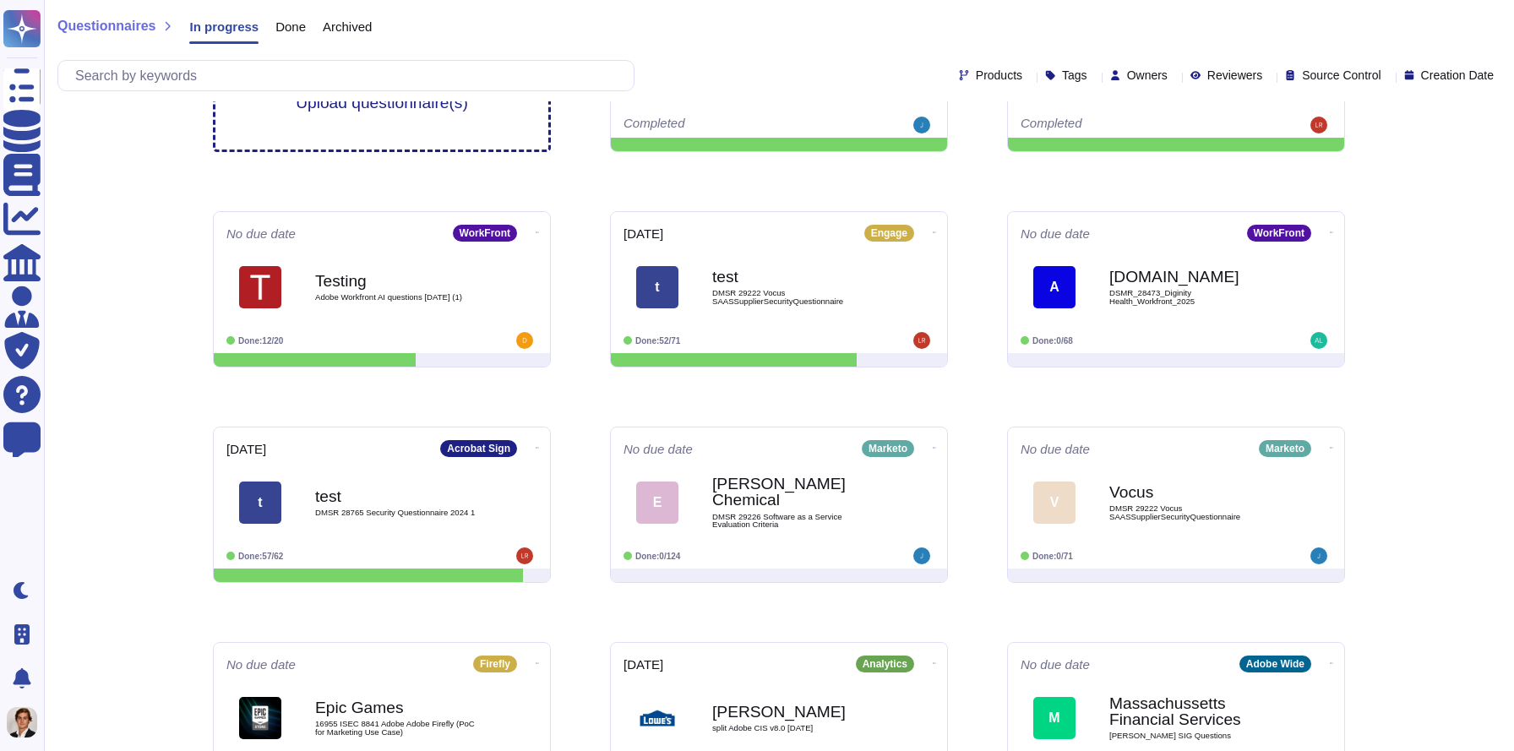
scroll to position [118, 0]
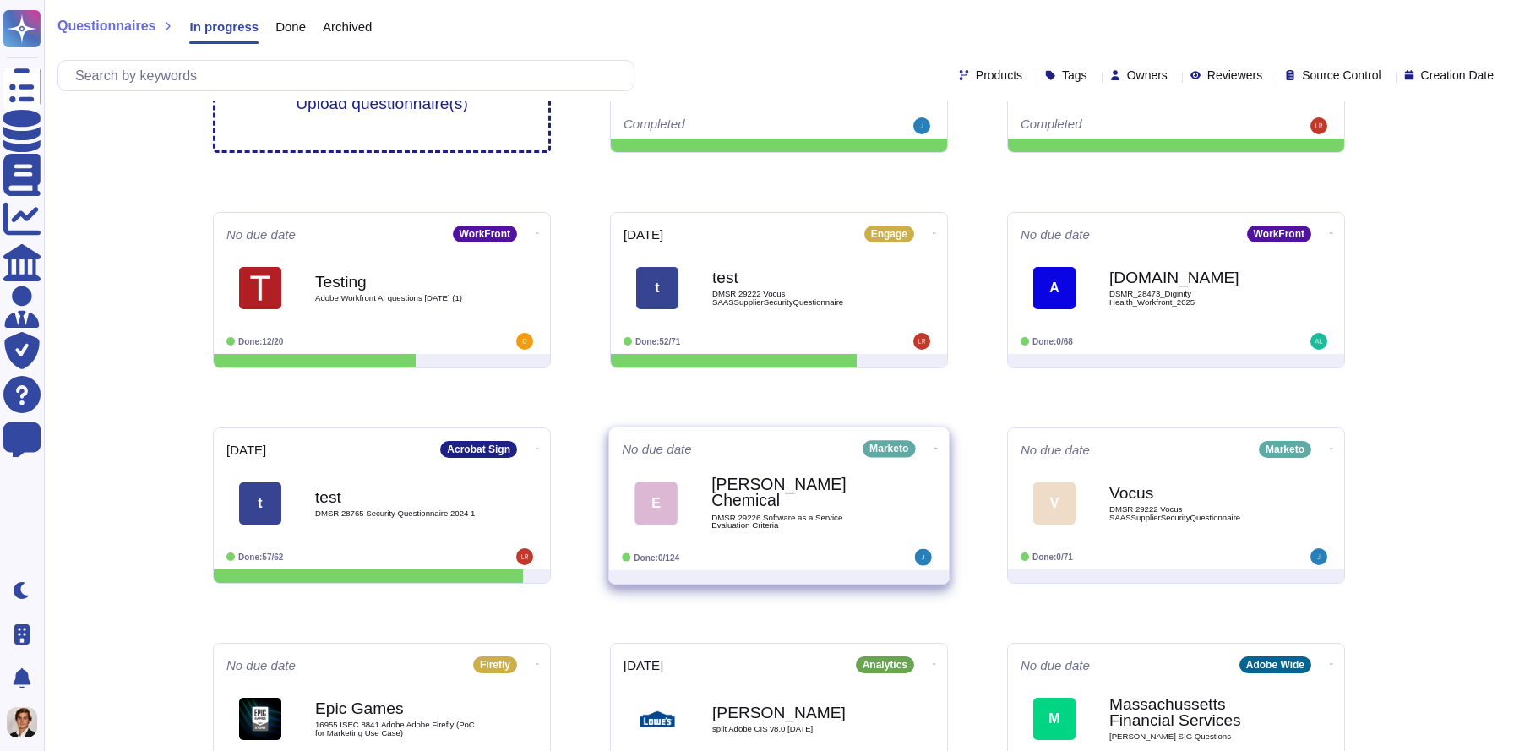
click at [804, 496] on b "[PERSON_NAME] Chemical" at bounding box center [797, 493] width 171 height 33
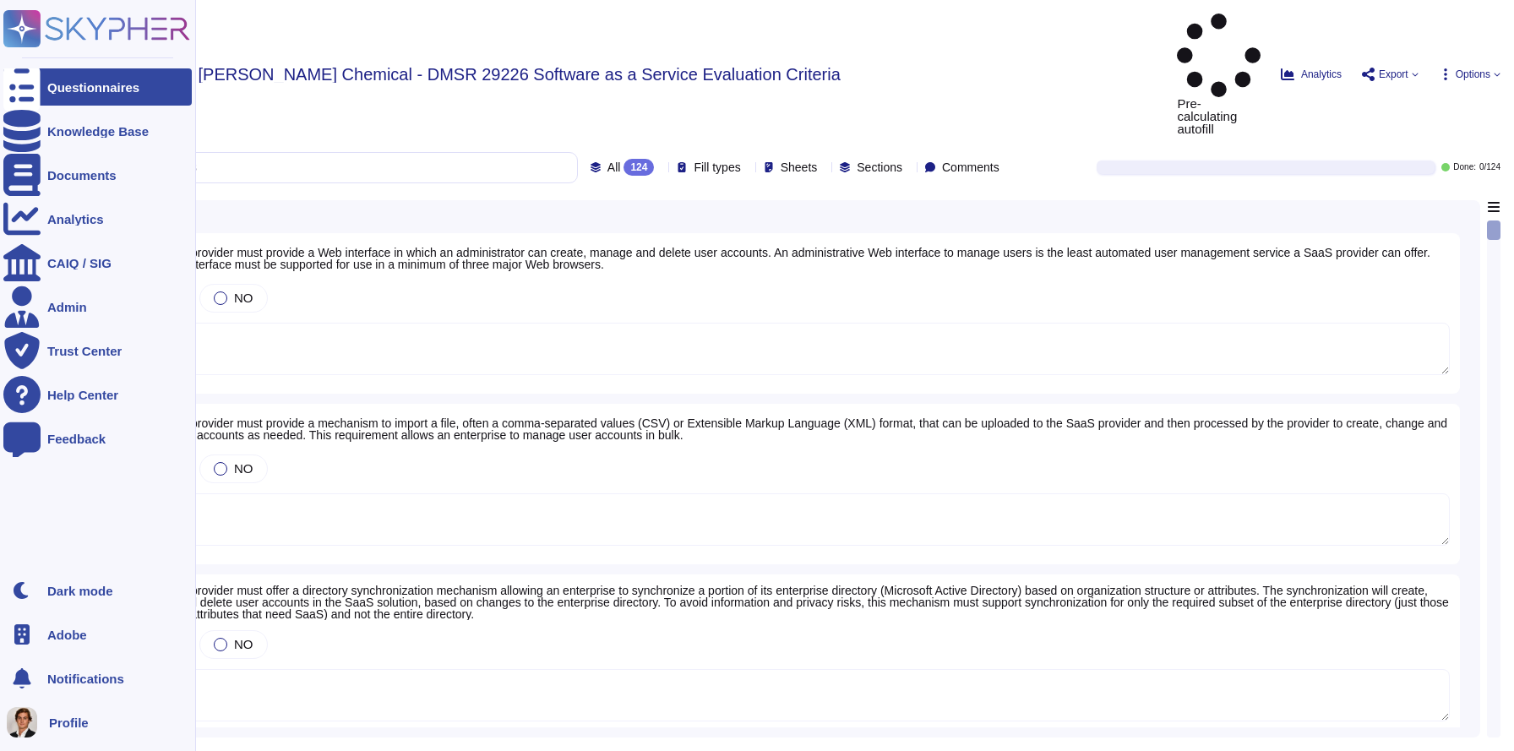
click at [36, 15] on rect at bounding box center [21, 28] width 37 height 37
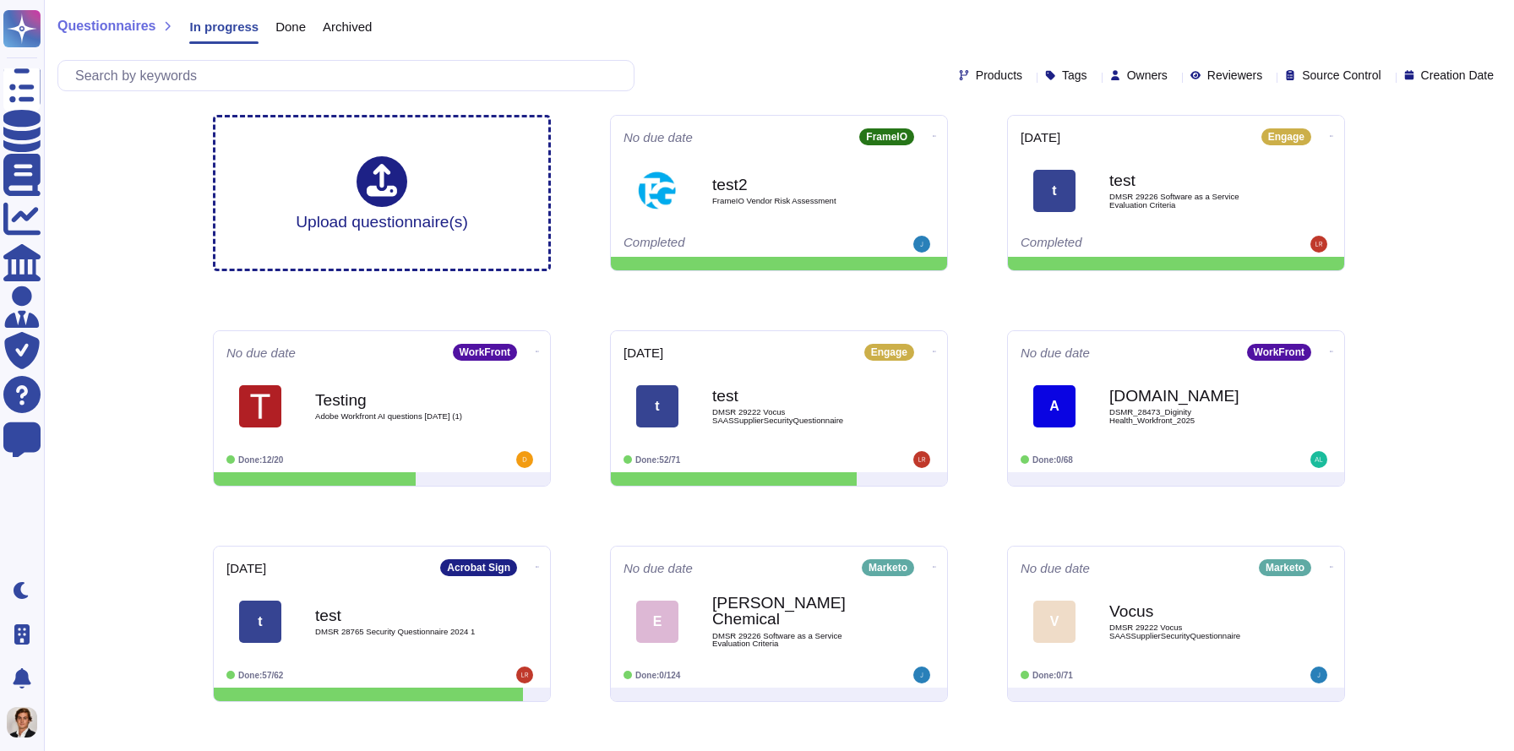
click at [1090, 66] on div "Products Tags Owners Reviewers Source Control Creation Date" at bounding box center [778, 75] width 1443 height 31
click at [1127, 74] on span "Owners" at bounding box center [1147, 75] width 41 height 12
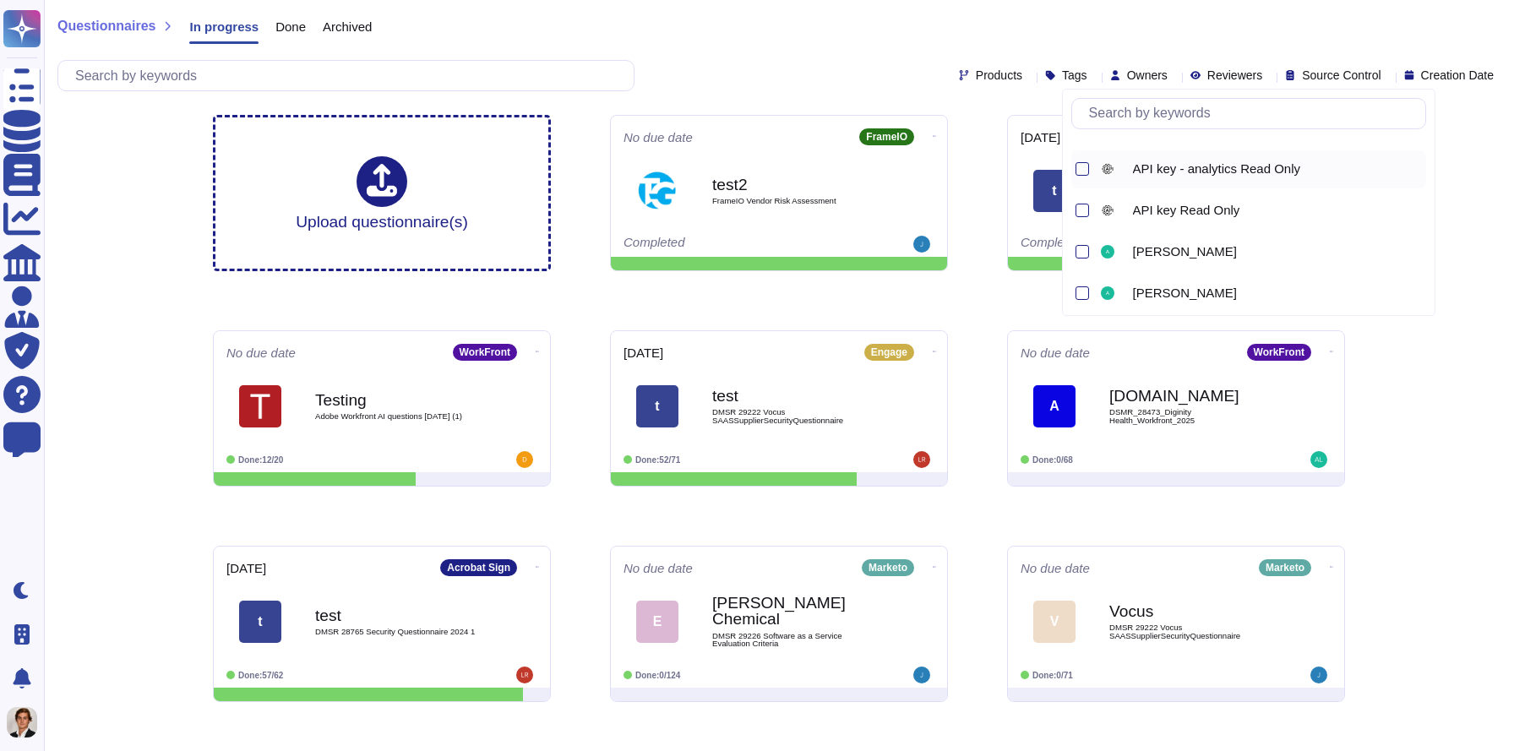
scroll to position [116, 0]
click at [1441, 466] on div "Questionnaires In progress Done Archived Products Tags Owners Reviewers Source …" at bounding box center [779, 485] width 1470 height 970
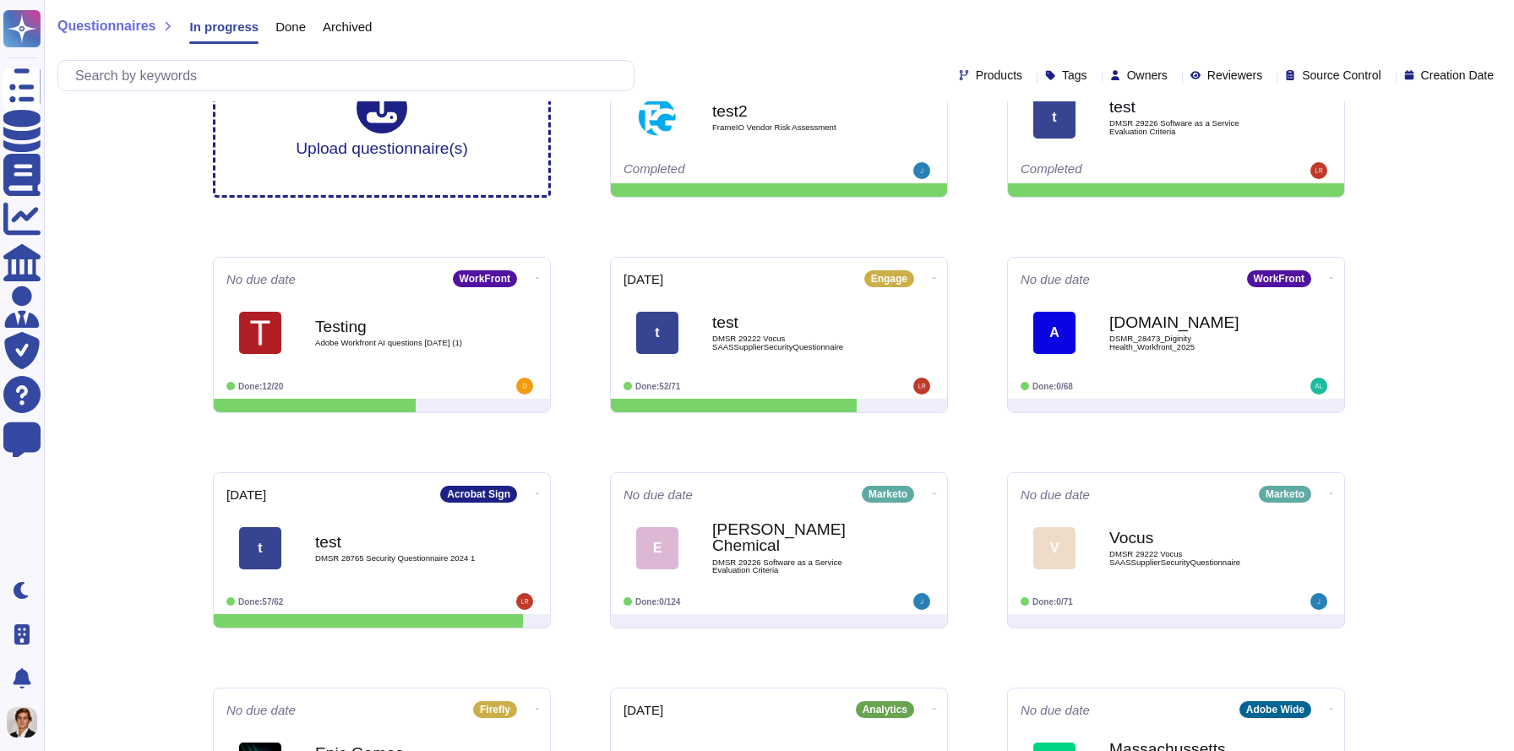
scroll to position [46, 0]
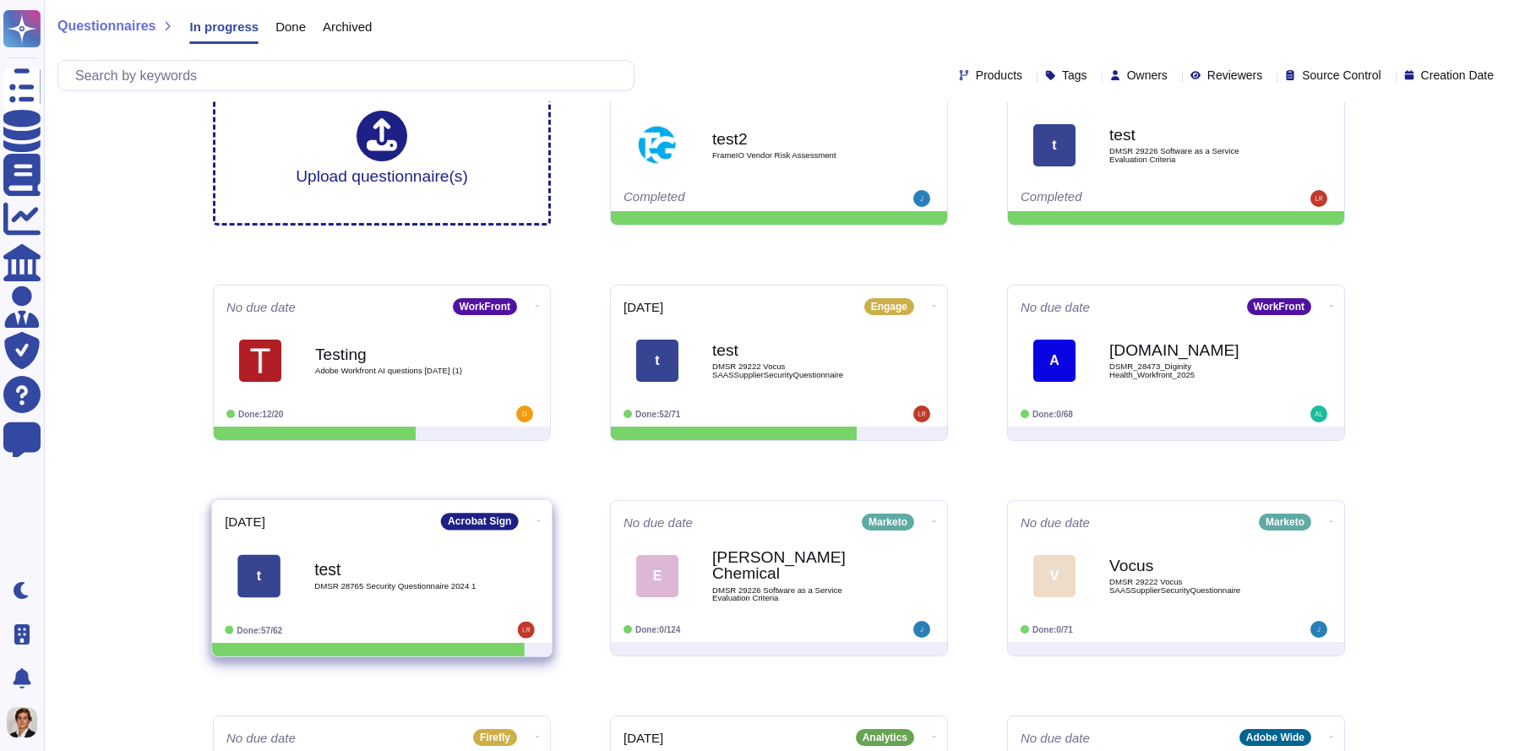
click at [444, 609] on div "test DMSR 28765 Security Questionnaire 2024 1" at bounding box center [399, 576] width 171 height 68
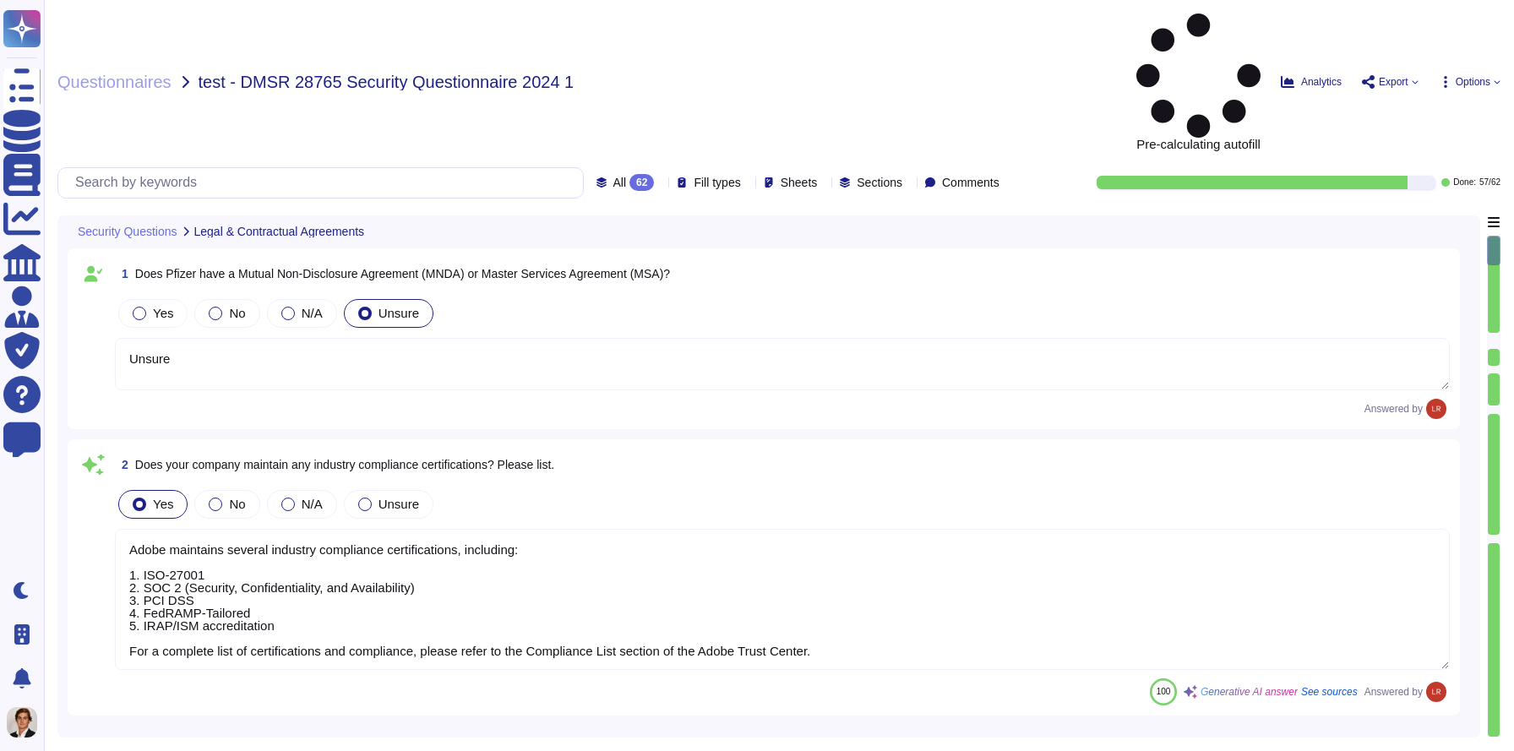
type textarea "Unsure"
type textarea "Adobe maintains several industry compliance certifications, including: 1. ISO-2…"
type textarea "Tenants data location is determined upon initial provisioning. Information of p…"
type textarea "Adobe's products and services' architecture diagrams, which include detailed de…"
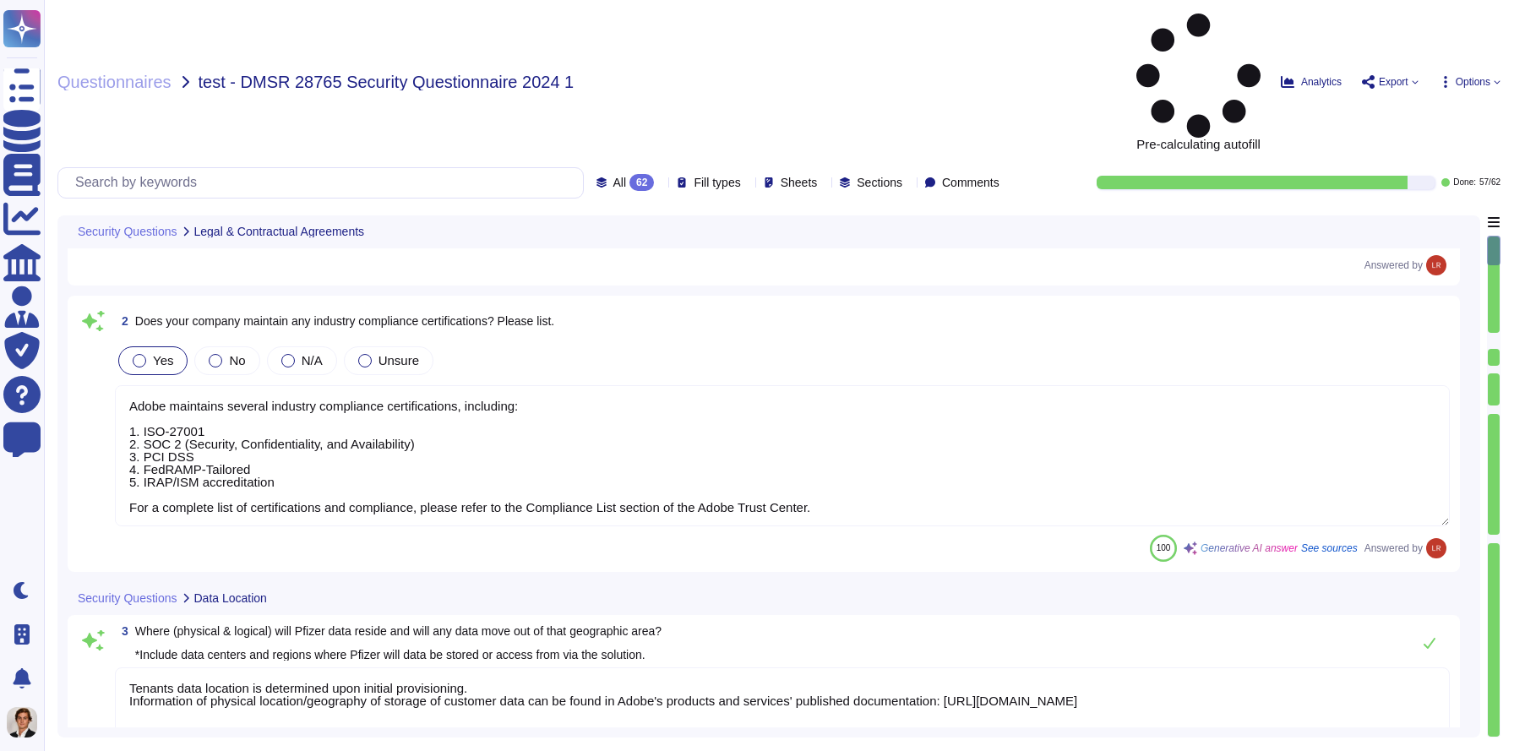
scroll to position [165, 0]
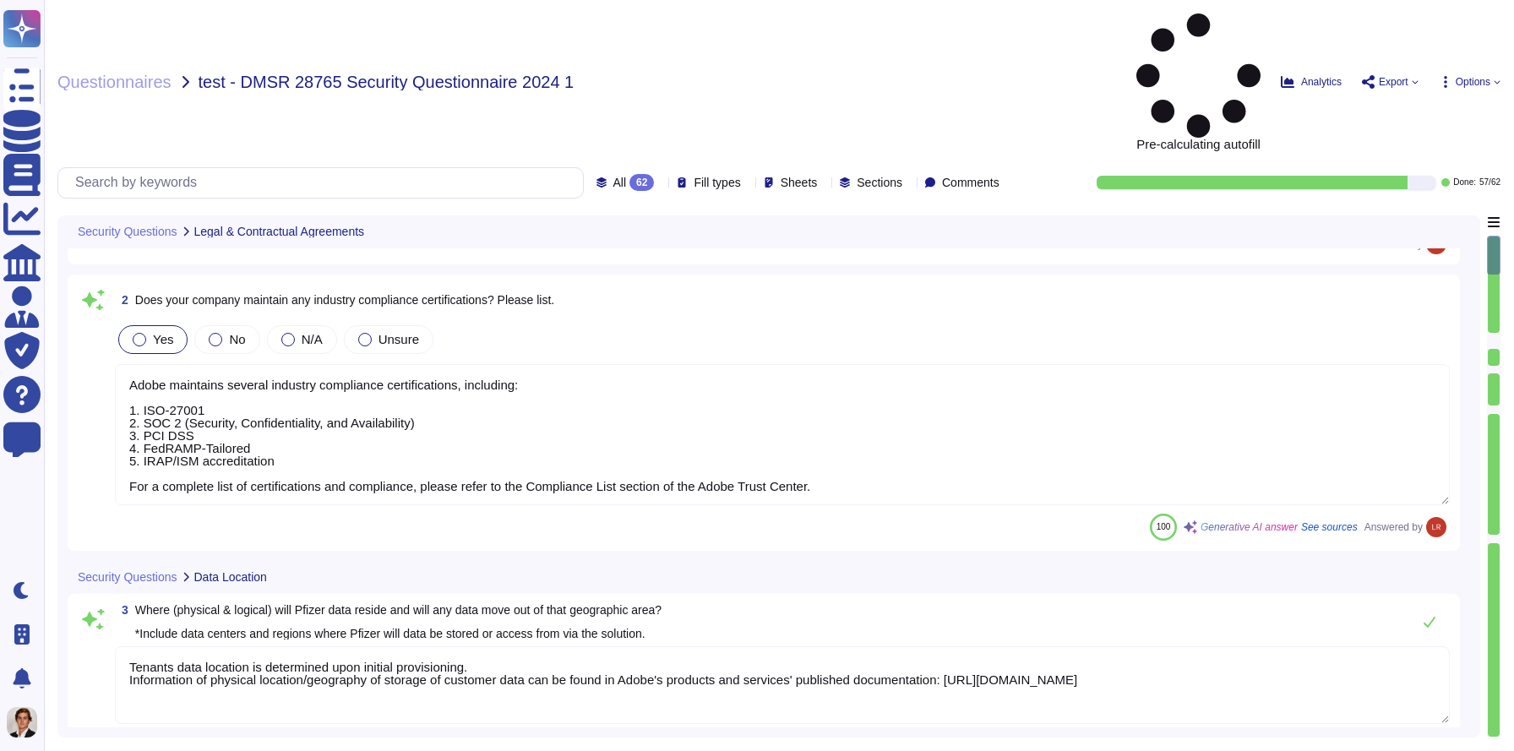
type textarea "To better protect our customers’ data from the physical layer up, we’ve impleme…"
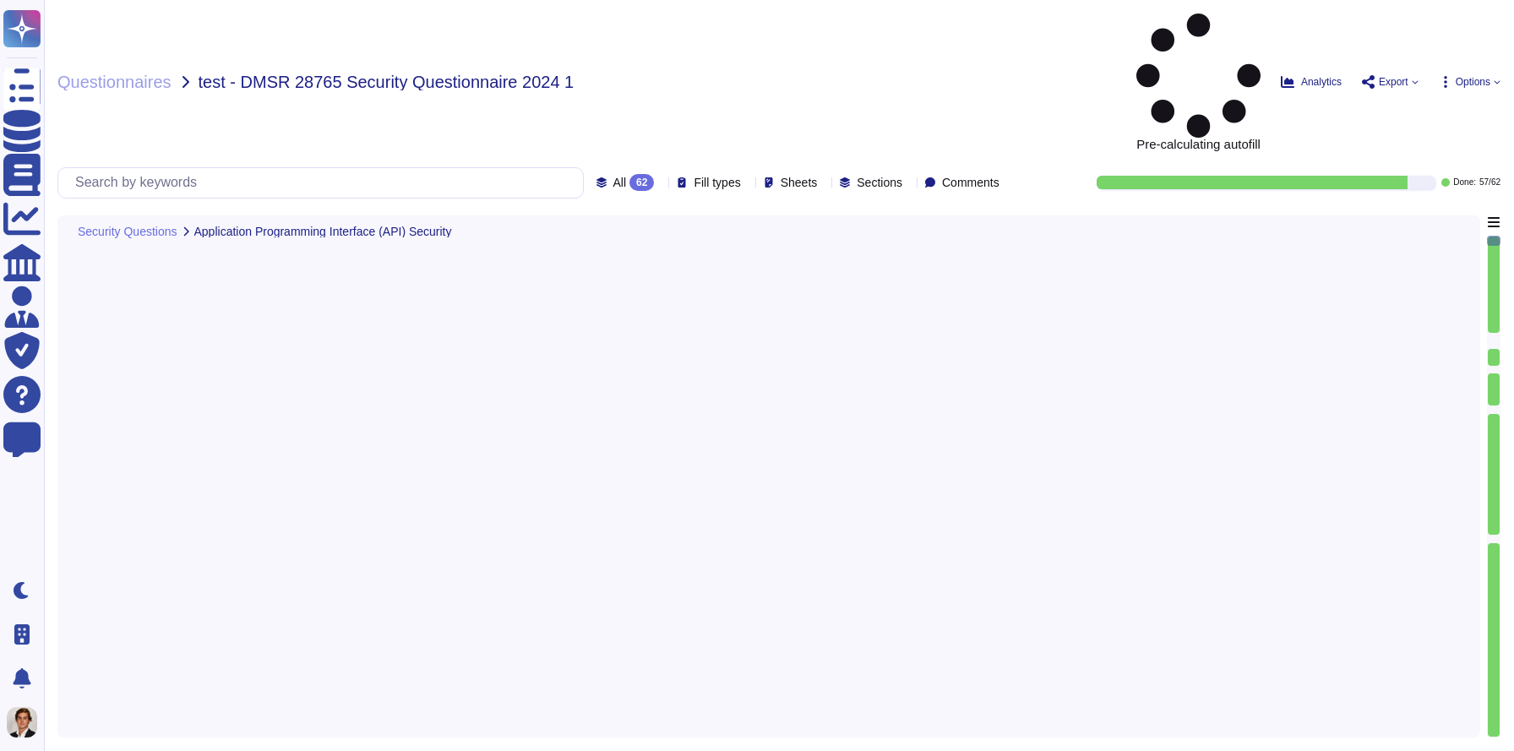
type textarea "We support integration through APIs, specifically with out-of-box integration f…"
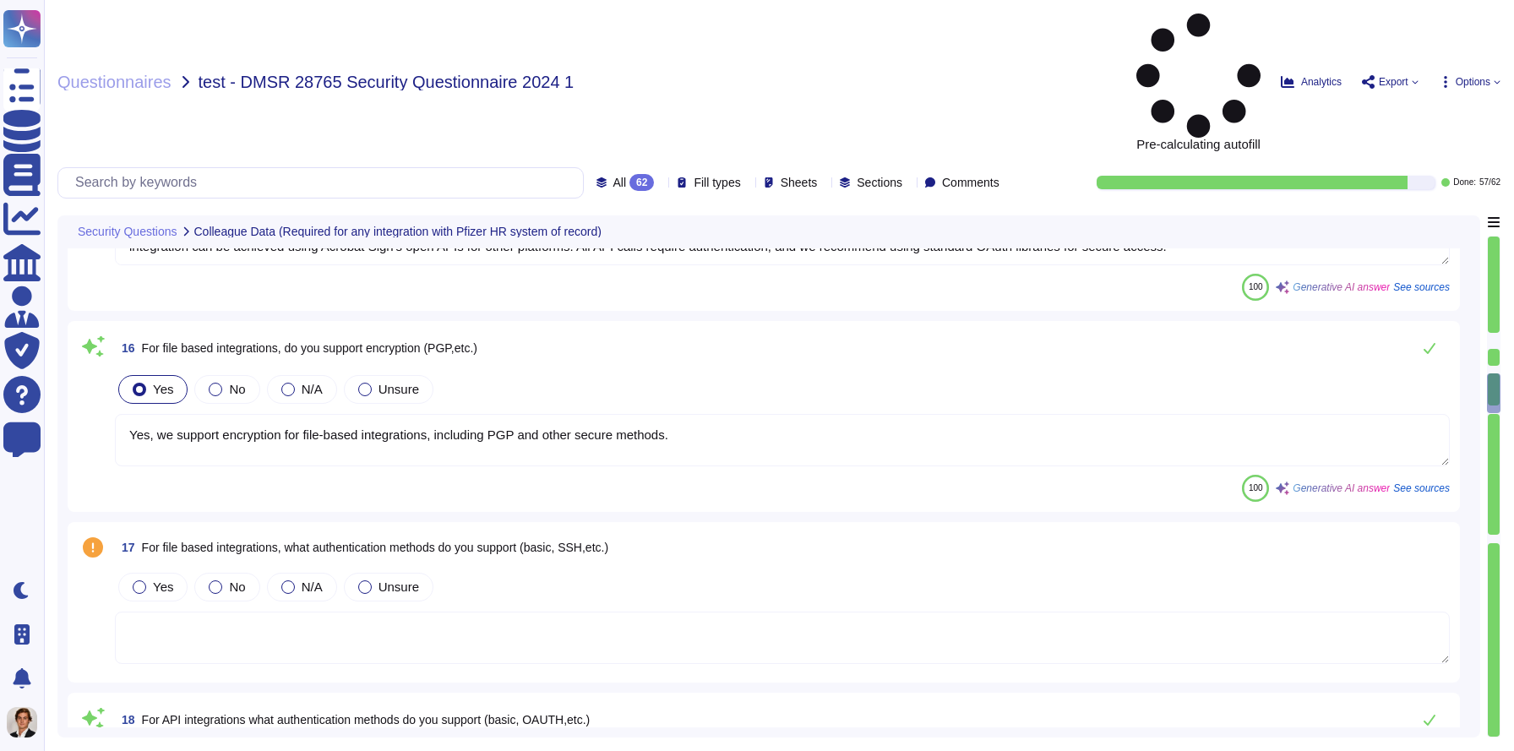
type textarea "Yes, we support encryption for file-based integrations, including PGP and other…"
type textarea "For API integrations, we support the following authentication methods: 1. OAuth…"
type textarea "Yes, User Interface access is required for implementation. Users typically need…"
type textarea "Yes, Acrobat Sign has out-of-box integration with Workday, which is used to man…"
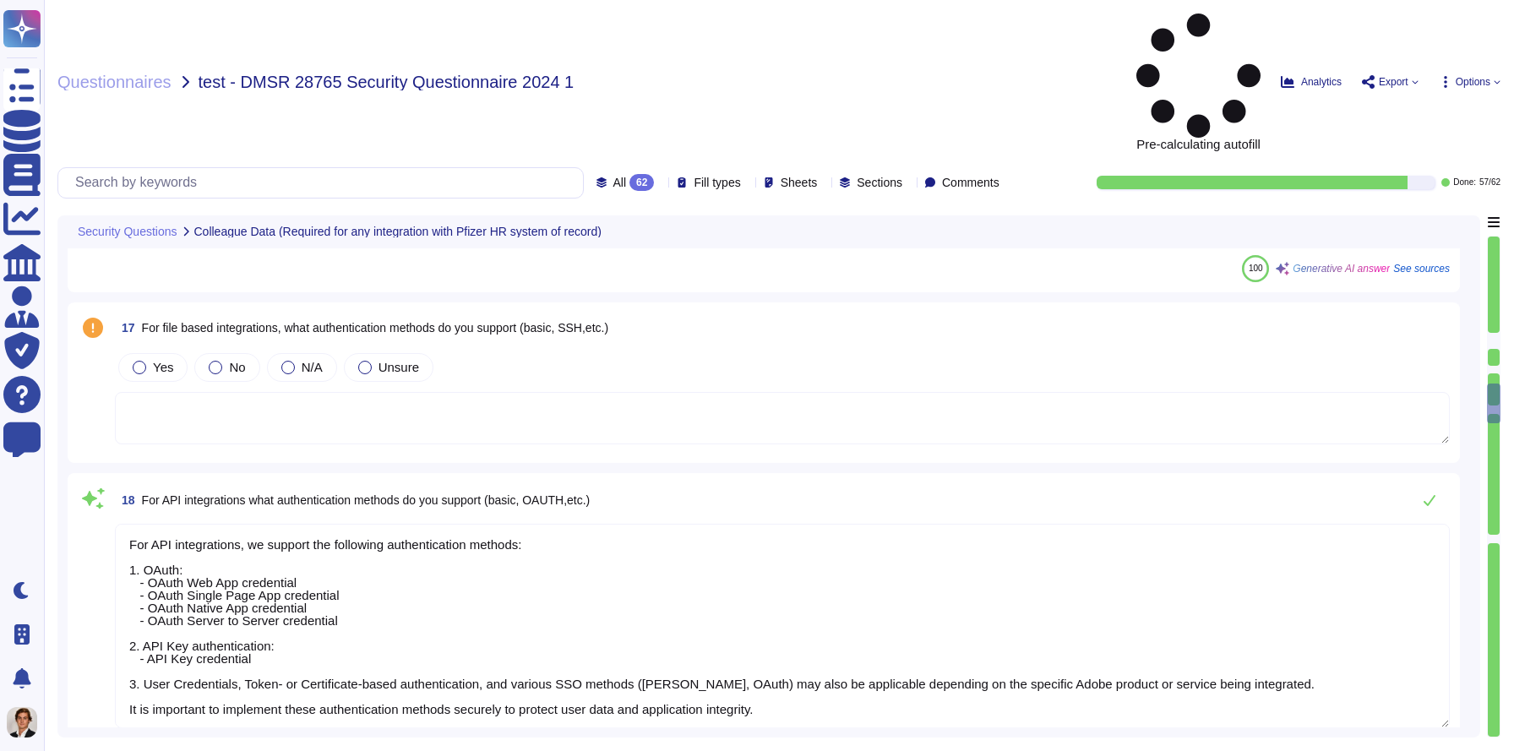
type textarea "Yes, the solution supports Single Sign-On (SSO). It integrates with any [PERSON…"
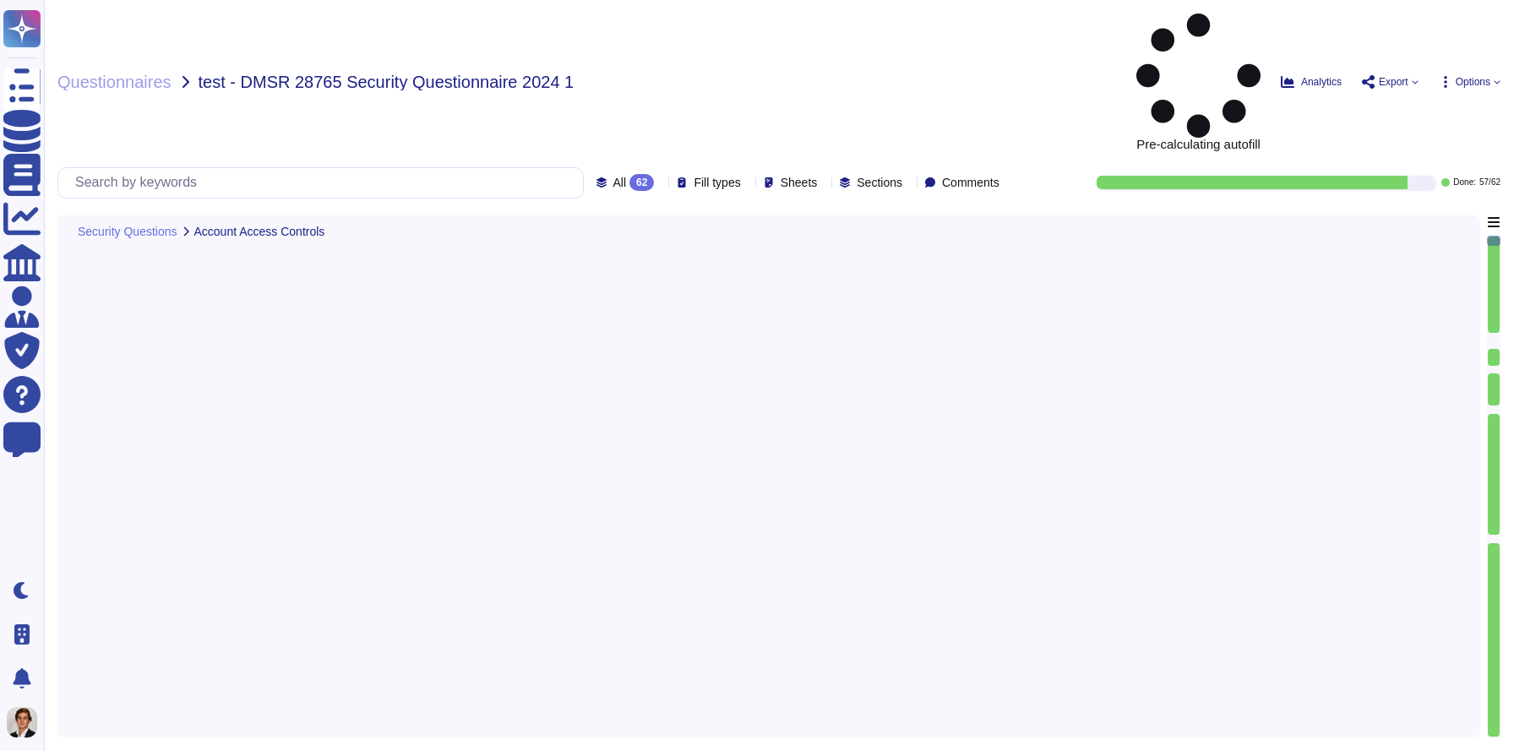
type textarea "Adobe's backup strategy includes the following key components: 1. Encryption: -…"
type textarea "Adobe does not use data outside of production, and data contained in production…"
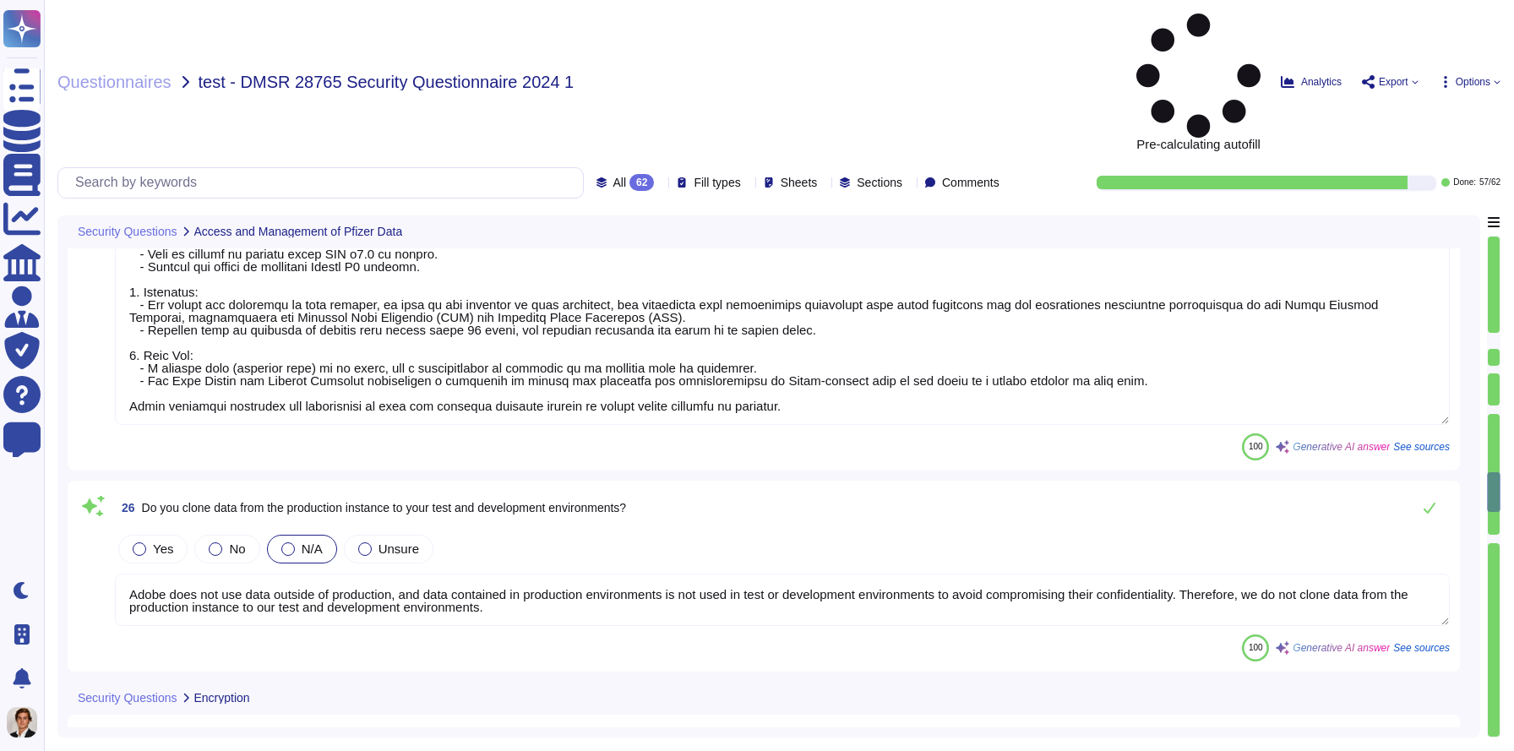
type textarea "At rest, Adobe utilizes AES-256 bit encryption, and for data in transit, TLS v1…"
type textarea "The encryption keys are owned by Adobe, and the private keys used for encryptio…"
type textarea "The protections in place to prevent exposing keys to others include: 1. Access …"
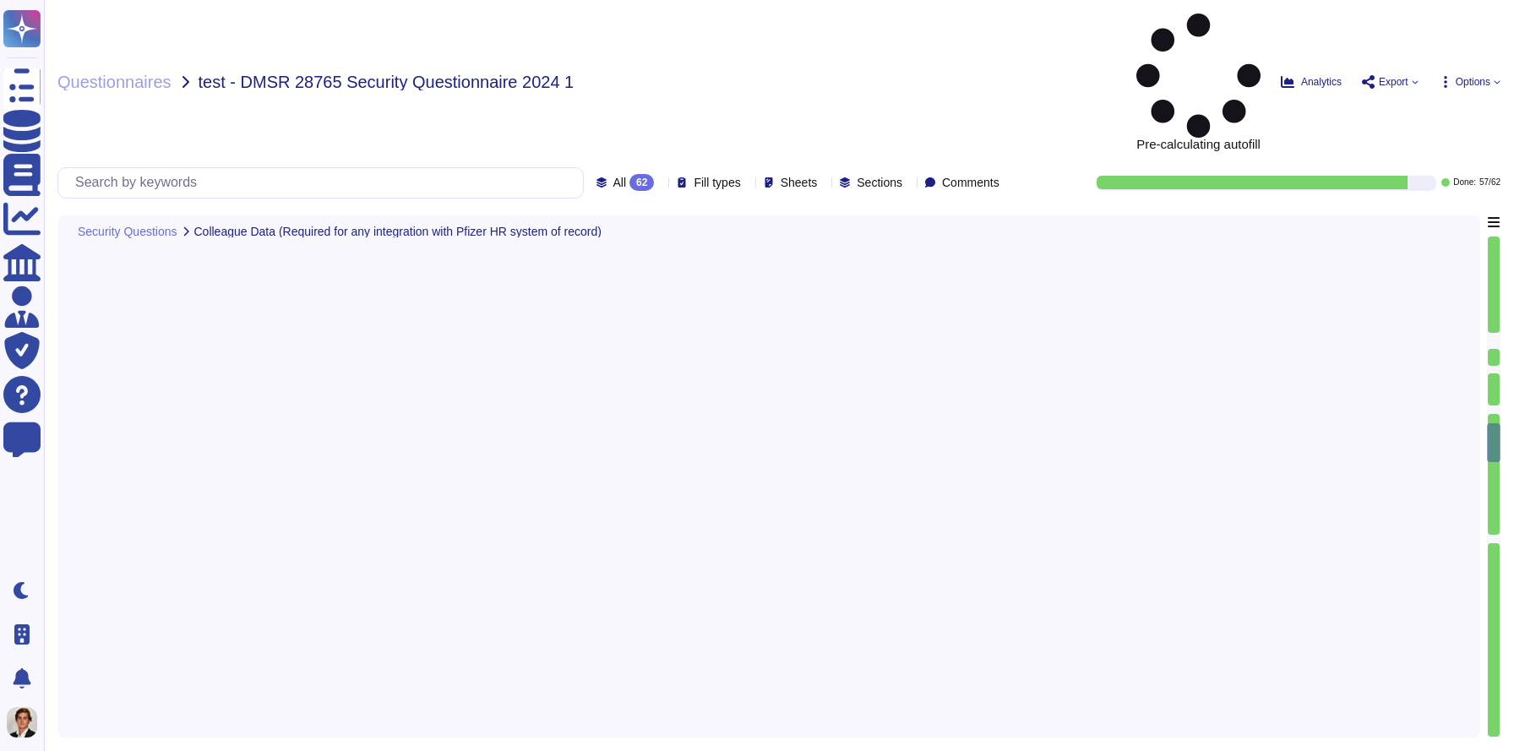
type textarea "For API integrations, we support the following authentication methods: 1. OAuth…"
type textarea "Yes, User Interface access is required for implementation. Users typically need…"
type textarea "Yes, Acrobat Sign has out-of-box integration with Workday, which is used to man…"
type textarea "Yes, the solution supports Single Sign-On (SSO). It integrates with any [PERSON…"
type textarea "Types of authority in Acrobat Sign The Adobe Acrobat Sign service provides a mu…"
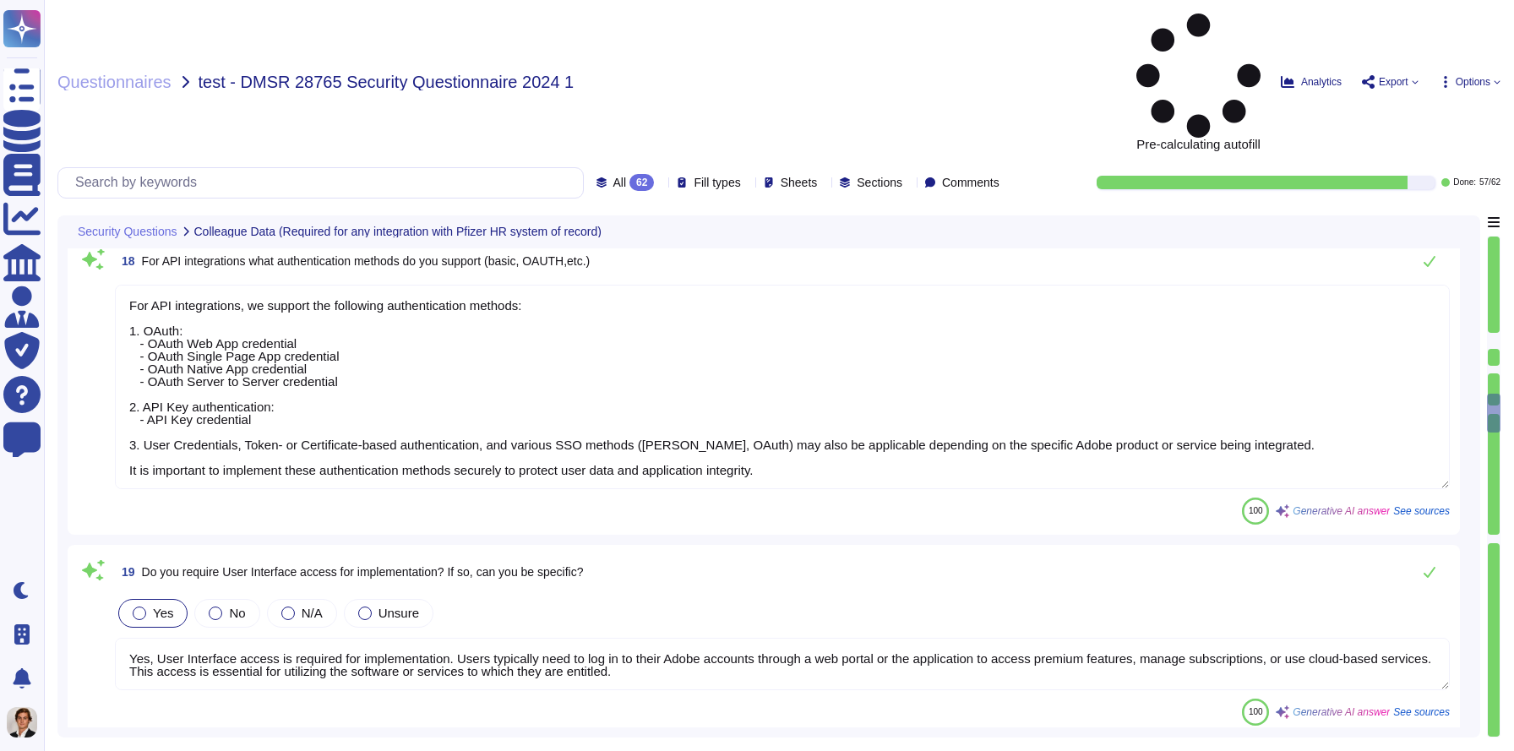
type textarea "Yes, we support encryption for file-based integrations, including PGP and other…"
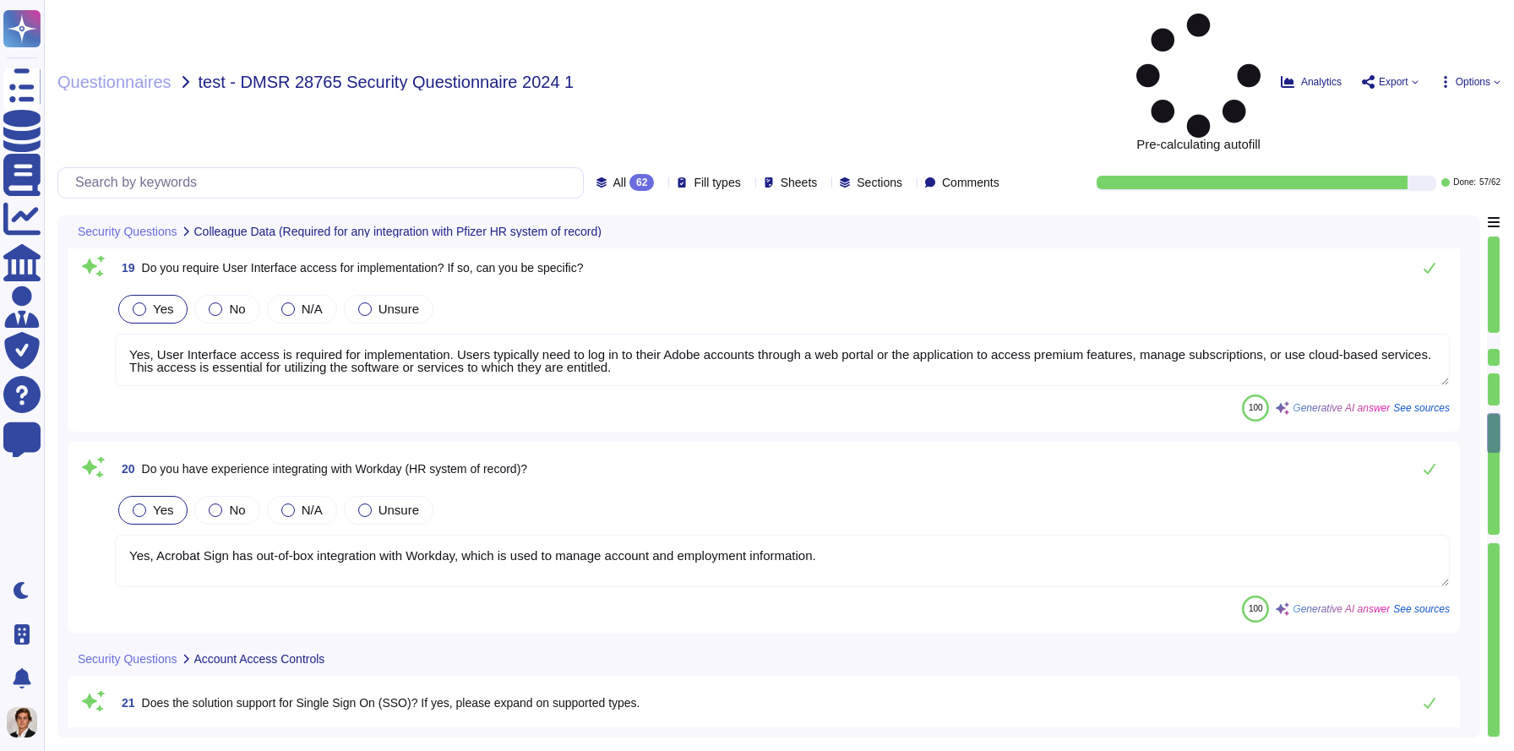
type textarea "Types of authority in Acrobat Sign The Adobe Acrobat Sign service provides a mu…"
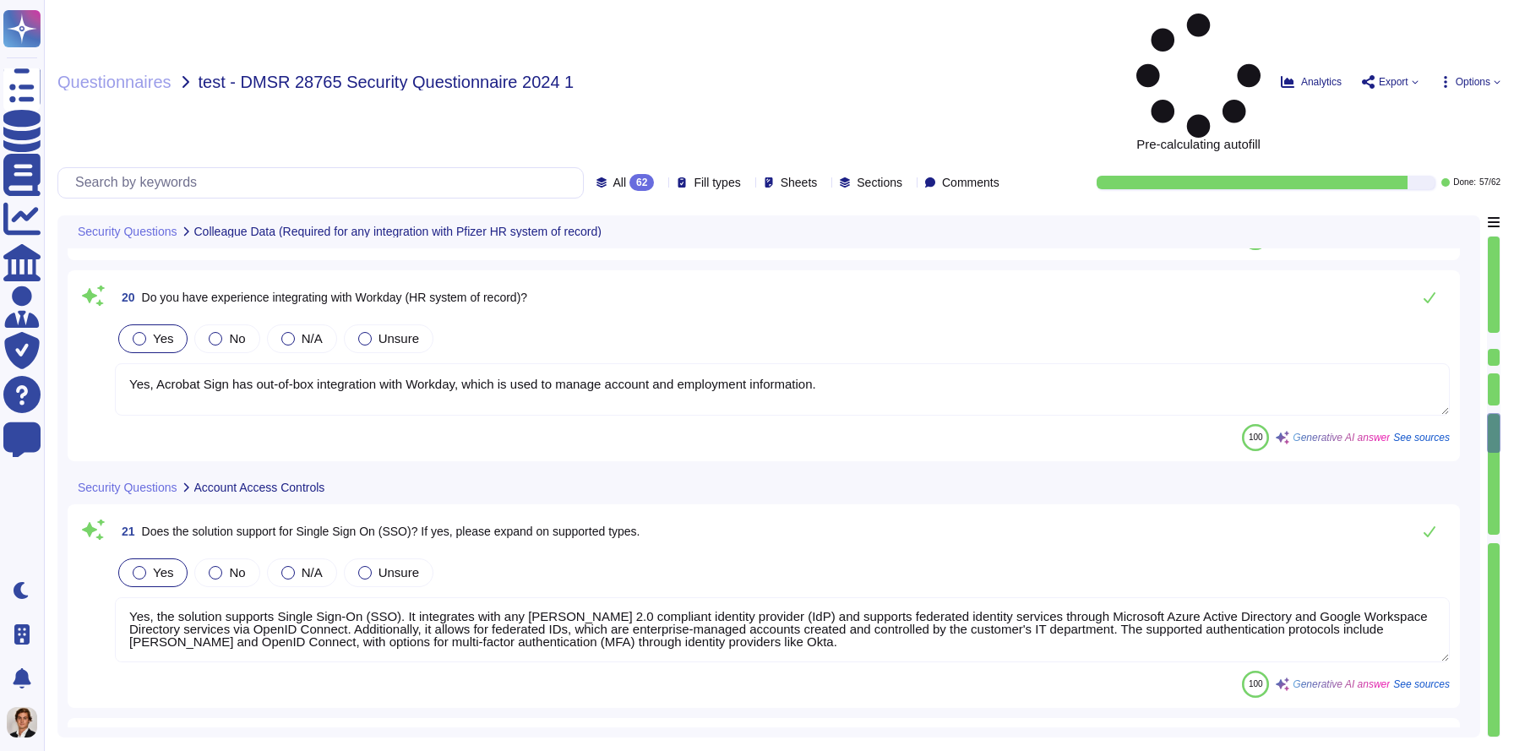
scroll to position [3921, 0]
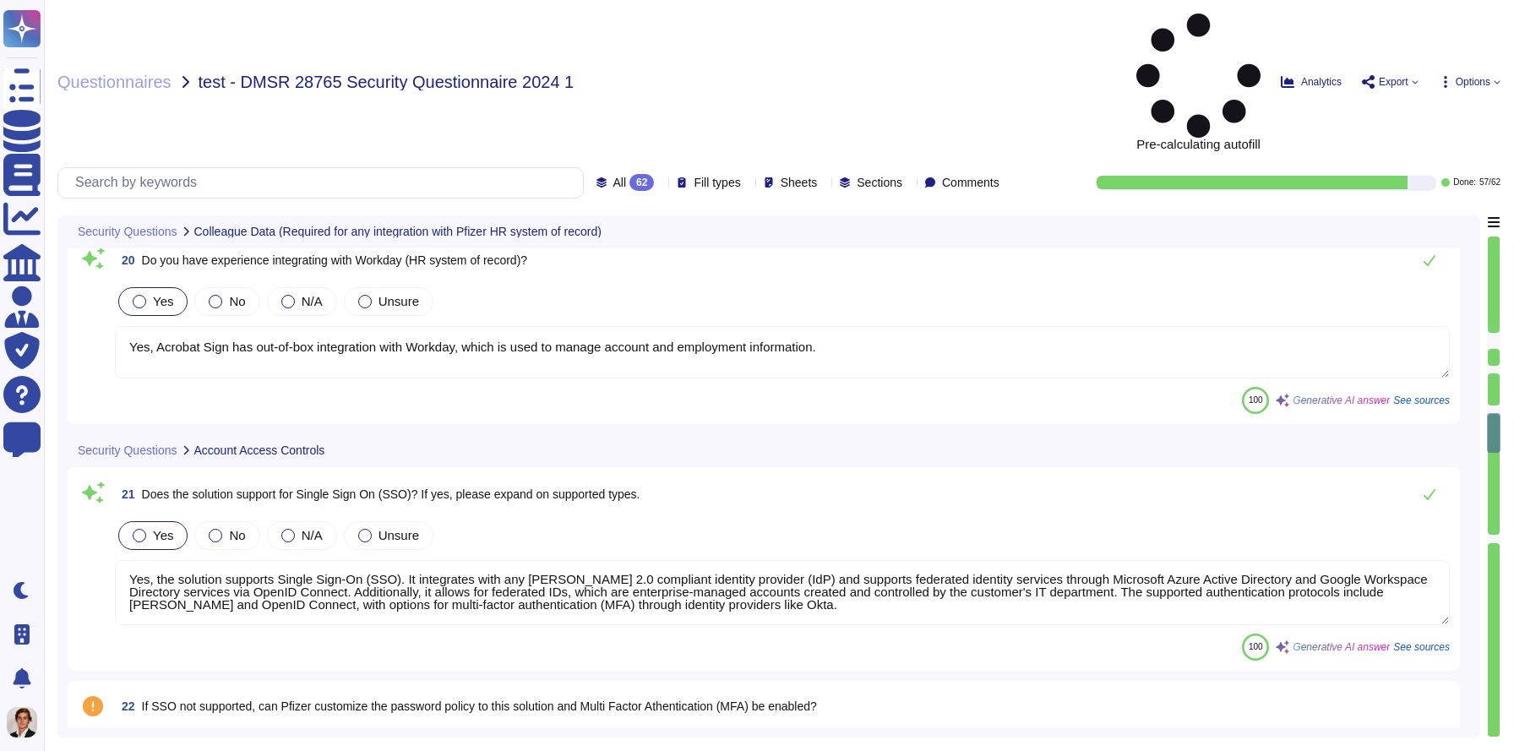
type textarea "Employees do not have unencrypted access to customer data."
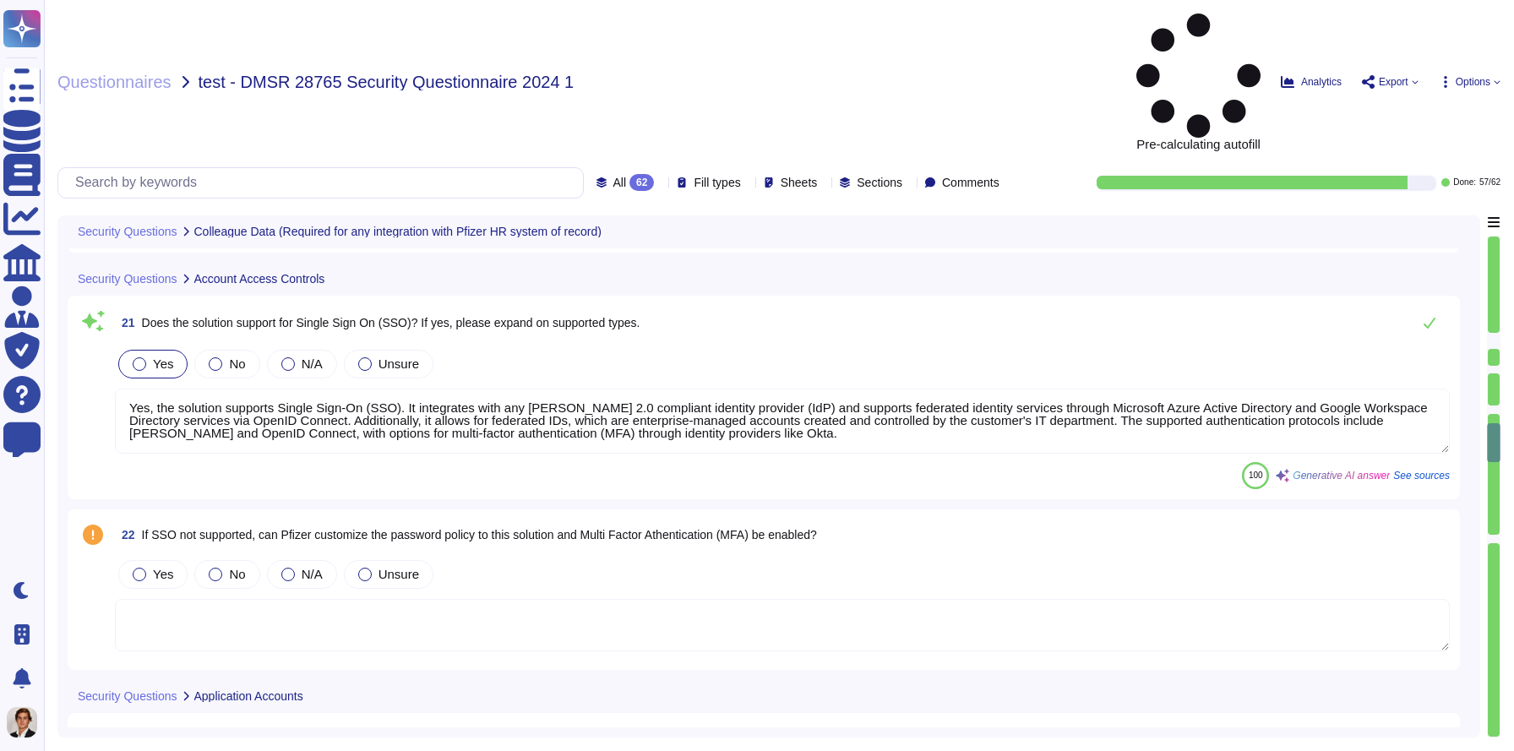
scroll to position [4107, 0]
type textarea "Adobe's backup strategy includes the following key components: 1. Encryption: -…"
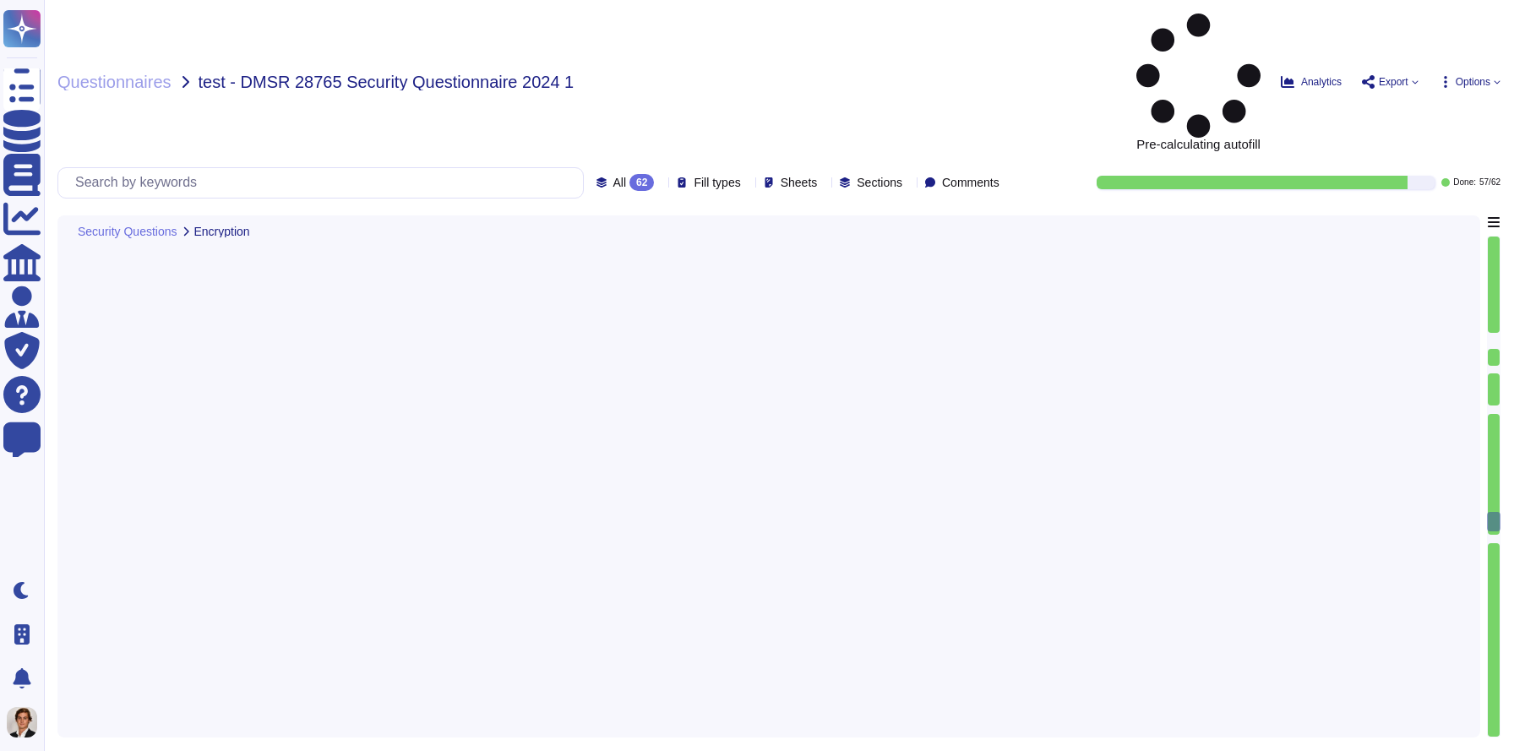
type textarea "The protections in place to prevent exposing keys to others include: 1. Access …"
type textarea "Keys are provisioned and accessed through a secured secrets vault managed by Ad…"
type textarea "Keys are backed up by being stored in secure vaults, such as HashiCorp Vault or…"
type textarea "Adobe has implemented robust access control policies that include monitoring an…"
type textarea "Logs are reviewed at least once a month, with additional reviews performed at l…"
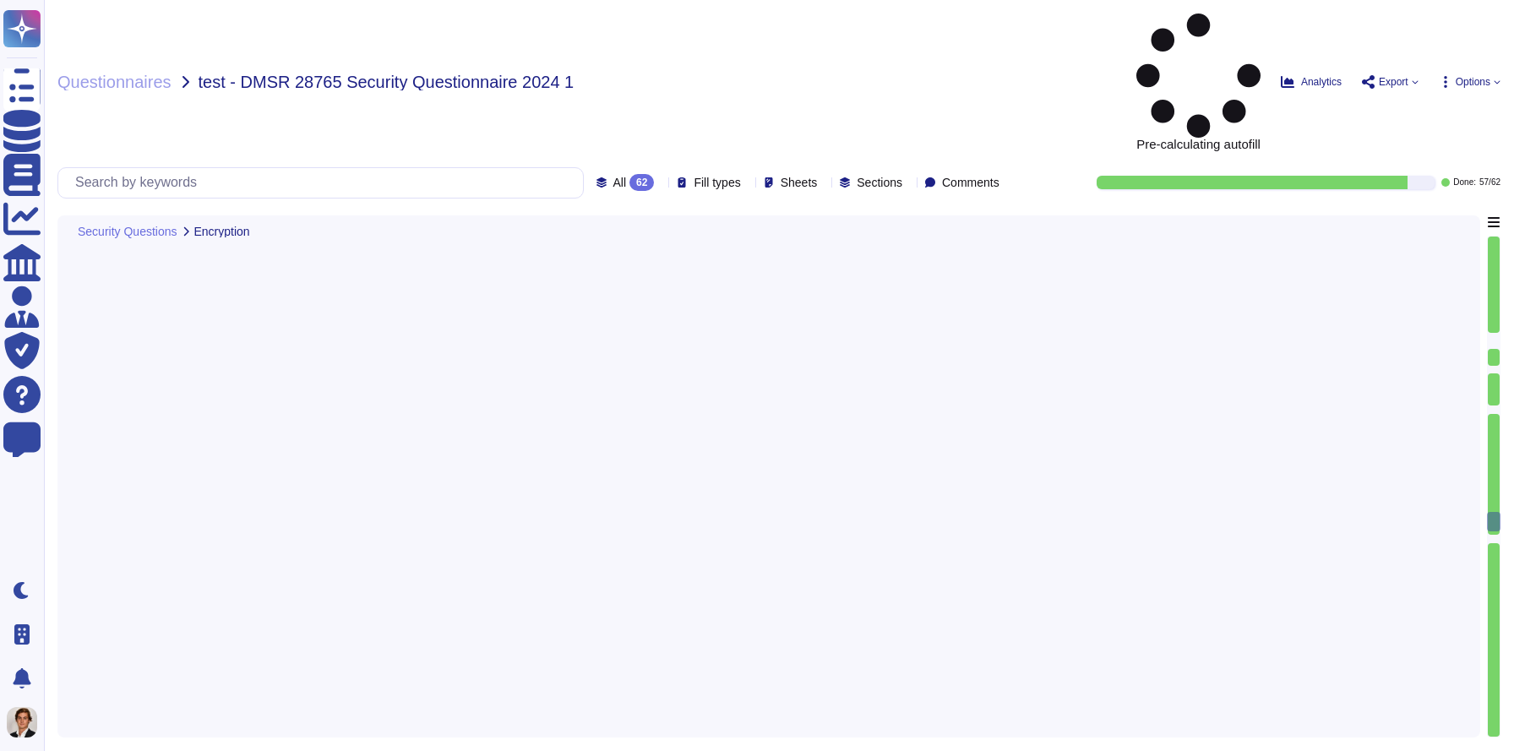
type textarea "N/A. No part of Document Cloud nor Adobe Sign is capable of residing or operate…"
type textarea "Lor ipsumdolor sitametc ad Elitsed Doei temporin utlabor: • Etdolor magnaaliqu …"
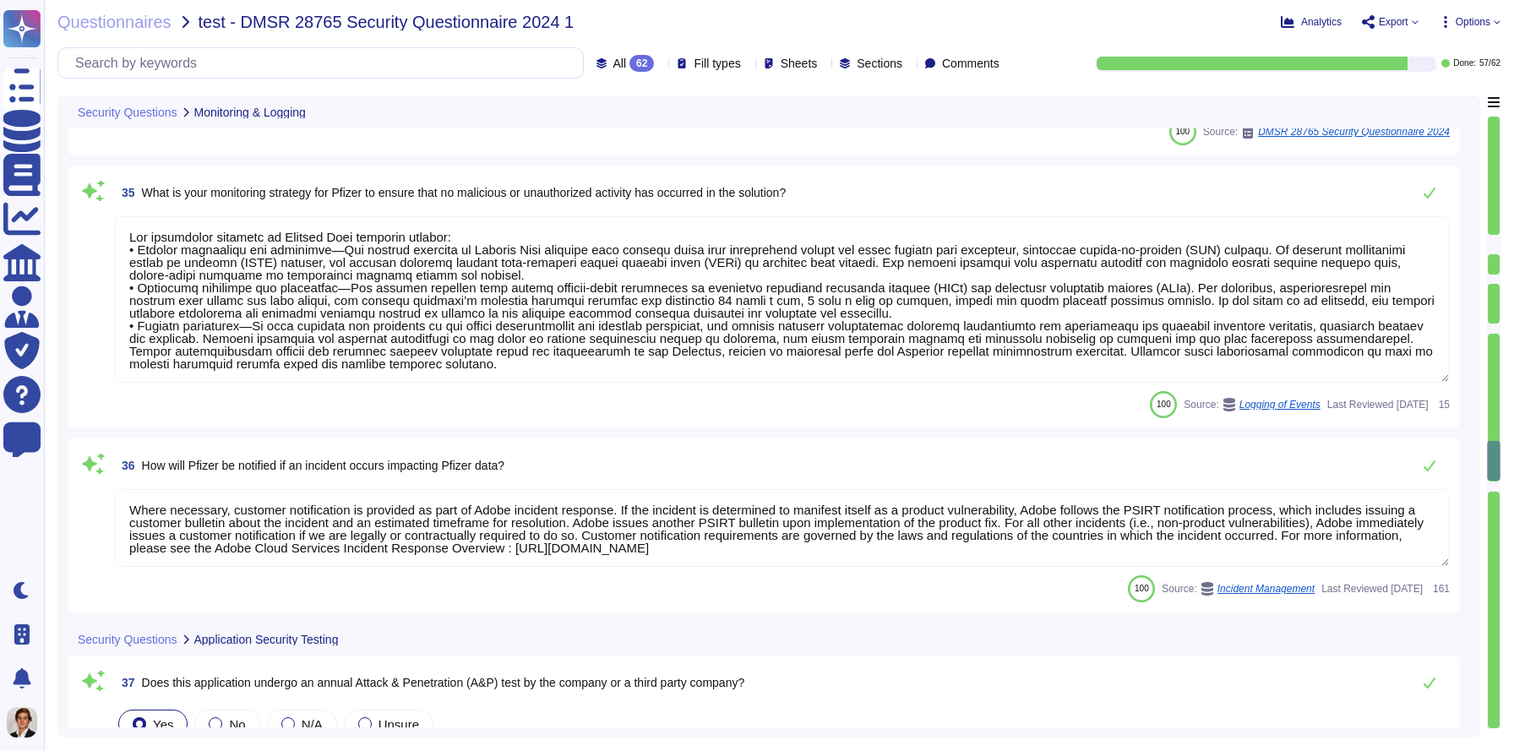
type textarea "Where necessary, customer notification is provided as part of Adobe incident re…"
type textarea "Yes, Adobe engages with a third party to perform application penetration testin…"
type textarea "Yes, Adobe remediates penetration test findings based on the enterprise's polic…"
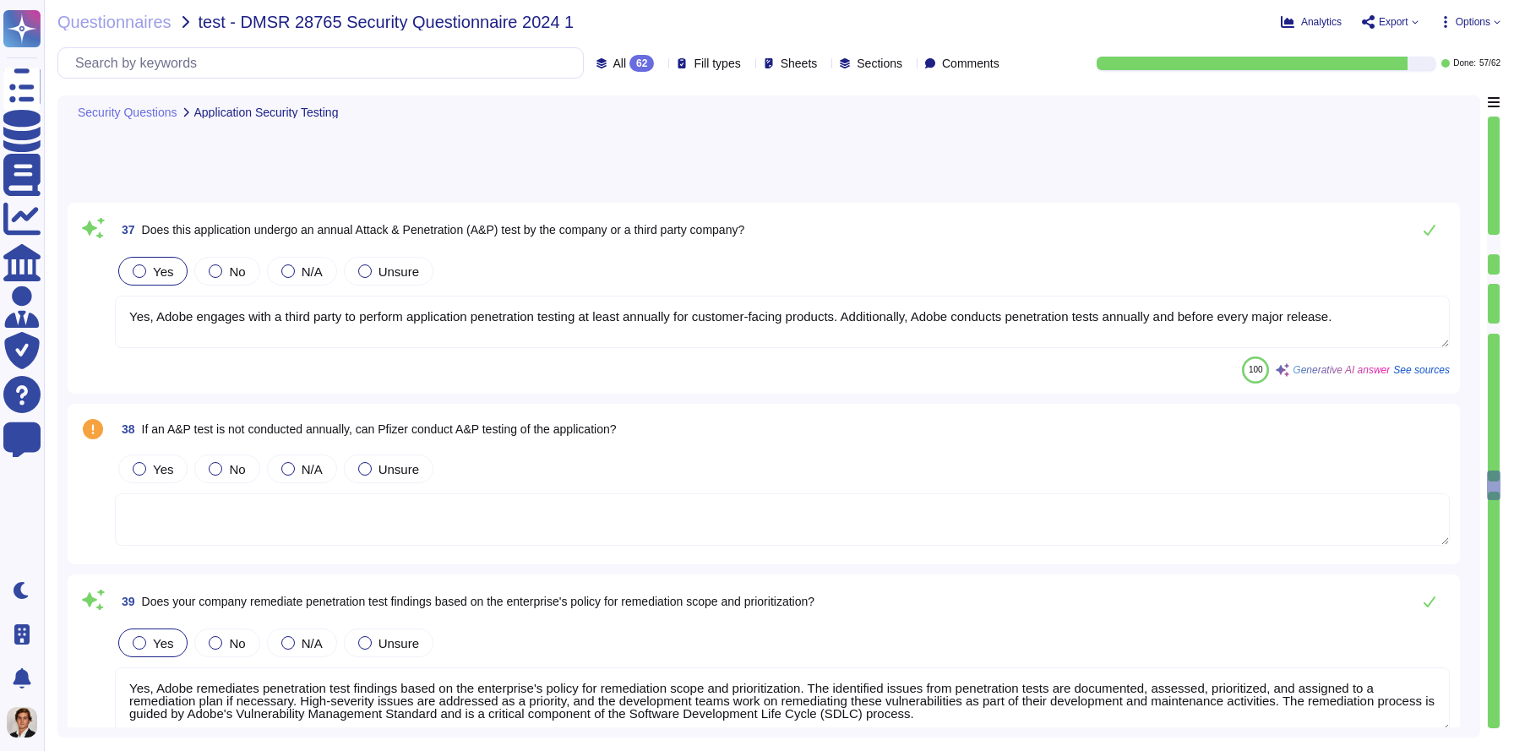
type textarea "Adobe does not use customer data to train generative AI models, except for cont…"
type textarea "Yes, transactions with the AI model are secured using encryption in transit. Th…"
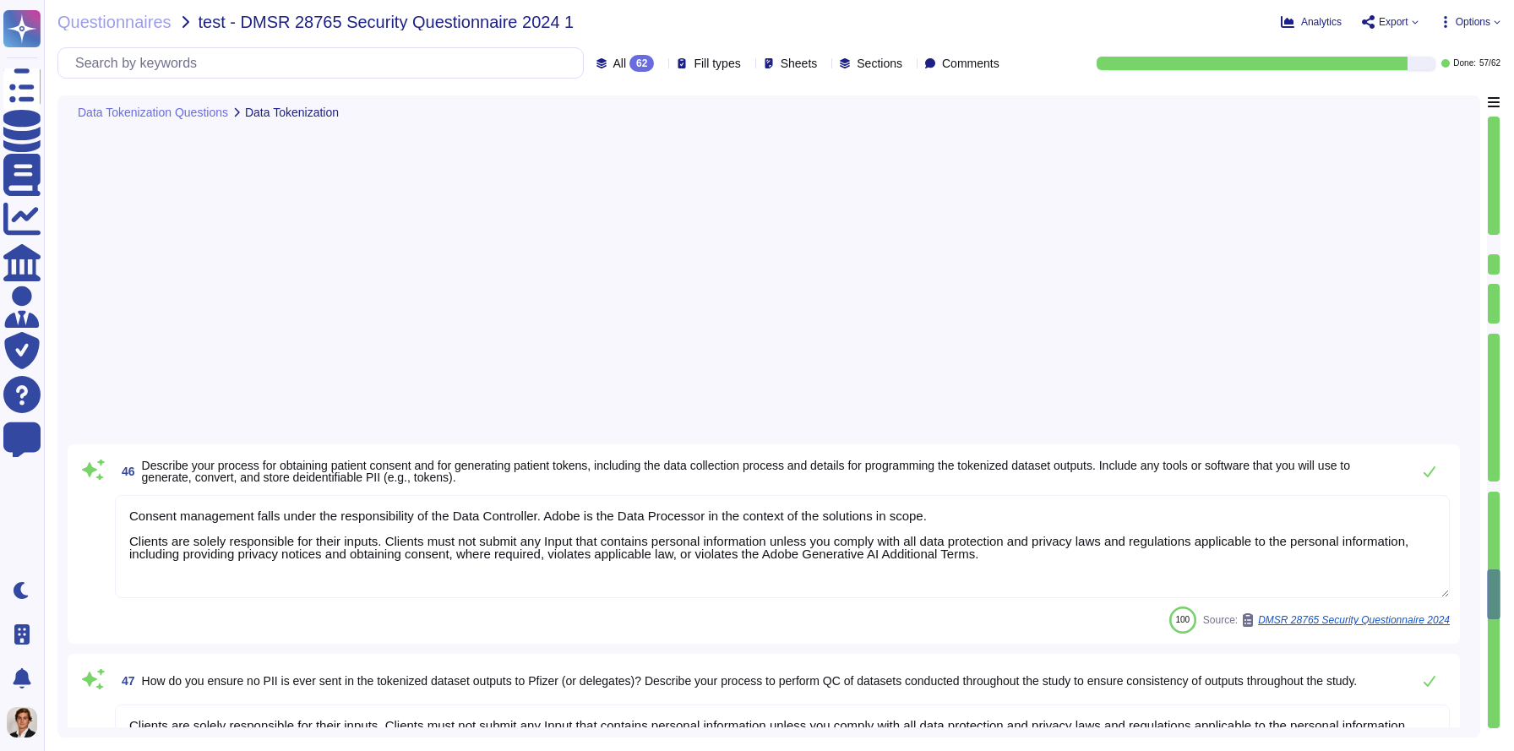
type textarea "Personal Information uploaded into Acrobat Sign is processed and stored in the …"
type textarea "N/A. Requested functionality is not performed by the service offering."
type textarea "We retain most personally identifiable information (PII) for as long as you are…"
type textarea "At the end of the storage period, Adobe ensures the permanent removal of Person…"
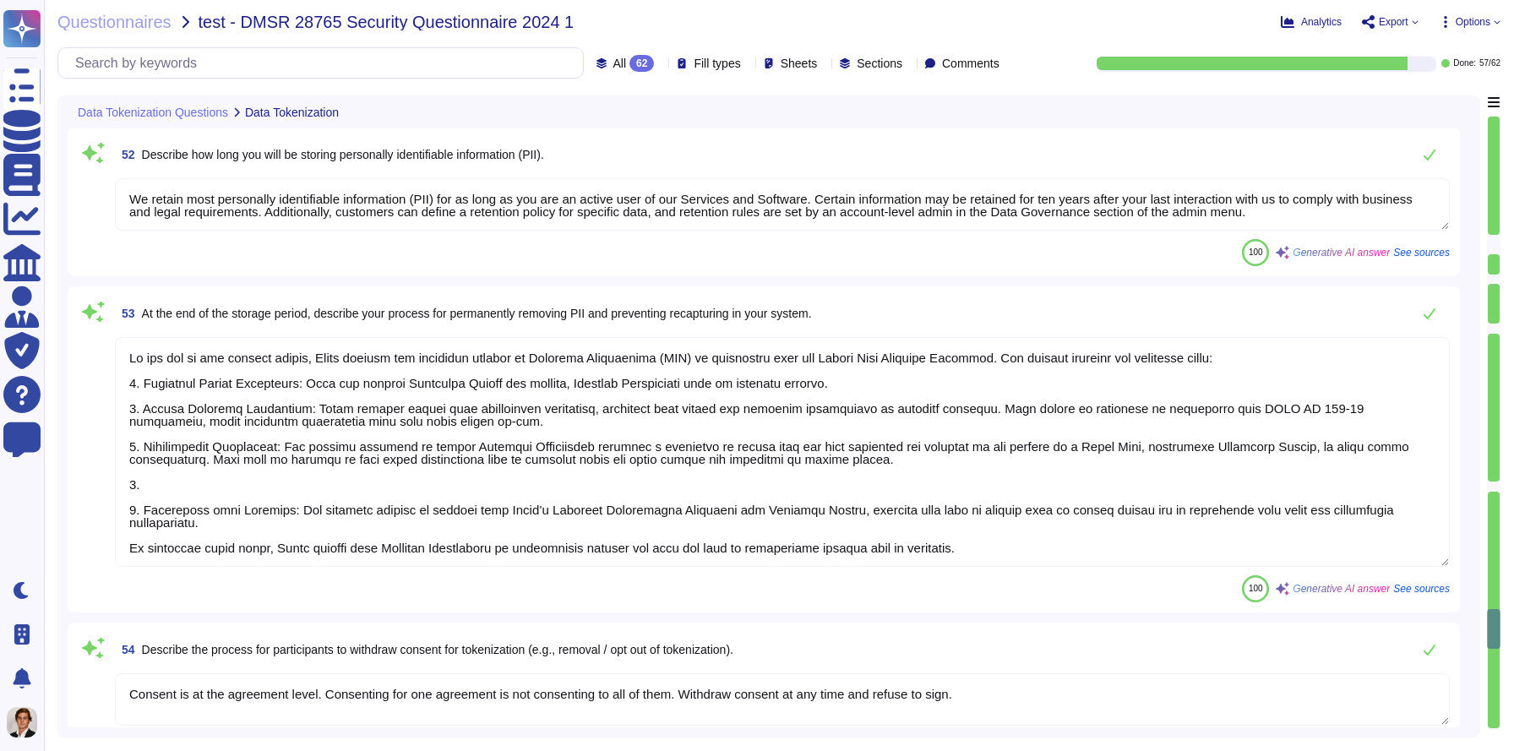
type textarea "Consent is at the agreement level. Consenting for one agreement is not consenti…"
type textarea "N/A. Requested functionality is not performed by the service offering."
type textarea "To transfer data to the sponsor, the following process and mechanisms are utili…"
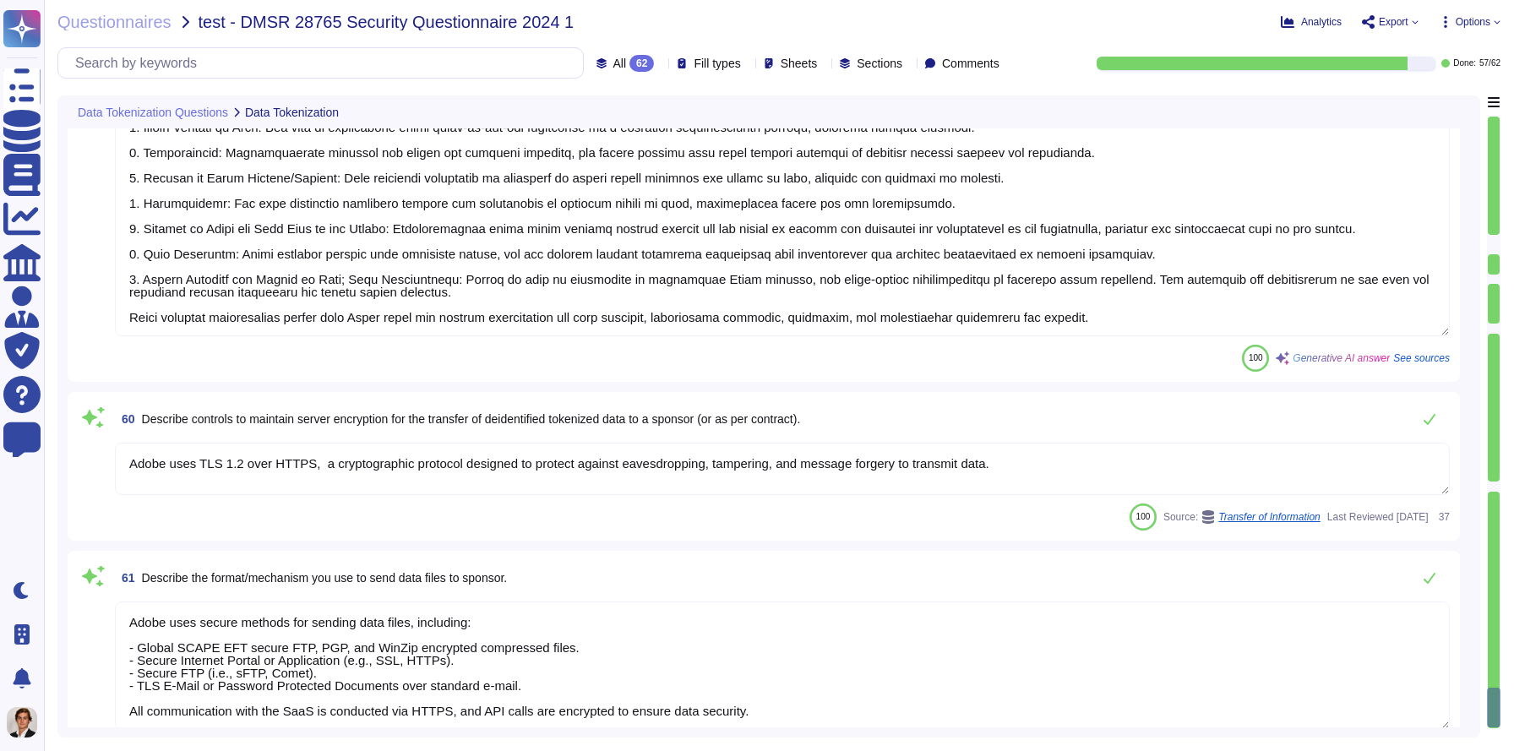
type textarea "Adobe complies with the quality requirements for data transfer through the foll…"
type textarea "Adobe uses TLS 1.2 over HTTPS, a cryptographic protocol designed to protect aga…"
type textarea "Adobe uses secure methods for sending data files, including: - Global SCAPE EFT…"
type textarea "N/A. Requested functionality is not performed by the service offering."
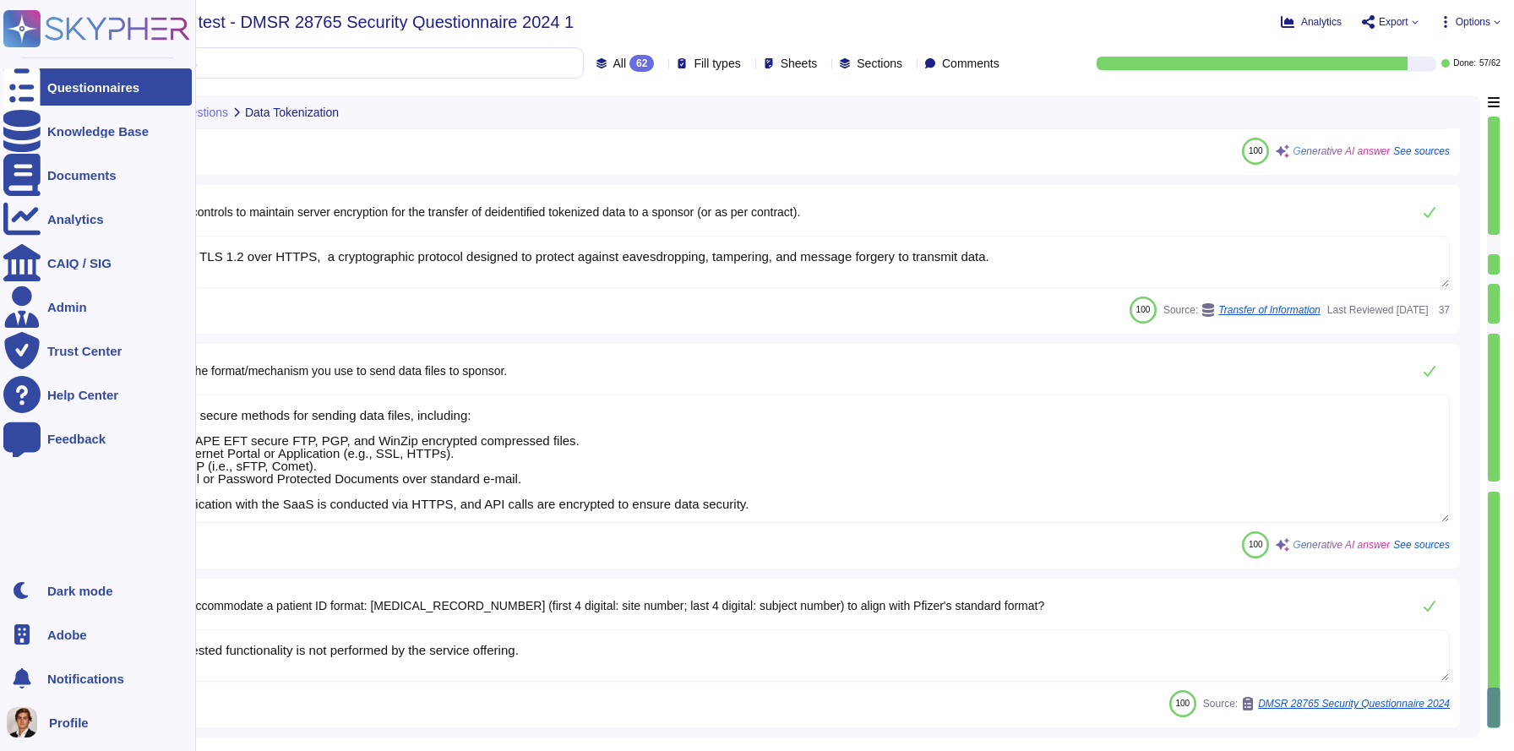
click at [35, 30] on rect at bounding box center [21, 28] width 37 height 37
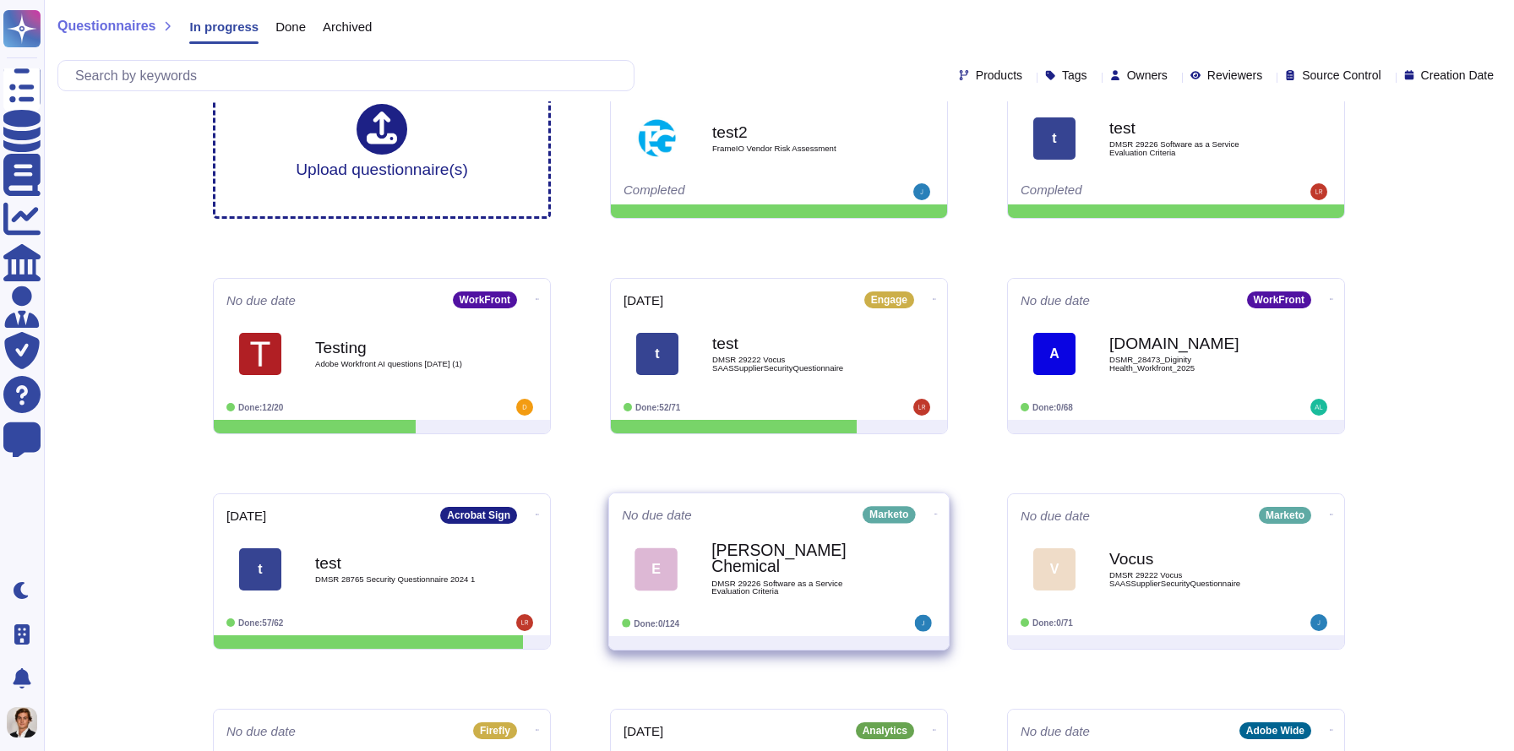
scroll to position [64, 0]
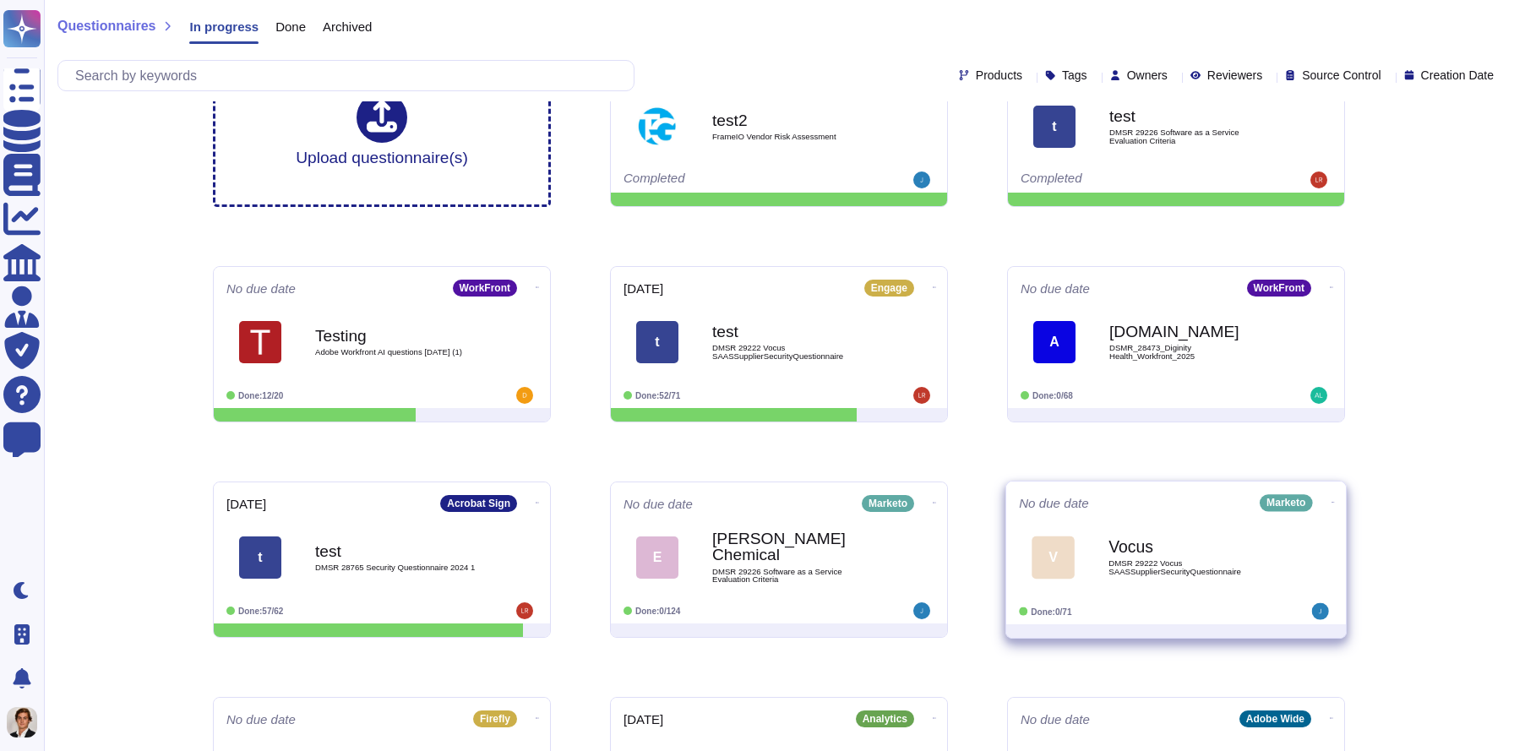
click at [1127, 558] on div "Vocus DMSR 29222 Vocus SAASSupplierSecurityQuestionnaire" at bounding box center [1194, 557] width 171 height 68
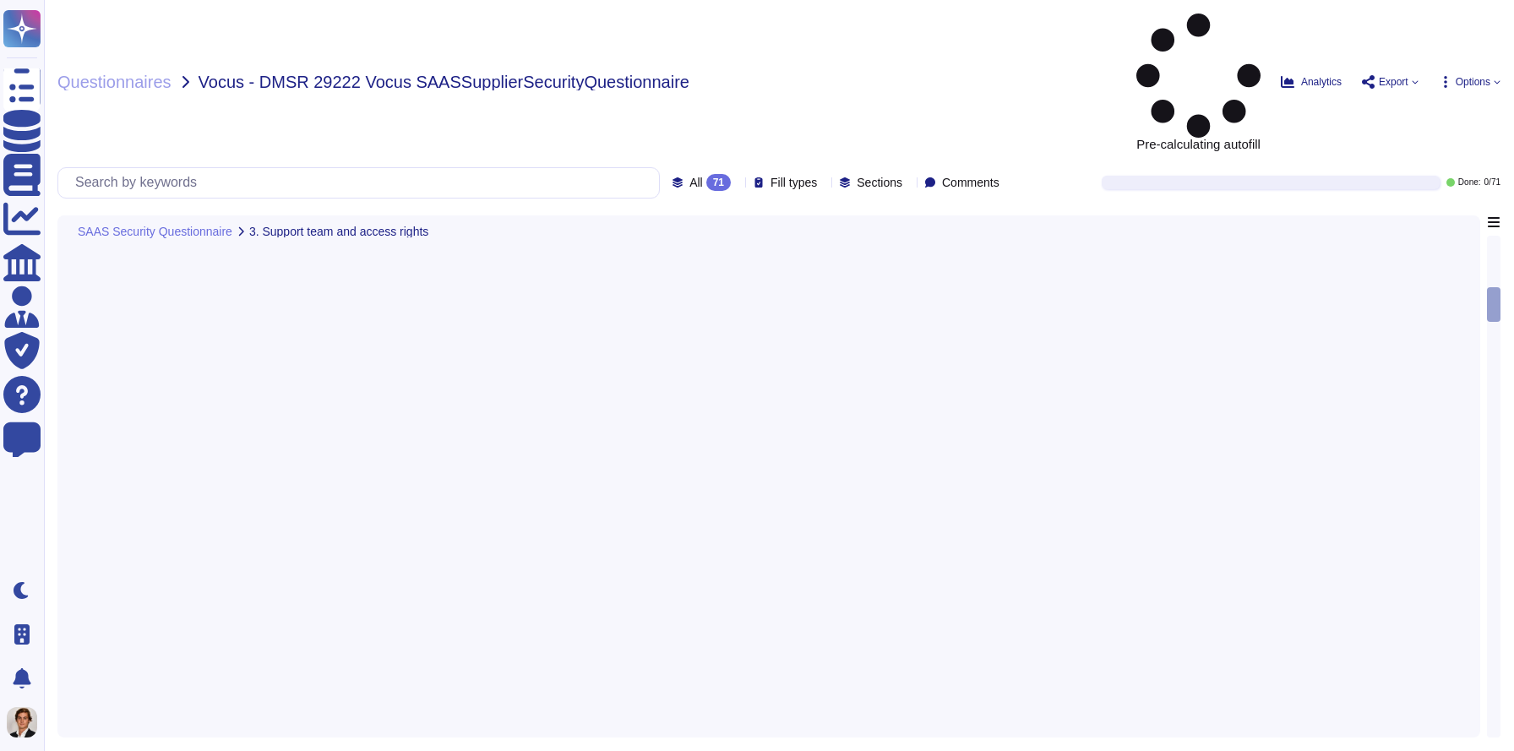
scroll to position [1738, 0]
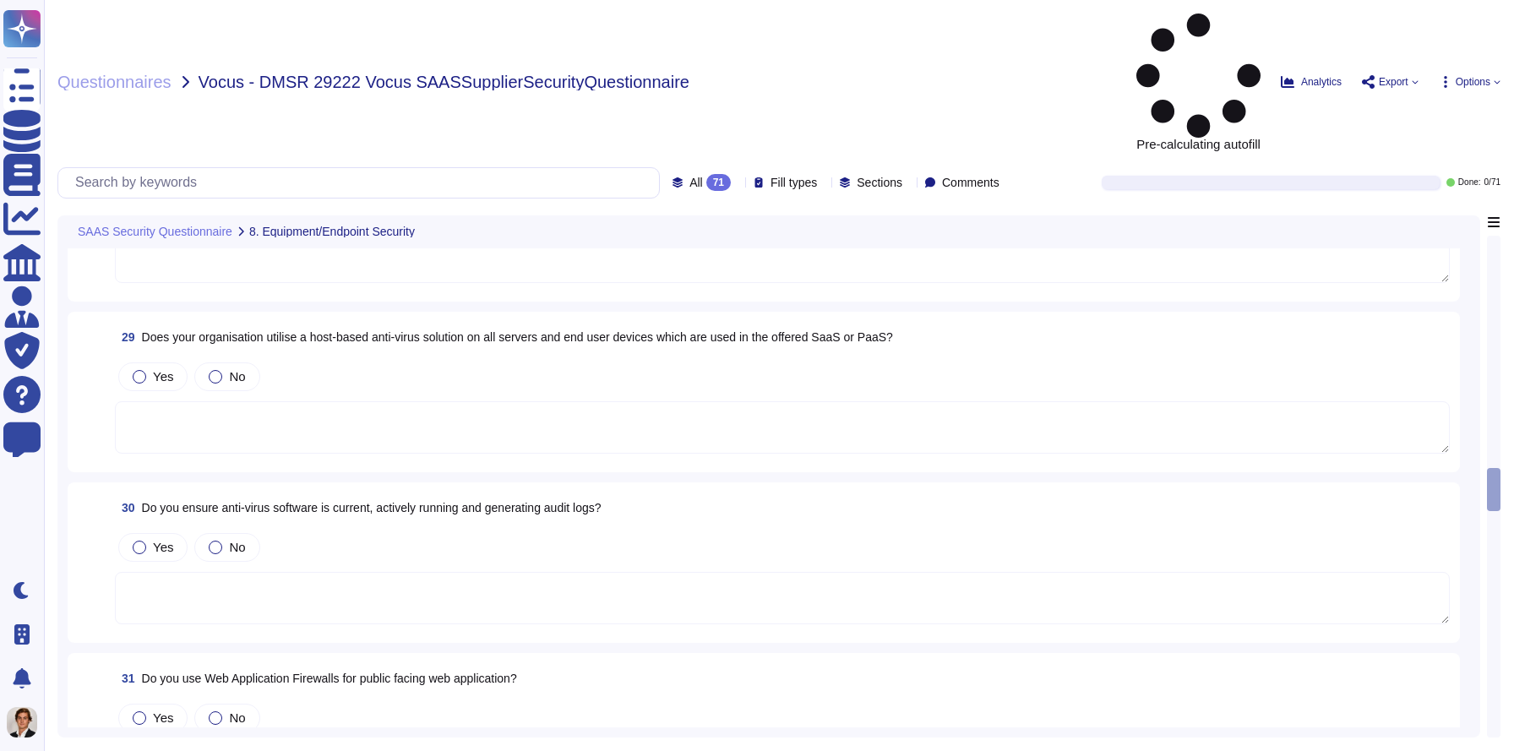
click at [434, 572] on textarea at bounding box center [782, 598] width 1335 height 52
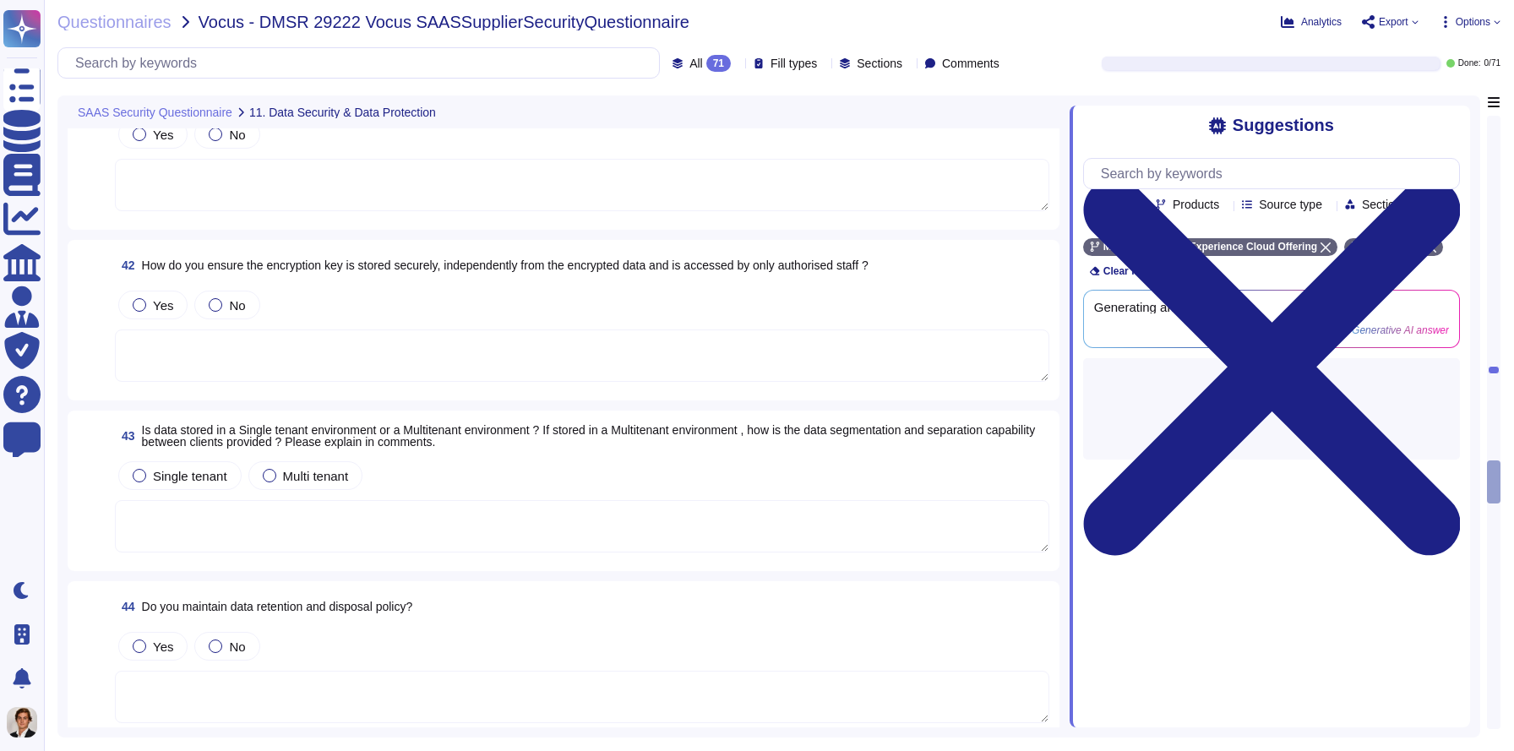
scroll to position [6810, 0]
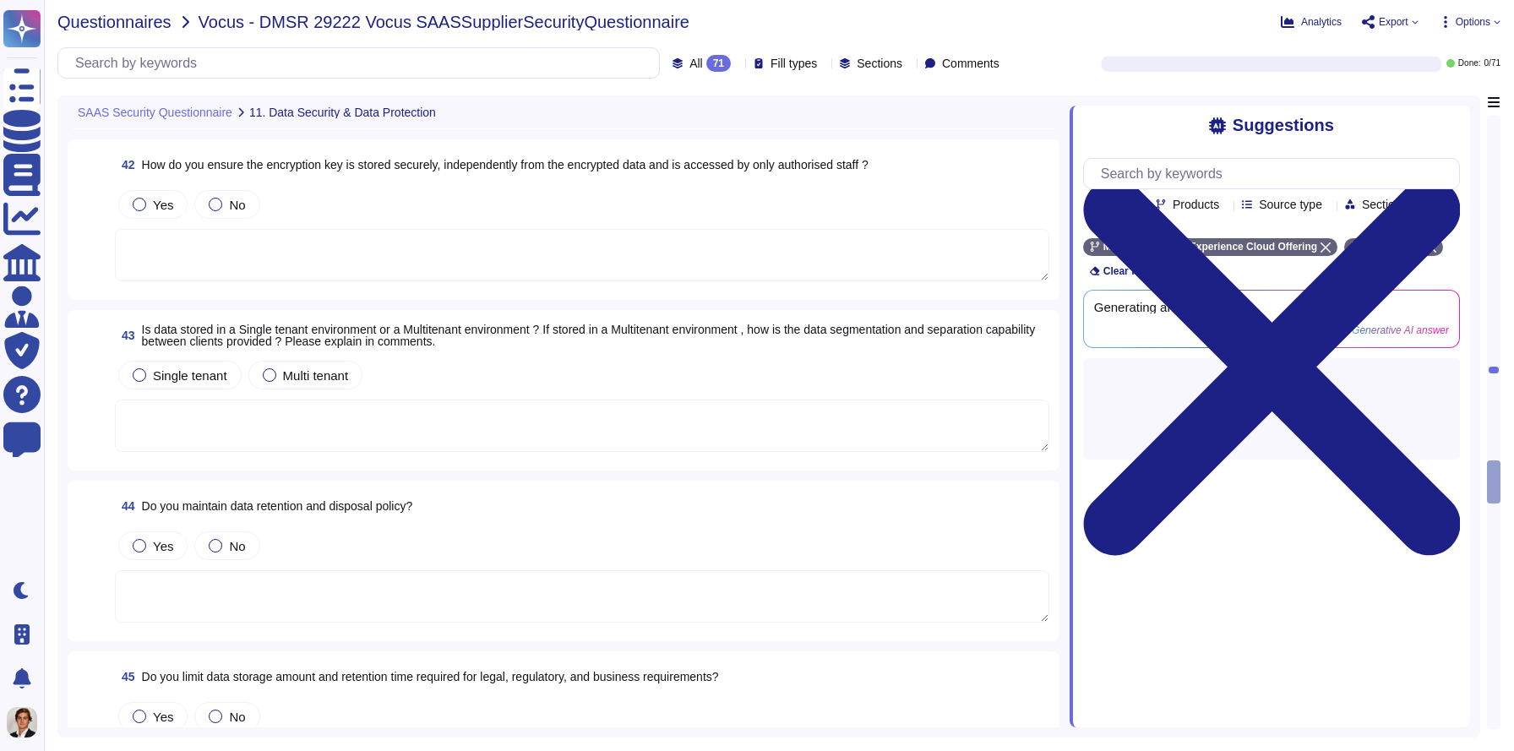
click at [128, 17] on span "Questionnaires" at bounding box center [114, 22] width 114 height 17
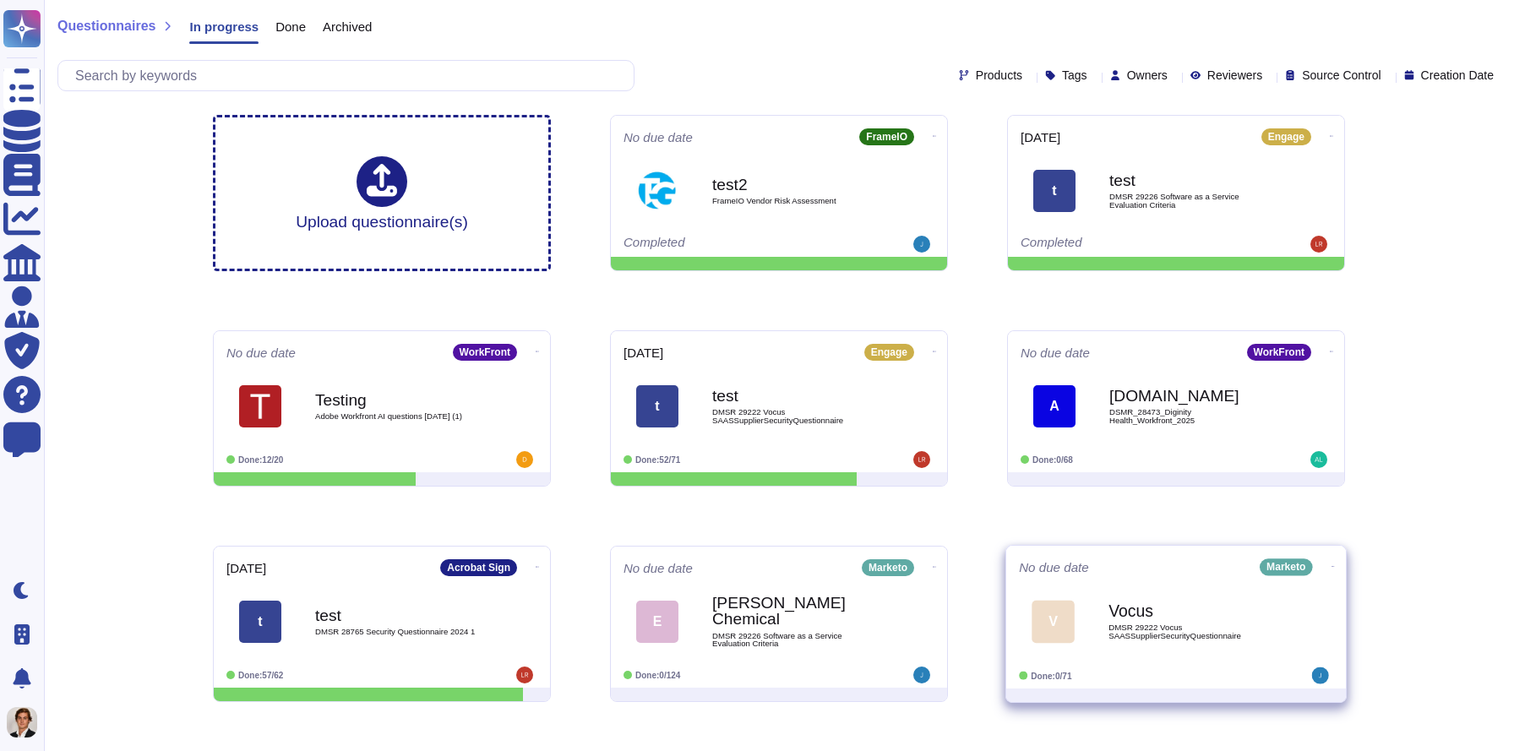
click at [1209, 633] on span "DMSR 29222 Vocus SAASSupplierSecurityQuestionnaire" at bounding box center [1194, 632] width 171 height 16
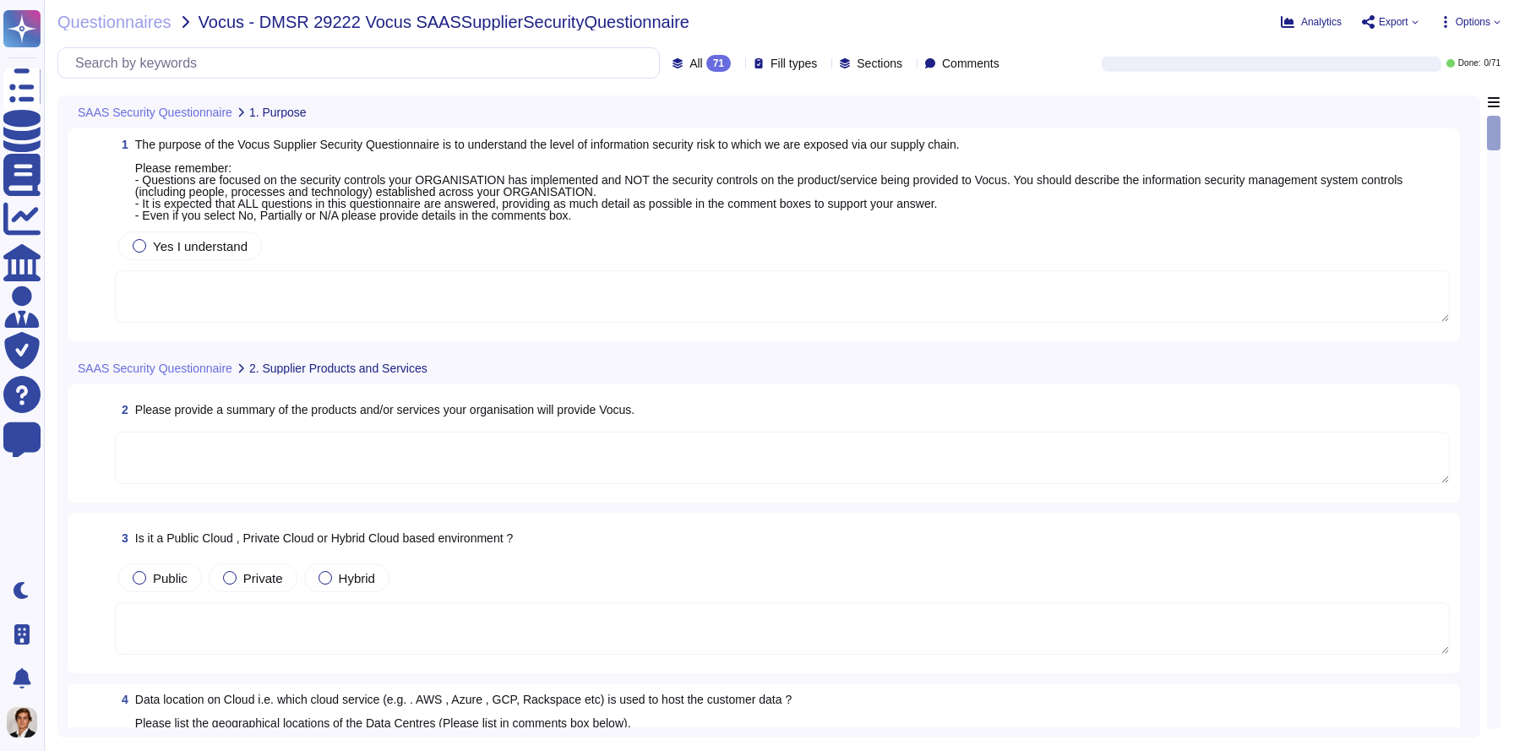
click at [1473, 25] on span "Options" at bounding box center [1473, 22] width 35 height 10
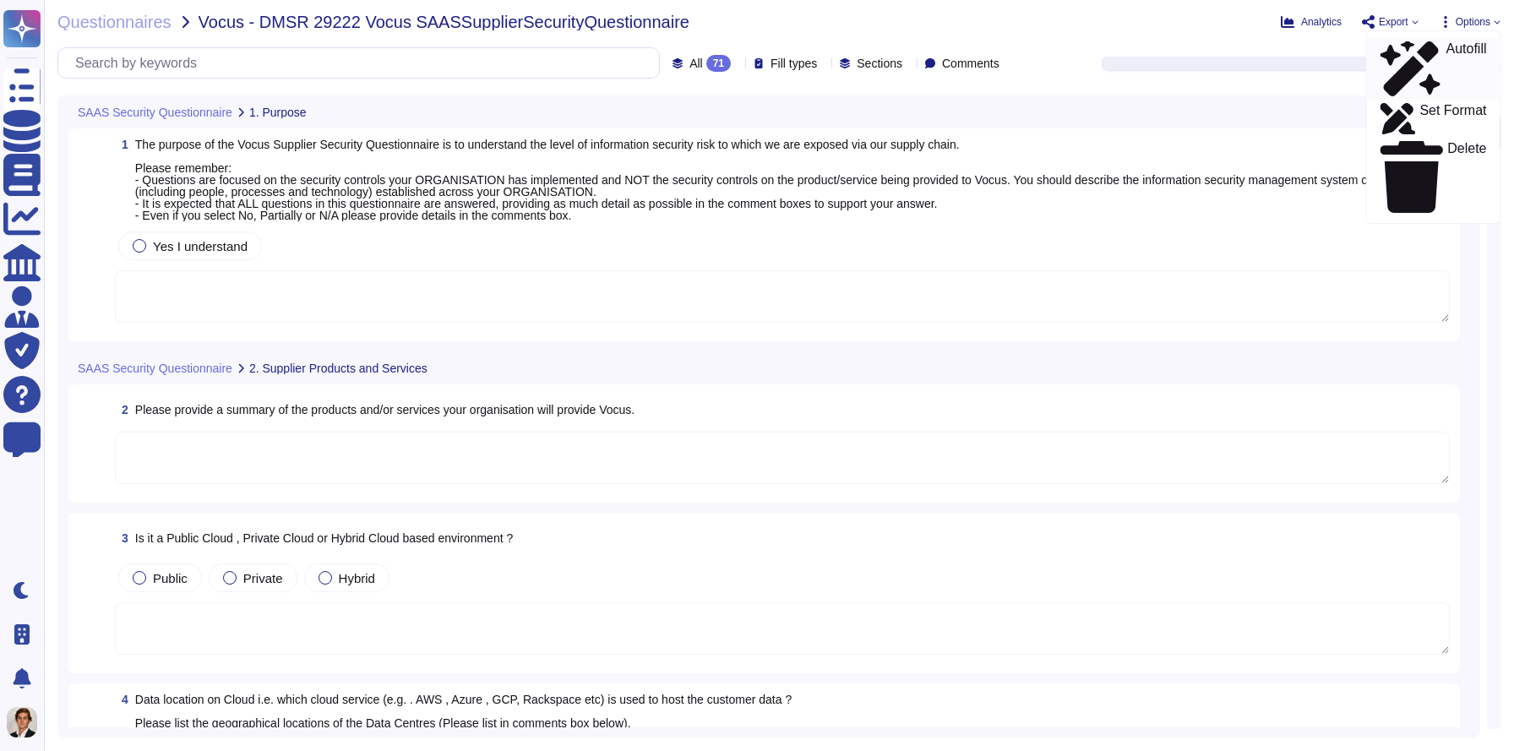
click at [1446, 48] on p "Autofill" at bounding box center [1466, 69] width 41 height 54
